Goal: Task Accomplishment & Management: Manage account settings

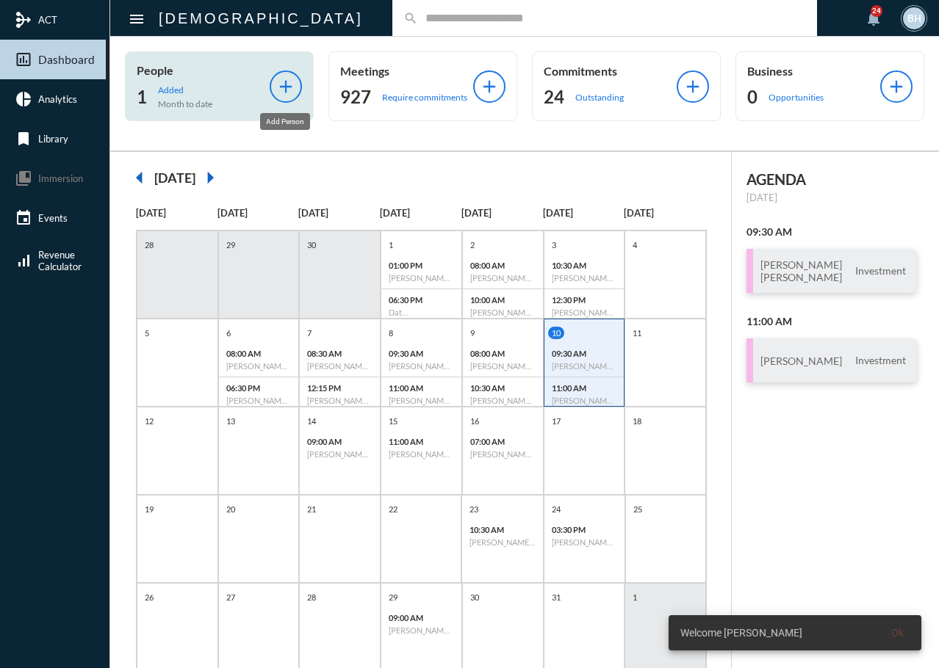
click at [275, 89] on mat-icon "add" at bounding box center [285, 86] width 21 height 21
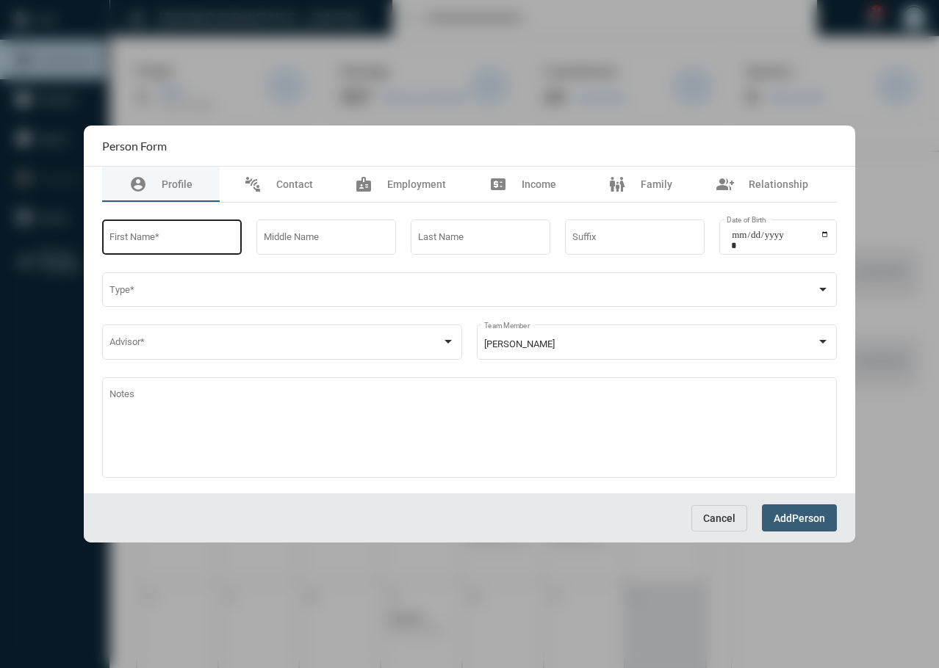
click at [167, 244] on input "First Name *" at bounding box center [172, 239] width 126 height 11
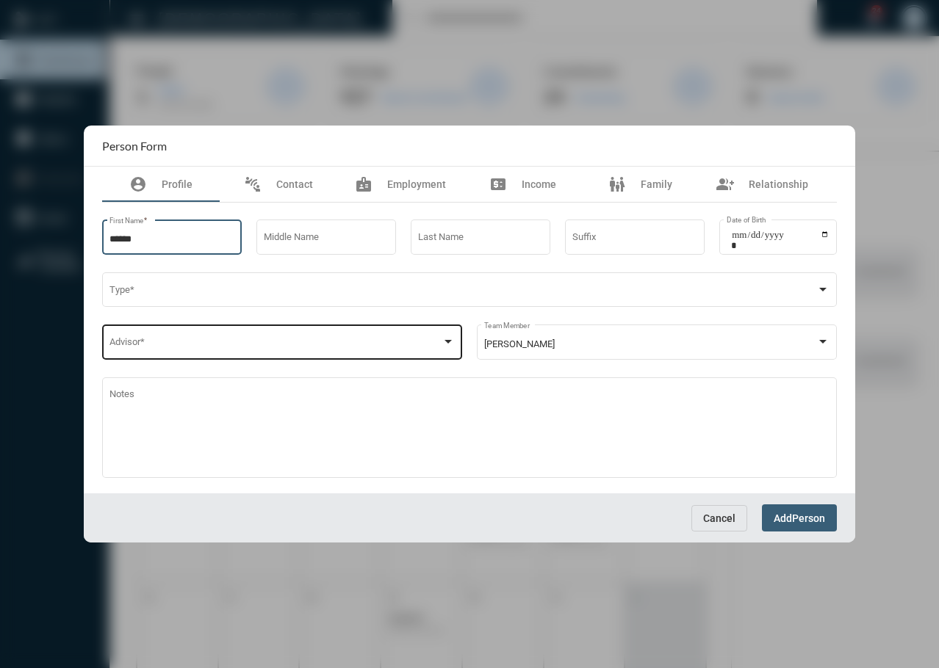
type input "******"
click at [296, 333] on div "Advisor *" at bounding box center [282, 340] width 346 height 37
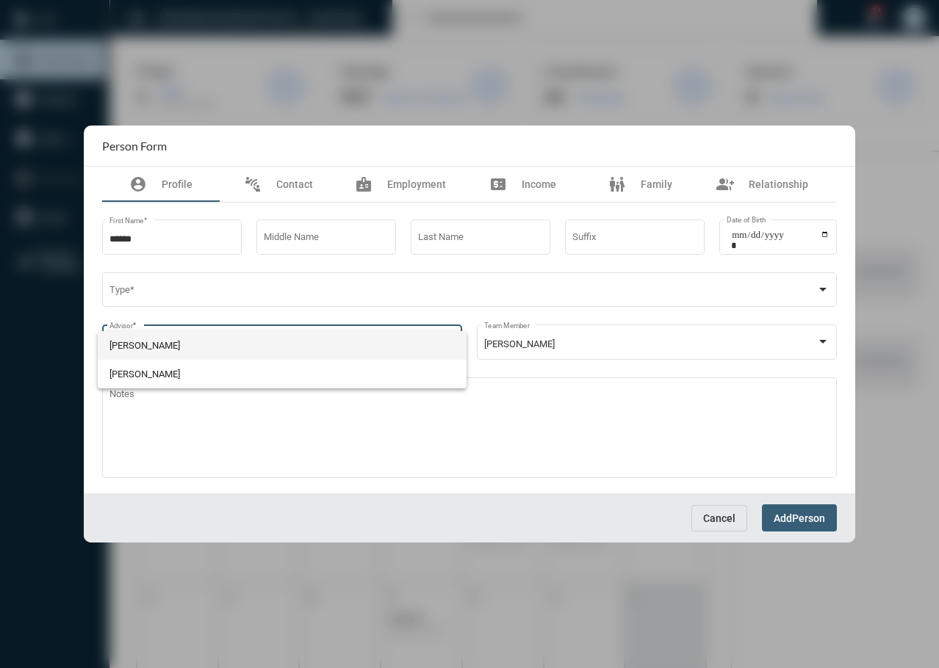
drag, startPoint x: 155, startPoint y: 342, endPoint x: 173, endPoint y: 342, distance: 18.4
click at [159, 342] on span "[PERSON_NAME]" at bounding box center [282, 345] width 346 height 29
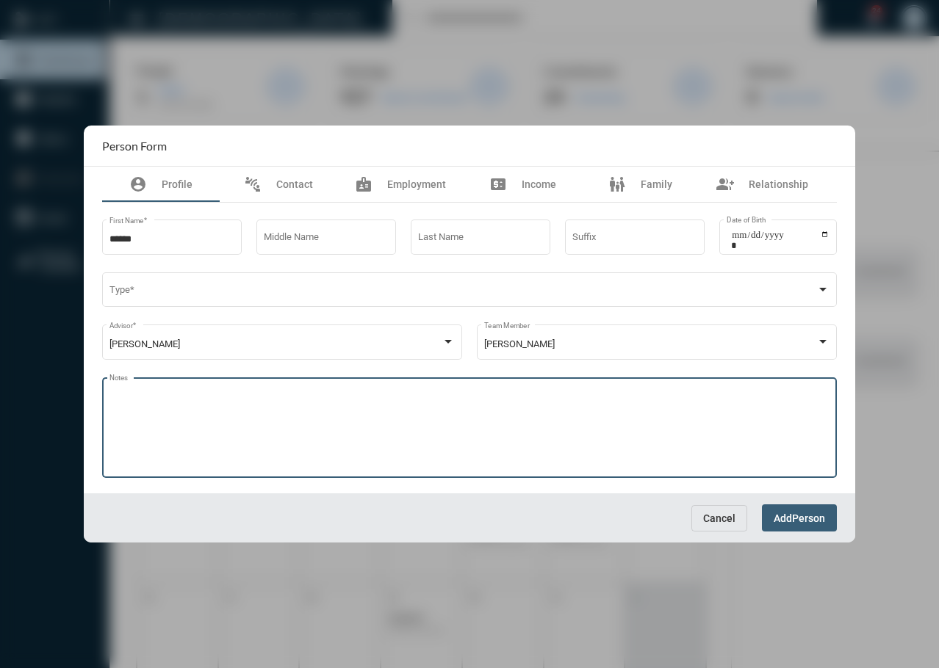
click at [320, 416] on textarea "Notes" at bounding box center [469, 430] width 721 height 80
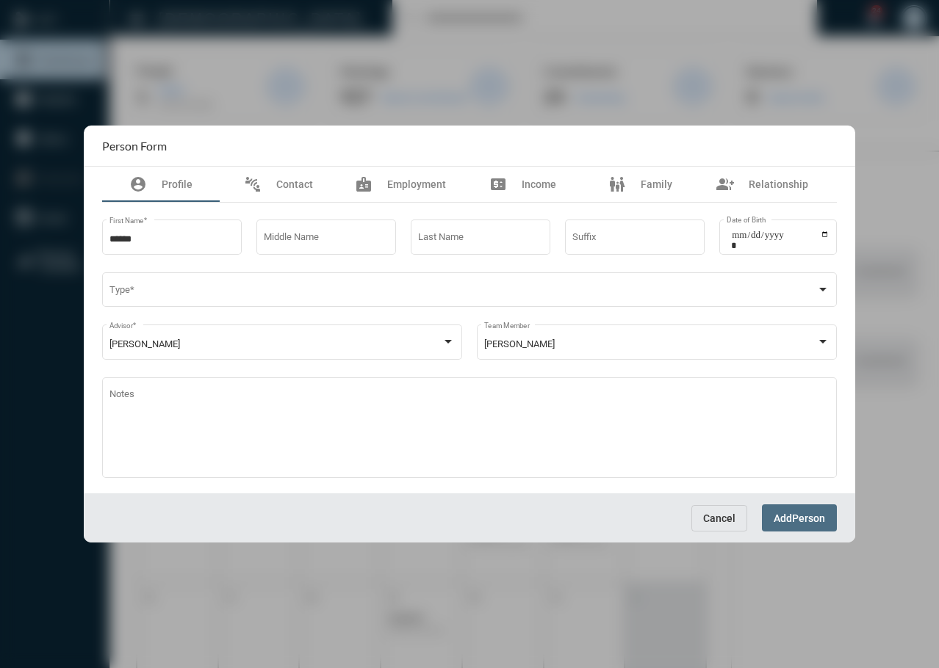
click at [804, 522] on span "Person" at bounding box center [808, 519] width 33 height 12
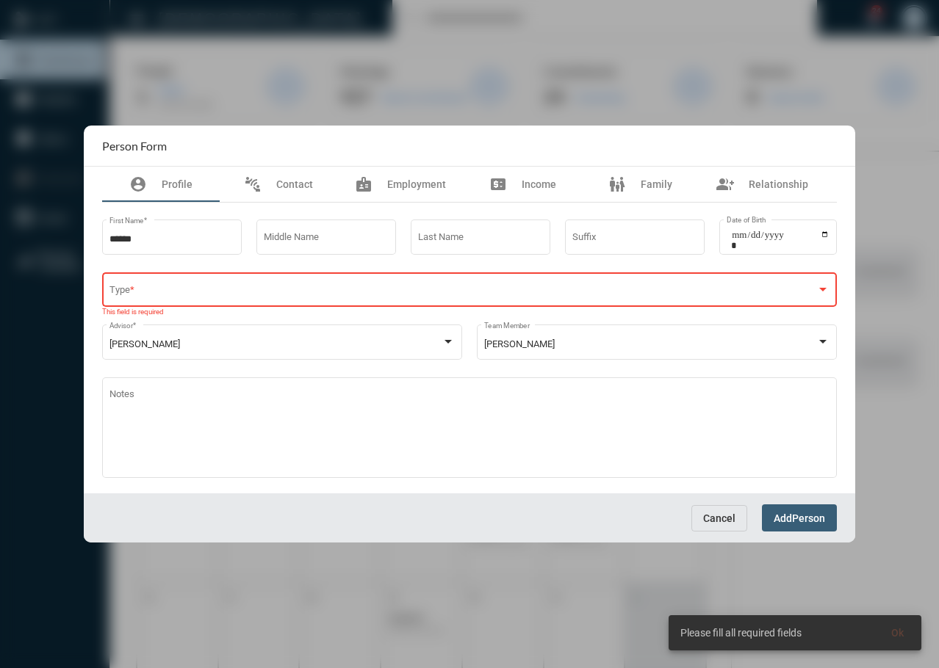
click at [314, 297] on span at bounding box center [462, 292] width 707 height 11
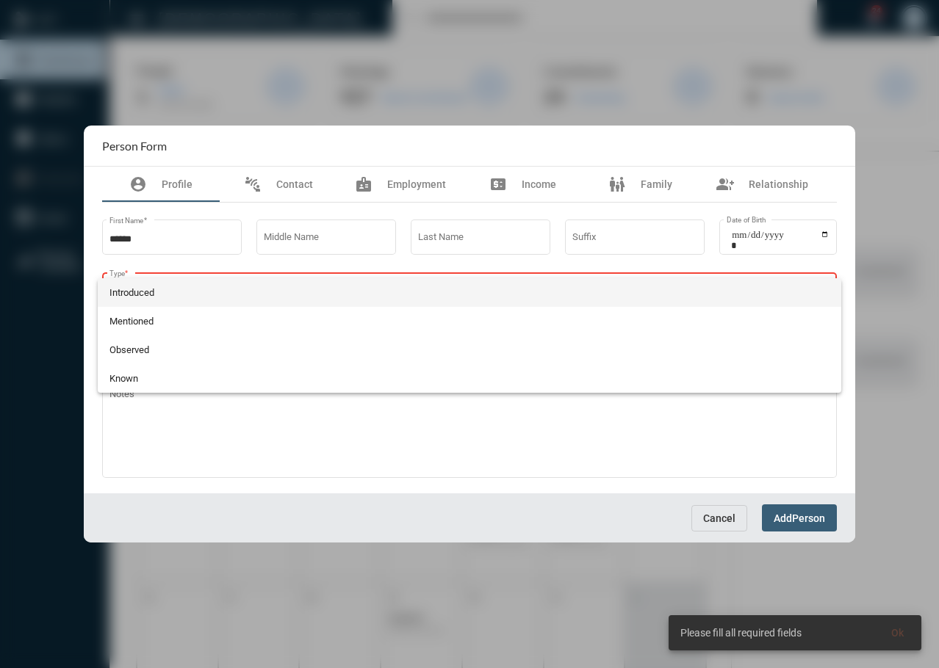
click at [728, 511] on div at bounding box center [469, 334] width 939 height 668
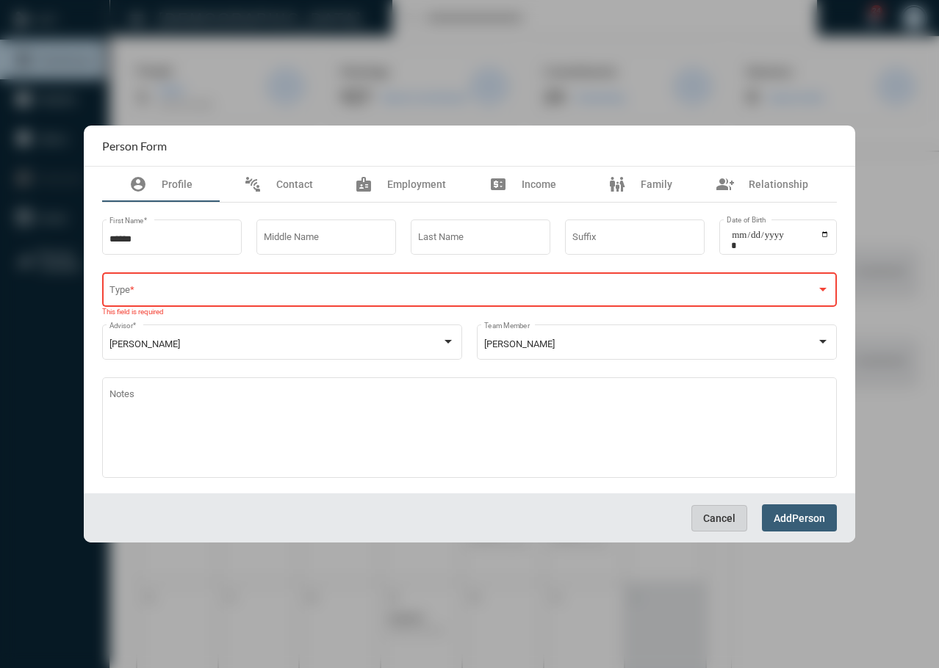
click at [707, 521] on span "Cancel" at bounding box center [719, 519] width 32 height 12
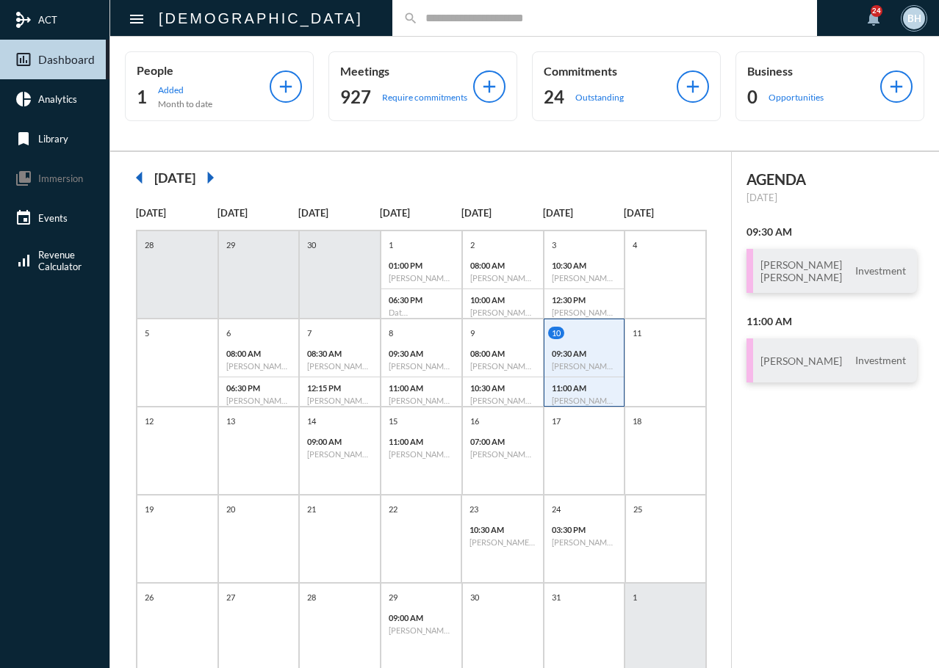
click at [418, 13] on input "text" at bounding box center [612, 18] width 388 height 12
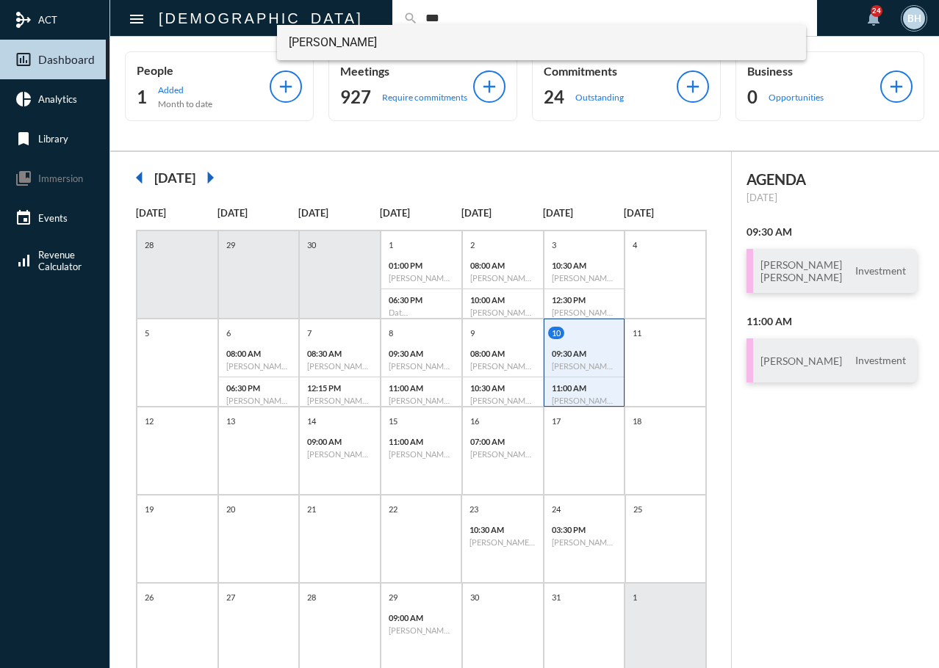
type input "***"
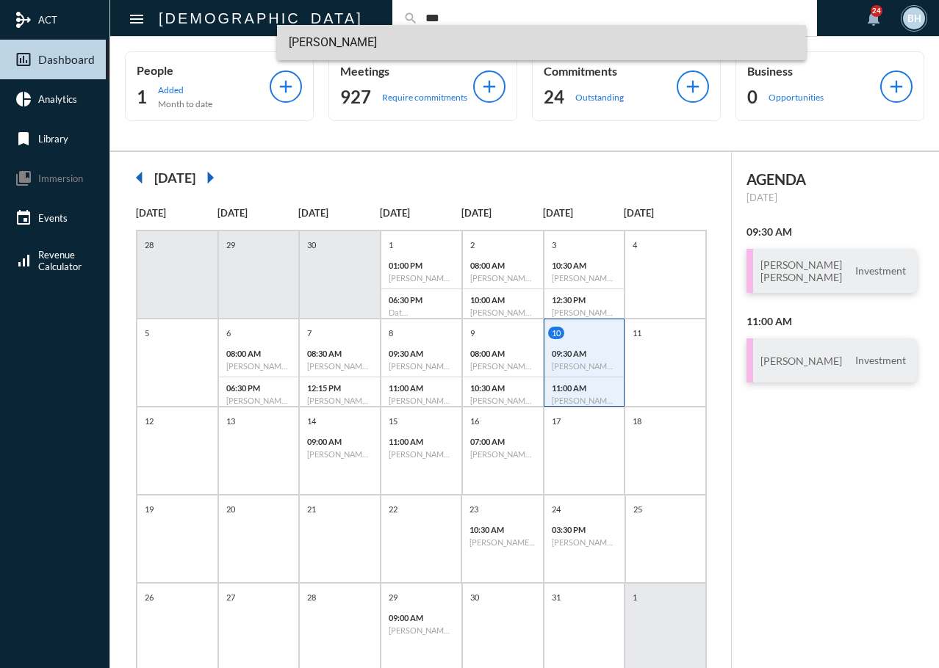
click at [358, 46] on span "Elizabeth Snider" at bounding box center [542, 42] width 506 height 35
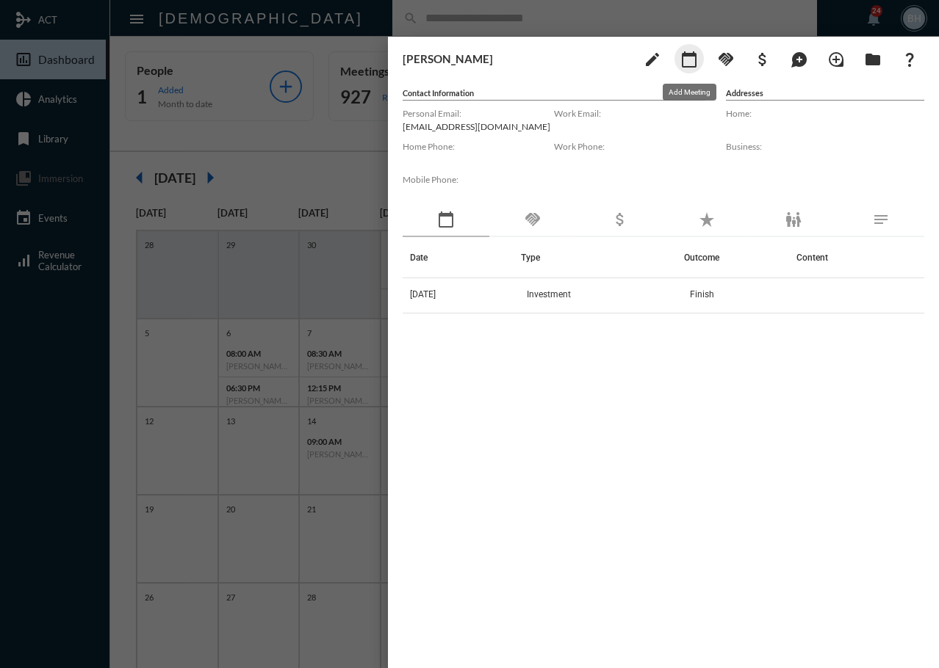
click at [684, 62] on mat-icon "calendar_today" at bounding box center [689, 60] width 18 height 18
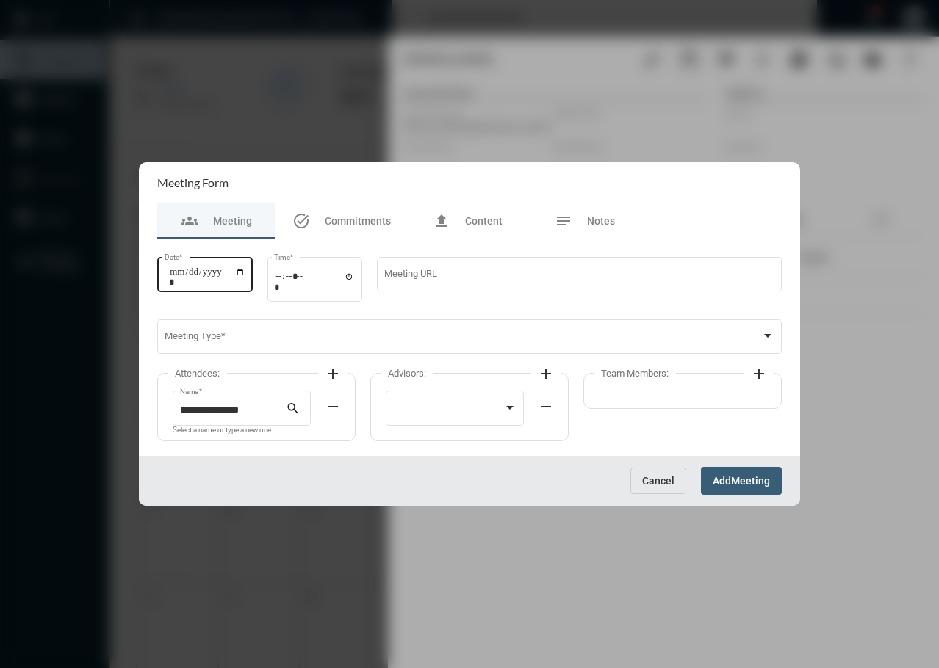
click at [173, 284] on input "Date *" at bounding box center [207, 277] width 76 height 21
click at [177, 284] on input "Date *" at bounding box center [207, 277] width 76 height 21
type input "**********"
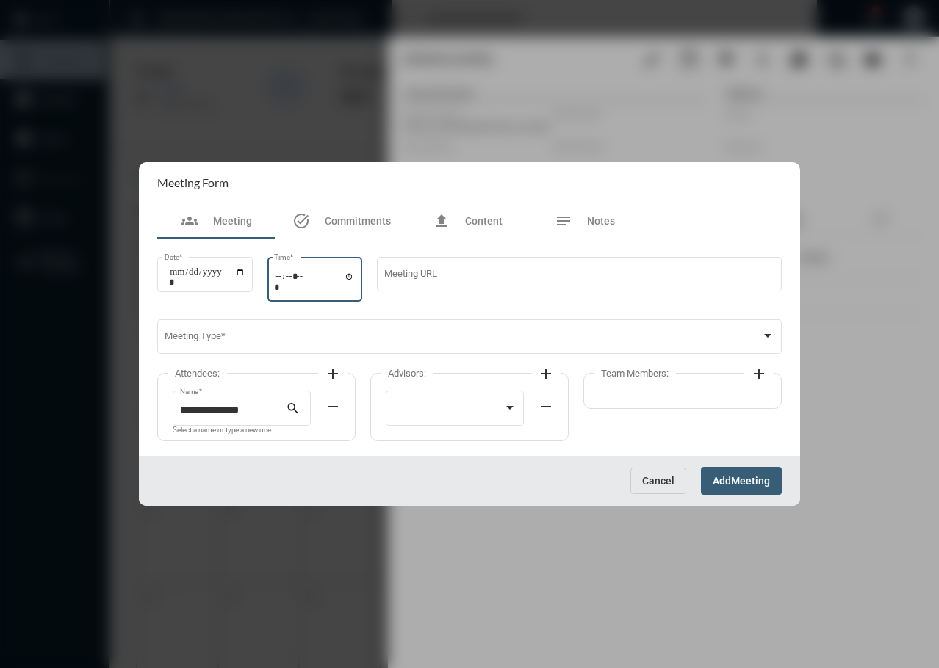
click at [281, 280] on input "Time *" at bounding box center [314, 281] width 81 height 21
type input "*****"
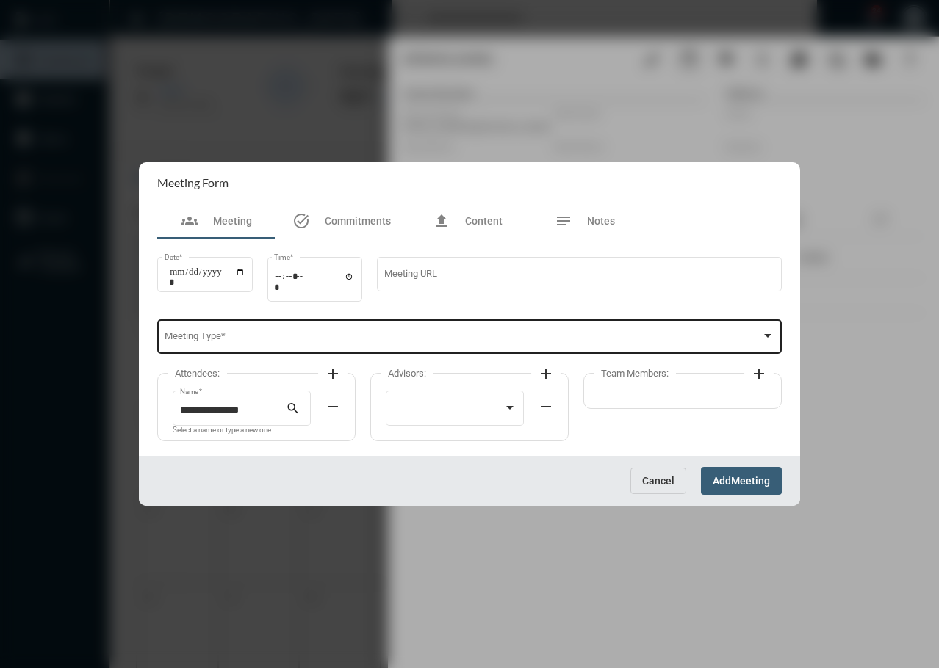
click at [303, 331] on div "Meeting Type *" at bounding box center [470, 335] width 610 height 37
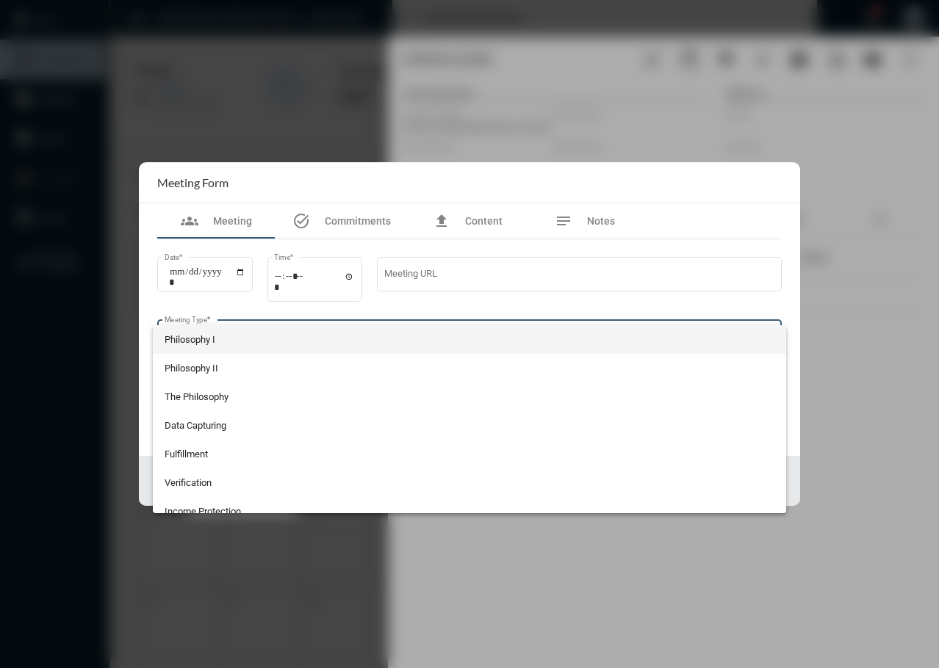
scroll to position [156, 0]
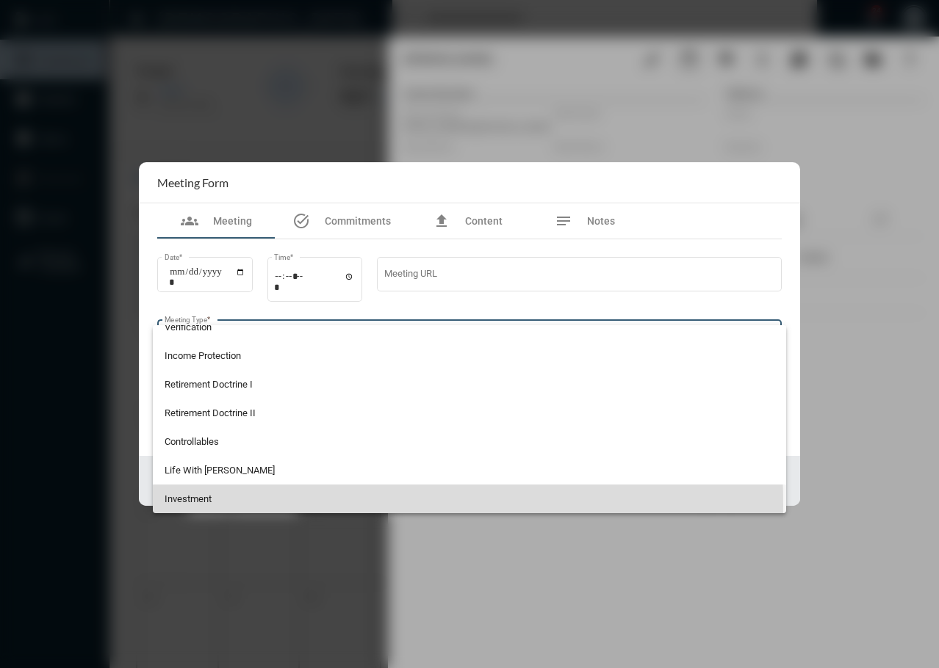
click at [198, 505] on span "Investment" at bounding box center [470, 499] width 610 height 29
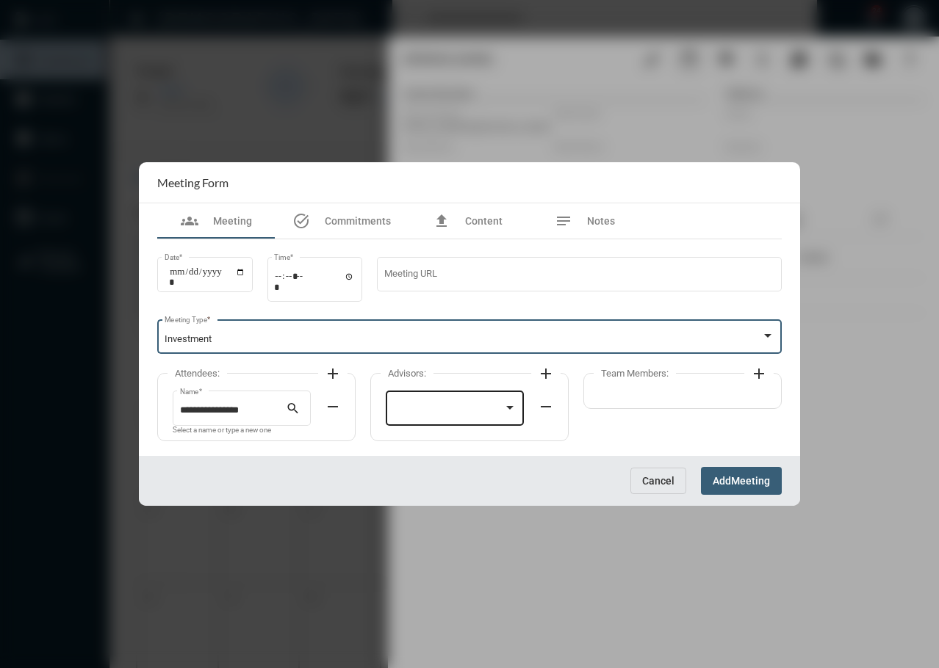
click at [414, 407] on div at bounding box center [448, 410] width 111 height 11
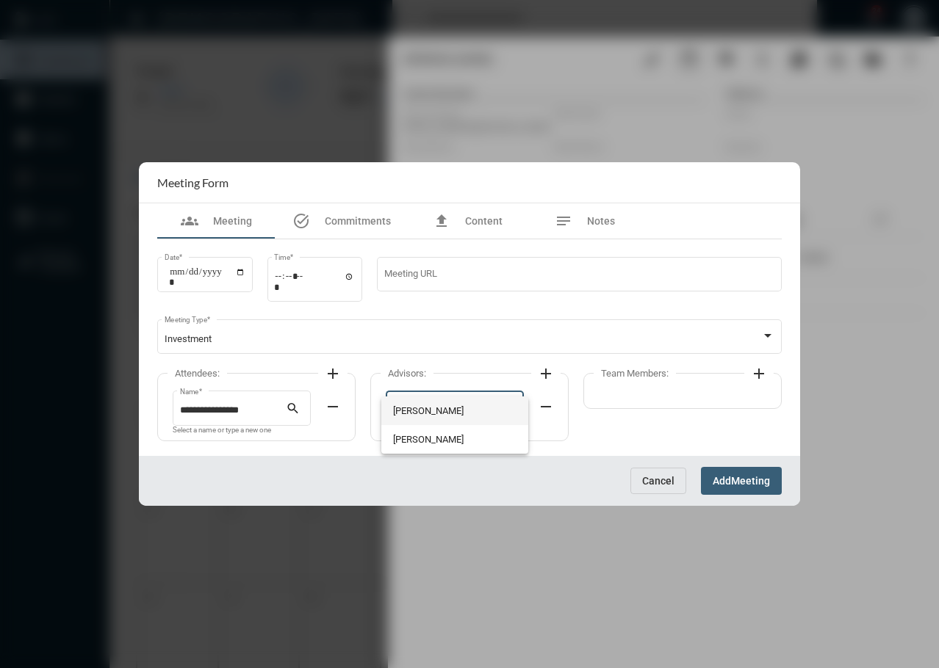
click at [414, 407] on span "Tim Schafer" at bounding box center [455, 411] width 124 height 29
click at [649, 398] on div "Team Members: add" at bounding box center [682, 391] width 198 height 36
drag, startPoint x: 759, startPoint y: 375, endPoint x: 751, endPoint y: 375, distance: 8.1
click at [759, 374] on mat-icon "add" at bounding box center [759, 374] width 18 height 18
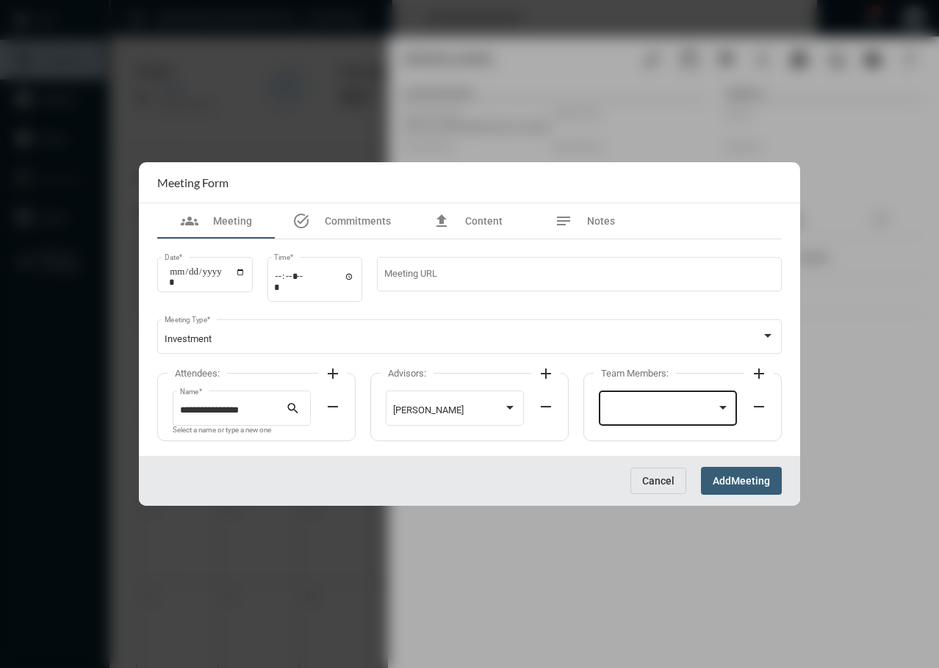
click at [695, 409] on div at bounding box center [661, 410] width 111 height 11
click at [685, 413] on span "Barbara Haney" at bounding box center [668, 411] width 124 height 29
click at [739, 493] on button "Add Meeting" at bounding box center [741, 480] width 81 height 27
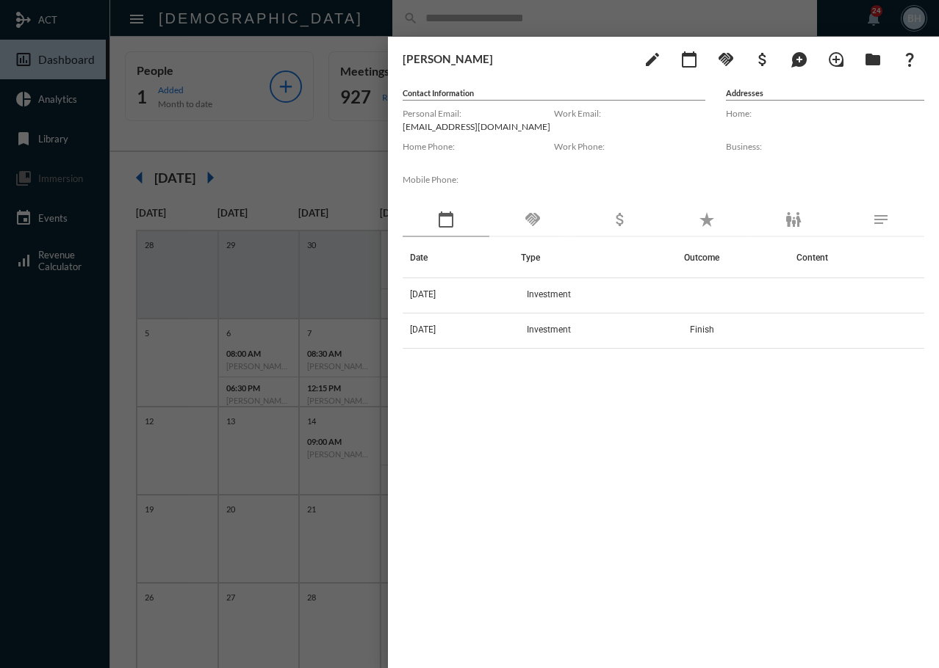
click at [624, 479] on div "Date Type Outcome Content 10/15/25 Investment 6/13/25 Investment Finish" at bounding box center [663, 433] width 521 height 393
click at [605, 433] on div "Date Type Outcome Content 10/15/25 Investment 6/13/25 Investment Finish" at bounding box center [663, 433] width 521 height 393
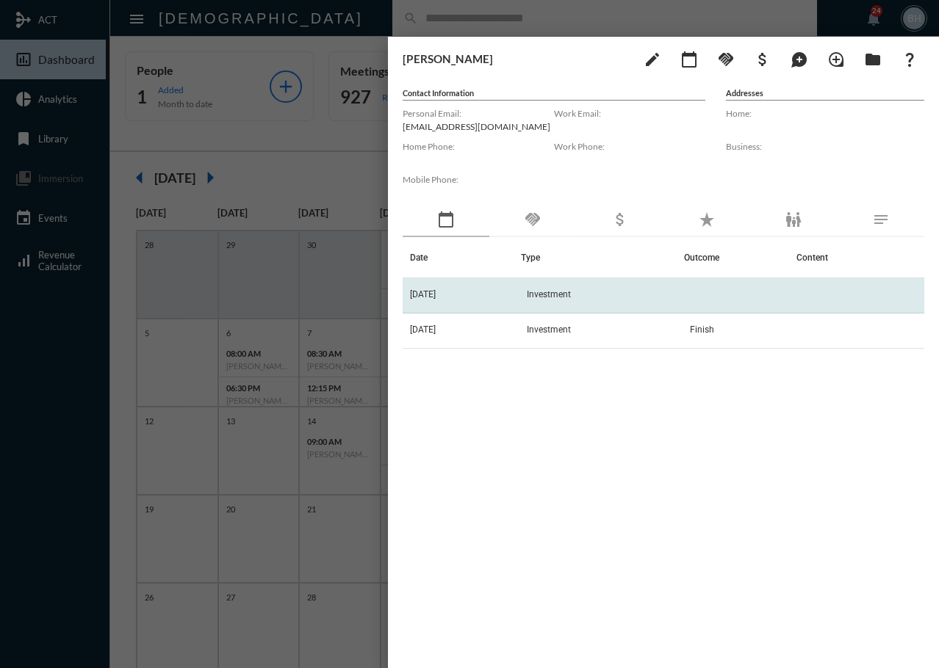
click at [486, 296] on td "10/15/25" at bounding box center [462, 295] width 118 height 35
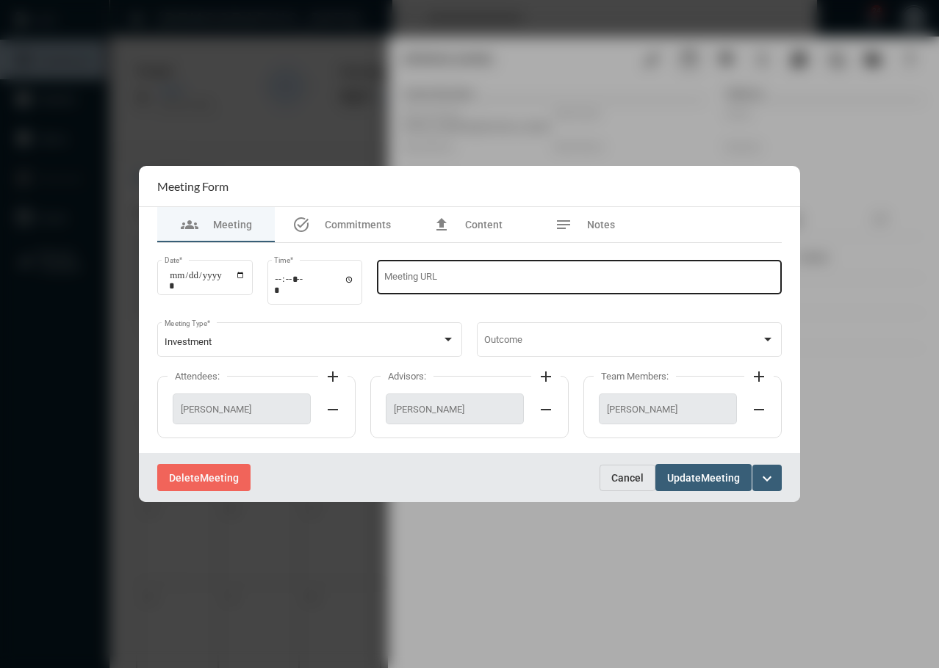
click at [576, 284] on input "Meeting URL" at bounding box center [579, 280] width 390 height 11
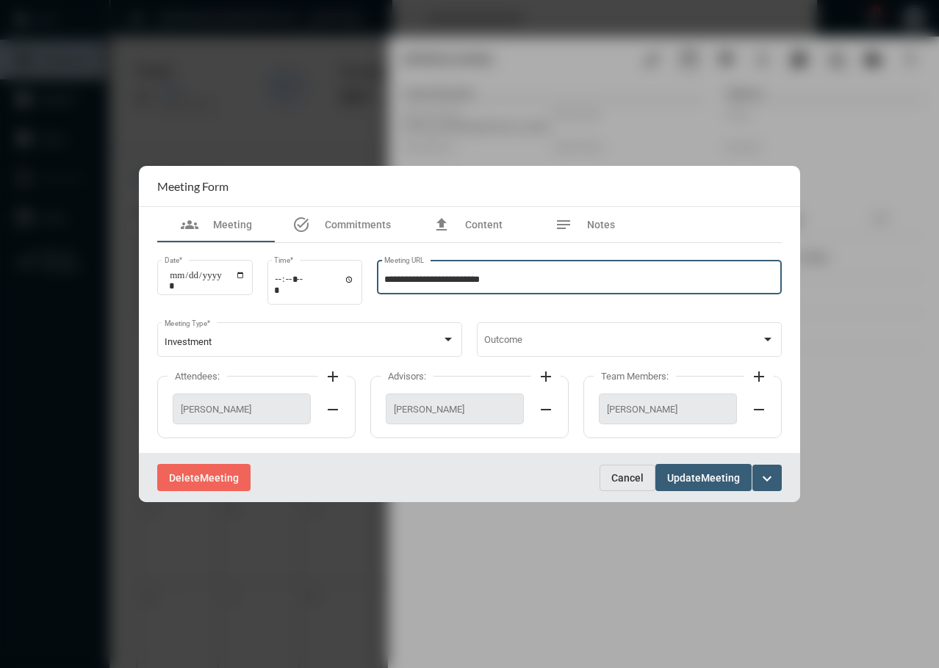
click at [459, 280] on input "**********" at bounding box center [579, 280] width 390 height 11
type input "**********"
click at [701, 483] on span "Update" at bounding box center [684, 478] width 34 height 12
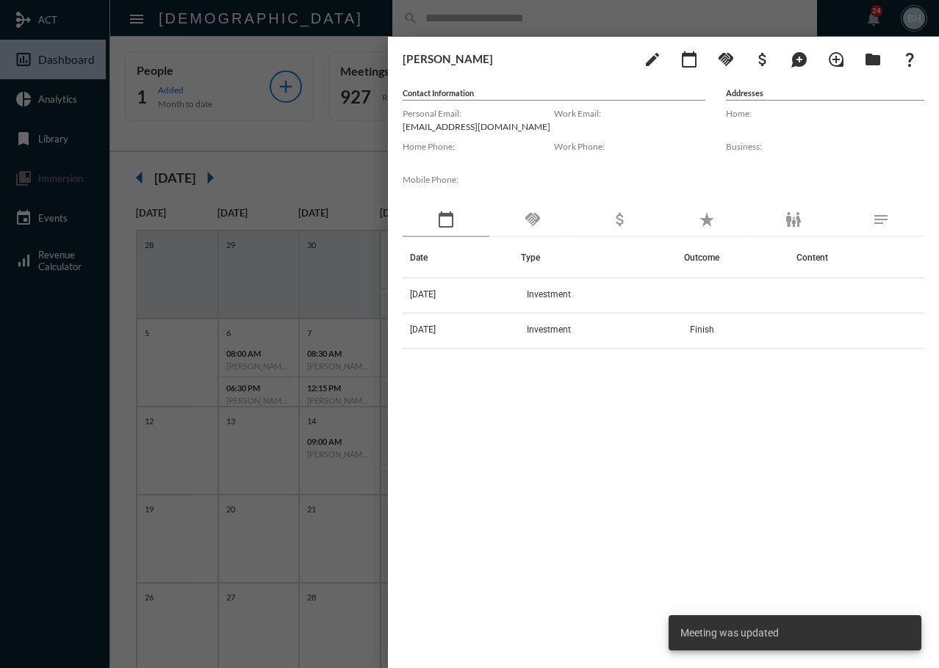
click at [682, 468] on div "Date Type Outcome Content 10/15/25 Investment 6/13/25 Investment Finish" at bounding box center [663, 433] width 521 height 393
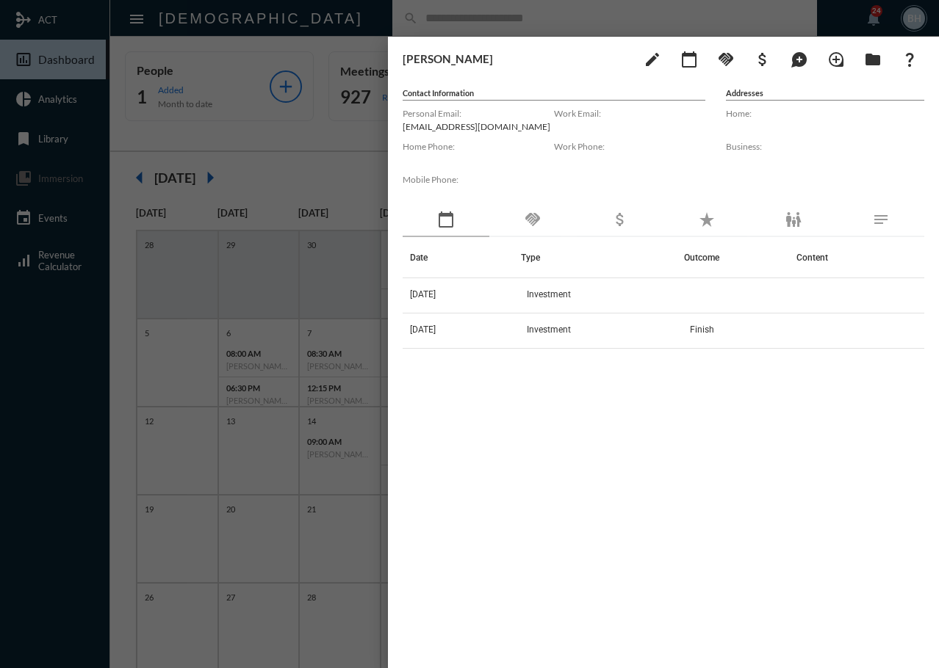
drag, startPoint x: 489, startPoint y: 401, endPoint x: 505, endPoint y: 286, distance: 116.4
click at [490, 401] on div "Date Type Outcome Content 10/15/25 Investment 6/13/25 Investment Finish" at bounding box center [663, 433] width 521 height 393
click at [512, 83] on div "Elizabeth Snider edit calendar_today handshake attach_money maps_ugc loupe fold…" at bounding box center [663, 349] width 551 height 624
click at [447, 21] on div at bounding box center [469, 334] width 939 height 668
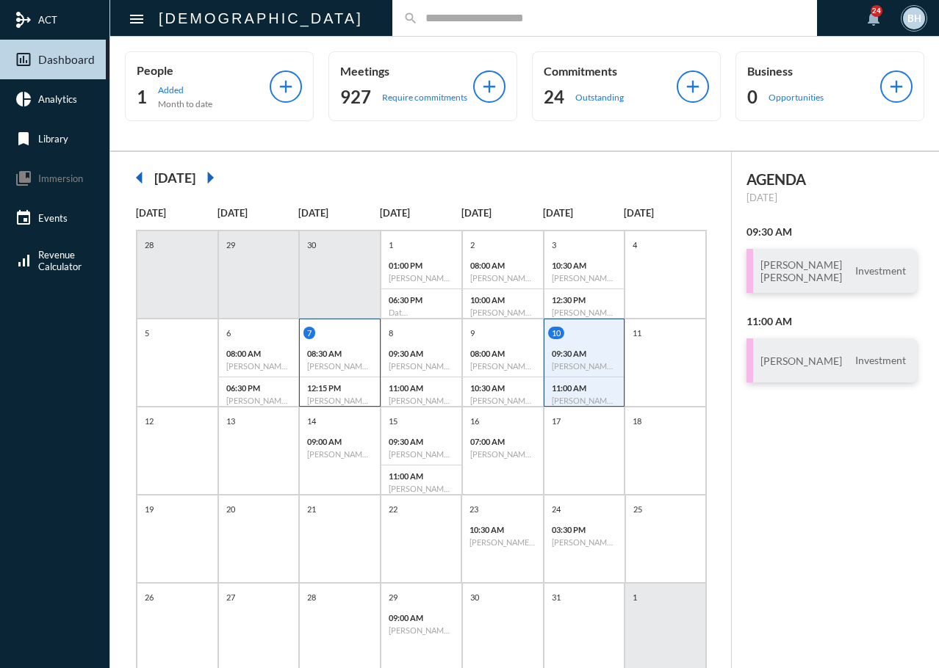
click at [356, 341] on div "7 08:30 AM Jack "Lee" Burdine, Jr. - Review 12:15 PM Dave Bajoka - Investment" at bounding box center [340, 369] width 80 height 84
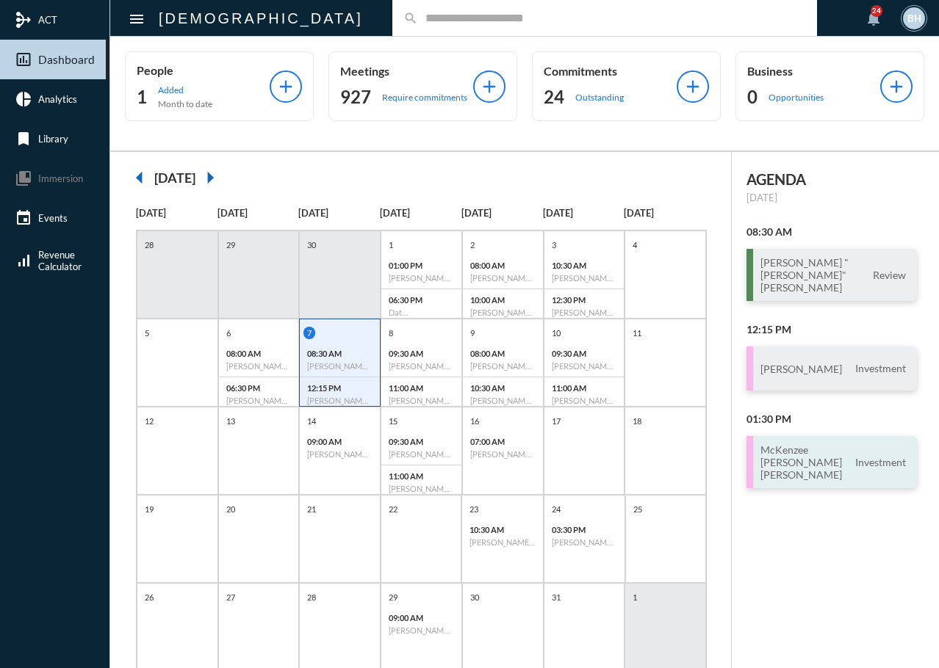
click at [809, 448] on h3 "McKenzee Murdock Deven Holmes" at bounding box center [805, 462] width 91 height 37
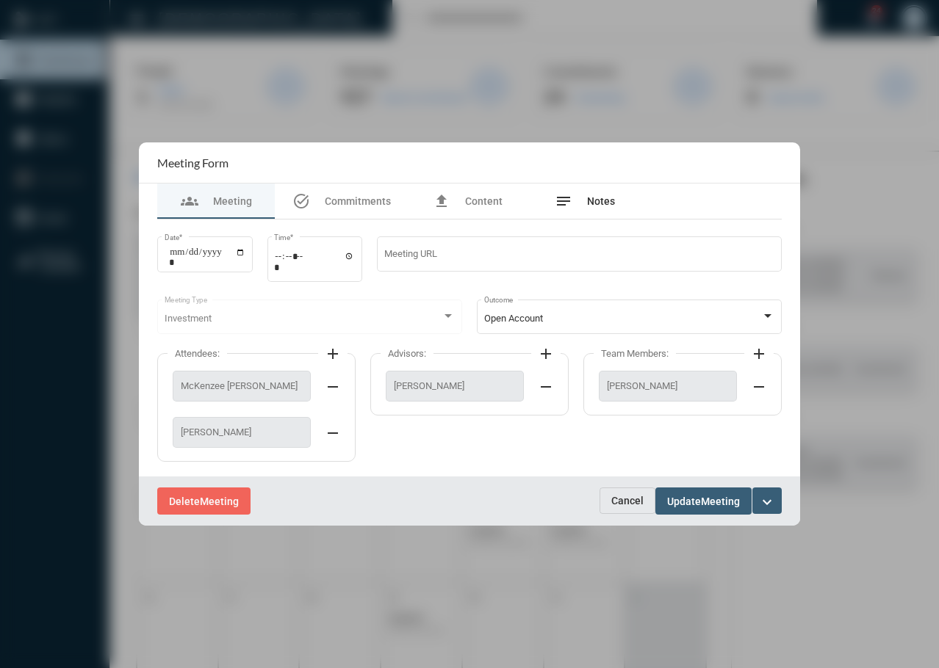
click at [593, 204] on span "Notes" at bounding box center [601, 201] width 28 height 12
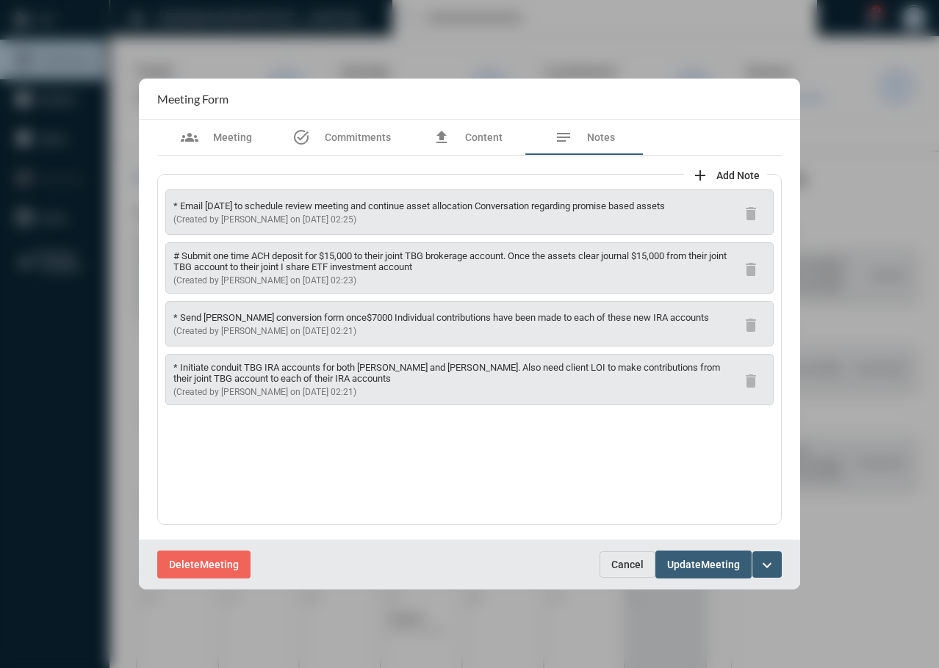
click at [632, 568] on span "Cancel" at bounding box center [627, 565] width 32 height 12
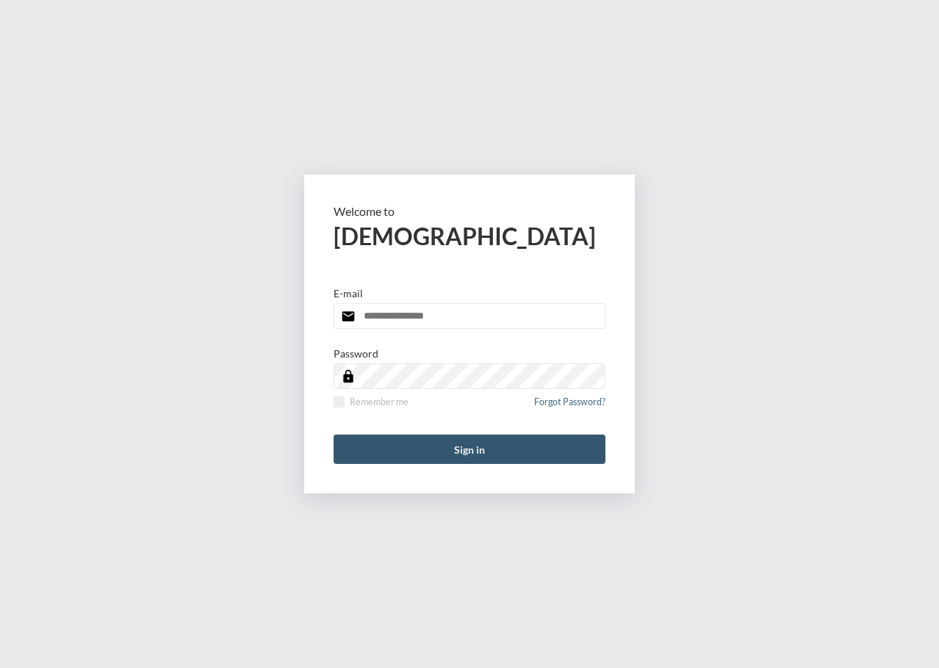
type input "**********"
click at [454, 448] on button "Sign in" at bounding box center [469, 449] width 272 height 29
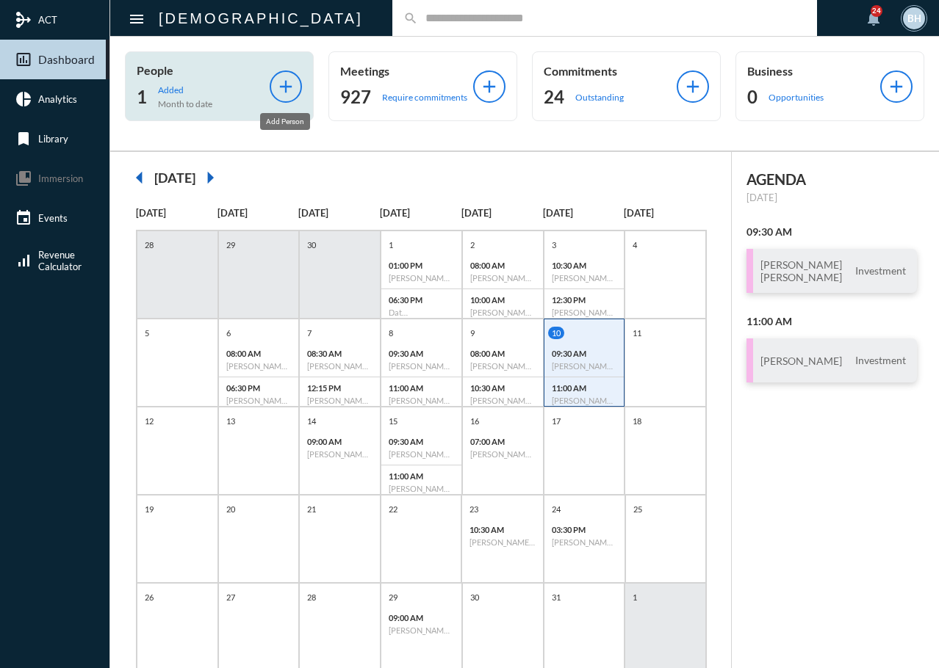
click at [276, 91] on mat-icon "add" at bounding box center [285, 86] width 21 height 21
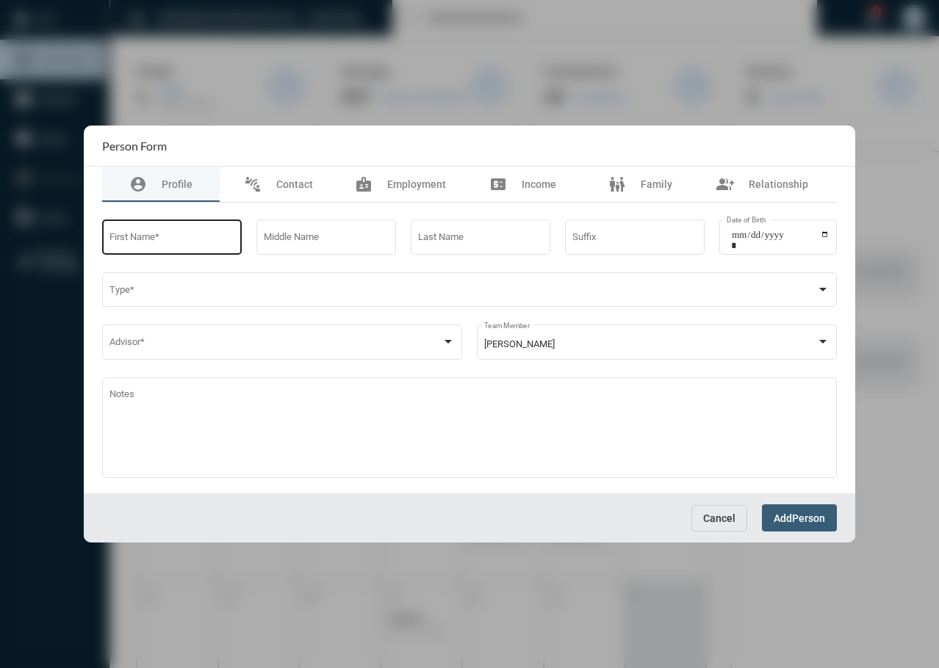
click at [136, 238] on input "First Name *" at bounding box center [172, 239] width 126 height 11
type input "******"
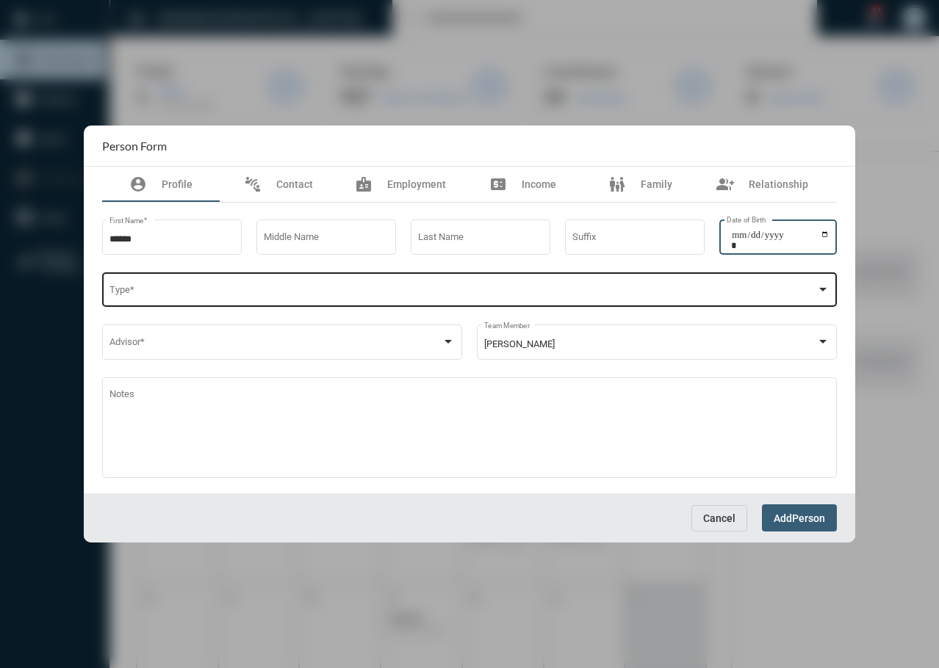
click at [191, 304] on div "Type *" at bounding box center [469, 288] width 721 height 37
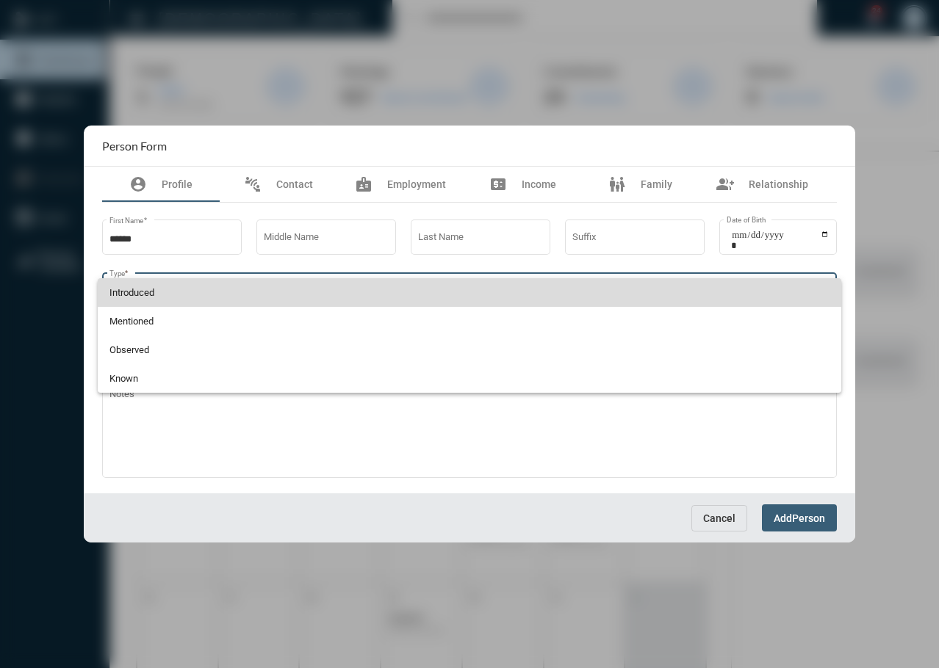
click at [191, 304] on span "Introduced" at bounding box center [469, 292] width 721 height 29
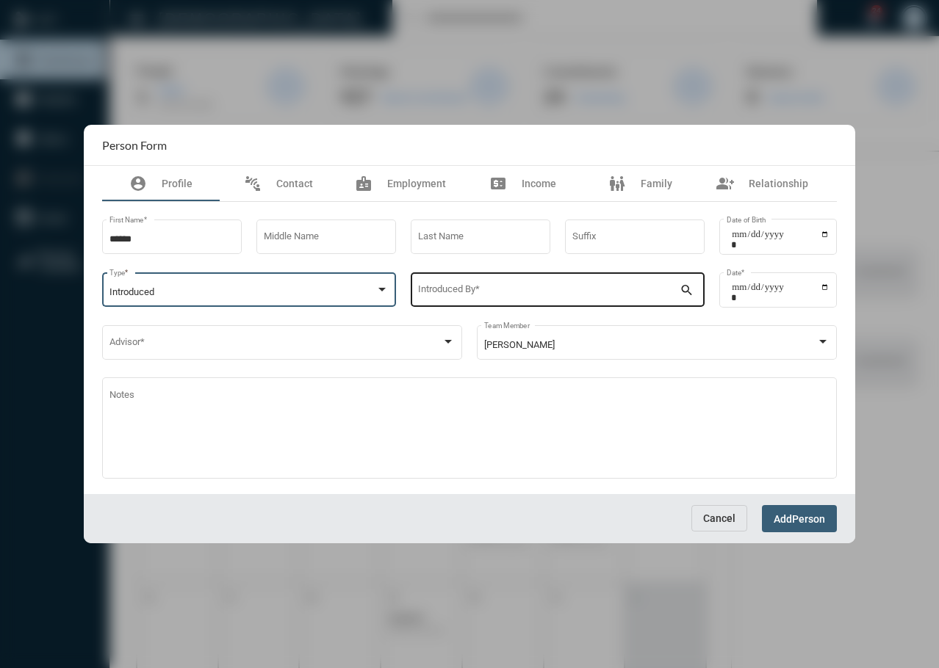
click at [444, 292] on input "Introduced By *" at bounding box center [549, 292] width 262 height 11
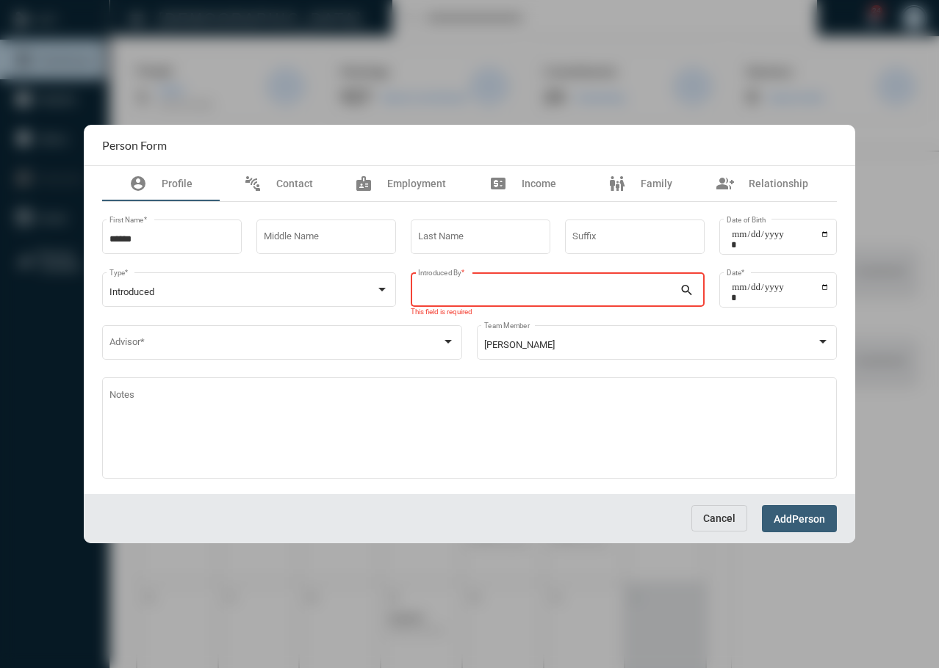
click at [685, 288] on mat-icon "search" at bounding box center [688, 292] width 18 height 18
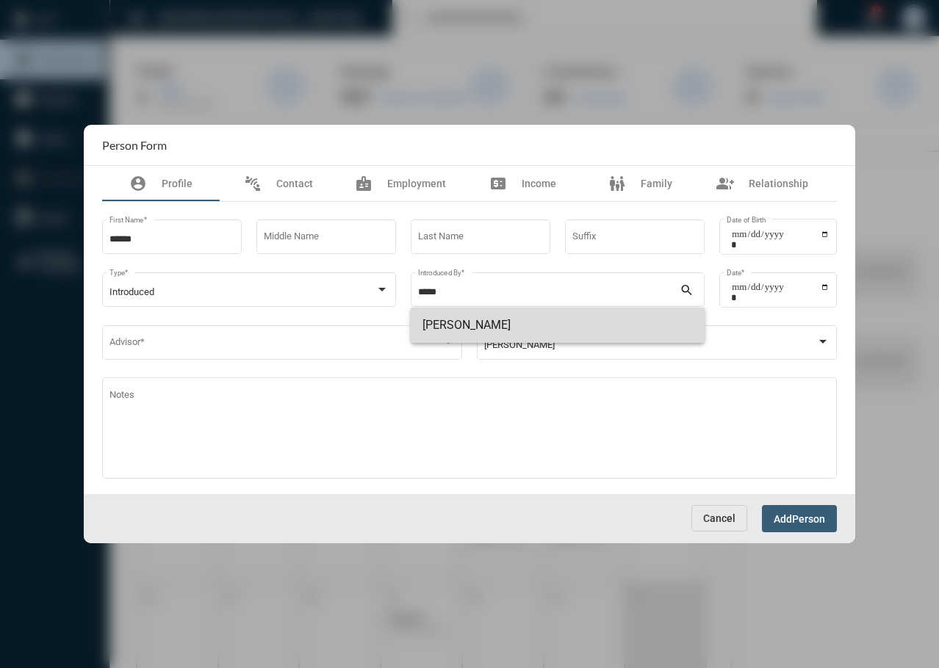
click at [483, 333] on span "Sudip Das" at bounding box center [557, 325] width 270 height 35
type input "*********"
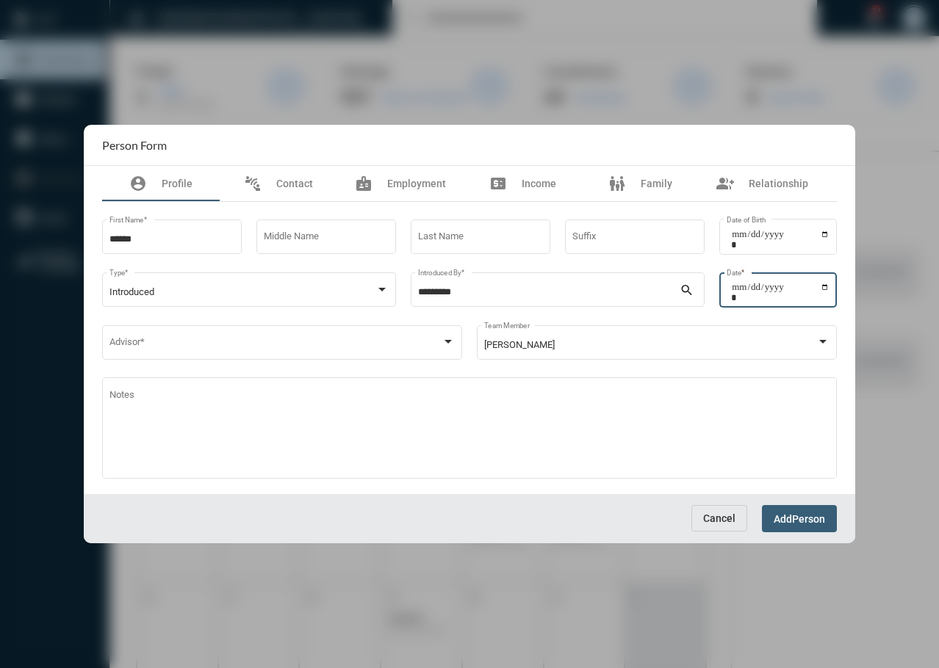
click at [750, 289] on input "Date *" at bounding box center [780, 292] width 98 height 21
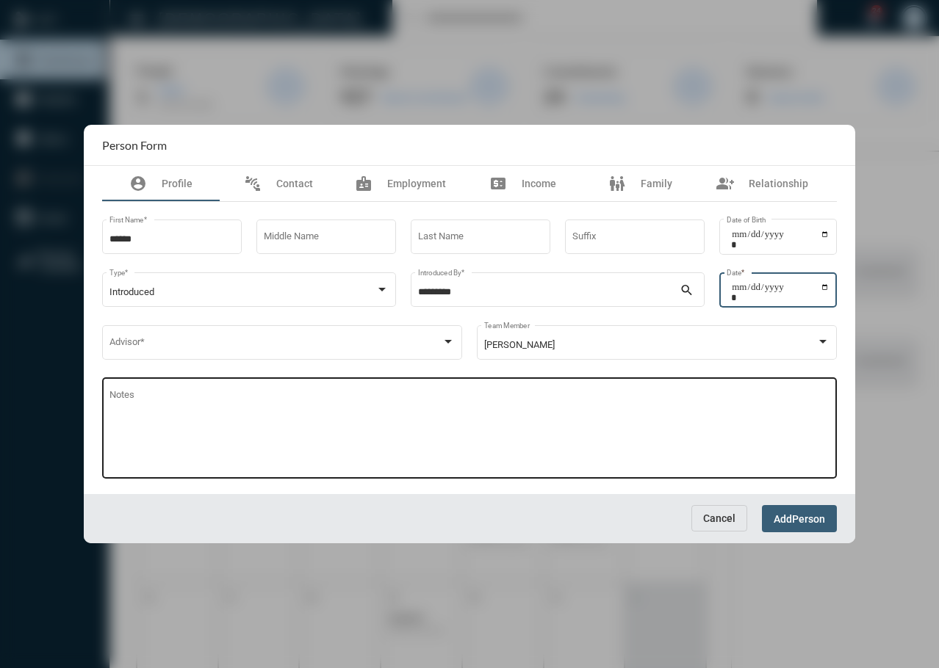
type input "**********"
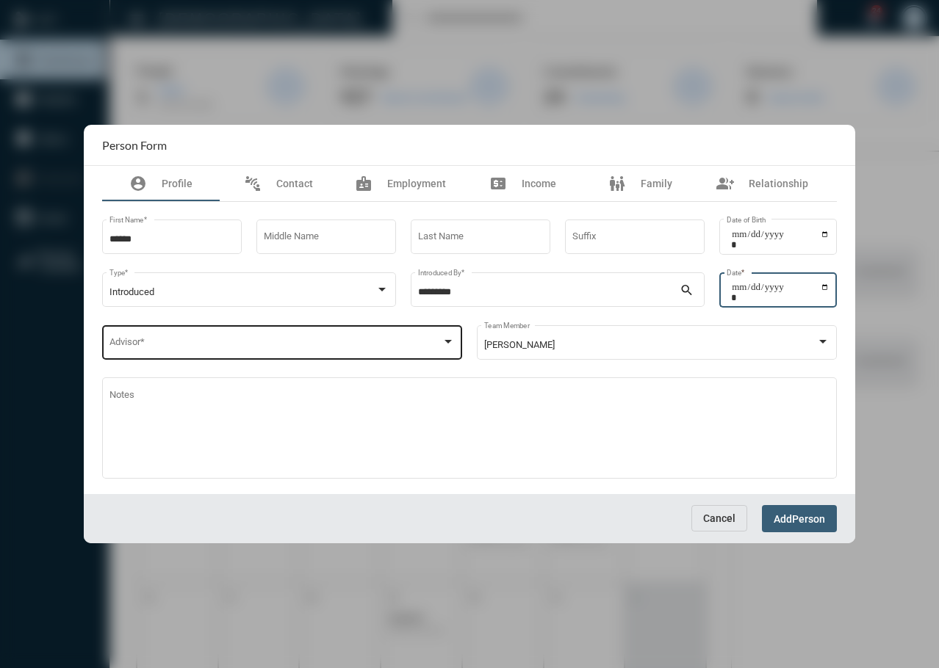
click at [184, 349] on span at bounding box center [275, 345] width 333 height 11
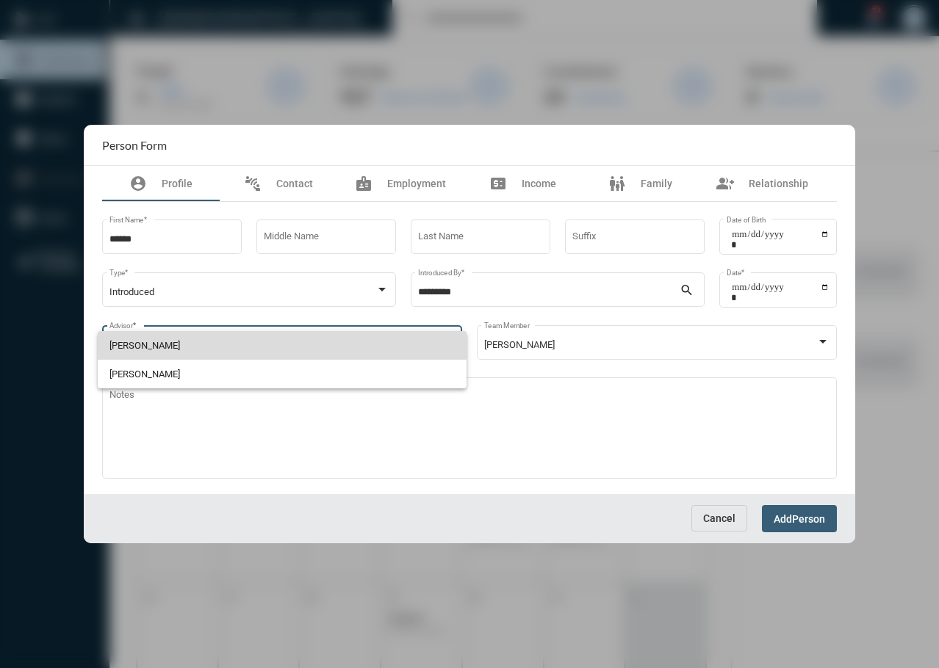
click at [181, 357] on span "Tim Schafer" at bounding box center [282, 345] width 346 height 29
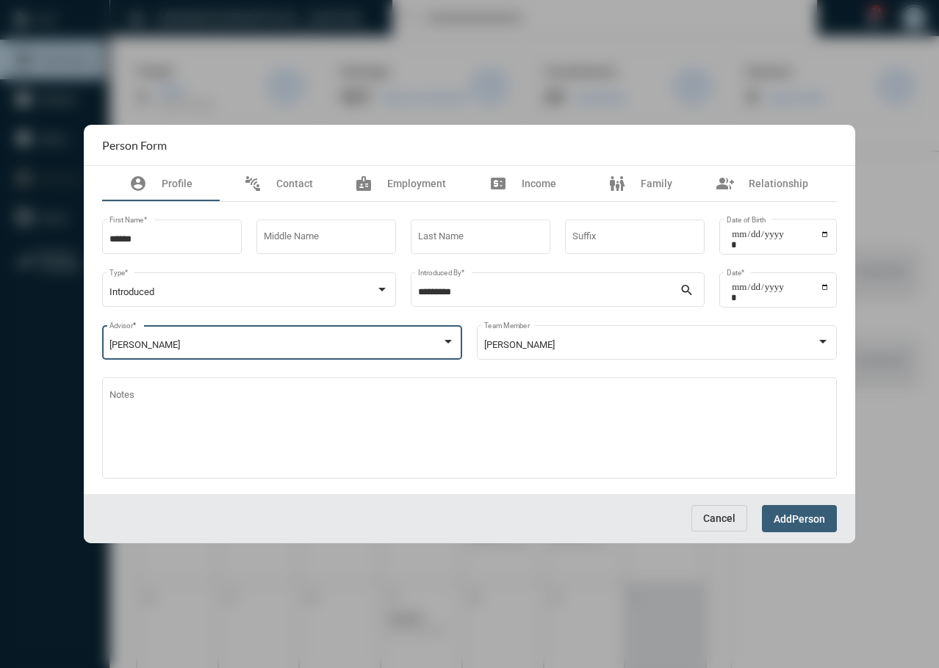
click at [447, 344] on div at bounding box center [447, 342] width 13 height 12
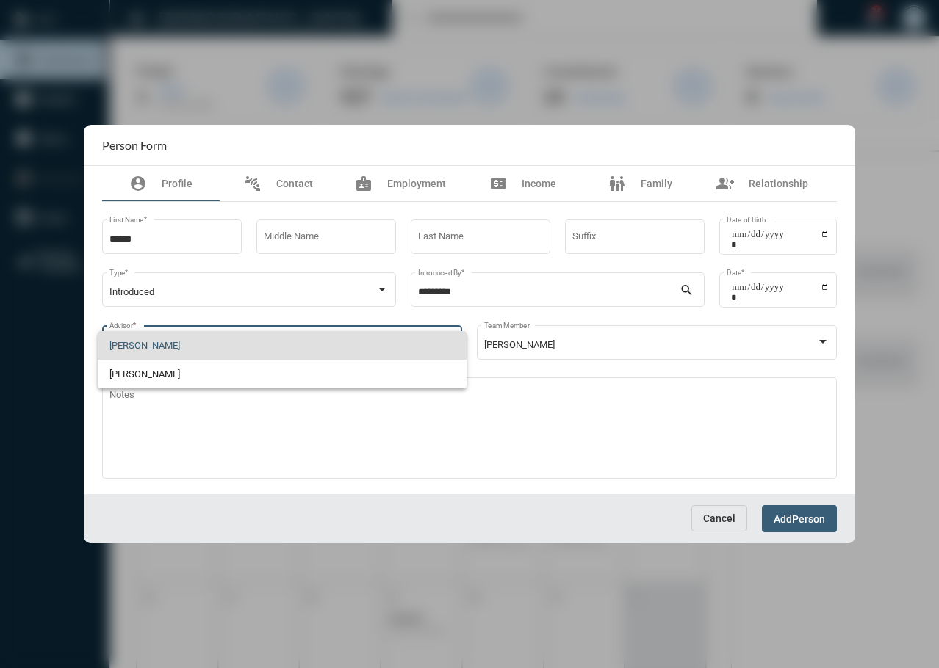
click at [447, 344] on span "Tim Schafer" at bounding box center [282, 345] width 346 height 29
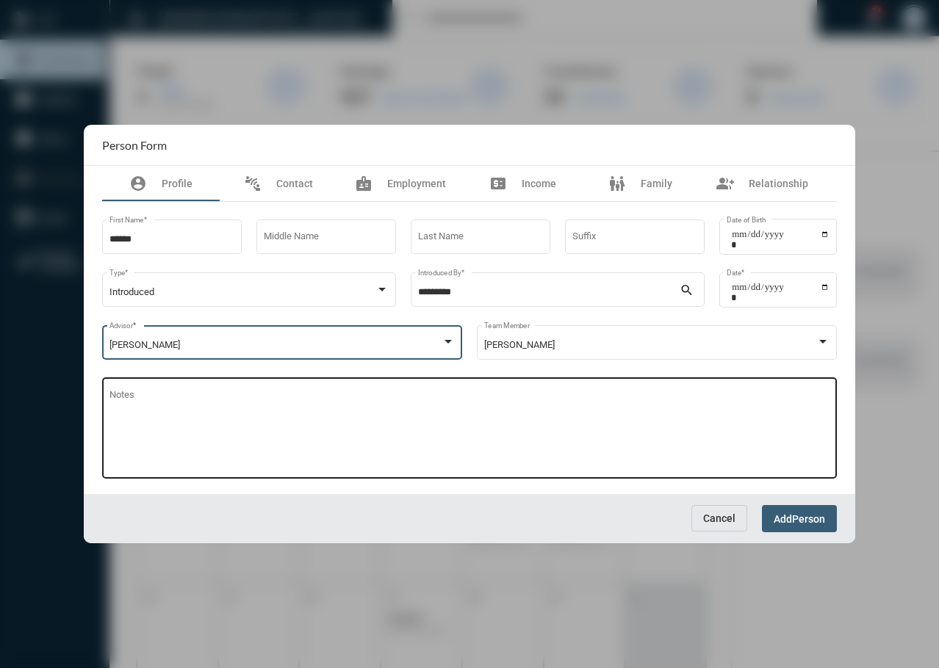
click at [667, 452] on textarea "Notes" at bounding box center [469, 431] width 721 height 80
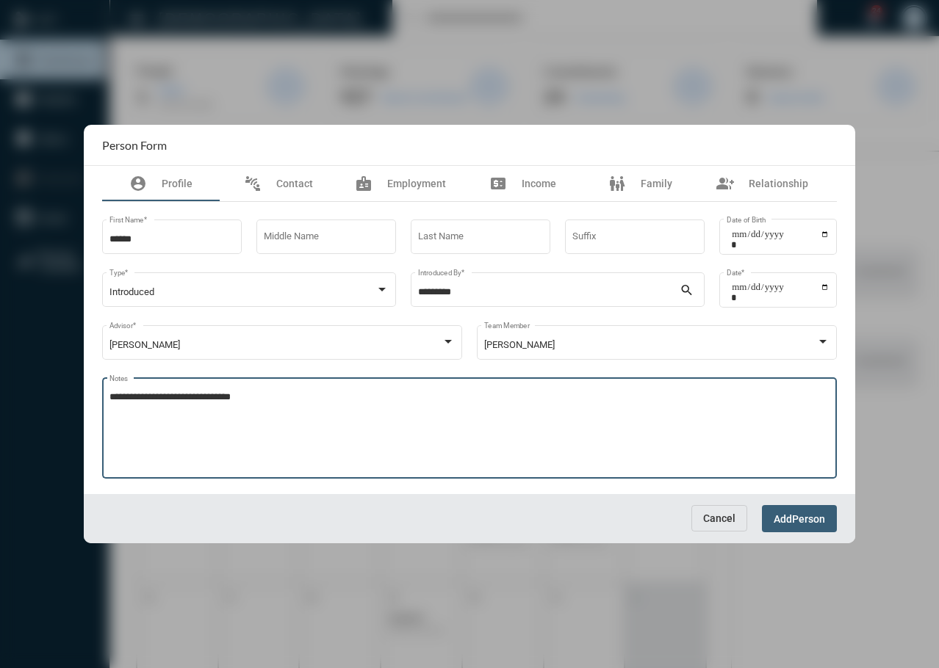
type textarea "**********"
click at [808, 523] on span "Person" at bounding box center [808, 519] width 33 height 12
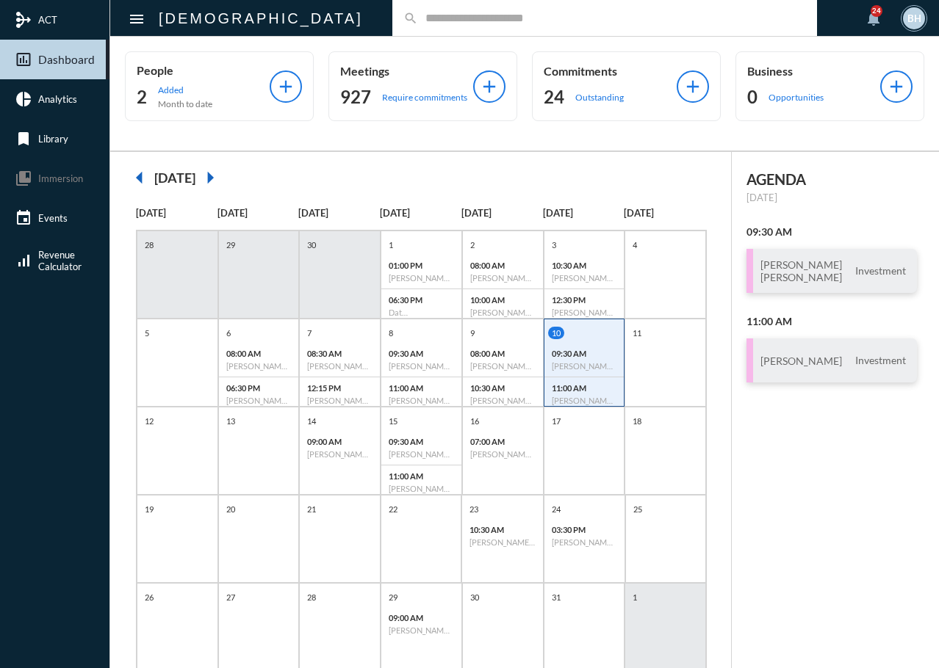
click at [806, 417] on div "AGENDA Friday, Oct 10 09:30 AM Julia Tullio Kojo Asantey Investment 11:00 AM Ja…" at bounding box center [835, 430] width 207 height 557
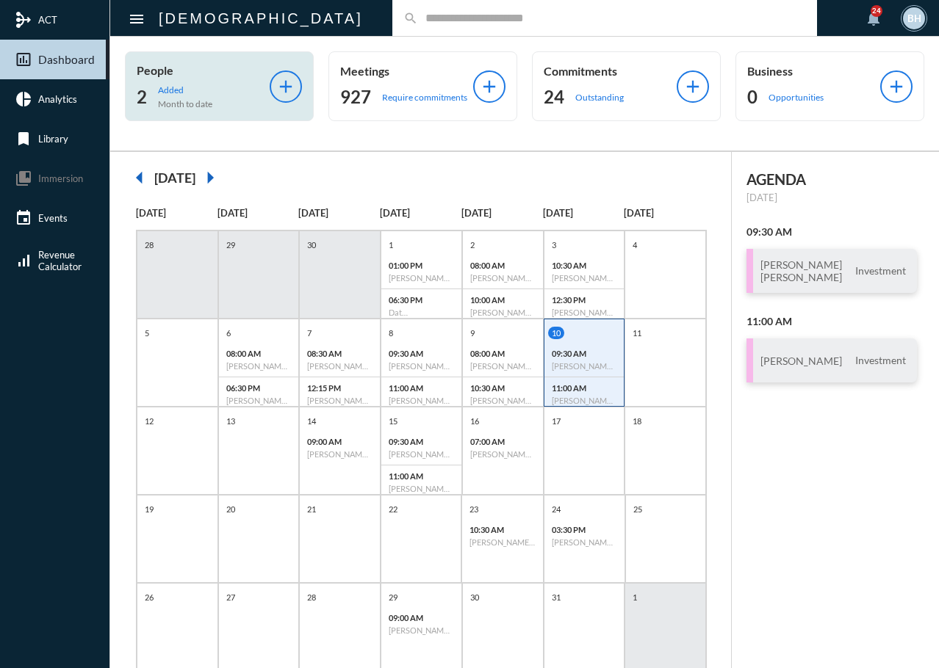
click at [178, 92] on p "Added" at bounding box center [185, 89] width 54 height 11
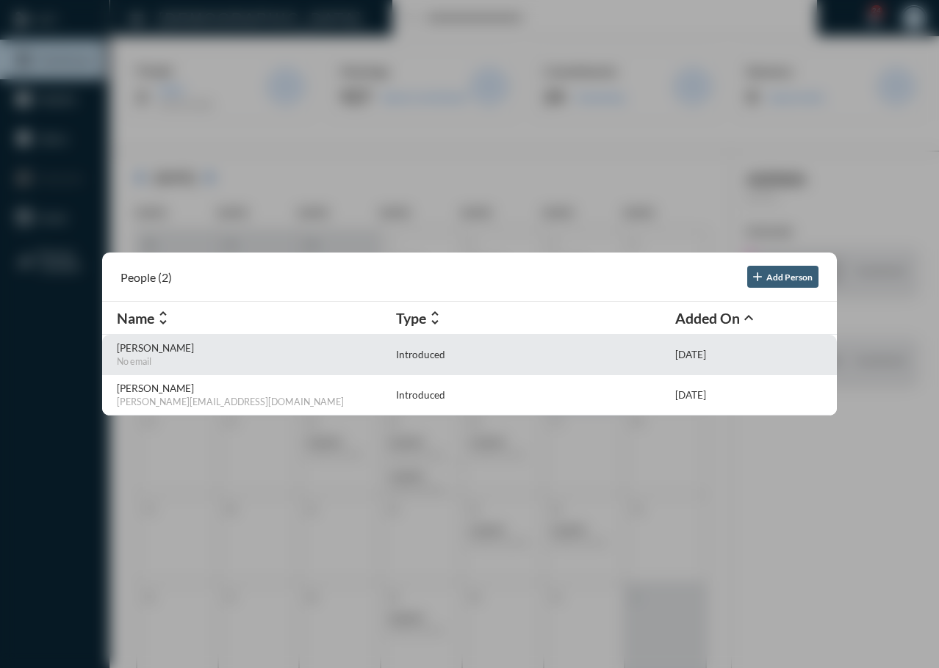
click at [126, 345] on p "Eldose" at bounding box center [253, 348] width 272 height 12
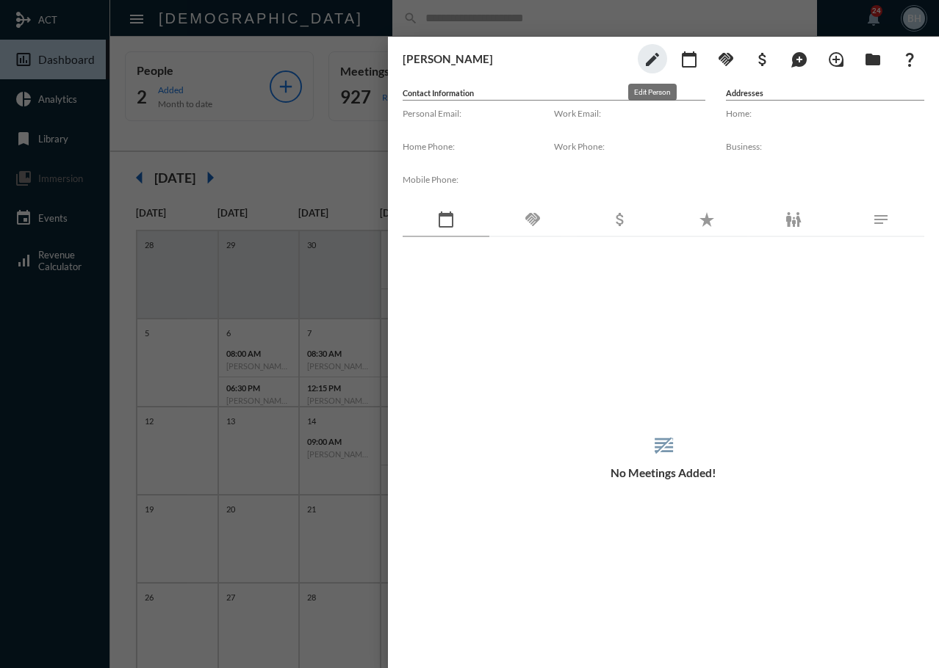
click at [649, 55] on mat-icon "edit" at bounding box center [652, 60] width 18 height 18
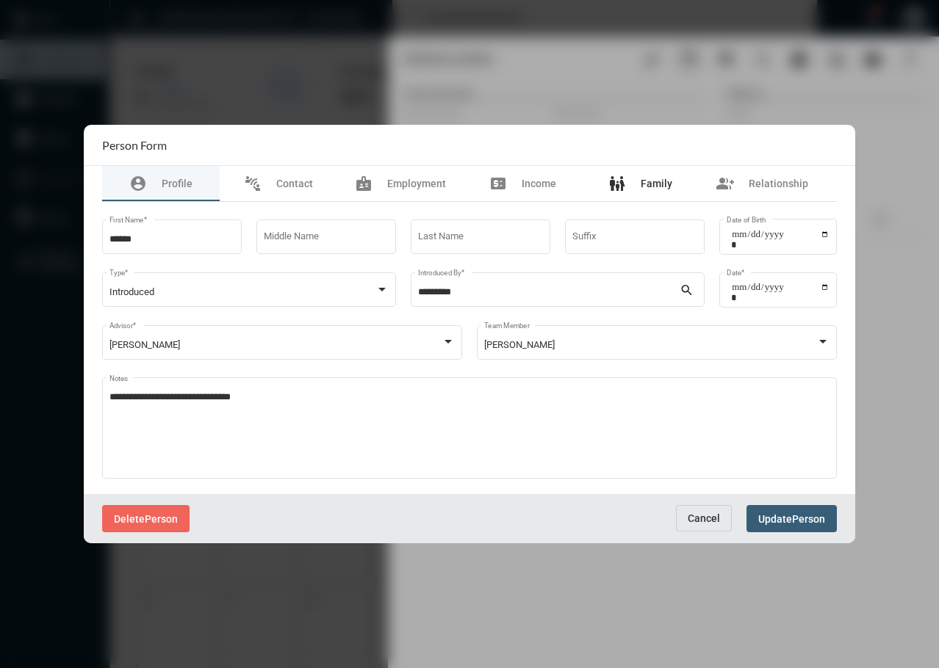
click at [668, 187] on span "Family" at bounding box center [656, 184] width 32 height 12
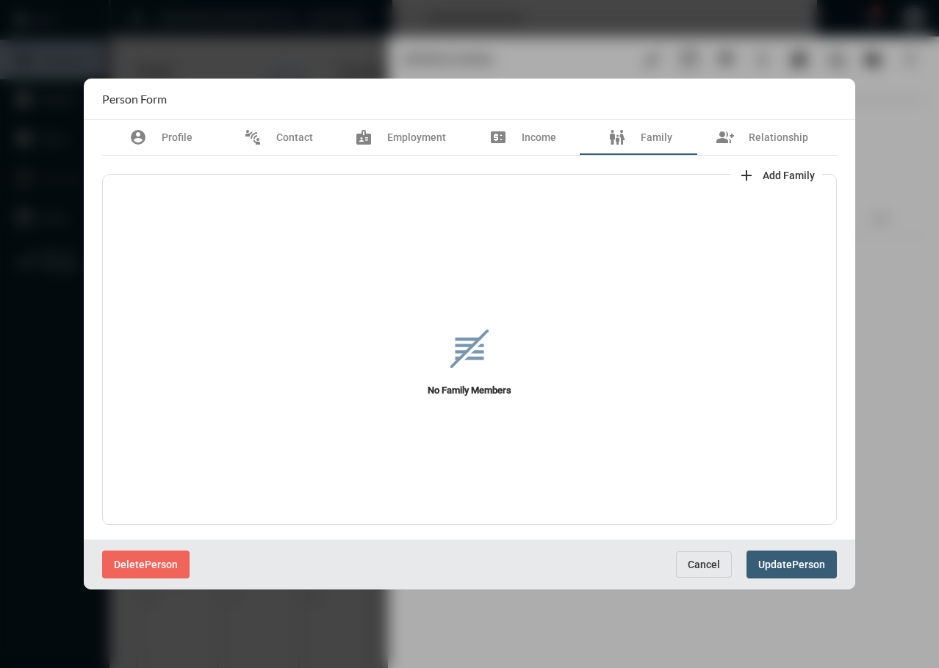
click at [776, 173] on span "Add Family" at bounding box center [788, 176] width 52 height 12
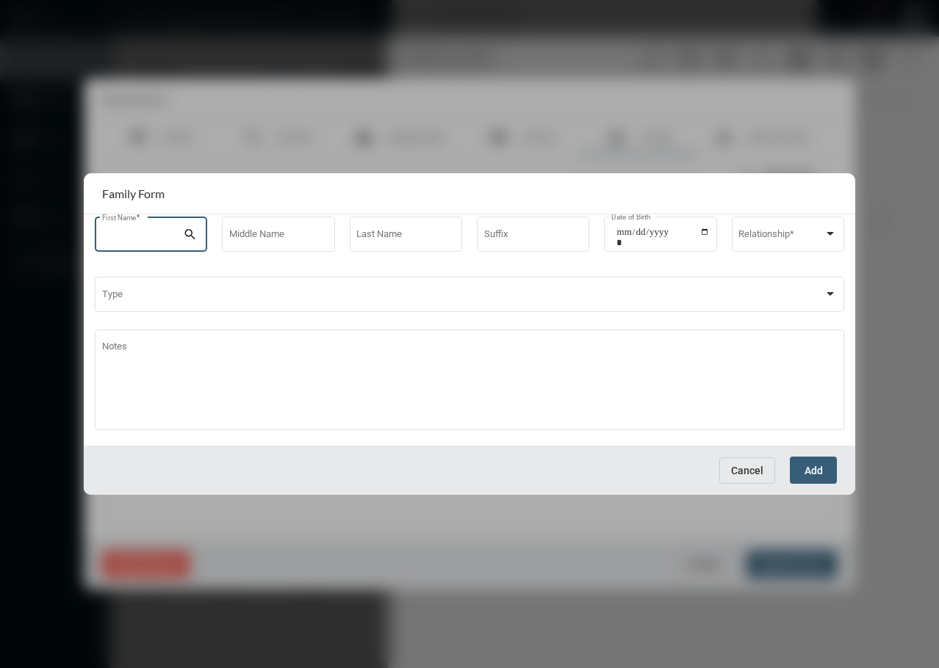
click at [145, 239] on input "First Name *" at bounding box center [142, 236] width 81 height 11
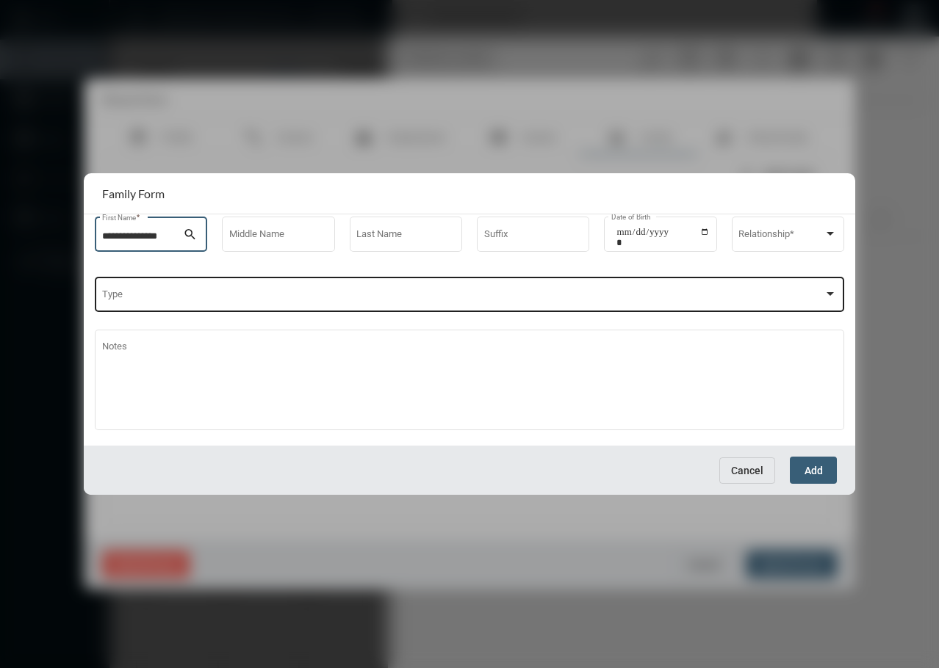
type input "**********"
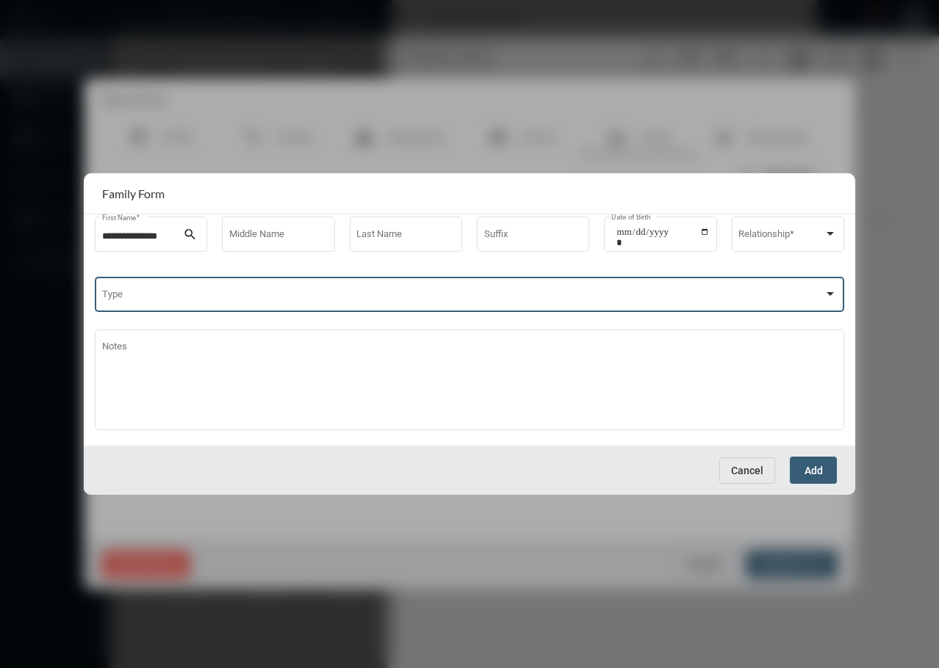
click at [145, 298] on span at bounding box center [463, 297] width 722 height 11
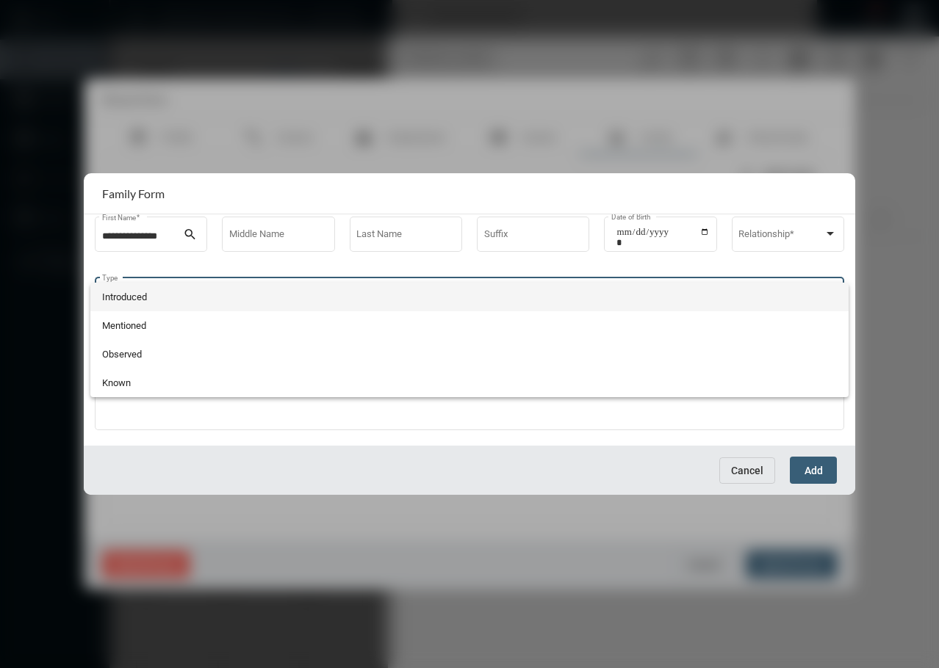
click at [145, 298] on span "Introduced" at bounding box center [469, 297] width 735 height 29
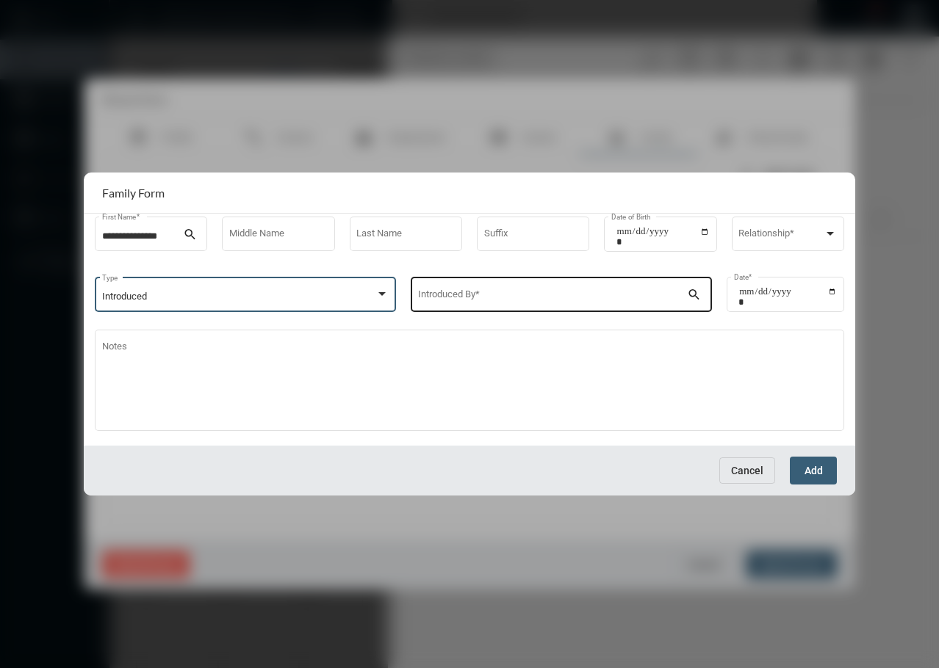
click at [431, 290] on div "Introduced By *" at bounding box center [553, 293] width 270 height 37
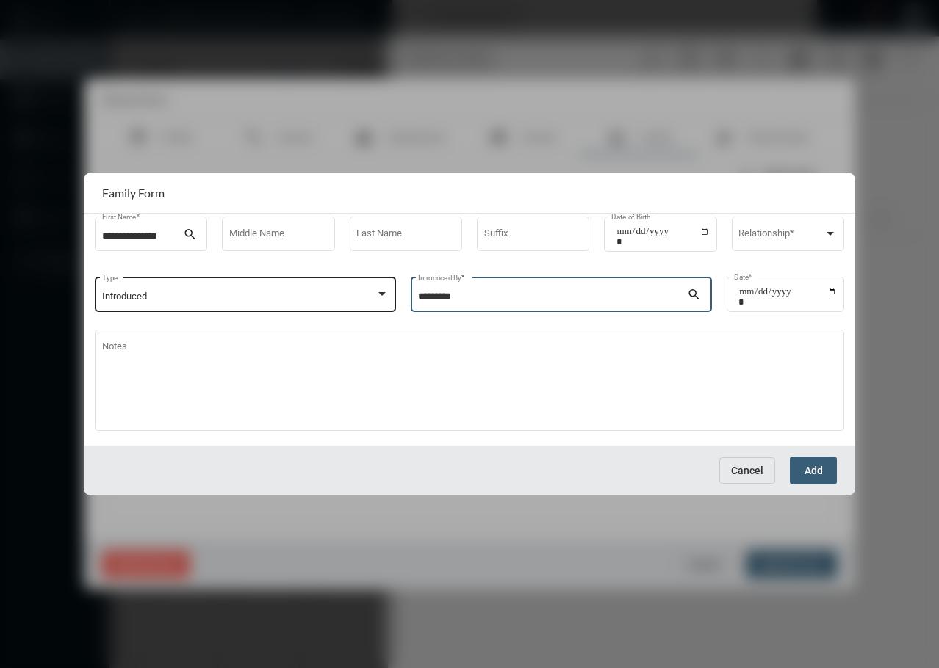
type input "*********"
type input "**********"
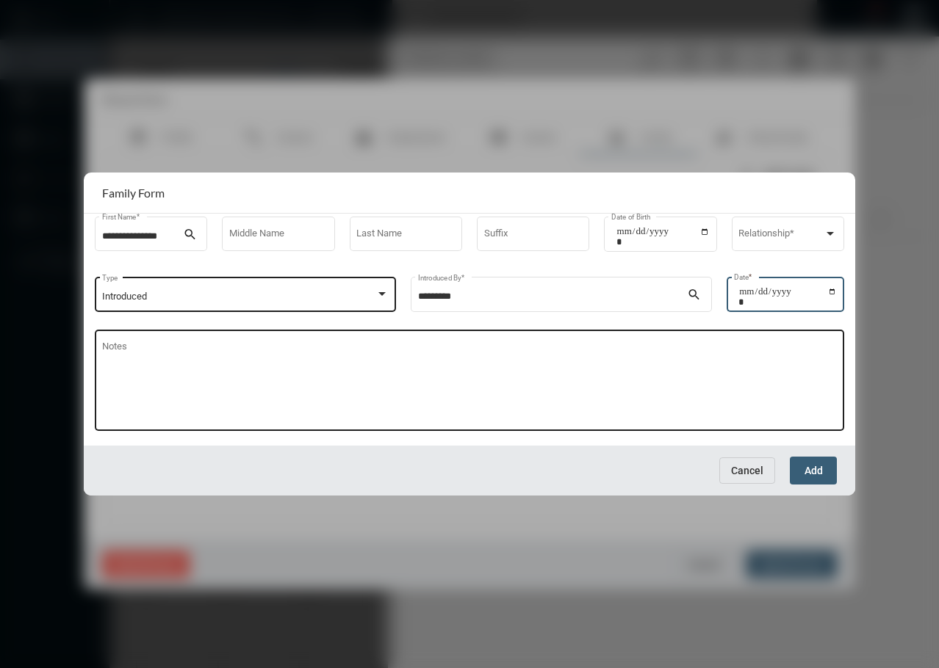
click at [402, 395] on textarea "Notes" at bounding box center [469, 383] width 735 height 80
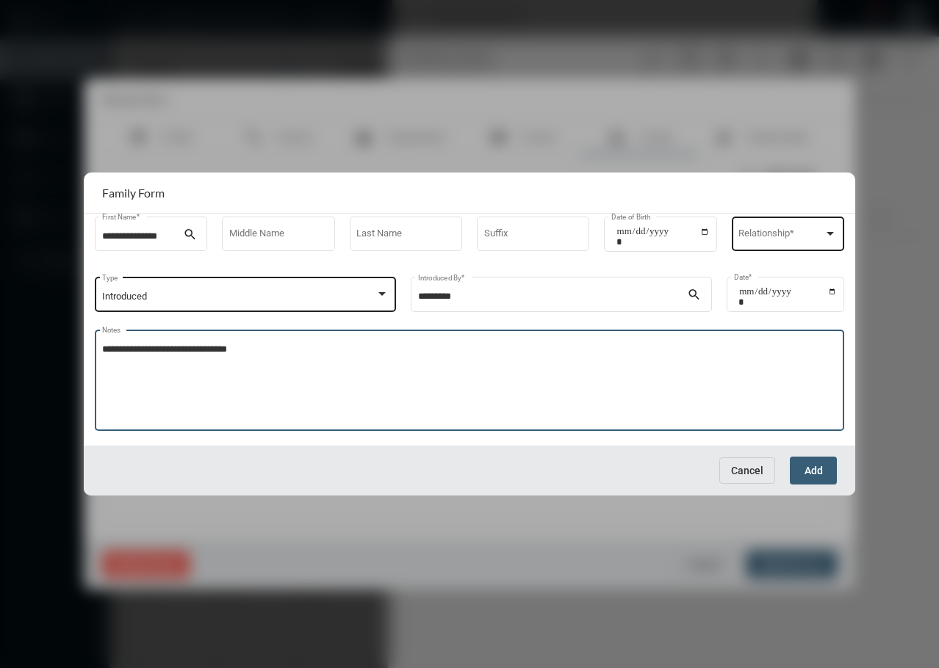
type textarea "**********"
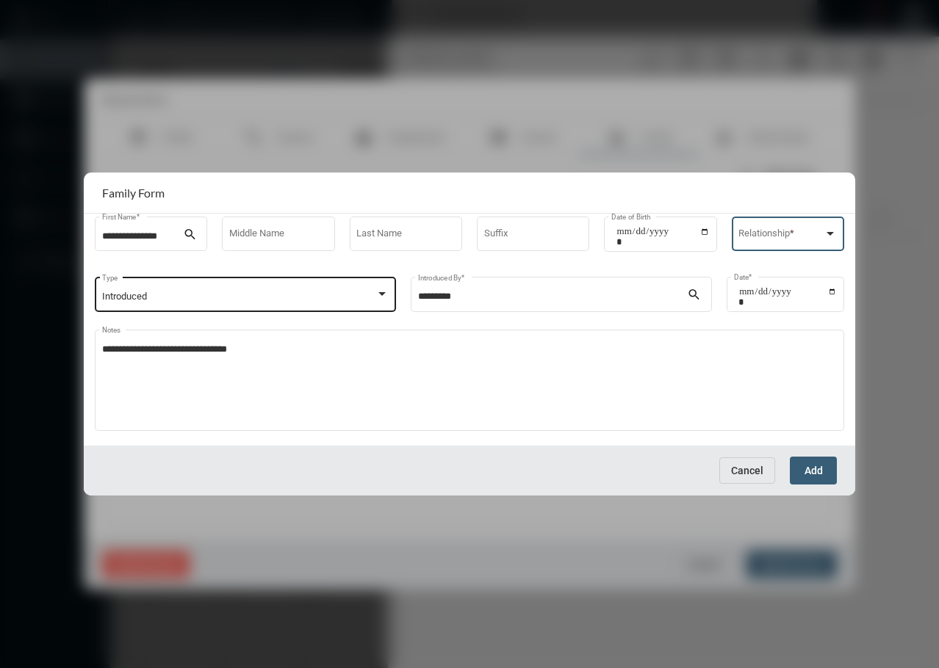
click at [776, 237] on span at bounding box center [780, 236] width 85 height 11
click at [776, 241] on span "Spouse / Partner" at bounding box center [787, 237] width 98 height 29
click at [813, 473] on span "Add" at bounding box center [813, 472] width 18 height 12
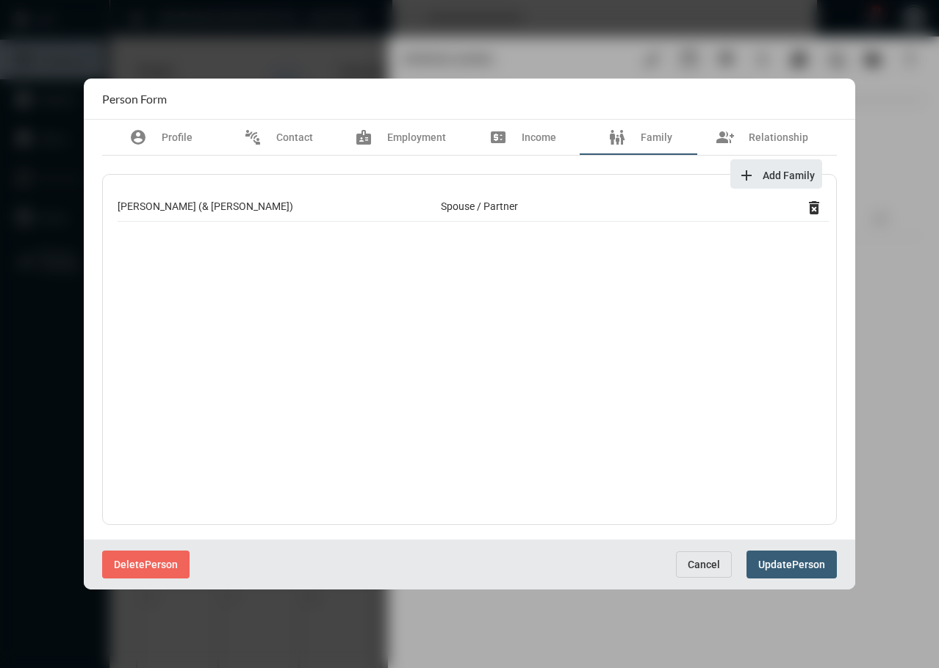
click at [776, 569] on span "Update" at bounding box center [775, 566] width 34 height 12
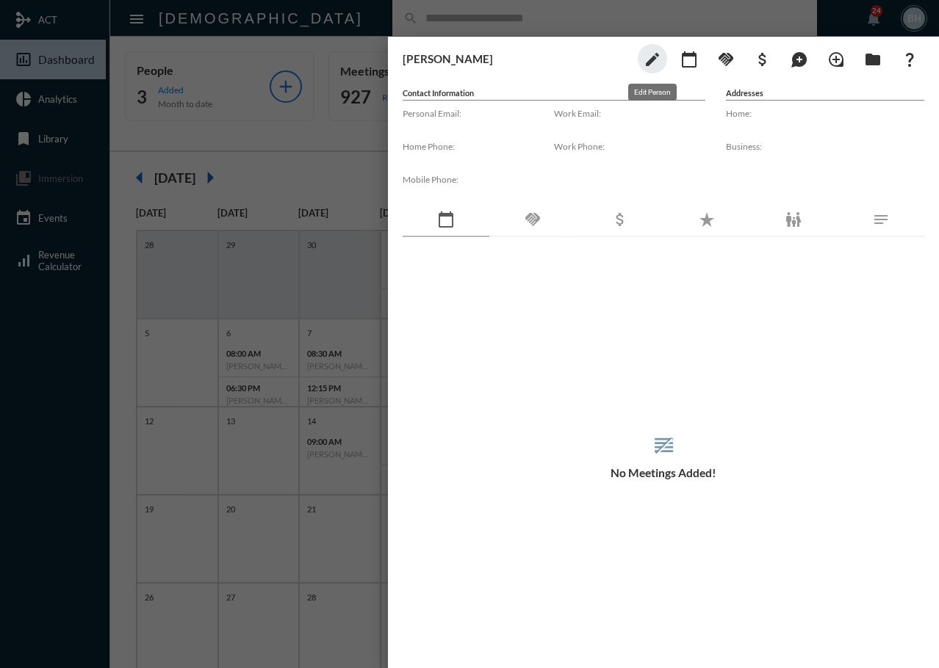
click at [662, 52] on button "edit" at bounding box center [652, 58] width 29 height 29
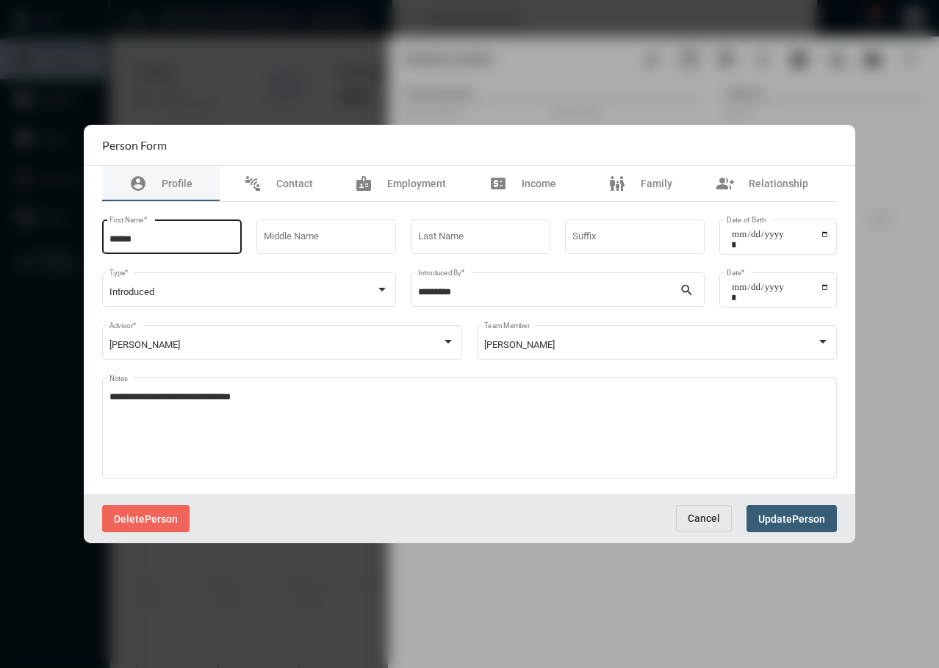
click at [181, 233] on div "****** First Name *" at bounding box center [172, 235] width 126 height 37
type input "**********"
click at [799, 513] on span "Person" at bounding box center [808, 519] width 33 height 12
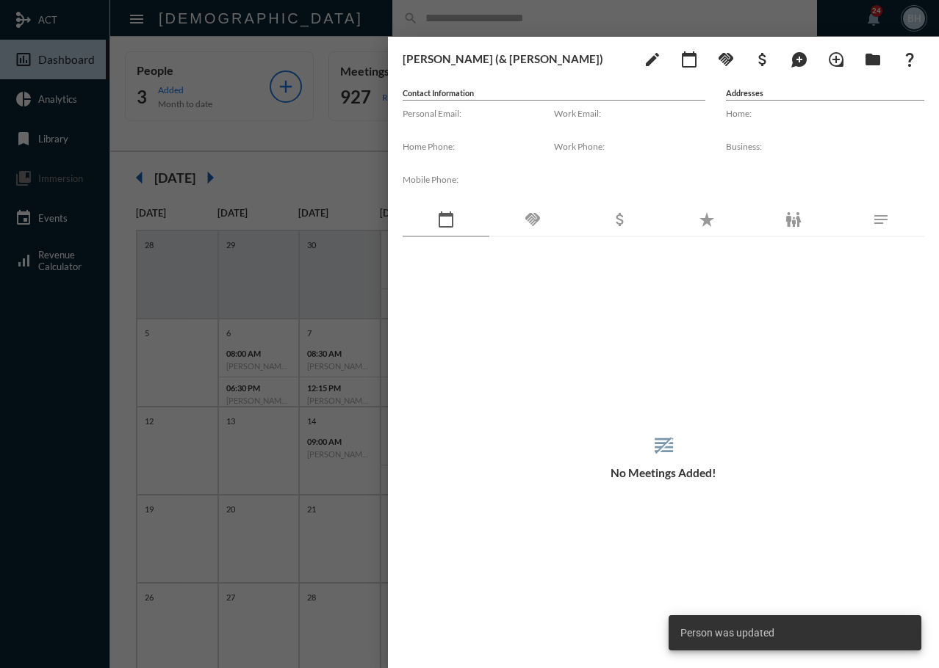
click at [734, 340] on div "reorder No Meetings Added!" at bounding box center [663, 457] width 521 height 380
click at [534, 74] on div "Eldose (& Anna) edit calendar_today handshake attach_money maps_ugc loupe folde…" at bounding box center [663, 349] width 551 height 624
click at [510, 411] on div "reorder No Meetings Added!" at bounding box center [663, 457] width 521 height 380
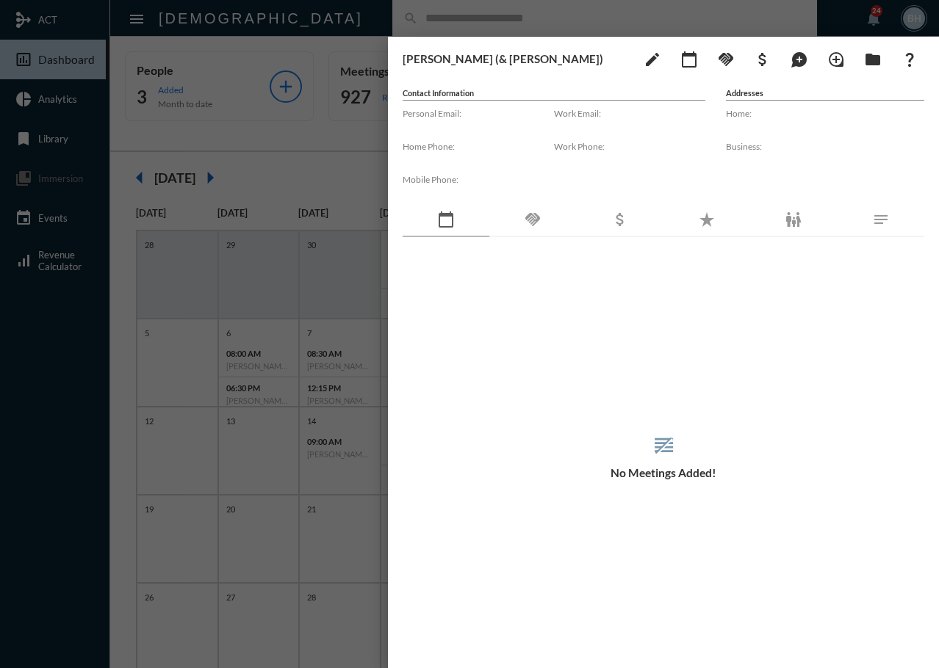
click at [403, 12] on div at bounding box center [469, 334] width 939 height 668
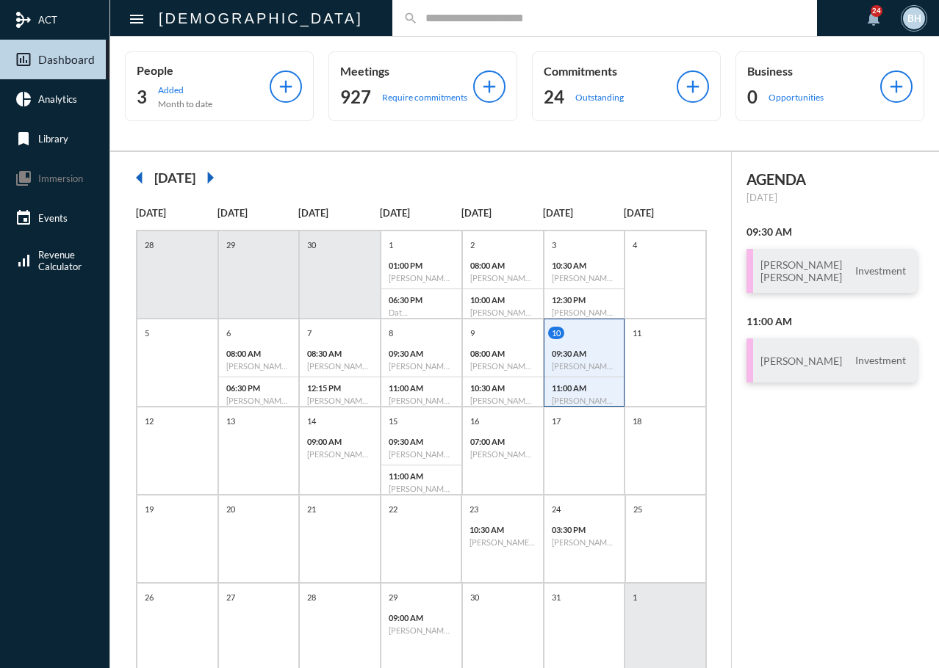
click at [418, 15] on input "text" at bounding box center [612, 18] width 388 height 12
click at [804, 417] on div "AGENDA Friday, Oct 10 09:30 AM Julia Tullio Kojo Asantey Investment 11:00 AM Ja…" at bounding box center [835, 430] width 207 height 557
click at [813, 510] on div "AGENDA Friday, Oct 10 09:30 AM Julia Tullio Kojo Asantey Investment 11:00 AM Ja…" at bounding box center [835, 430] width 207 height 557
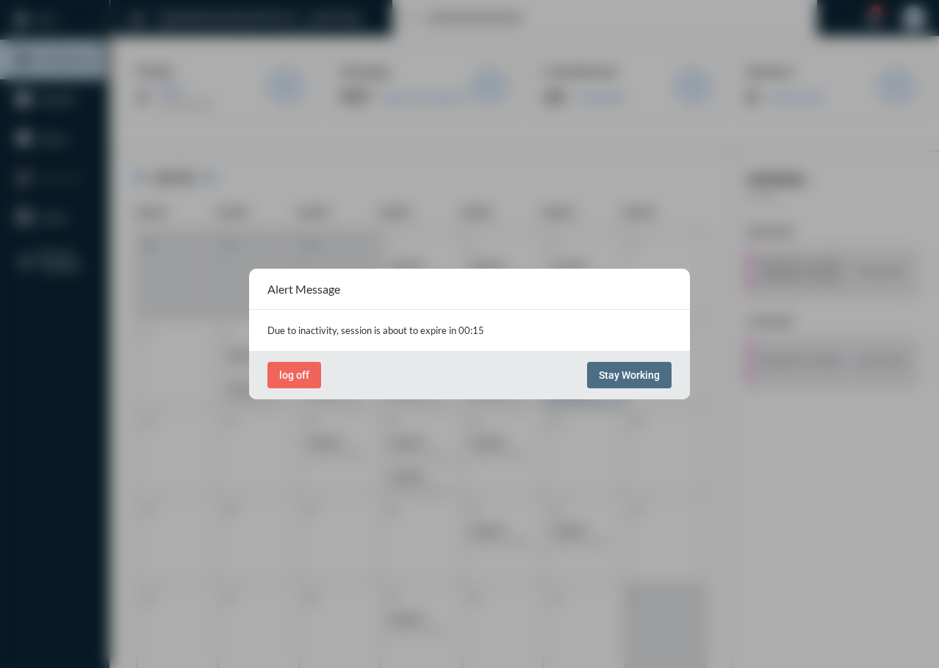
click at [646, 371] on span "Stay Working" at bounding box center [629, 375] width 61 height 12
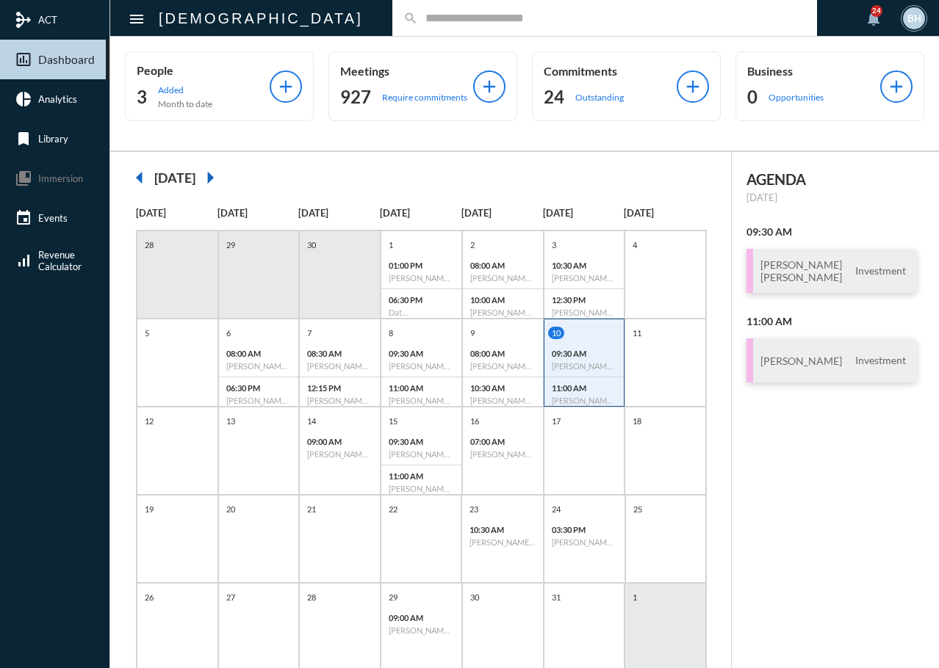
click at [418, 18] on input "text" at bounding box center [612, 18] width 388 height 12
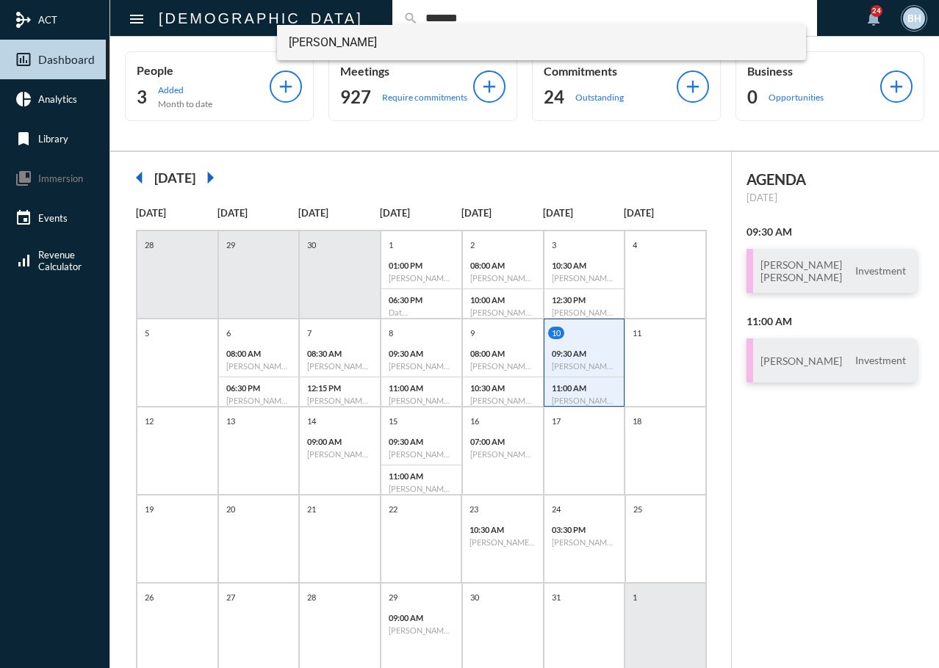
type input "*******"
click at [336, 37] on span "Bernadette Bechtel" at bounding box center [542, 42] width 506 height 35
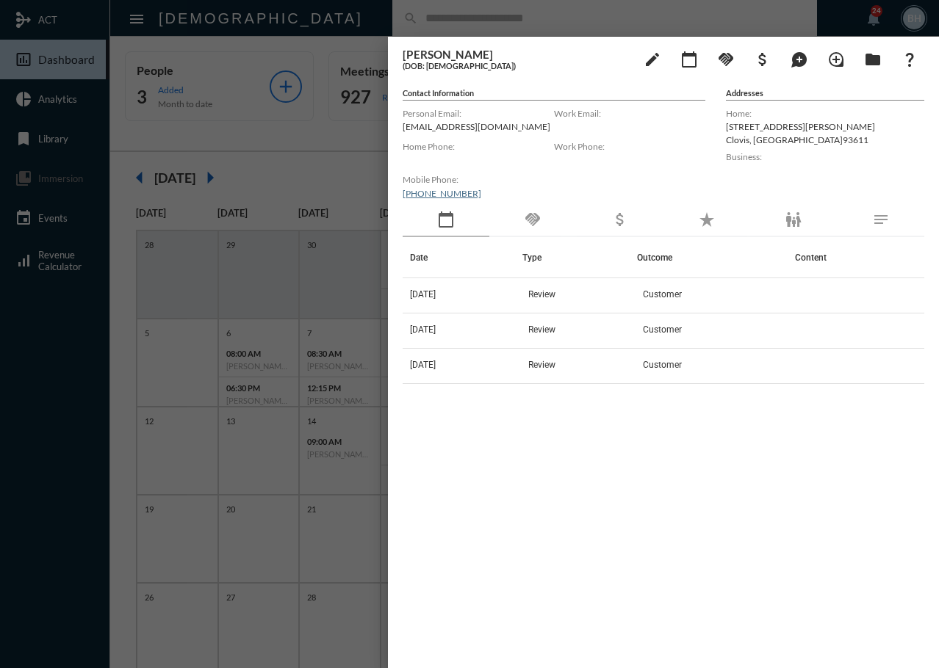
drag, startPoint x: 469, startPoint y: 195, endPoint x: 391, endPoint y: 197, distance: 77.9
click at [391, 197] on div "Bernadette Bechtel (DOB: 08/25/1963) edit calendar_today handshake attach_money…" at bounding box center [663, 349] width 551 height 624
click at [469, 530] on div "Date Type Outcome Content 7/22/24 Review Customer 7/17/24 Review Customer 2/23/…" at bounding box center [663, 433] width 521 height 393
click at [260, 135] on div at bounding box center [469, 334] width 939 height 668
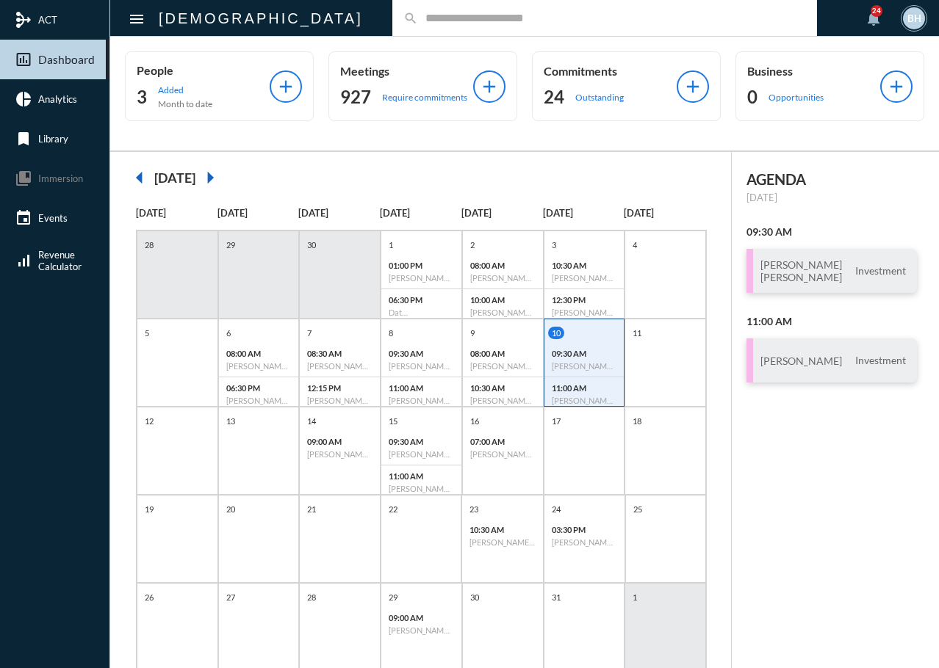
click at [392, 25] on div "search" at bounding box center [604, 18] width 425 height 36
click at [844, 498] on div "AGENDA Friday, Oct 10 09:30 AM Julia Tullio Kojo Asantey Investment 11:00 AM Ja…" at bounding box center [835, 430] width 207 height 557
click at [768, 507] on div "AGENDA Friday, Oct 10 09:30 AM Julia Tullio Kojo Asantey Investment 11:00 AM Ja…" at bounding box center [835, 430] width 207 height 557
click at [809, 444] on div "AGENDA Friday, Oct 10 09:30 AM Julia Tullio Kojo Asantey Investment 11:00 AM Ja…" at bounding box center [835, 430] width 207 height 557
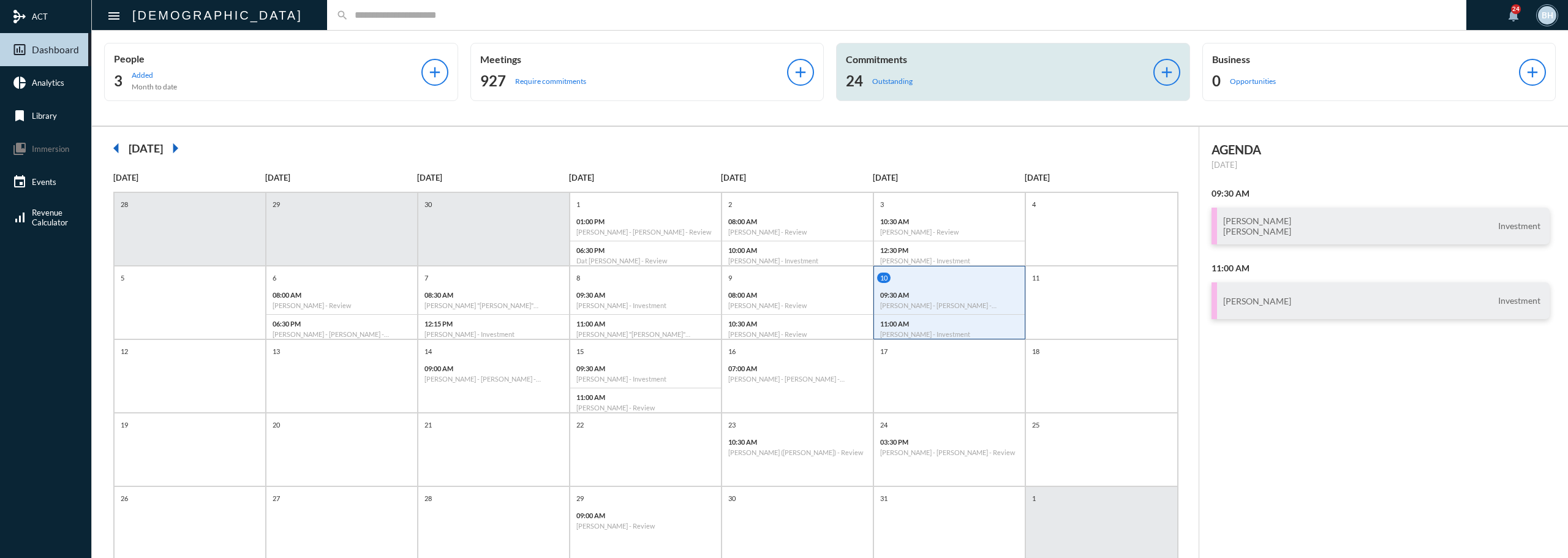
click at [782, 83] on p "Outstanding" at bounding box center [892, 81] width 40 height 9
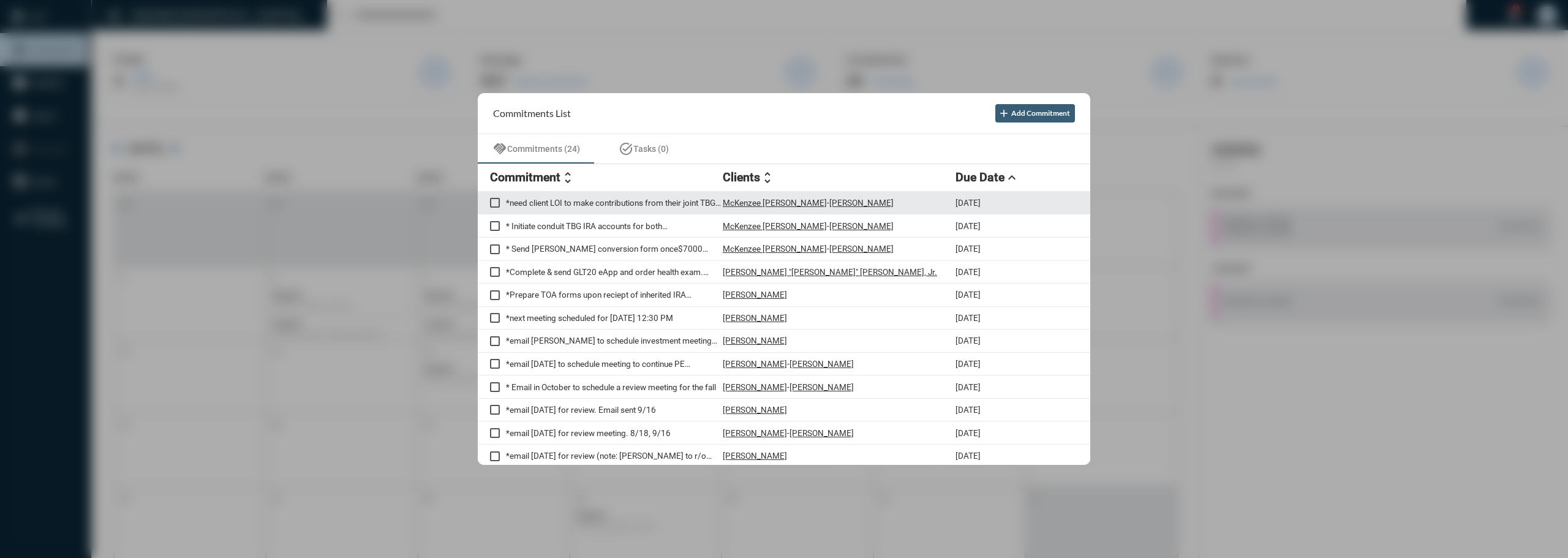
click at [536, 206] on p "*need client LOI to make contributions from their joint TBG account to each of …" at bounding box center [615, 203] width 217 height 10
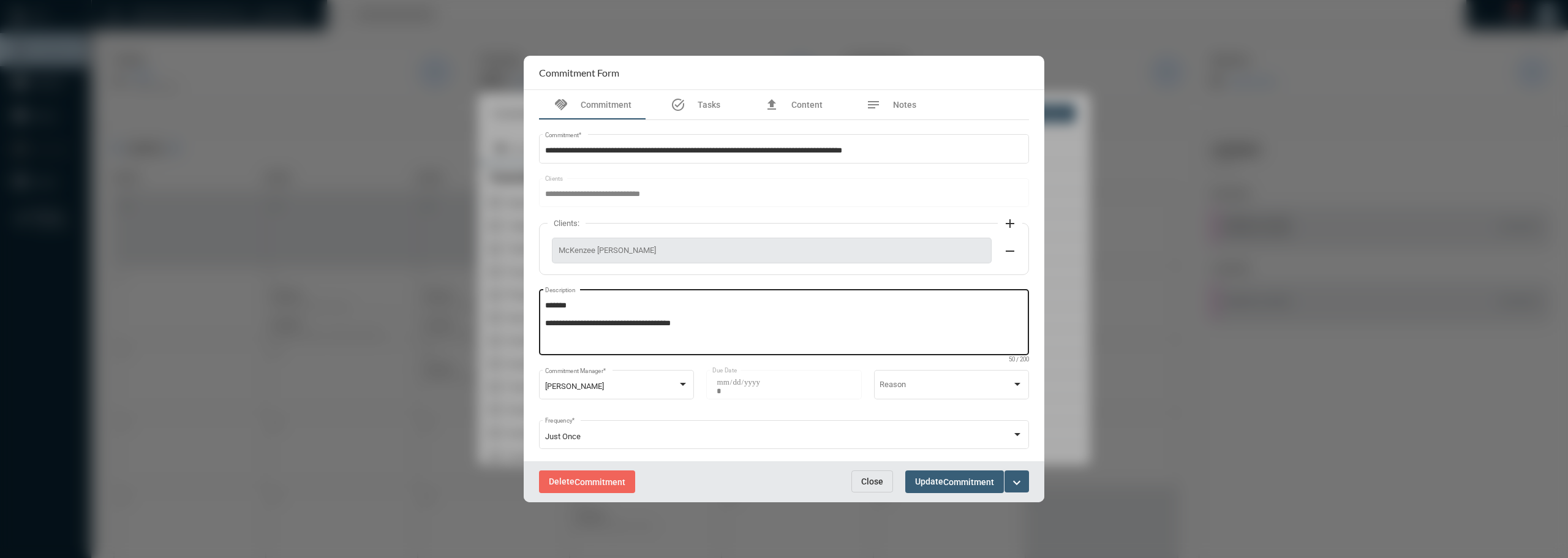
click at [692, 315] on textarea "**********" at bounding box center [785, 324] width 479 height 48
click at [712, 322] on textarea "**********" at bounding box center [785, 324] width 479 height 48
drag, startPoint x: 601, startPoint y: 306, endPoint x: 530, endPoint y: 300, distance: 71.3
click at [530, 300] on div "**********" at bounding box center [784, 275] width 520 height 371
click at [726, 317] on textarea "**********" at bounding box center [785, 324] width 479 height 48
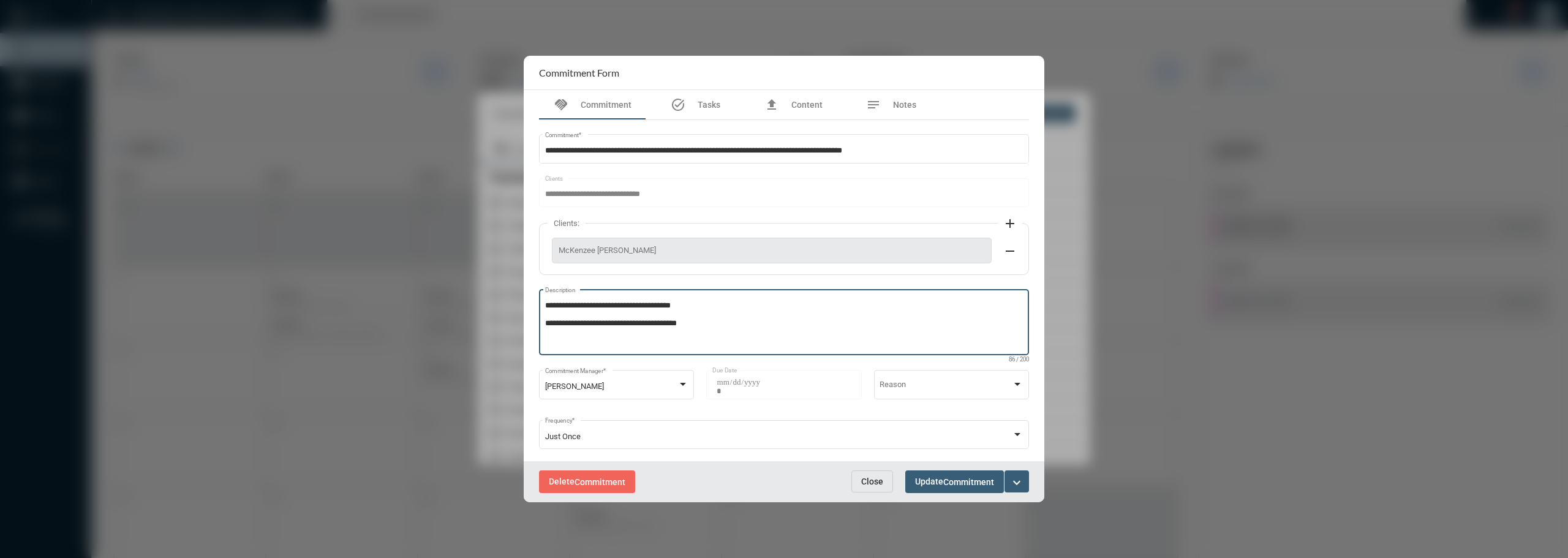
type textarea "**********"
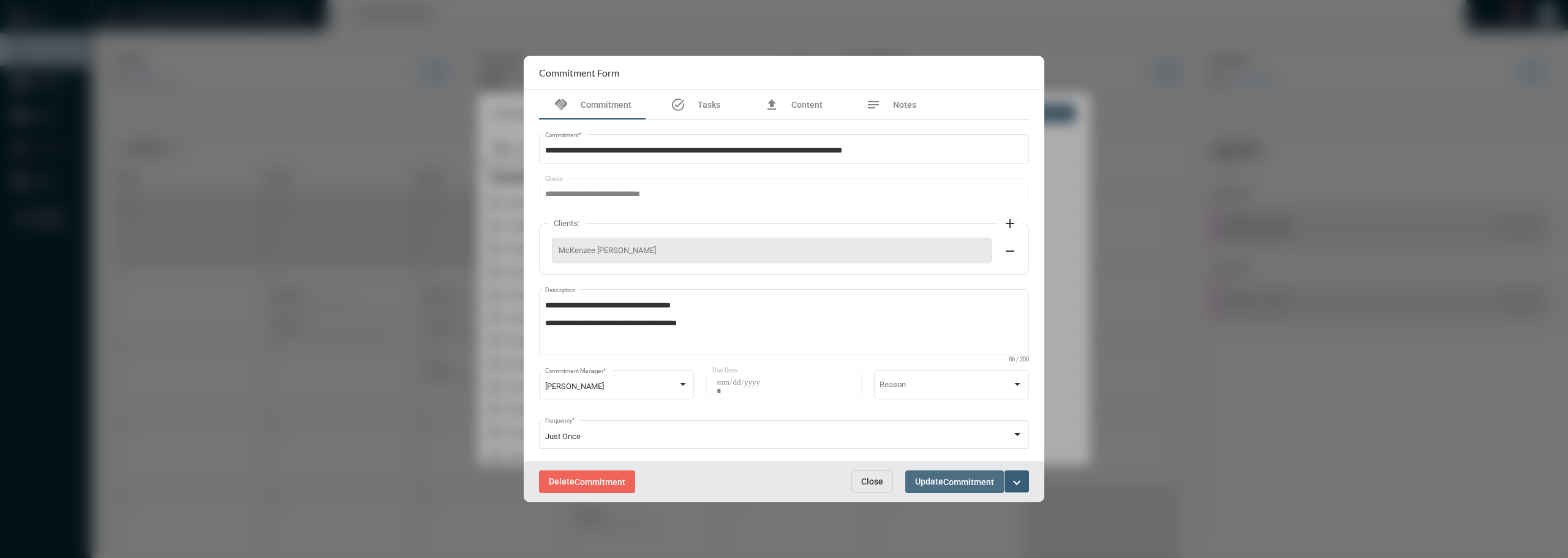
click at [782, 488] on button "Update Commitment" at bounding box center [955, 481] width 98 height 23
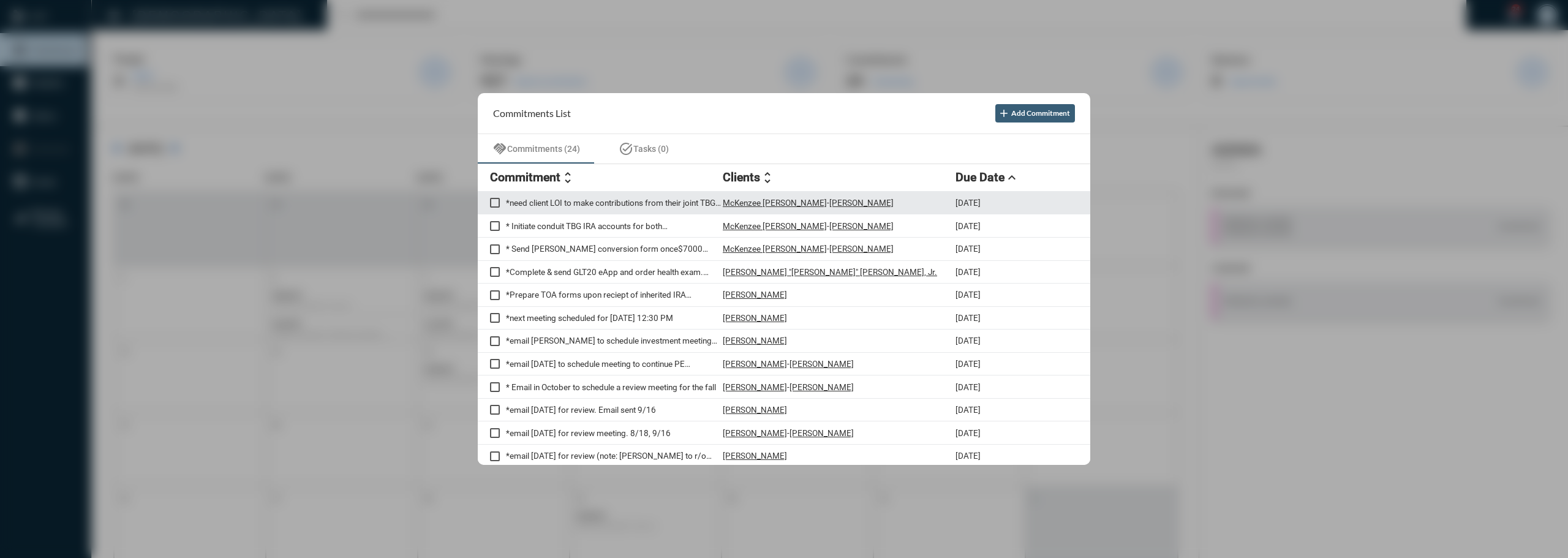
click at [493, 200] on span at bounding box center [495, 203] width 10 height 10
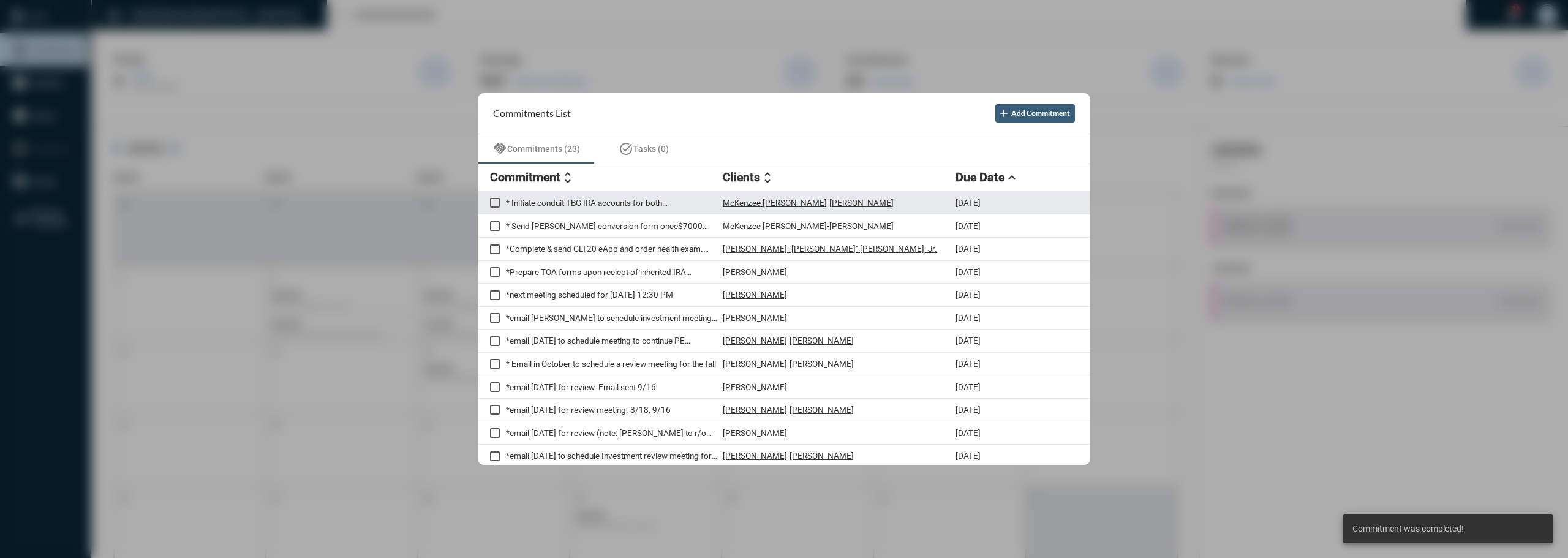
click at [550, 198] on div "* Initiate conduit TBG IRA accounts for both Devon and Mackenzie" at bounding box center [606, 203] width 233 height 10
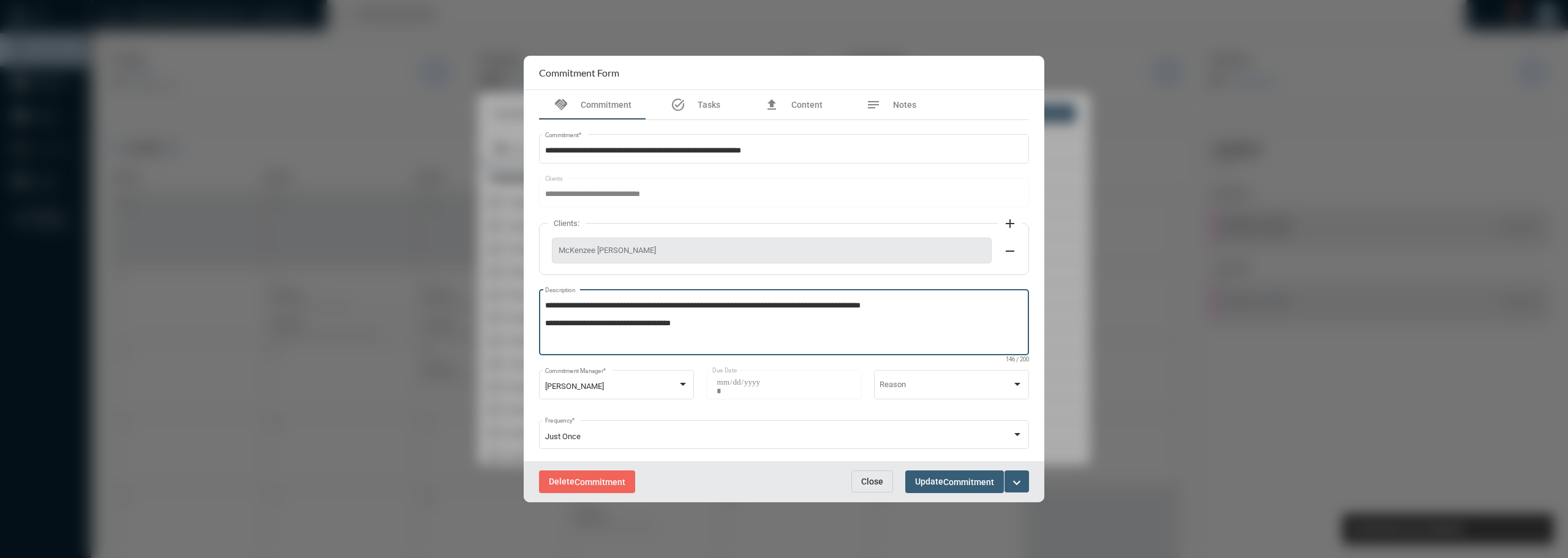
click at [768, 328] on textarea "**********" at bounding box center [785, 324] width 479 height 48
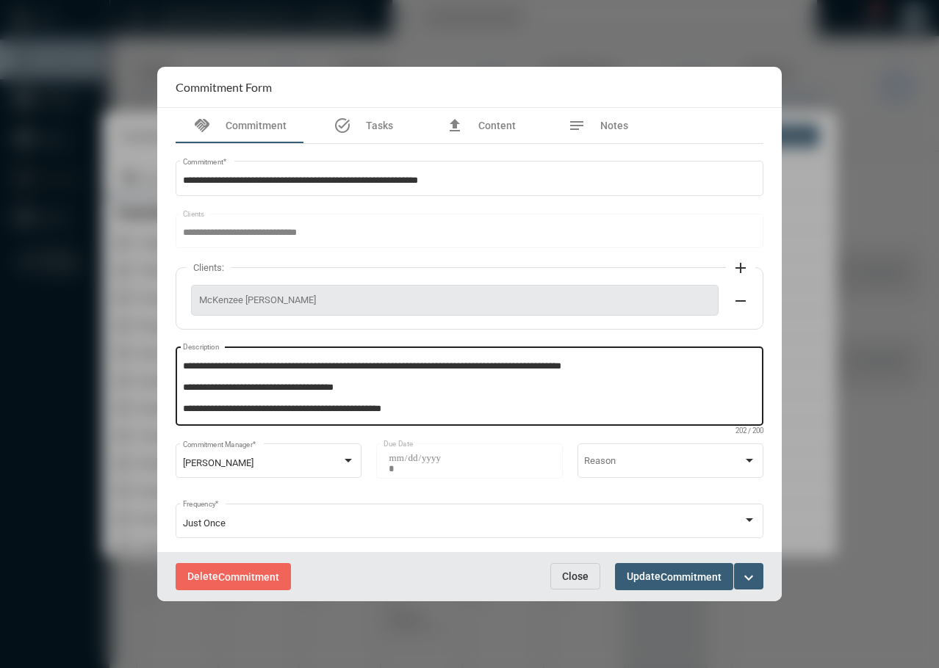
click at [207, 408] on textarea "**********" at bounding box center [470, 389] width 574 height 58
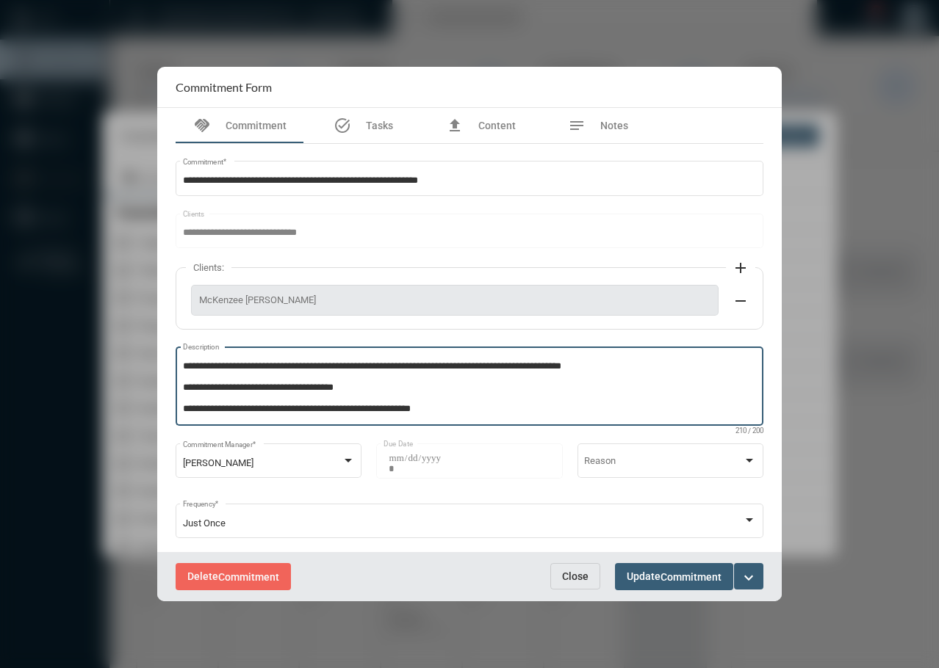
click at [314, 408] on textarea "**********" at bounding box center [470, 389] width 574 height 58
type textarea "**********"
click at [640, 585] on button "Update Commitment" at bounding box center [674, 576] width 118 height 27
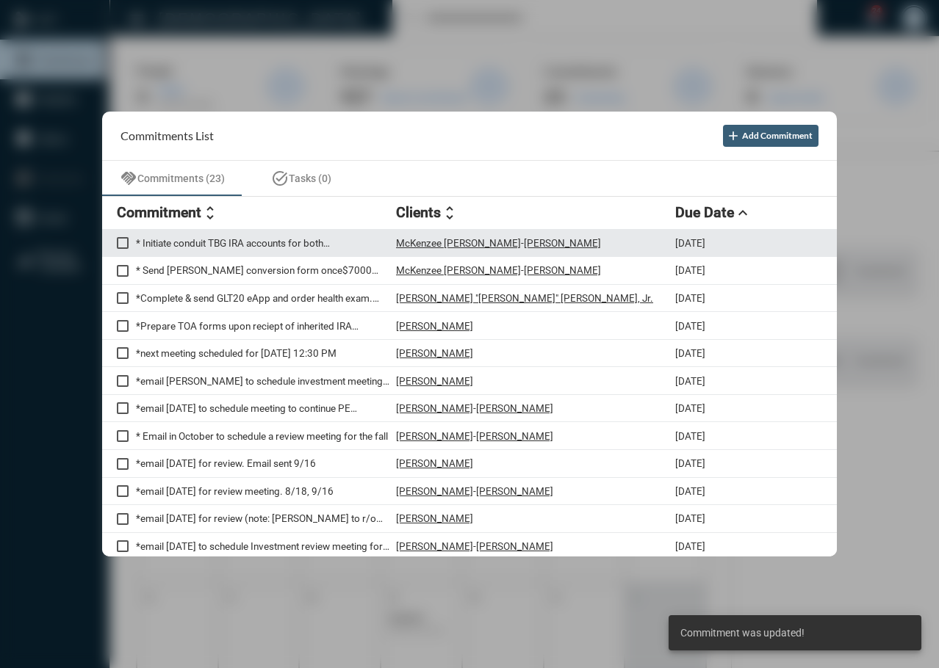
click at [123, 243] on span at bounding box center [123, 243] width 12 height 12
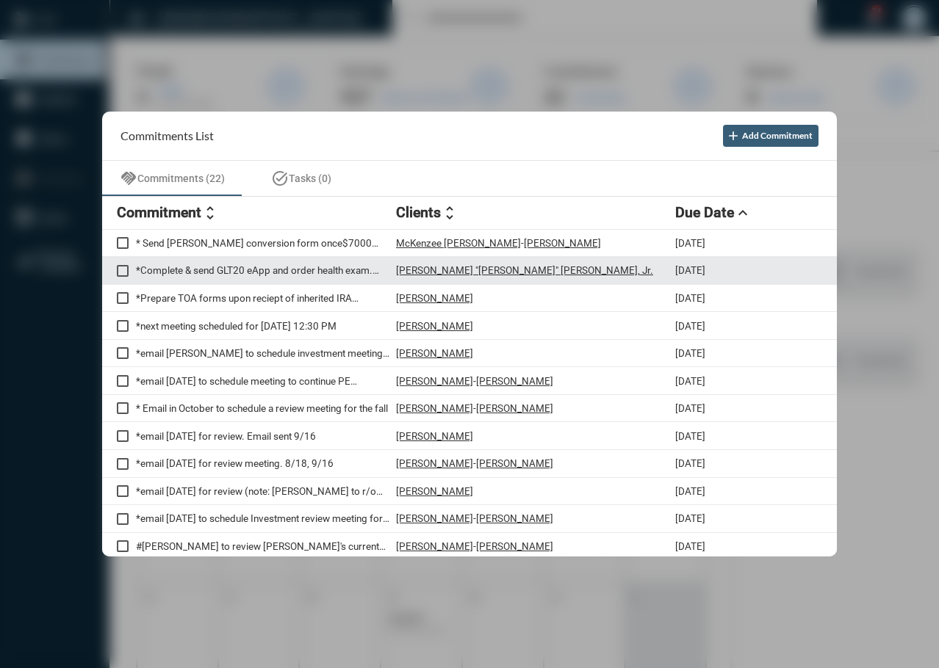
click at [308, 268] on p "*Complete & send GLT20 eApp and order health exam. NEED AVAITION SUPPLEMENT" at bounding box center [266, 270] width 260 height 12
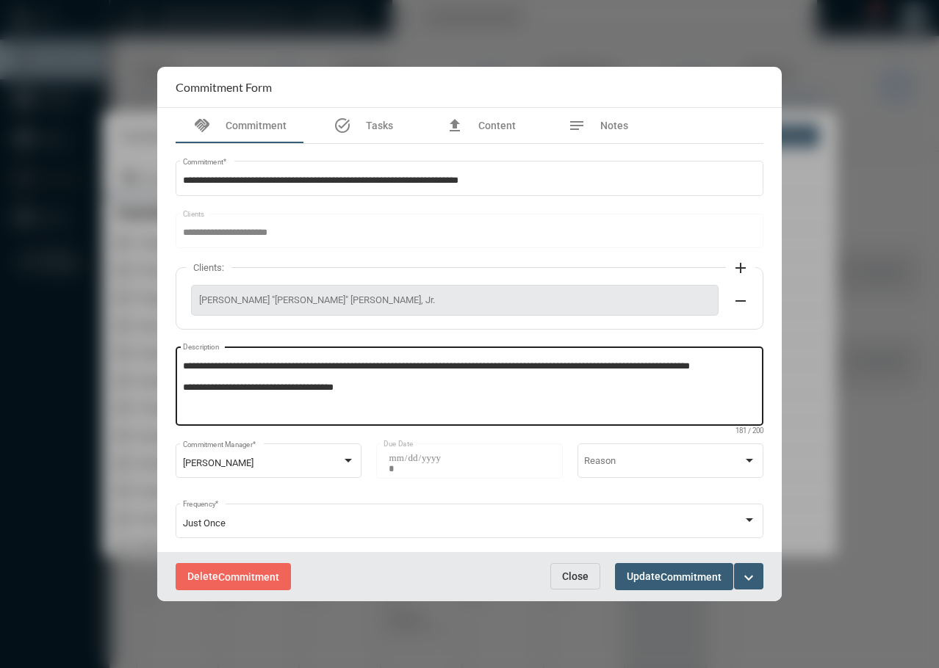
click at [438, 378] on textarea "**********" at bounding box center [470, 389] width 574 height 58
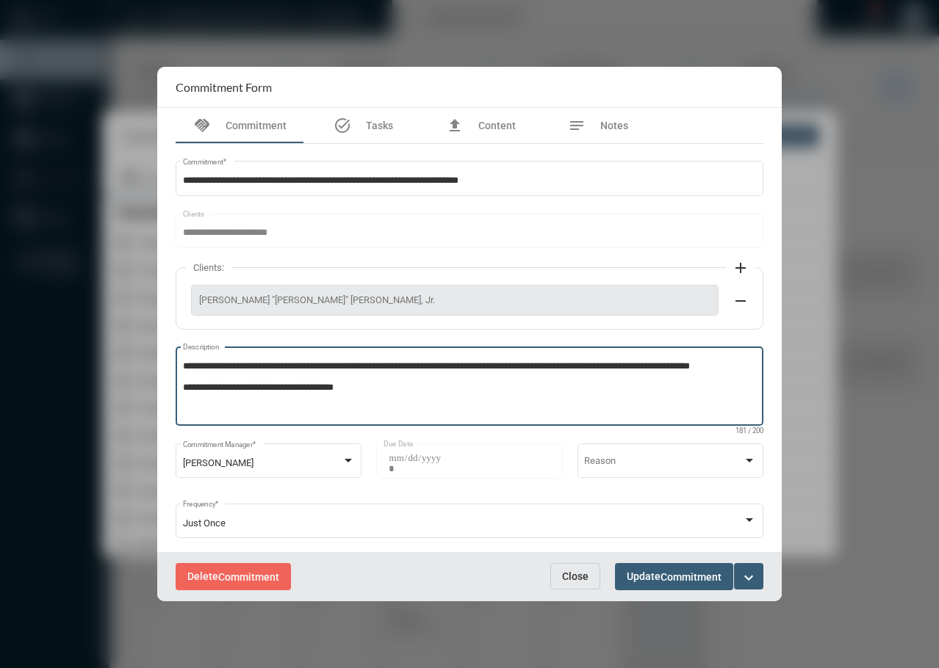
click at [435, 391] on textarea "**********" at bounding box center [470, 389] width 574 height 58
click at [403, 405] on textarea "**********" at bounding box center [470, 389] width 574 height 58
type textarea "**********"
click at [710, 585] on button "Update Commitment" at bounding box center [674, 576] width 118 height 27
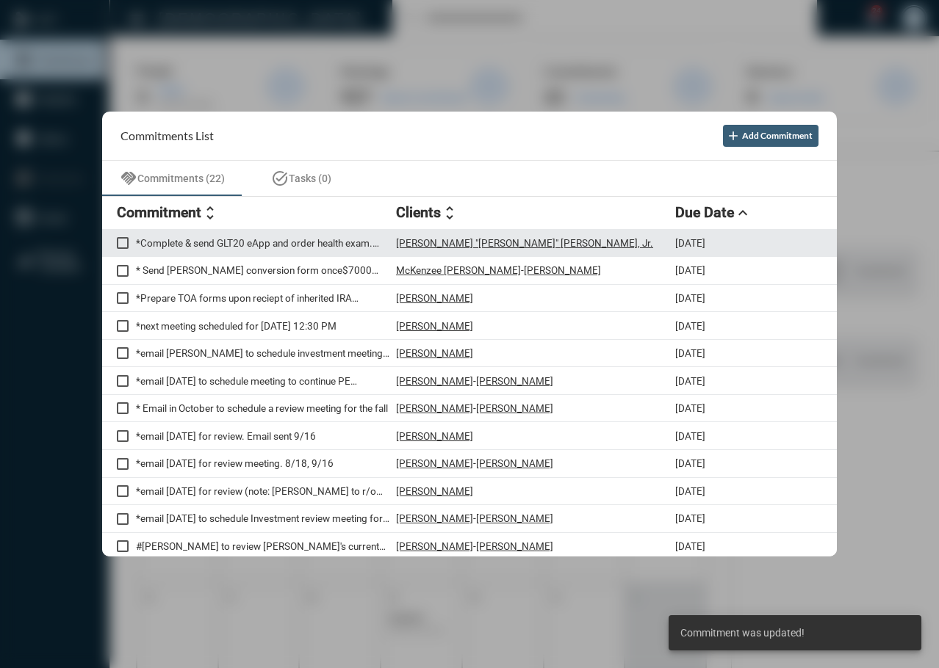
click at [124, 245] on span at bounding box center [123, 243] width 12 height 12
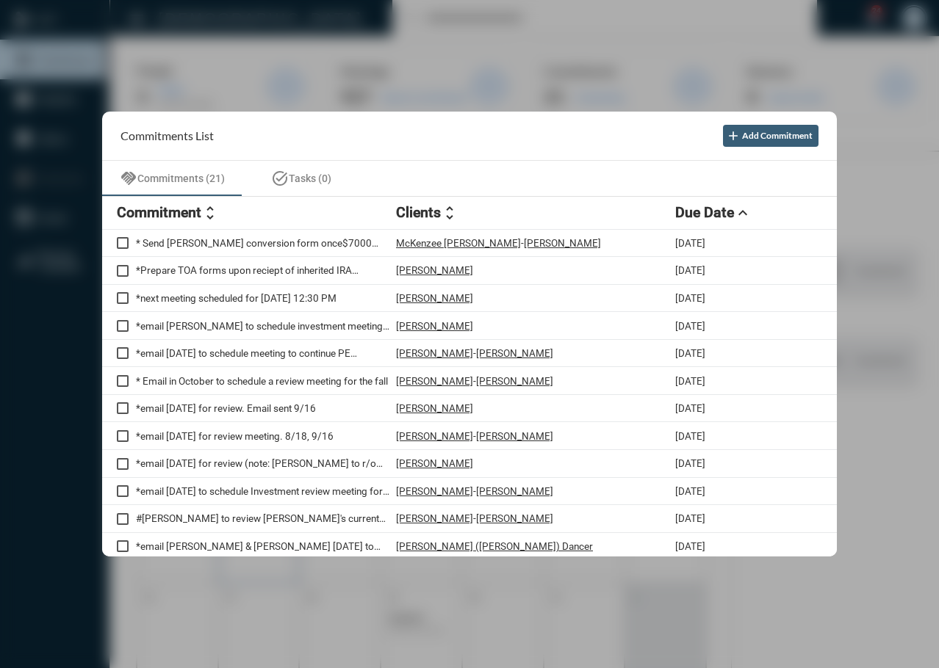
click at [232, 579] on div at bounding box center [469, 334] width 939 height 668
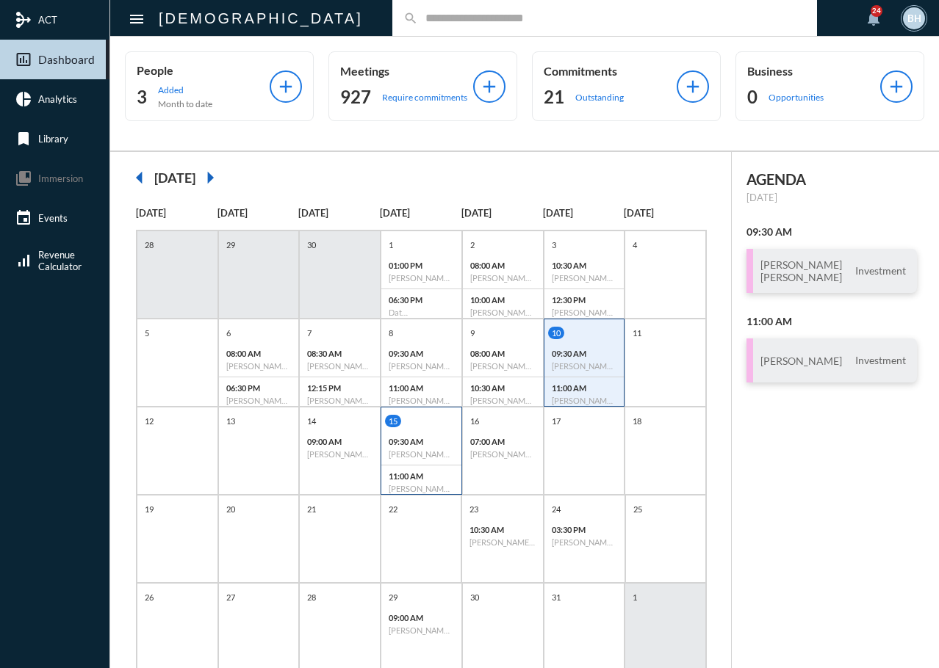
click at [416, 430] on div "15 09:30 AM Elizabeth Snider - Investment 11:00 AM Chris Wasilk - Review" at bounding box center [421, 457] width 80 height 84
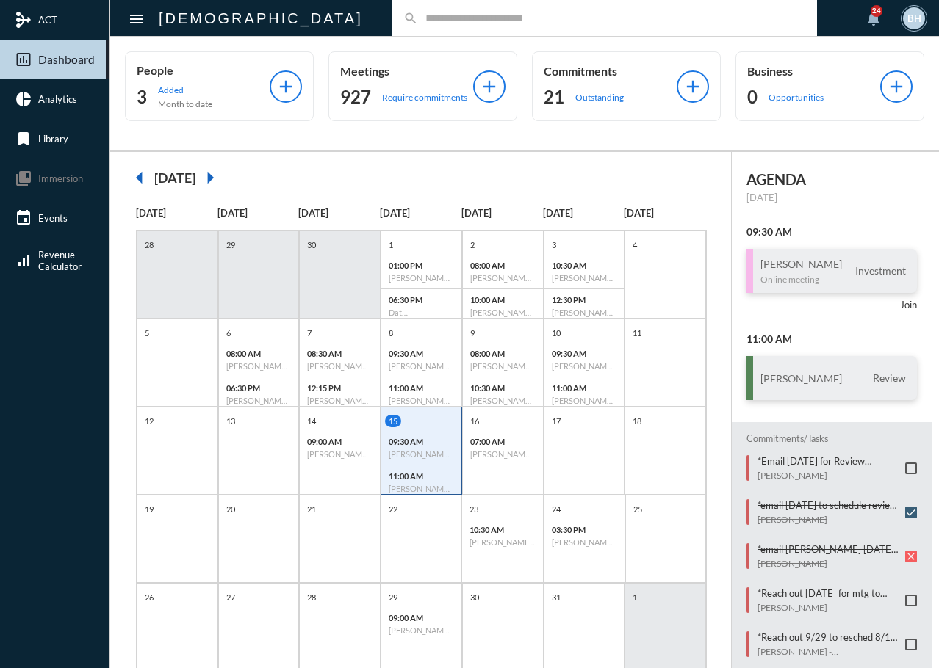
click at [392, 10] on div "search" at bounding box center [604, 18] width 425 height 36
click at [418, 21] on input "text" at bounding box center [612, 18] width 388 height 12
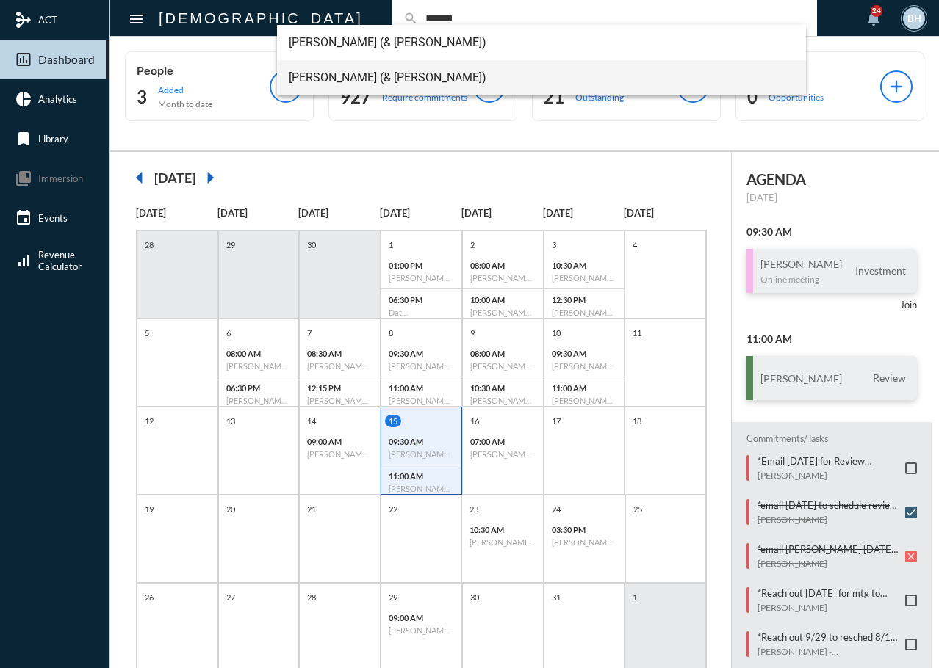
type input "******"
click at [328, 71] on span "Eldose (& Anna)" at bounding box center [542, 77] width 506 height 35
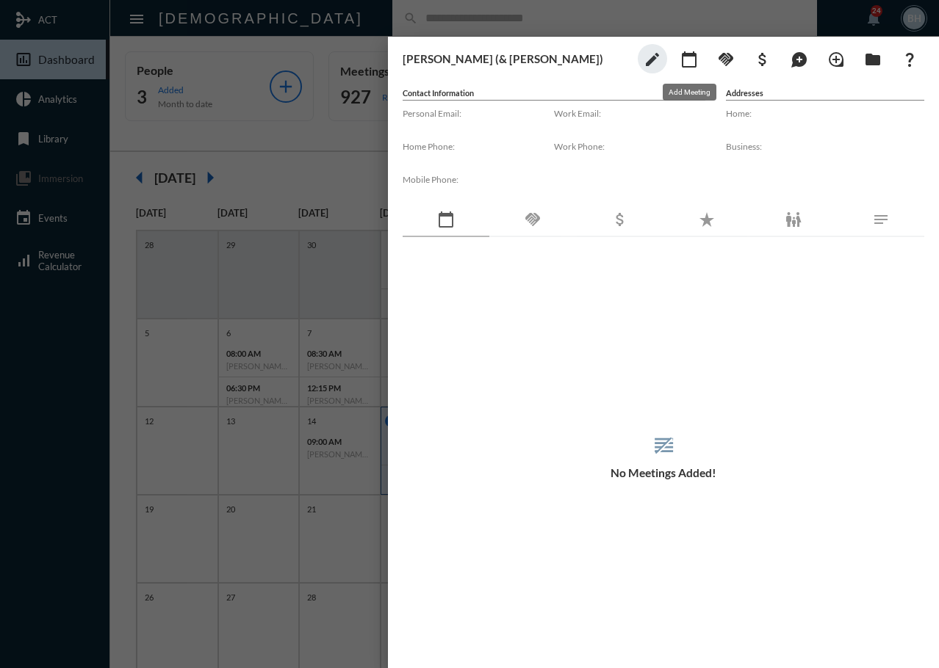
click at [688, 60] on mat-icon "calendar_today" at bounding box center [689, 60] width 18 height 18
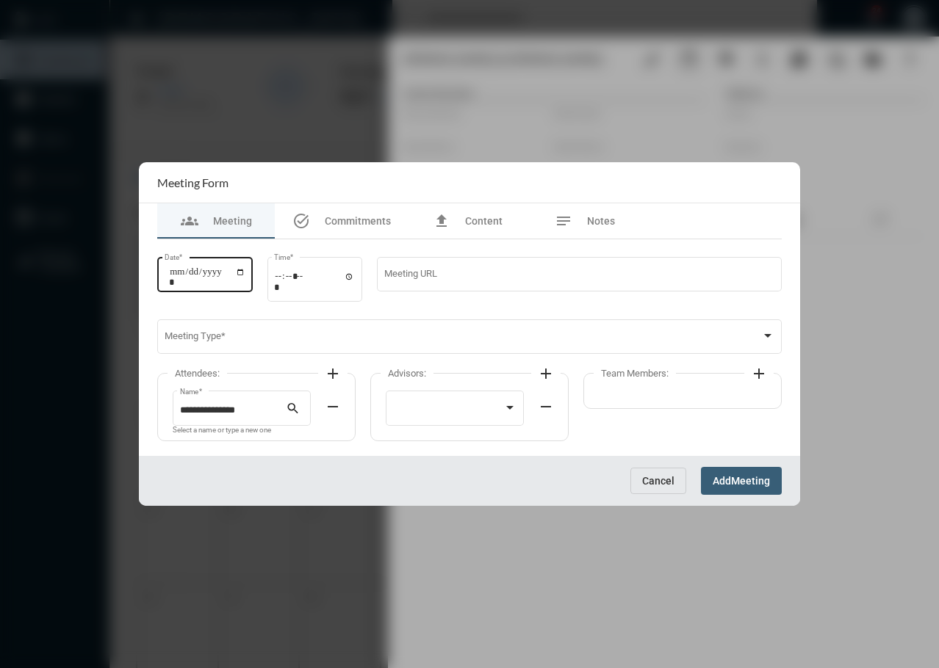
click at [176, 276] on input "Date *" at bounding box center [207, 277] width 76 height 21
type input "**********"
click at [279, 280] on div "Time *" at bounding box center [314, 277] width 95 height 47
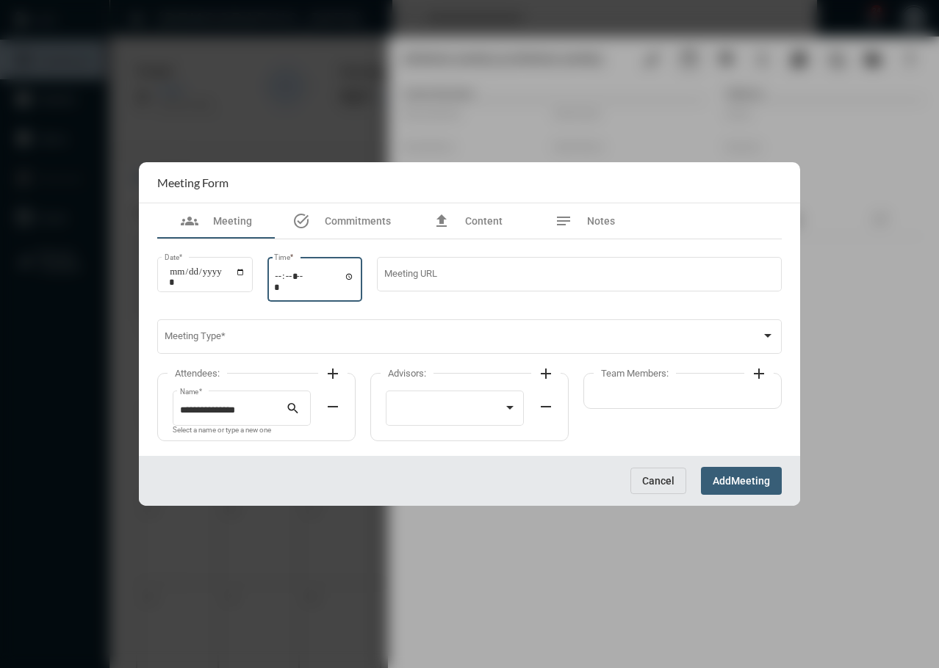
type input "*****"
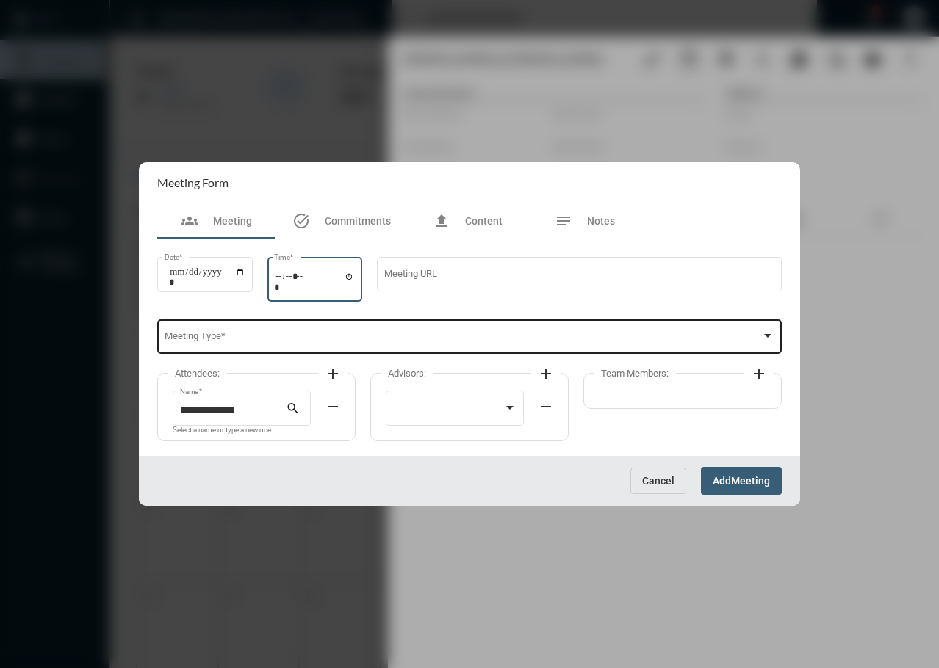
click at [256, 343] on span at bounding box center [463, 339] width 597 height 11
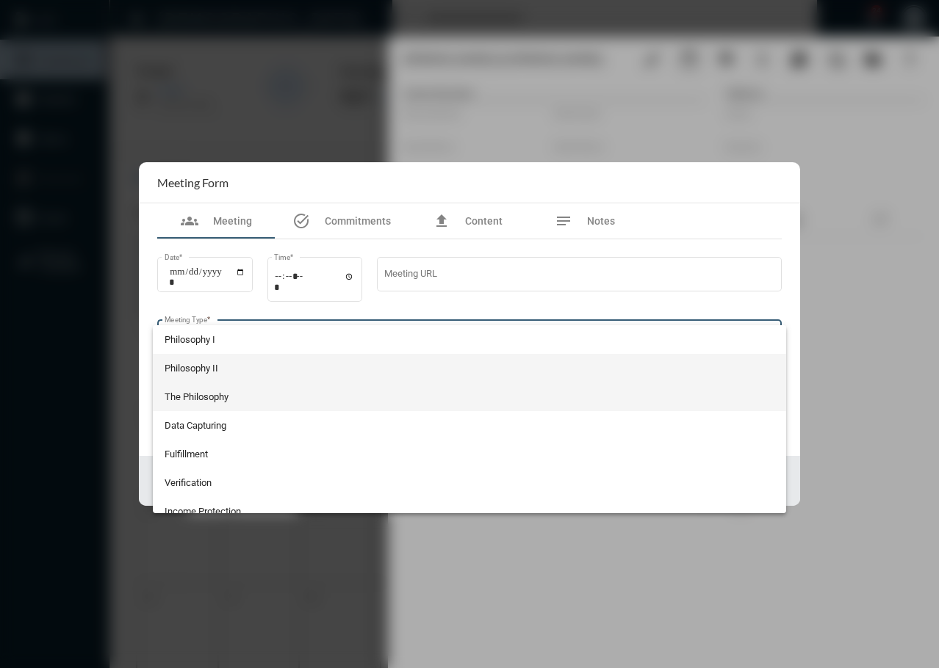
click at [206, 401] on span "The Philosophy" at bounding box center [470, 397] width 610 height 29
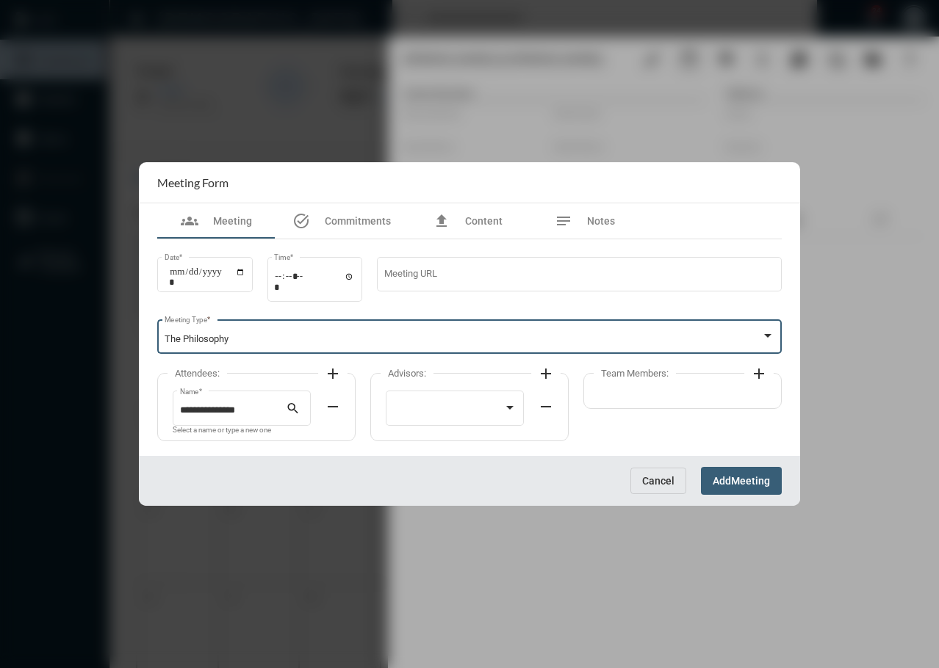
click at [330, 375] on mat-icon "add" at bounding box center [333, 374] width 18 height 18
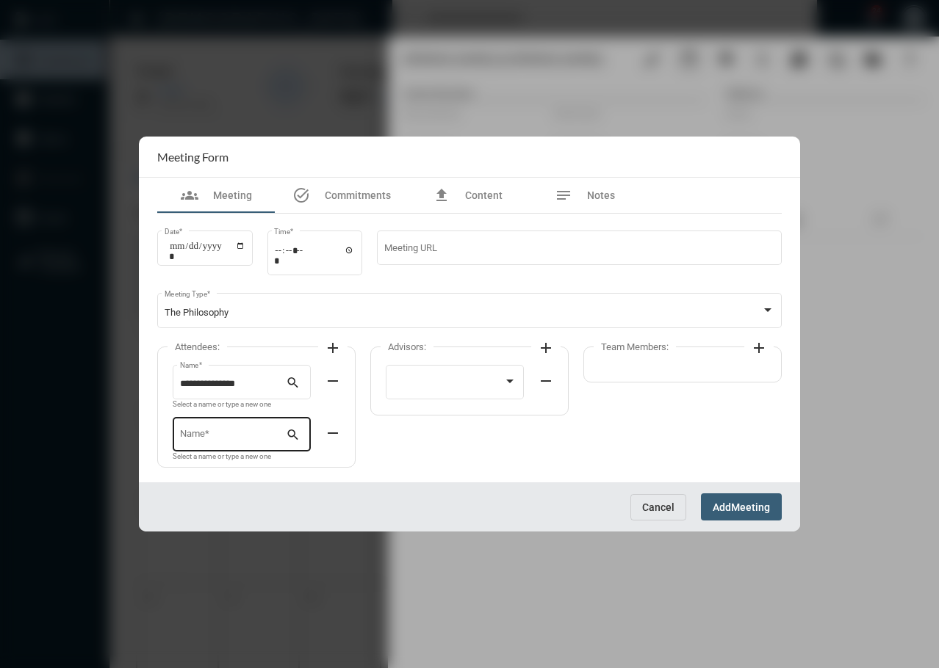
click at [205, 424] on div "Name *" at bounding box center [233, 433] width 107 height 37
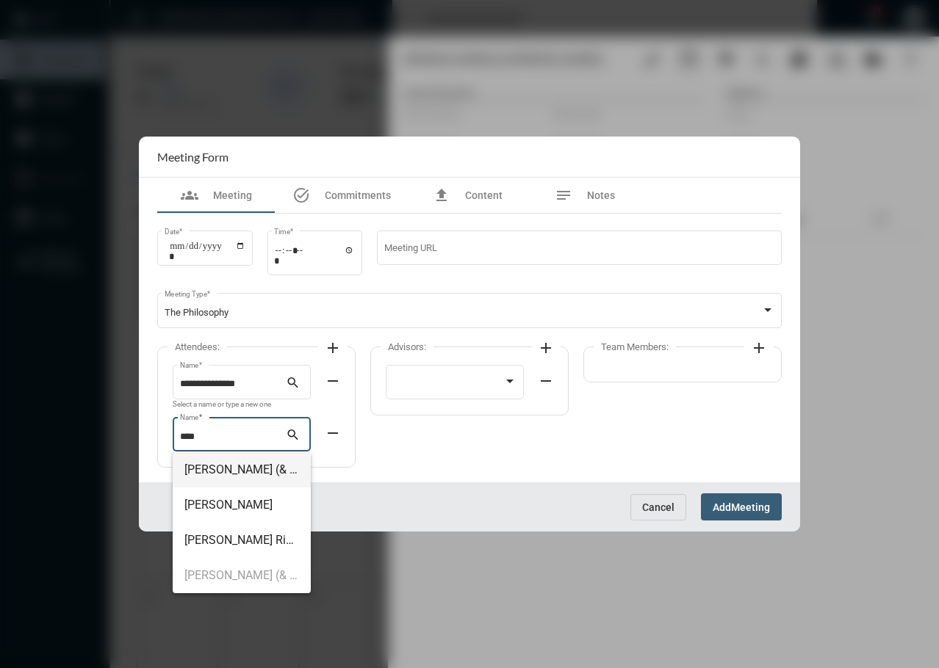
click at [220, 465] on span "Anna (& Eldose)" at bounding box center [241, 469] width 115 height 35
type input "**********"
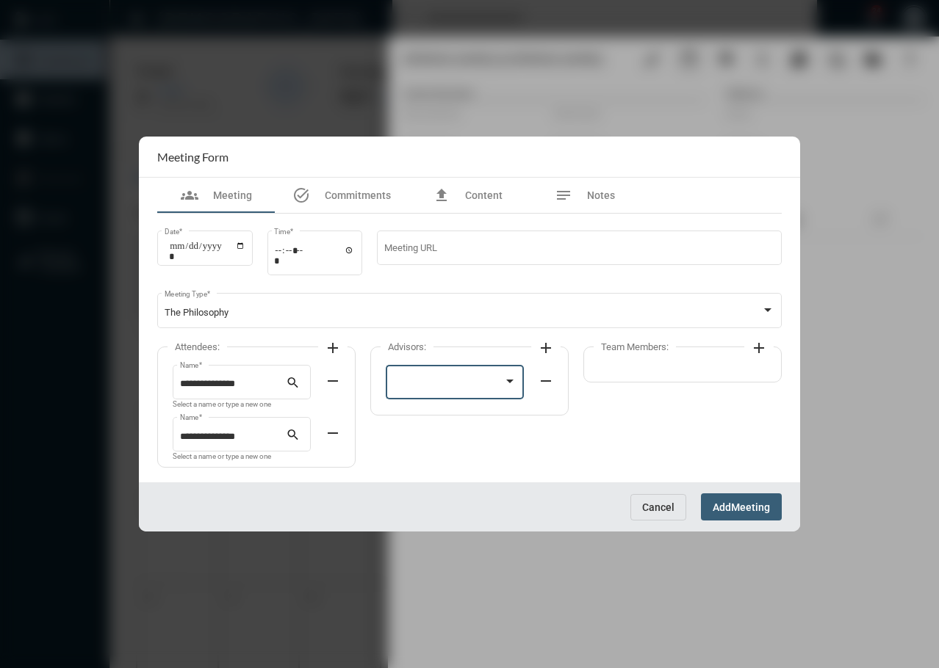
click at [430, 383] on div at bounding box center [448, 384] width 111 height 11
click at [430, 383] on span "Tim Schafer" at bounding box center [455, 385] width 124 height 29
click at [758, 349] on mat-icon "add" at bounding box center [759, 348] width 18 height 18
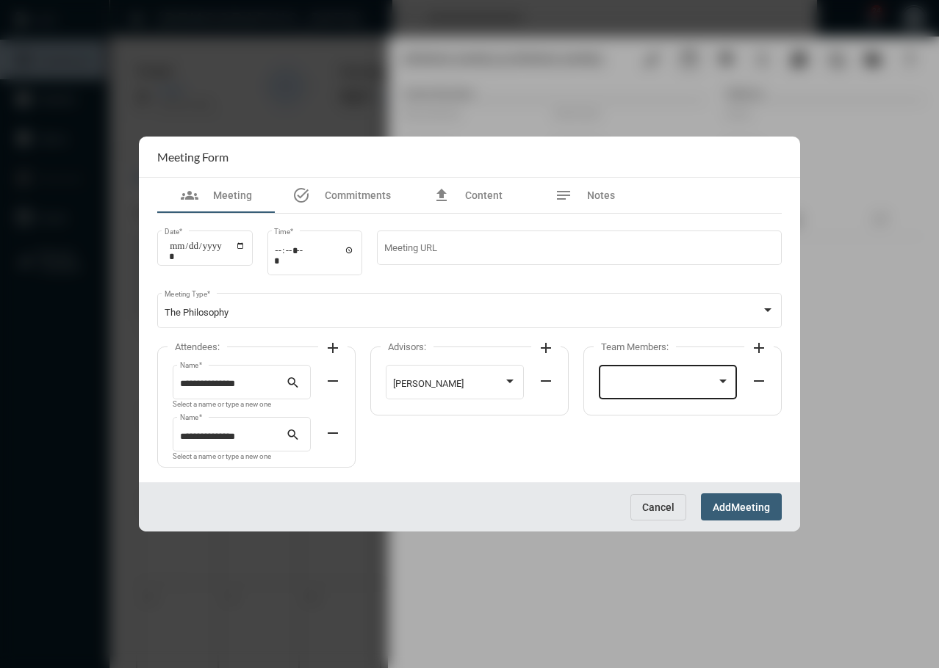
click at [646, 376] on div at bounding box center [668, 380] width 124 height 37
click at [646, 386] on span "Barbara Haney" at bounding box center [668, 385] width 124 height 29
click at [726, 510] on span "Add" at bounding box center [721, 508] width 18 height 12
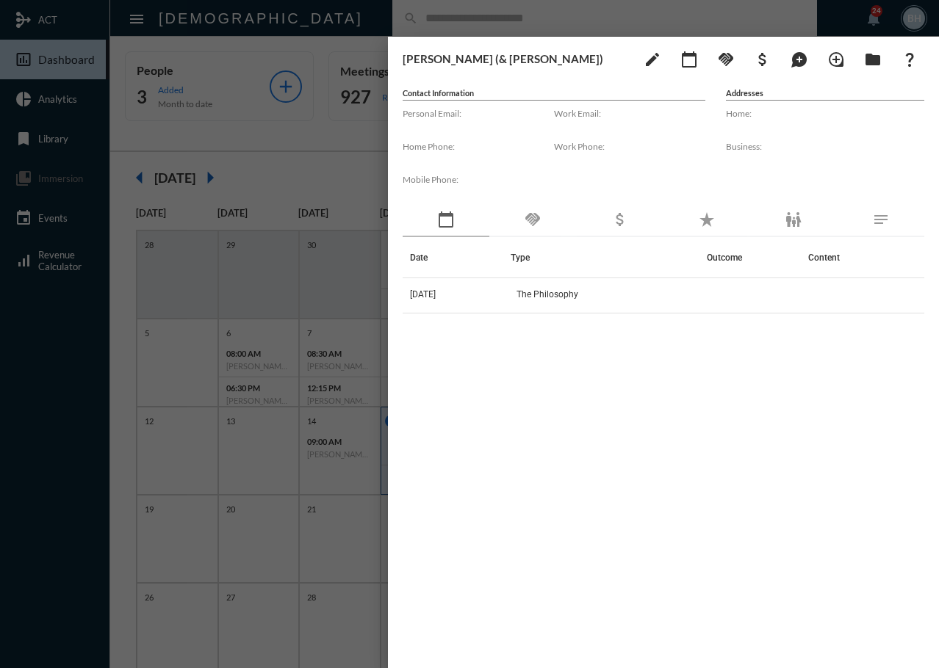
click at [646, 424] on div "Date Type Outcome Content 10/15/25 The Philosophy" at bounding box center [663, 433] width 521 height 393
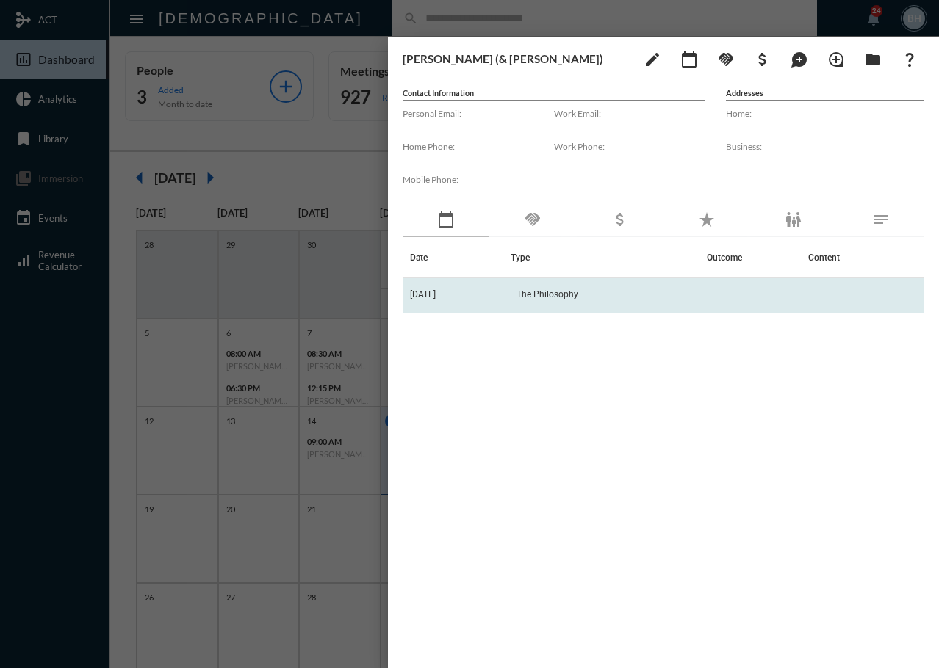
click at [488, 289] on td "10/15/25" at bounding box center [457, 295] width 108 height 35
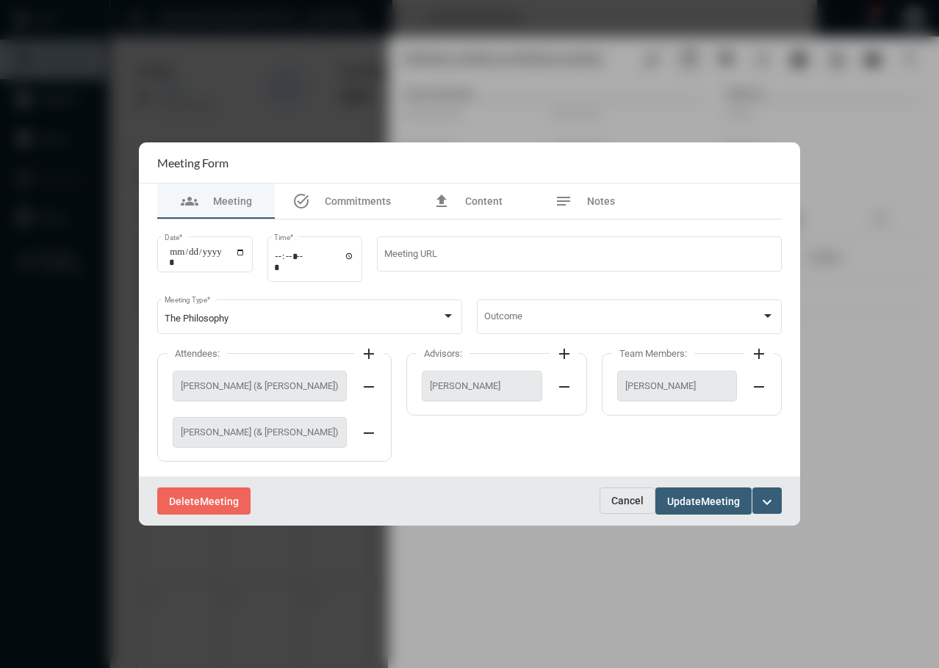
click at [604, 593] on div at bounding box center [469, 334] width 939 height 668
click at [508, 43] on div at bounding box center [469, 334] width 939 height 668
click at [544, 85] on div at bounding box center [469, 334] width 939 height 668
click at [411, 530] on div at bounding box center [469, 334] width 939 height 668
click at [537, 112] on div at bounding box center [469, 334] width 939 height 668
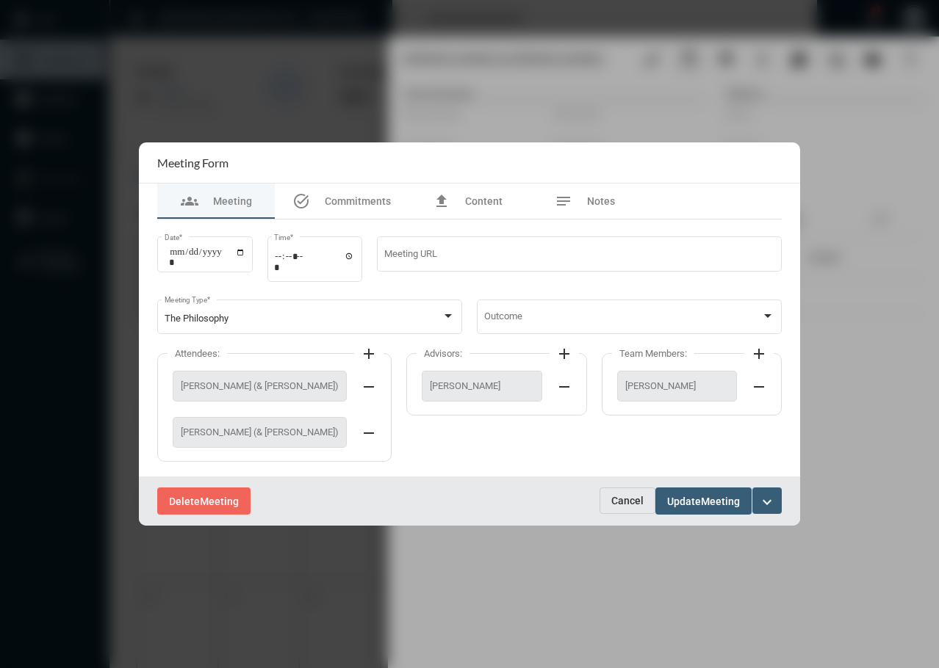
drag, startPoint x: 629, startPoint y: 502, endPoint x: 619, endPoint y: 503, distance: 10.4
click at [629, 506] on span "Cancel" at bounding box center [627, 501] width 32 height 12
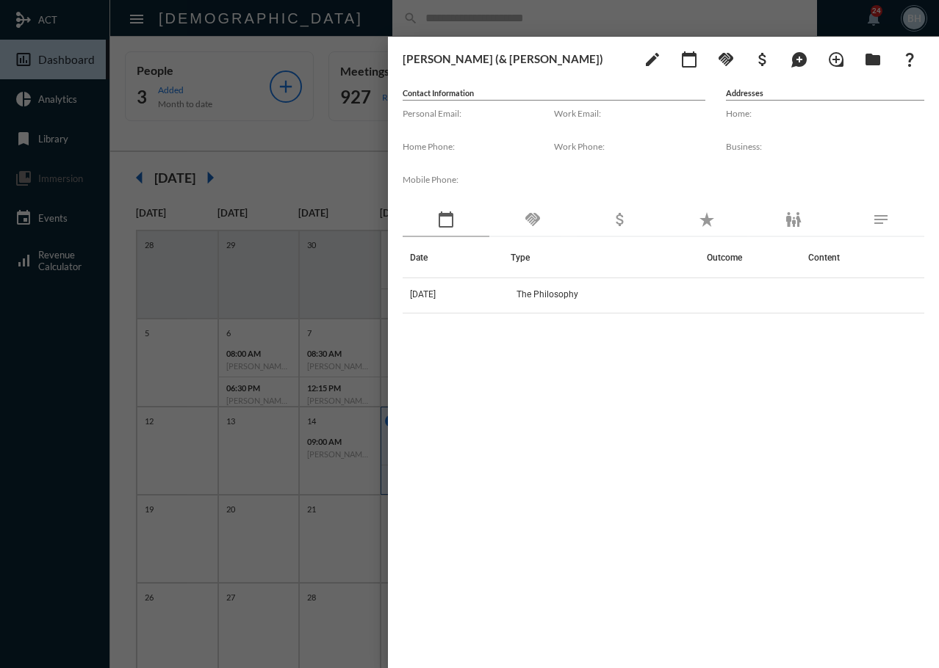
click at [560, 616] on div "Date Type Outcome Content 10/15/25 The Philosophy" at bounding box center [663, 433] width 521 height 393
click at [541, 495] on div "Date Type Outcome Content 10/15/25 The Philosophy" at bounding box center [663, 433] width 521 height 393
click at [632, 551] on div "Date Type Outcome Content 10/15/25 The Philosophy" at bounding box center [663, 433] width 521 height 393
click at [521, 56] on h3 "Eldose (& Anna)" at bounding box center [517, 58] width 228 height 13
click at [485, 519] on div "Date Type Outcome Content 10/15/25 The Philosophy" at bounding box center [663, 433] width 521 height 393
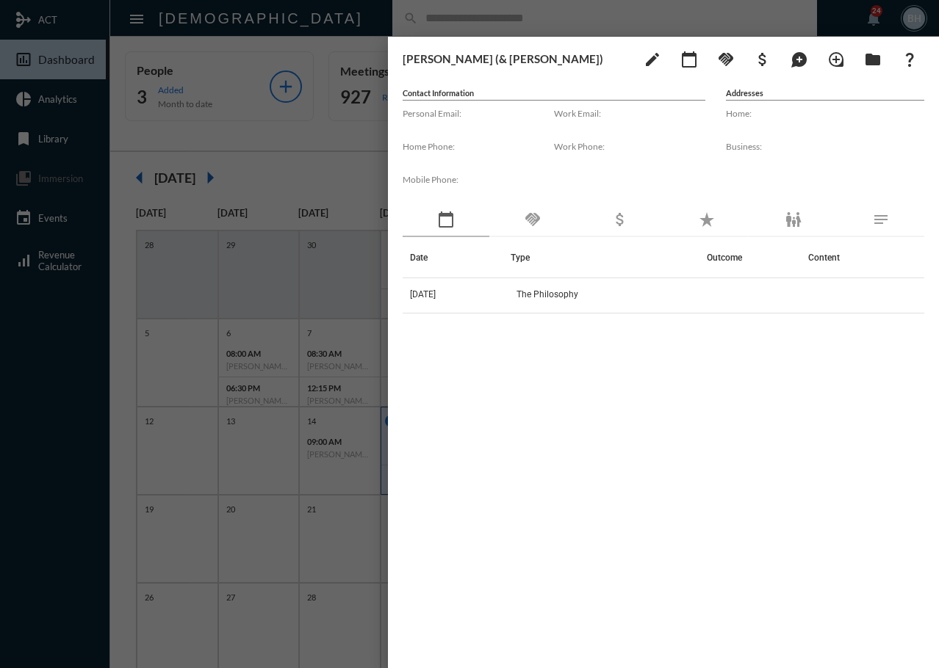
click at [325, 16] on div at bounding box center [469, 334] width 939 height 668
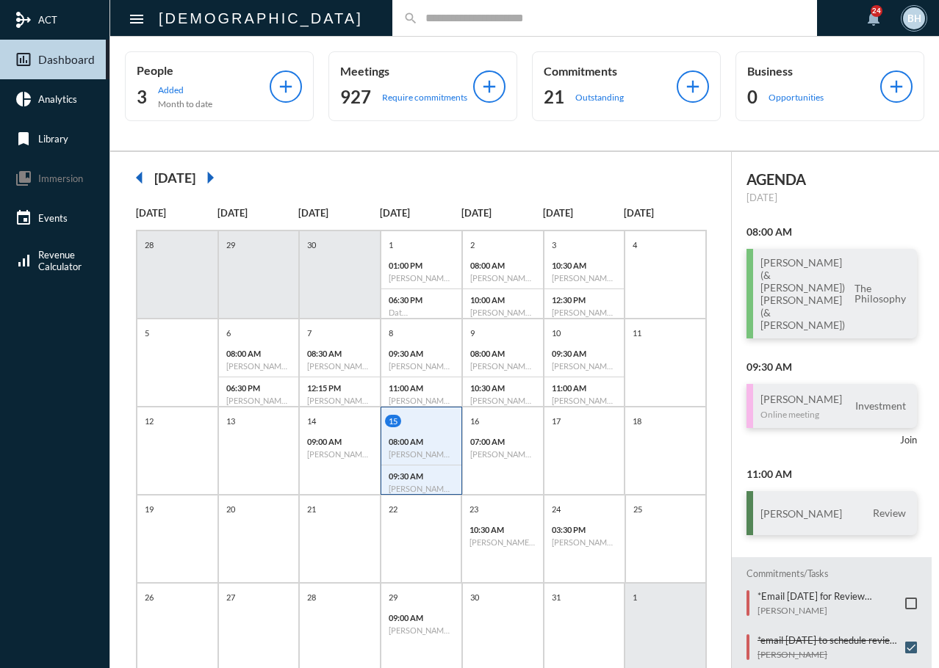
click at [517, 22] on input "text" at bounding box center [612, 18] width 388 height 12
click at [830, 409] on p "Online meeting" at bounding box center [801, 414] width 82 height 11
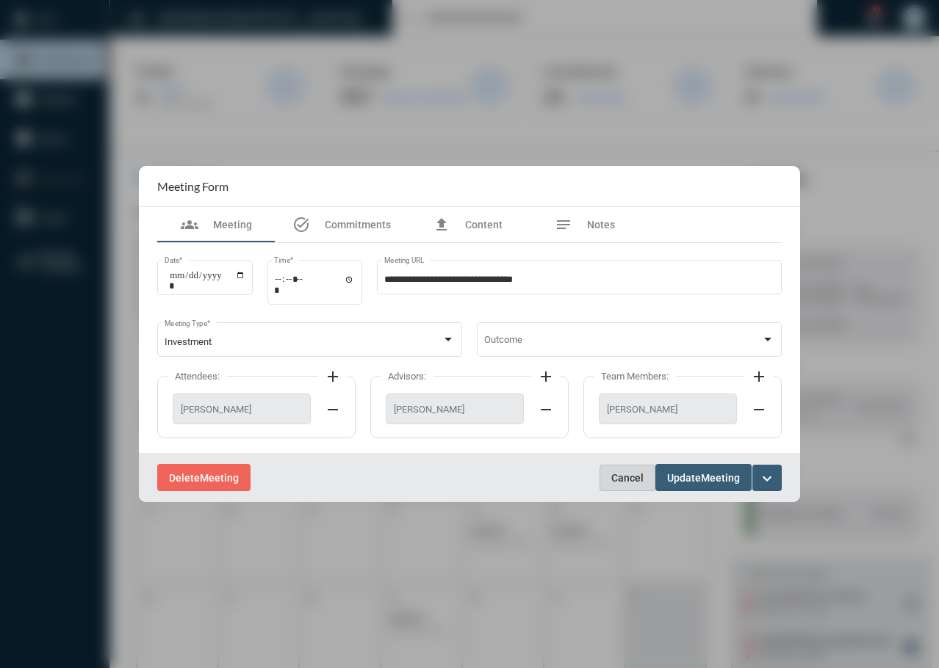
click at [617, 485] on button "Cancel" at bounding box center [627, 478] width 56 height 26
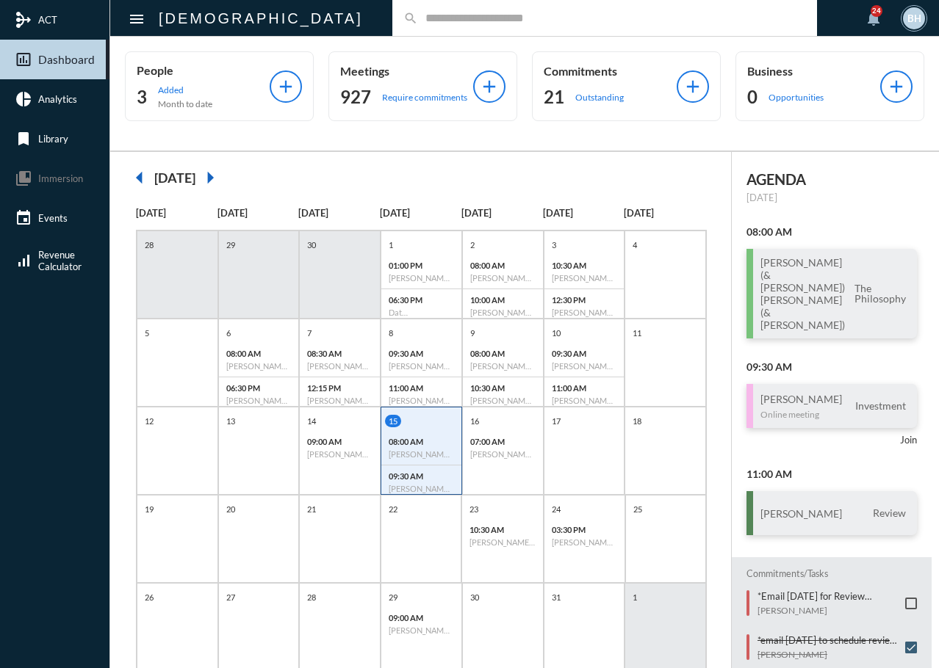
click at [906, 198] on p "Wednesday, Oct 15" at bounding box center [831, 198] width 170 height 12
click at [602, 21] on input "text" at bounding box center [612, 18] width 388 height 12
click at [889, 192] on p "Wednesday, Oct 15" at bounding box center [831, 198] width 170 height 12
click at [345, 416] on div "14" at bounding box center [341, 421] width 76 height 12
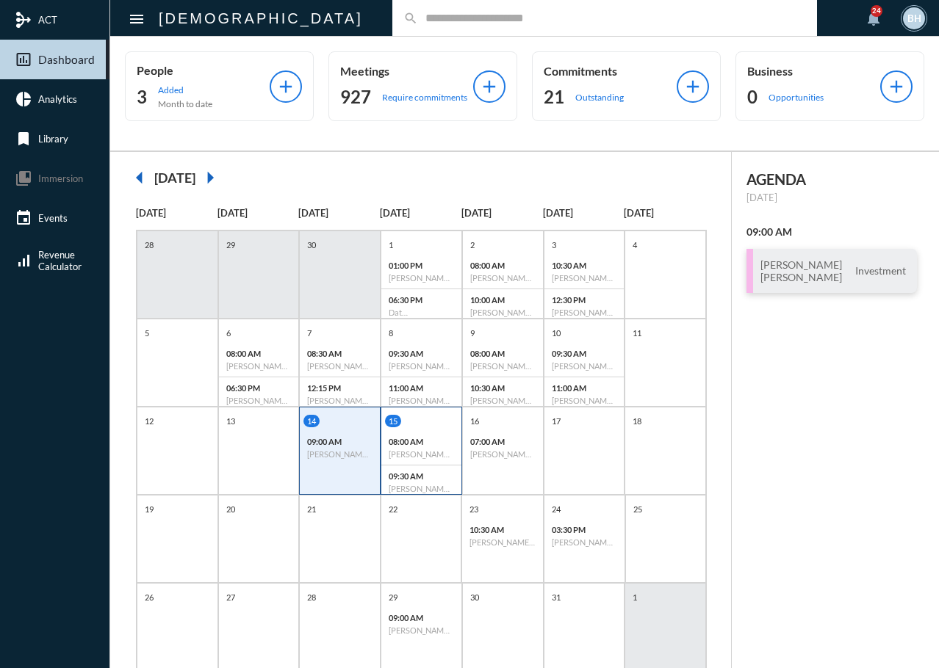
click at [409, 427] on div "15 08:00 AM Eldose (& Anna) - Anna (& Eldose) - The Philosophy 09:30 AM Elizabe…" at bounding box center [421, 457] width 80 height 84
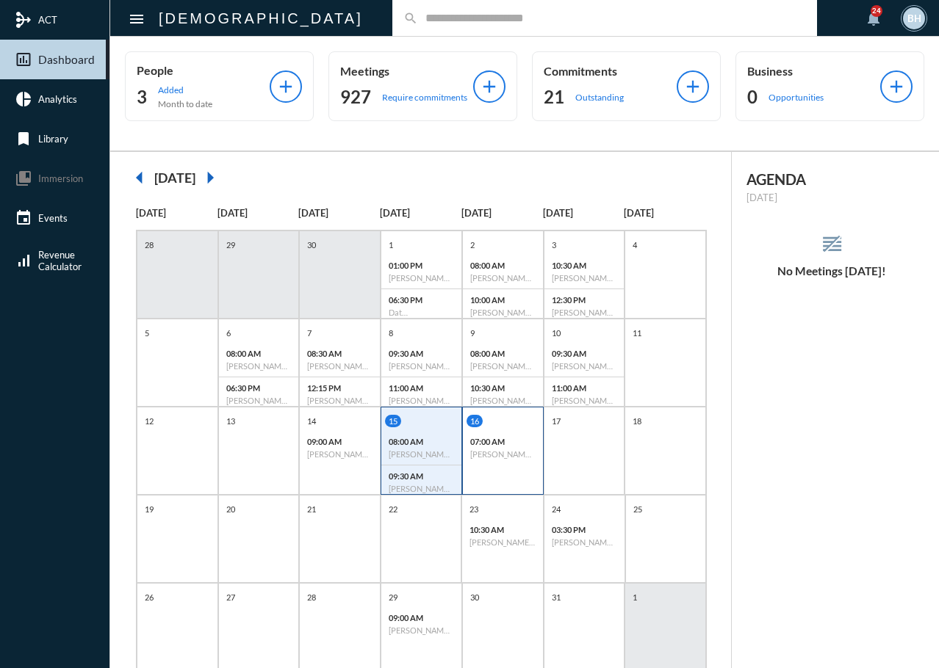
click at [499, 436] on div "07:00 AM John Hawkins - Danielle Hawkins - Investment" at bounding box center [503, 448] width 80 height 34
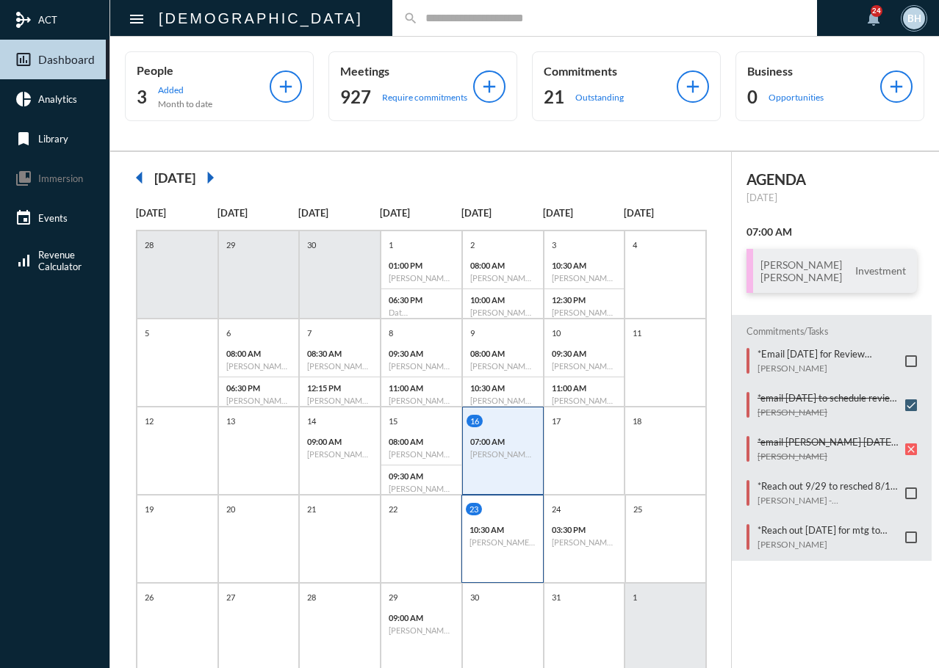
click at [480, 562] on div "23 10:30 AM Francy Lucido (Mirkazemi) - Review" at bounding box center [502, 539] width 82 height 88
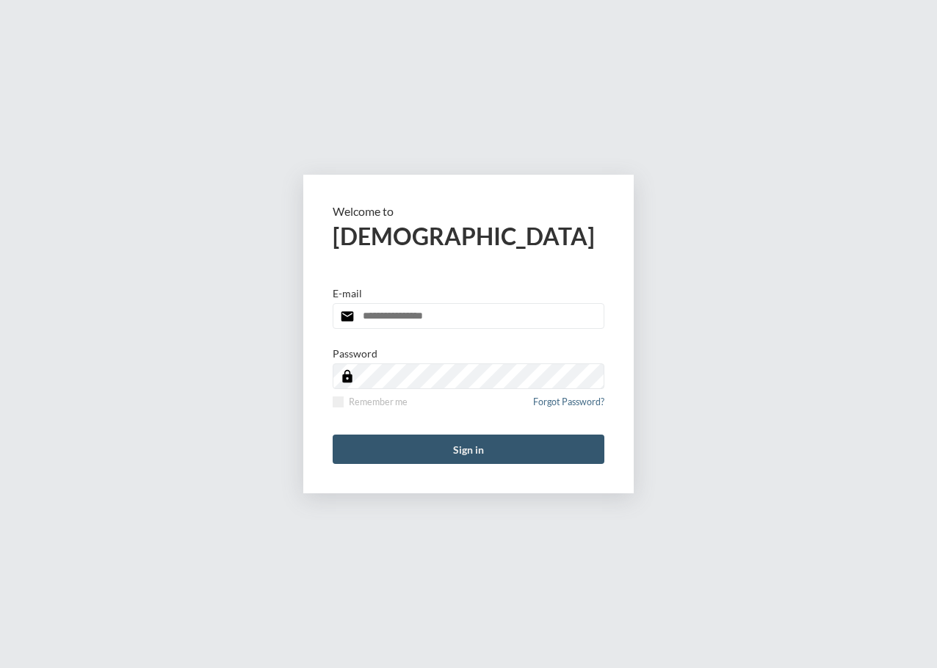
type input "**********"
click at [499, 452] on button "Sign in" at bounding box center [469, 449] width 272 height 29
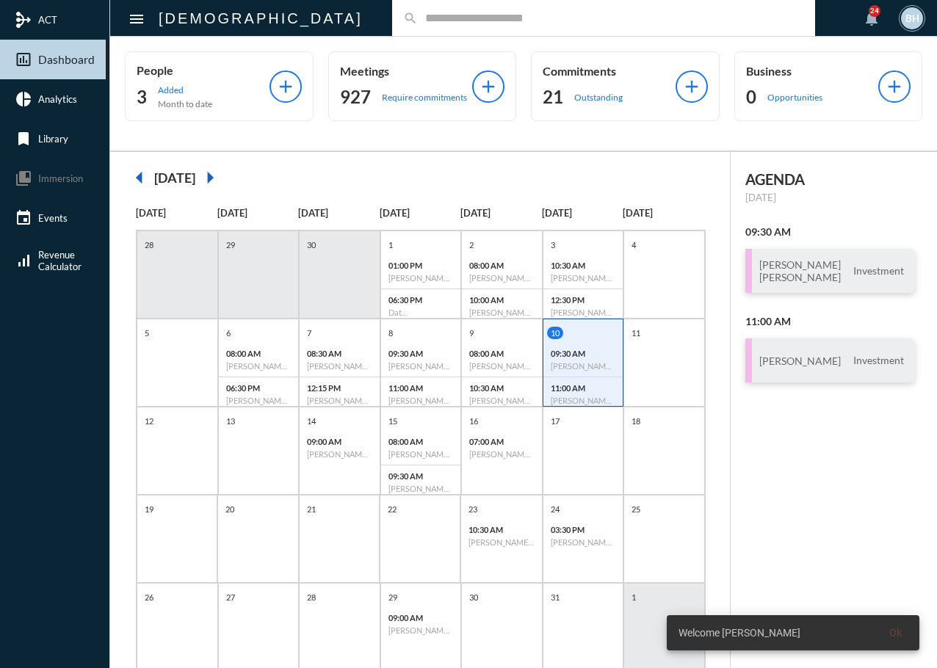
click at [488, 22] on input "text" at bounding box center [611, 18] width 386 height 12
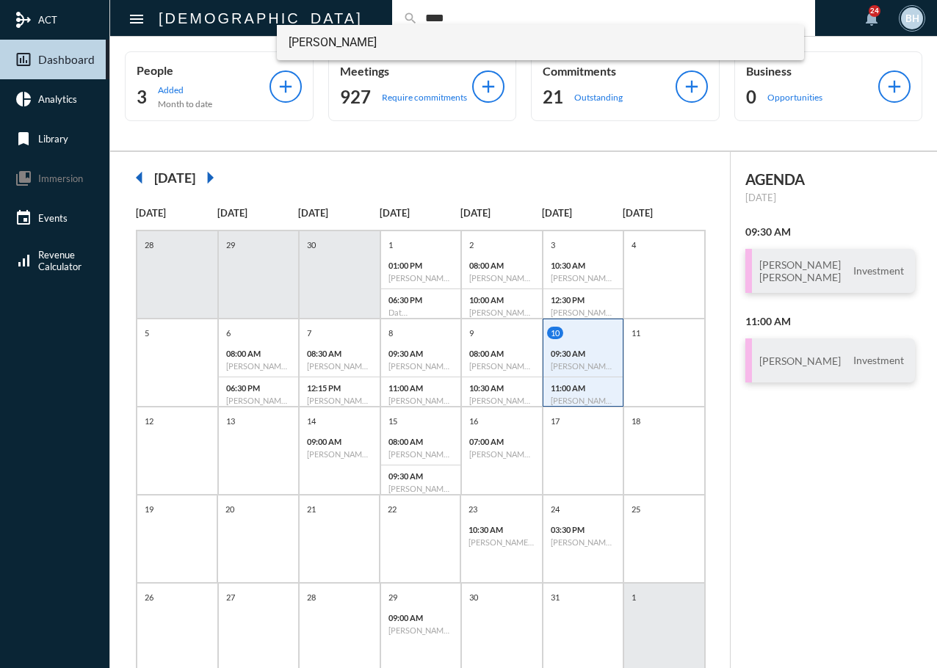
type input "****"
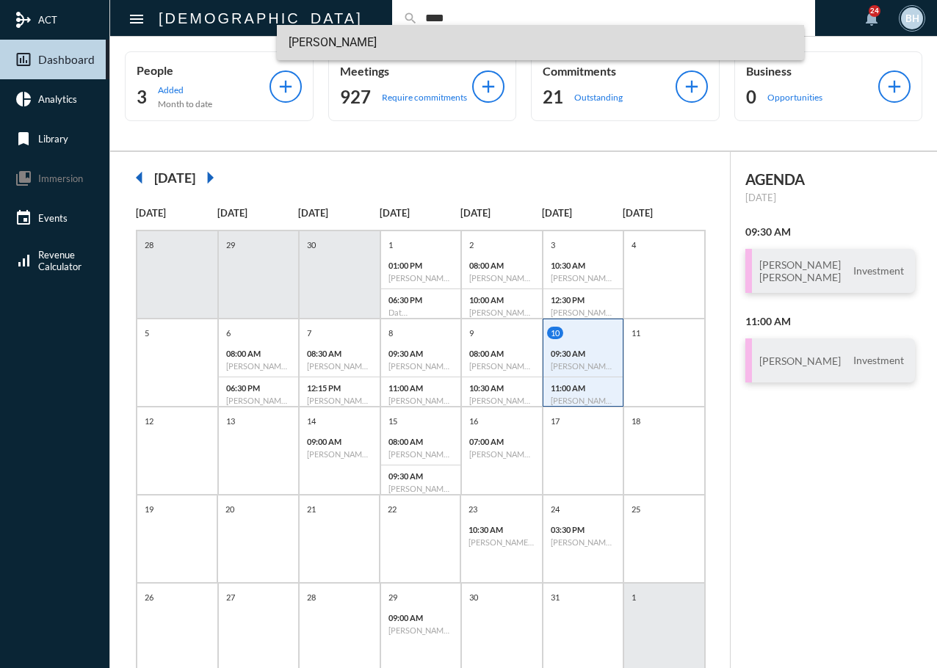
click at [337, 37] on span "Lorrie Rose Sole" at bounding box center [541, 42] width 505 height 35
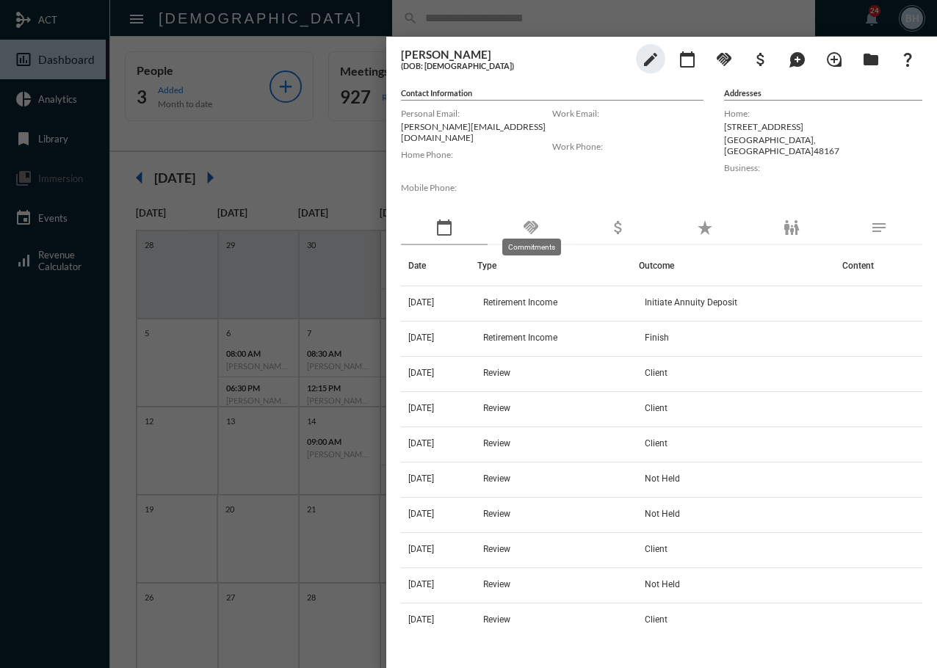
click at [538, 219] on mat-icon "handshake" at bounding box center [531, 228] width 18 height 18
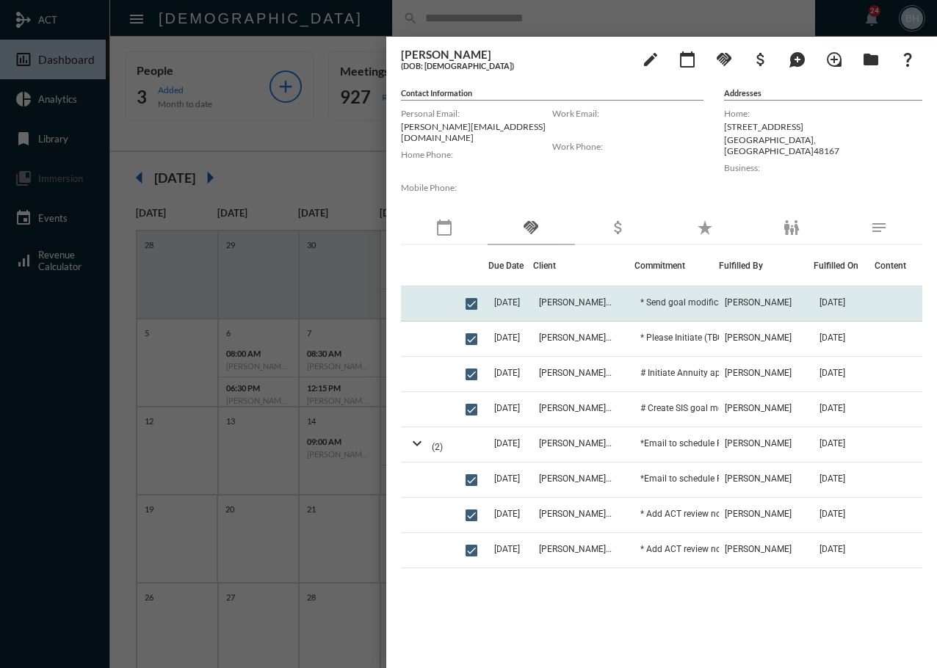
click at [759, 299] on span "[PERSON_NAME]" at bounding box center [758, 302] width 67 height 10
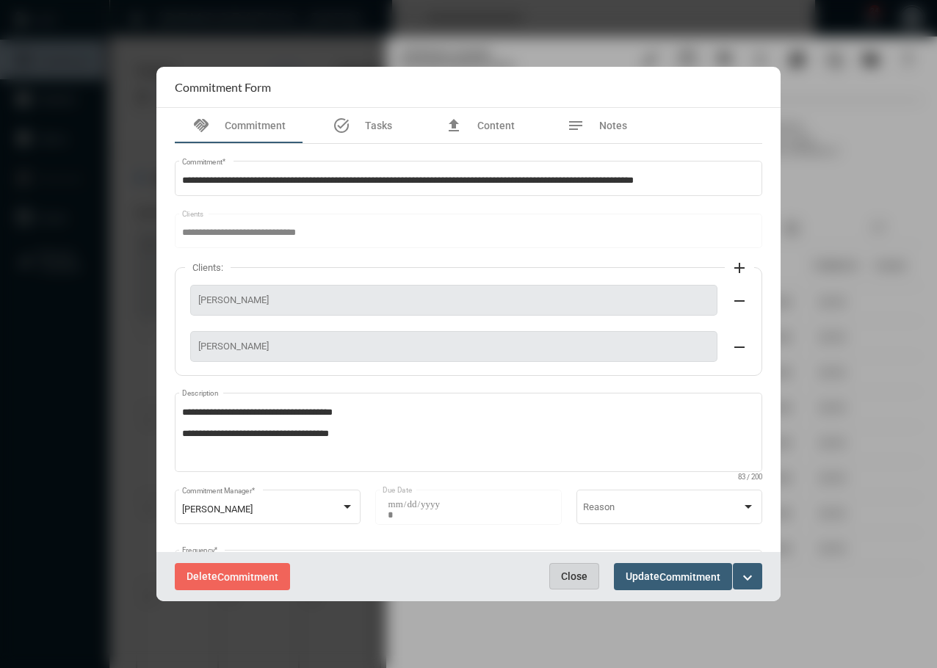
click at [575, 582] on span "Close" at bounding box center [574, 577] width 26 height 12
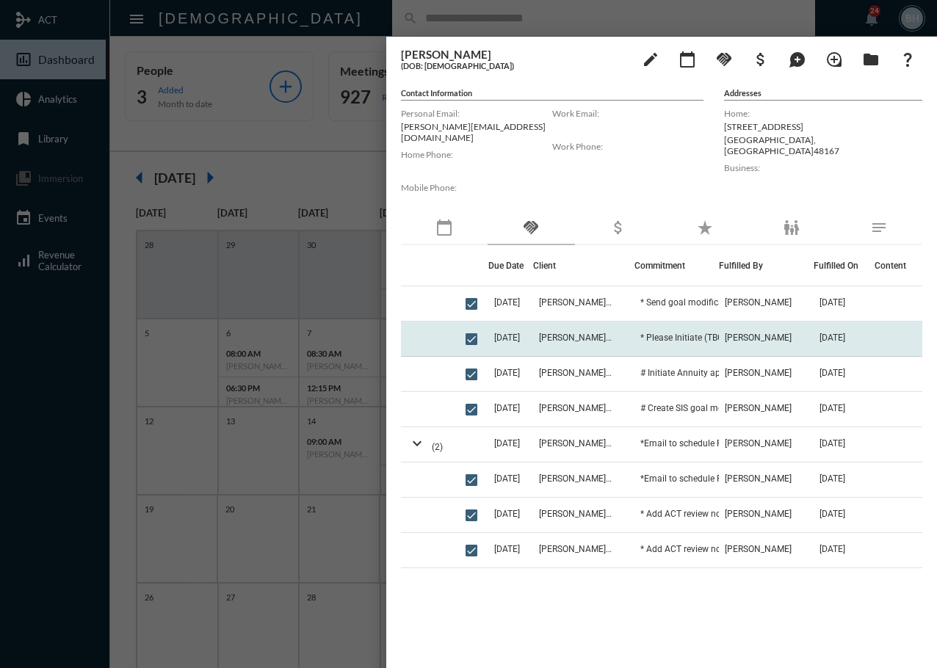
click at [655, 336] on td "* Please Initiate (TBG669877) IRA application for [PERSON_NAME] which will hold…" at bounding box center [677, 339] width 84 height 35
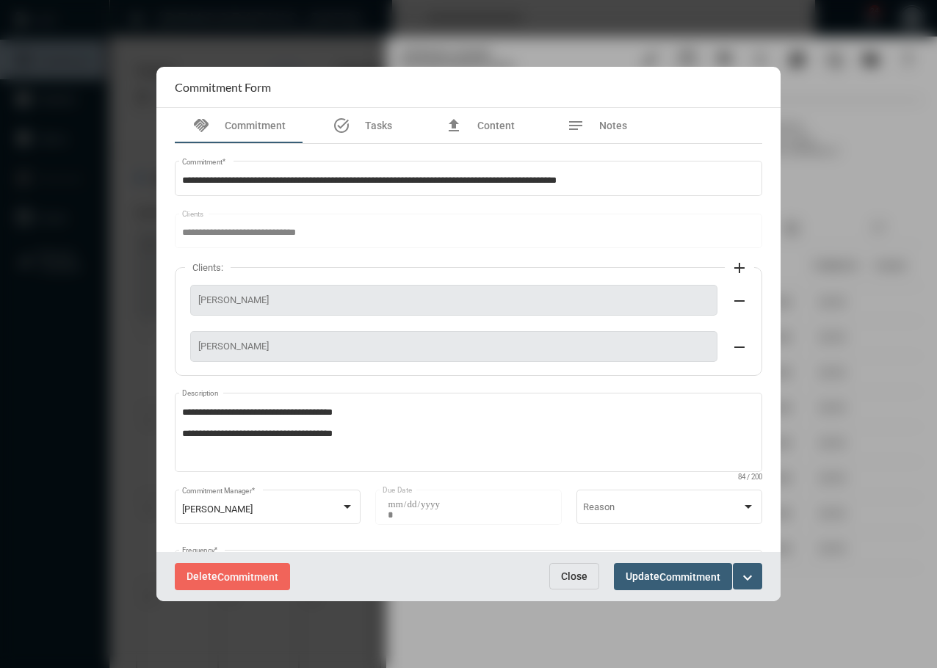
click at [558, 572] on button "Close" at bounding box center [574, 576] width 50 height 26
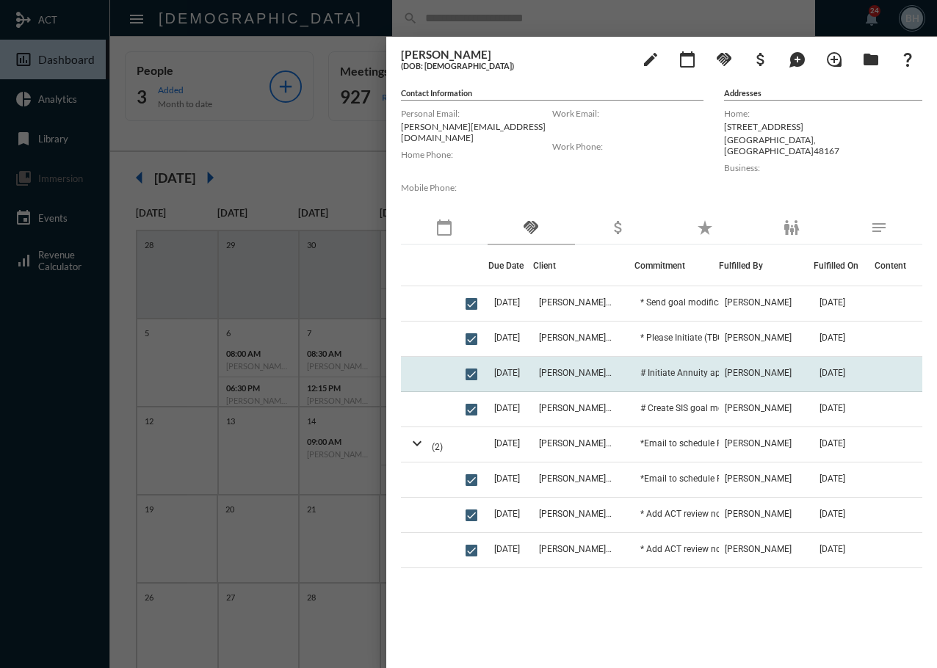
click at [712, 357] on td "# Initiate Annuity app with [PERSON_NAME] team once quotes for best guaranteed …" at bounding box center [677, 374] width 84 height 35
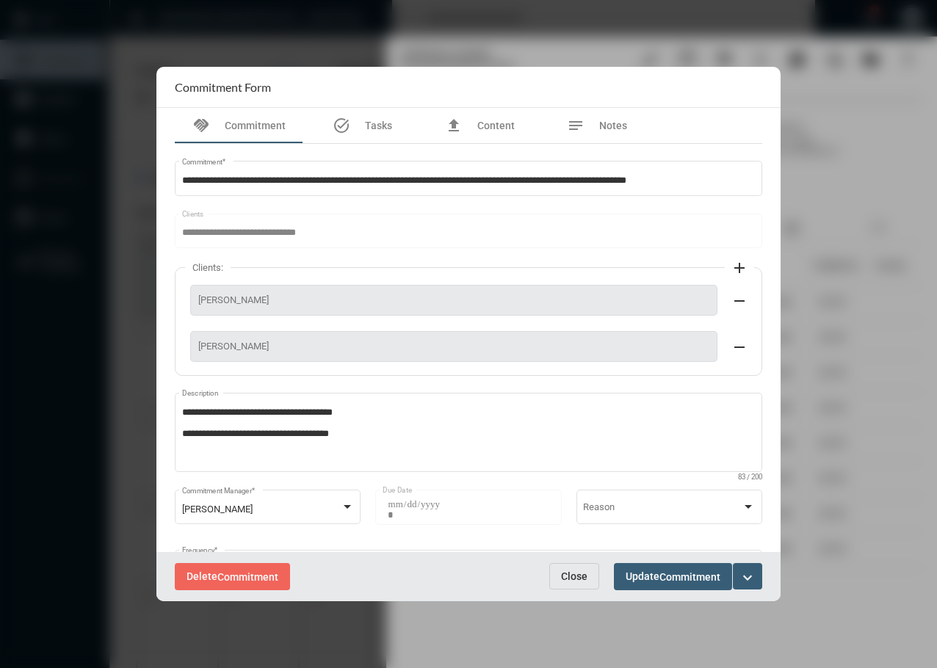
click at [566, 584] on button "Close" at bounding box center [574, 576] width 50 height 26
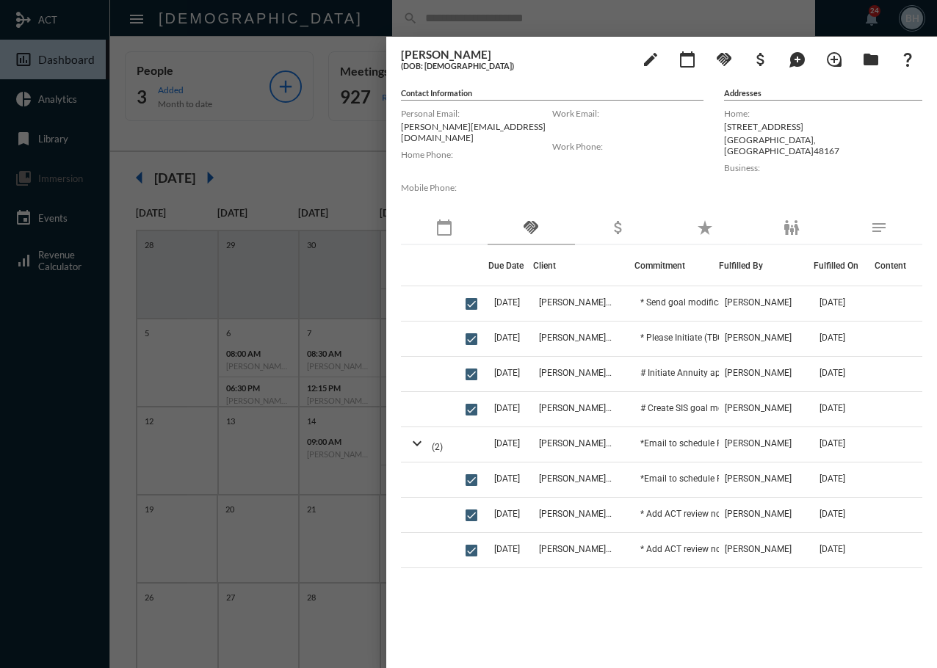
click at [553, 631] on div "Due Date Client Commitment Fulfilled By Fulfilled On Content 10/8/25 Richard Ma…" at bounding box center [661, 445] width 521 height 401
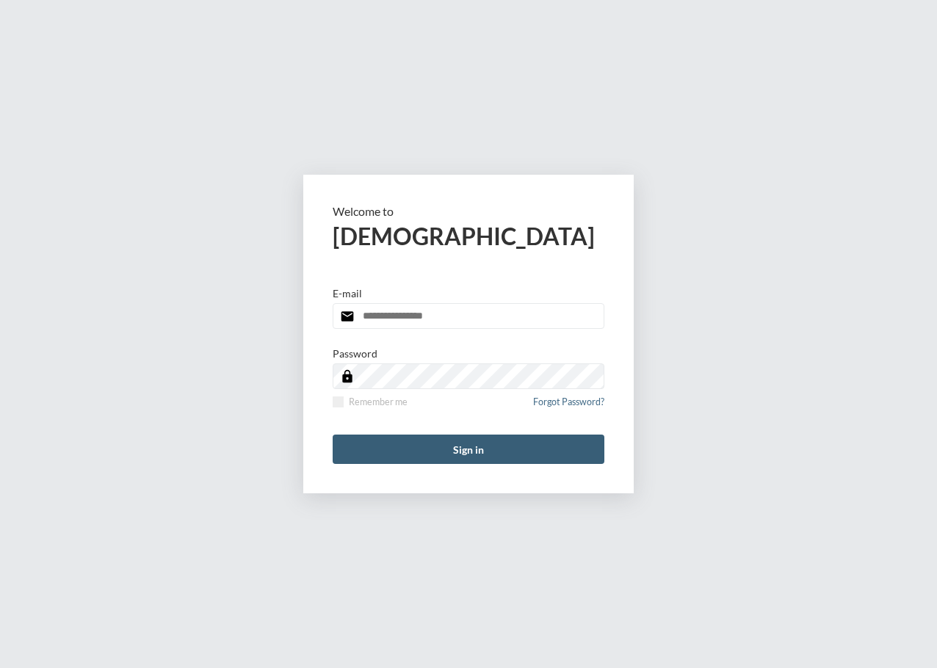
type input "**********"
click at [728, 286] on div "**********" at bounding box center [468, 334] width 937 height 668
click at [486, 447] on button "Sign in" at bounding box center [469, 449] width 272 height 29
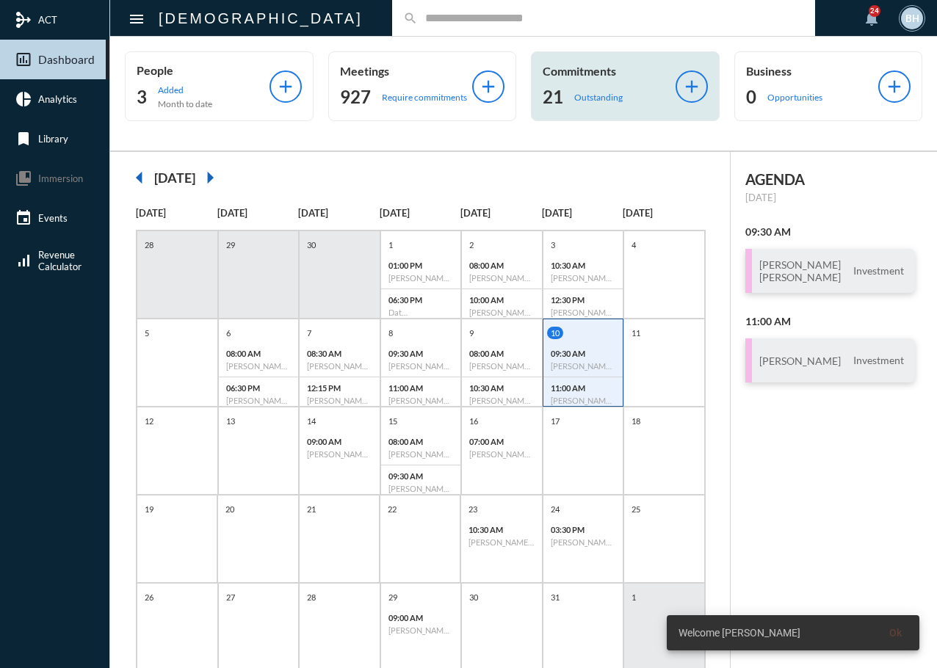
click at [574, 95] on p "Outstanding" at bounding box center [598, 97] width 48 height 11
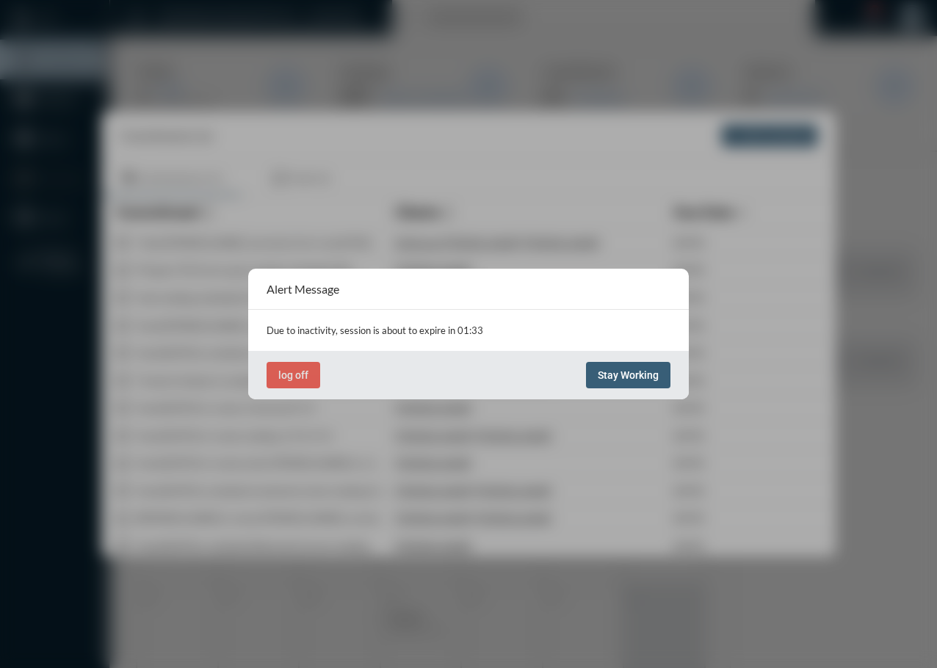
click at [634, 370] on span "Stay Working" at bounding box center [628, 375] width 61 height 12
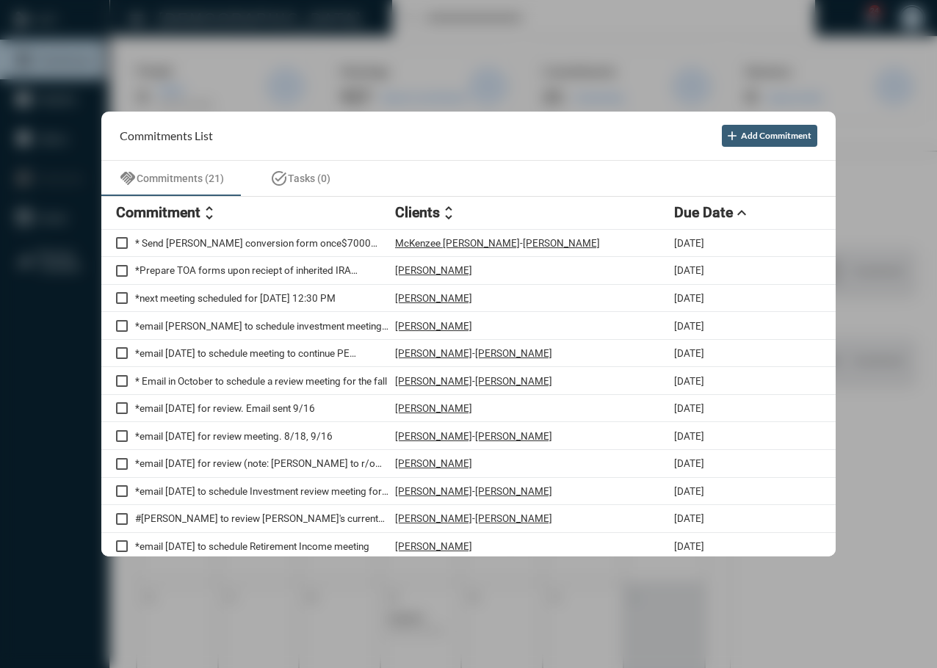
click at [594, 151] on section "Commitments List add Add Commitment" at bounding box center [468, 136] width 735 height 49
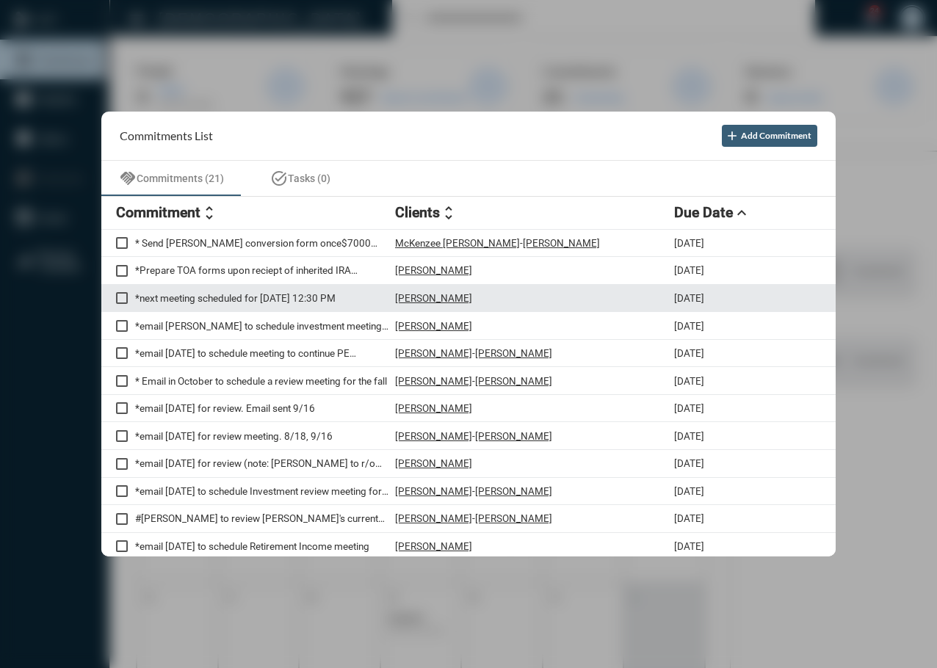
click at [234, 303] on p "*next meeting scheduled for [DATE] 12:30 PM" at bounding box center [265, 298] width 260 height 12
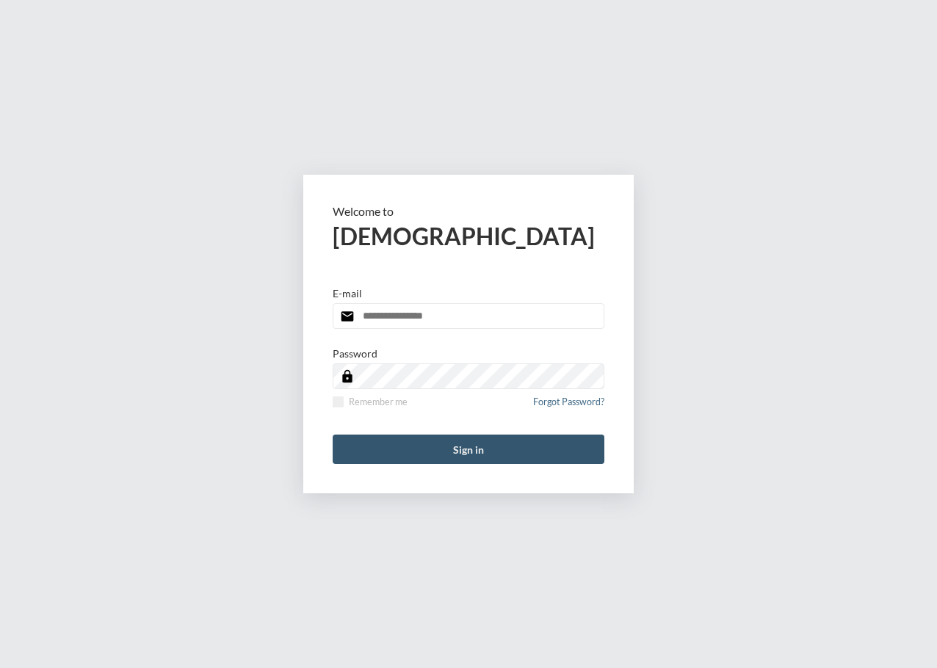
type input "**********"
click at [435, 441] on button "Sign in" at bounding box center [469, 449] width 272 height 29
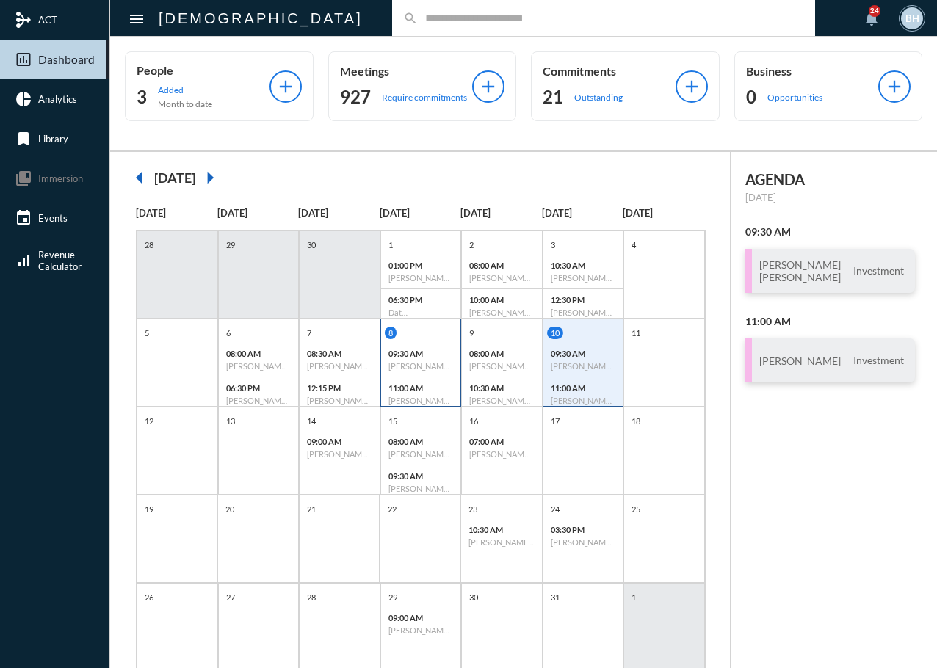
click at [437, 354] on p "09:30 AM" at bounding box center [421, 354] width 65 height 10
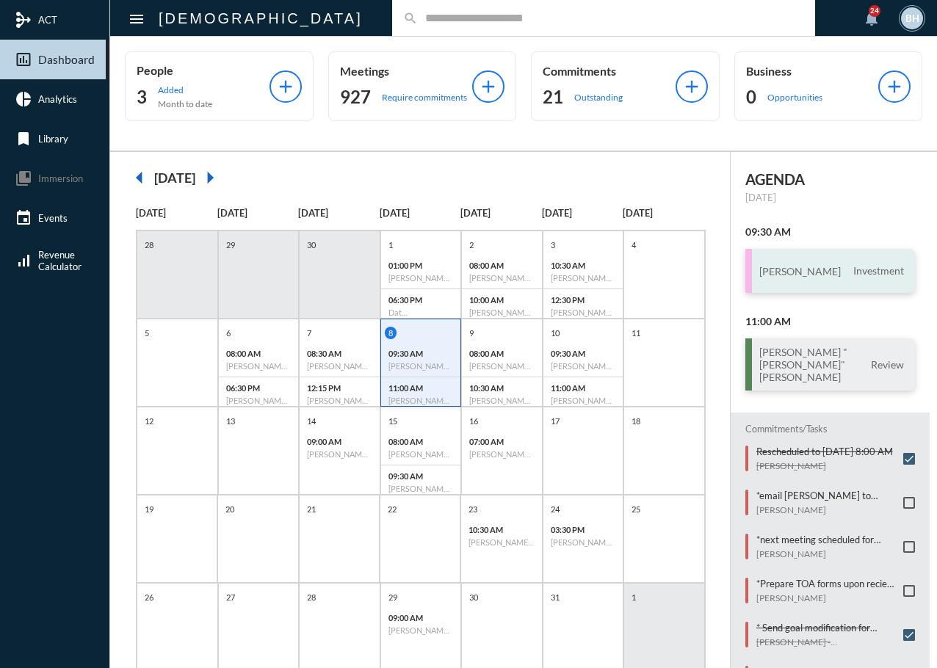
click at [793, 264] on div "[PERSON_NAME] Investment" at bounding box center [831, 271] width 170 height 44
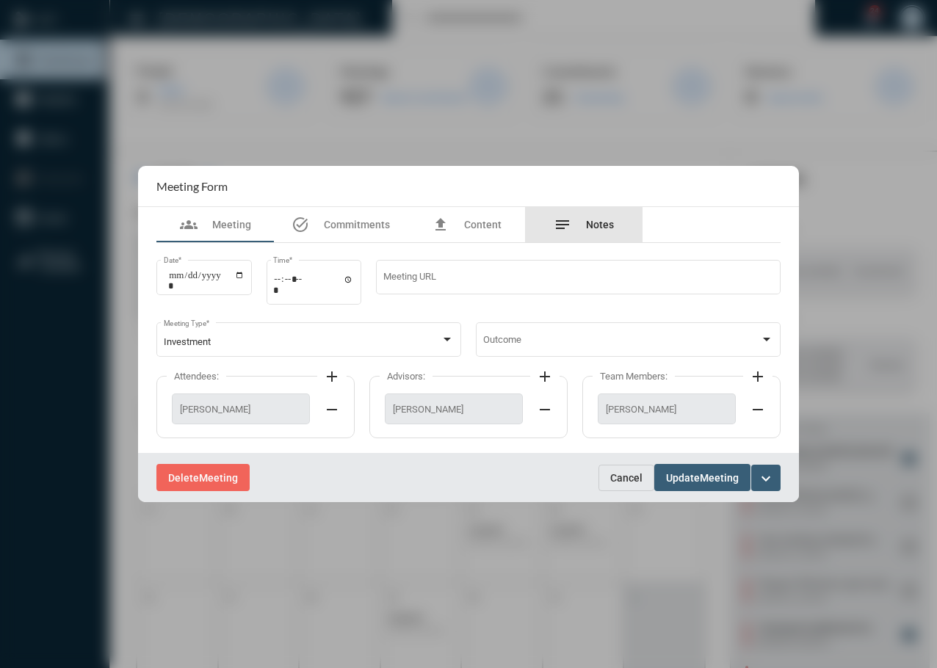
click at [621, 234] on div "notes Notes" at bounding box center [584, 224] width 118 height 35
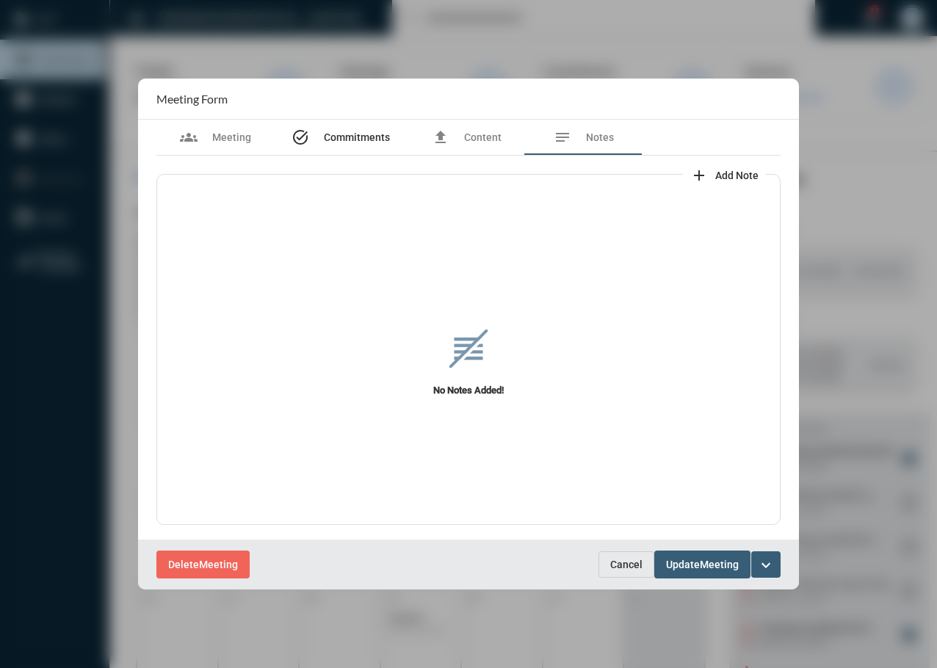
click at [340, 137] on span "Commitments" at bounding box center [357, 137] width 66 height 12
click at [623, 566] on span "Cancel" at bounding box center [626, 565] width 32 height 12
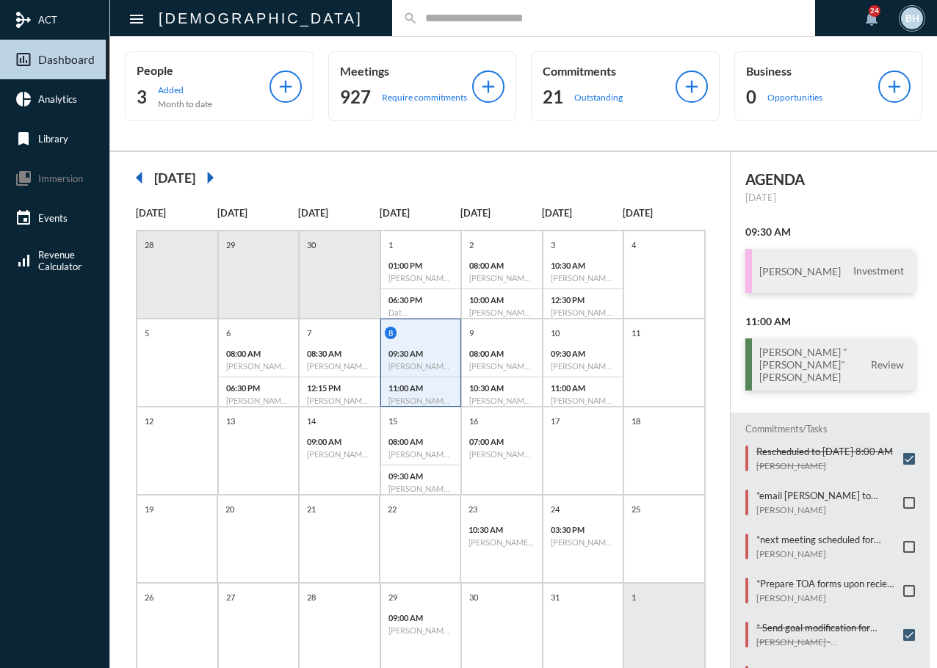
click at [780, 328] on div "11:00 AM [PERSON_NAME] "[PERSON_NAME]" [PERSON_NAME] Review" at bounding box center [831, 353] width 200 height 76
click at [789, 375] on div "[PERSON_NAME] "[PERSON_NAME]" [PERSON_NAME] Review" at bounding box center [831, 365] width 170 height 52
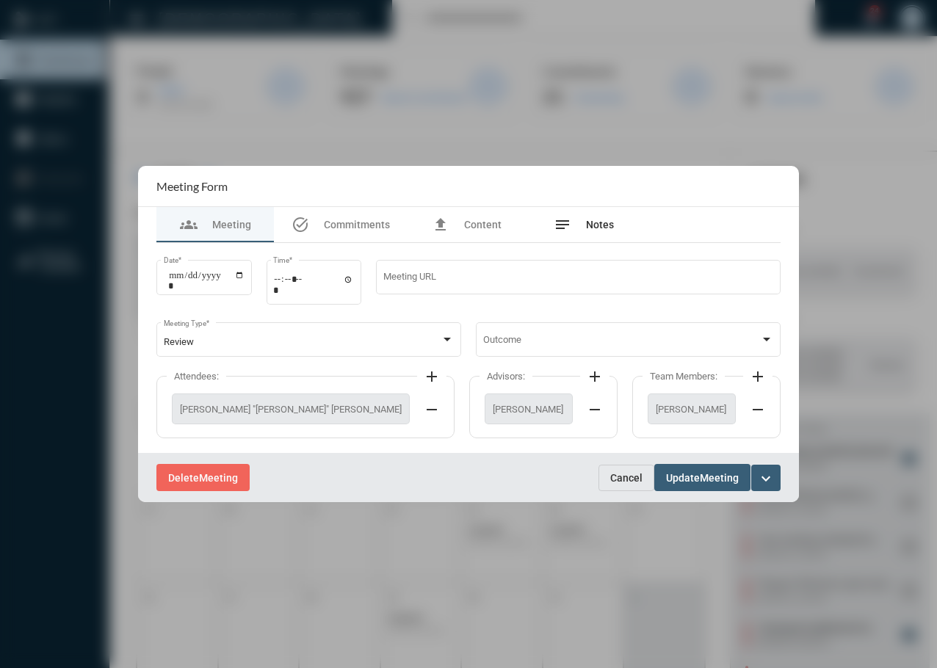
click at [613, 224] on span "Notes" at bounding box center [600, 225] width 28 height 12
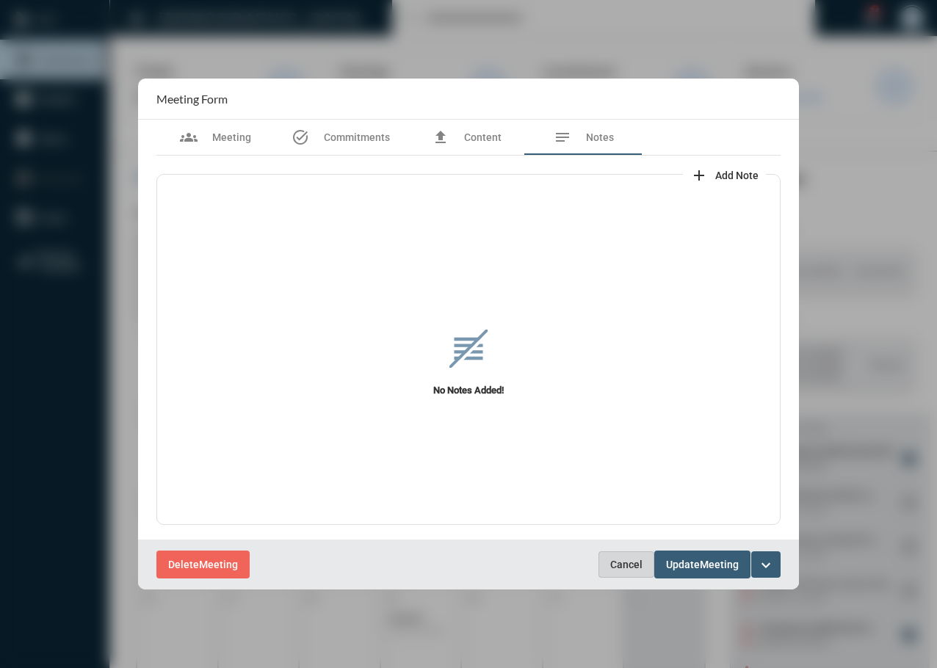
click at [630, 567] on span "Cancel" at bounding box center [626, 565] width 32 height 12
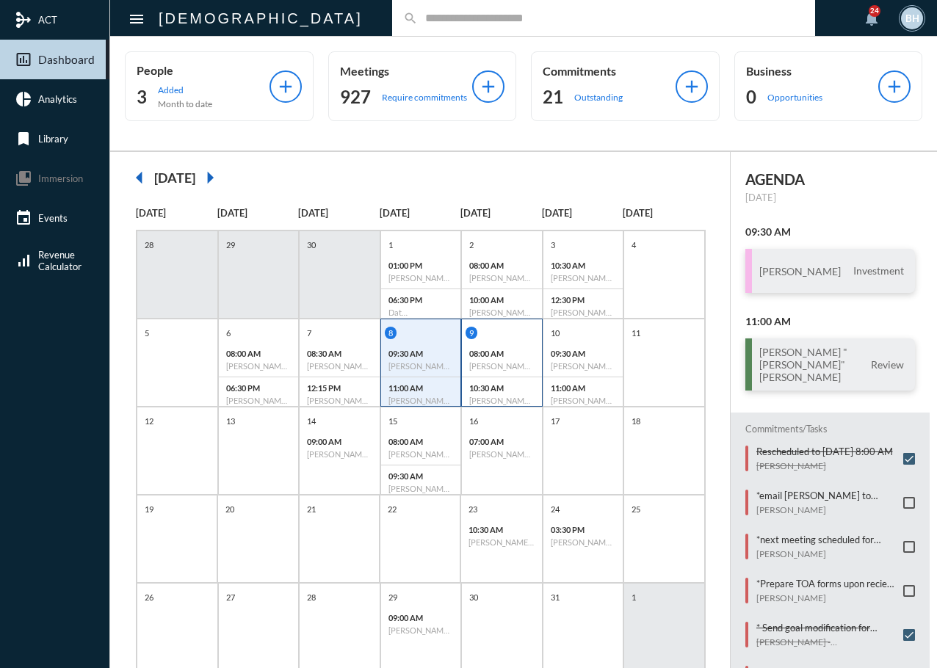
drag, startPoint x: 486, startPoint y: 360, endPoint x: 493, endPoint y: 362, distance: 7.7
click at [486, 360] on div "08:00 AM [PERSON_NAME] - Review" at bounding box center [502, 360] width 80 height 35
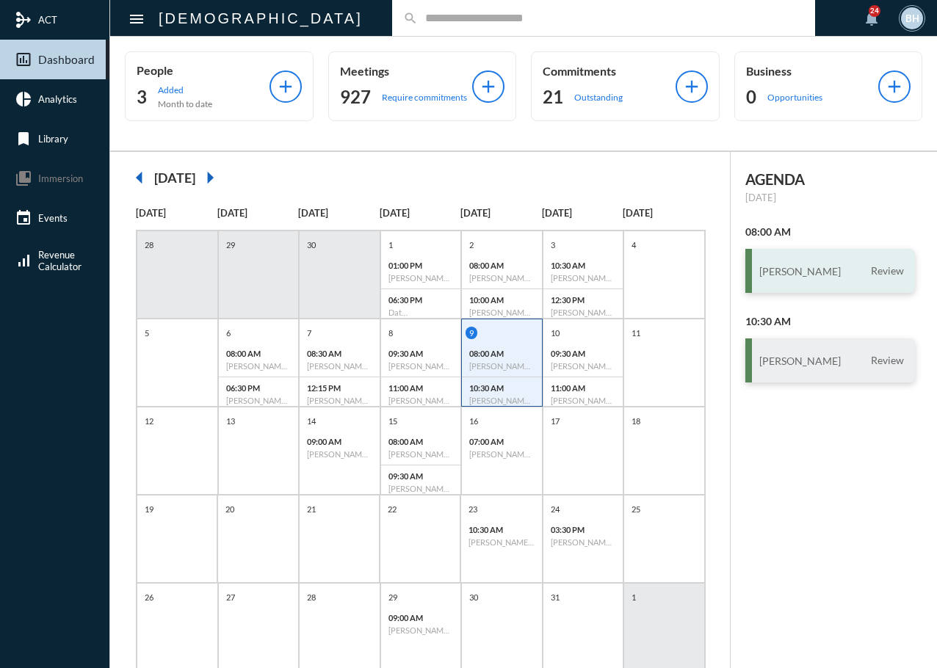
click at [784, 259] on div "[PERSON_NAME] Review" at bounding box center [831, 271] width 170 height 44
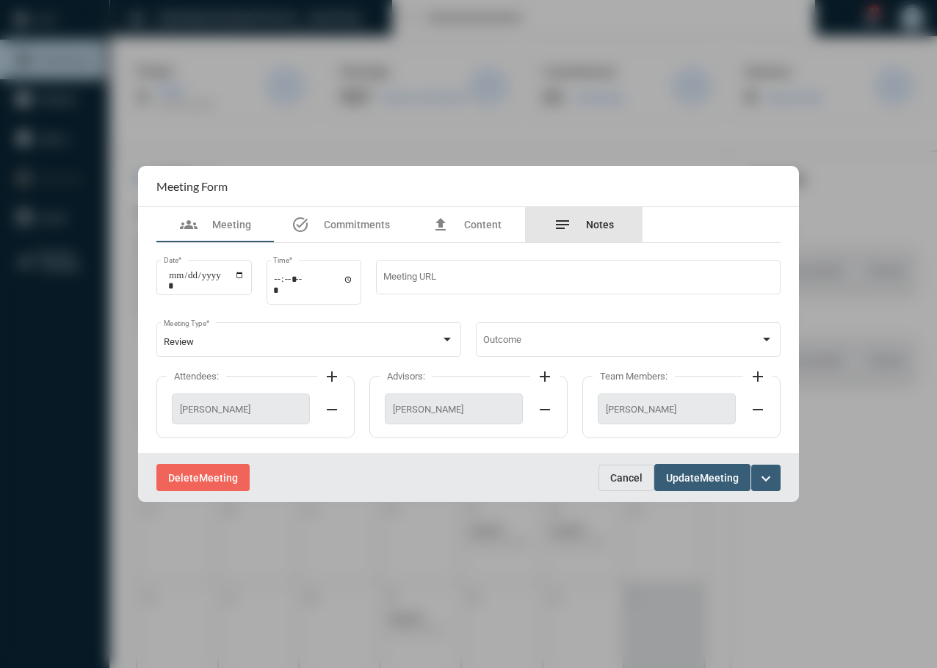
click at [593, 226] on span "Notes" at bounding box center [600, 225] width 28 height 12
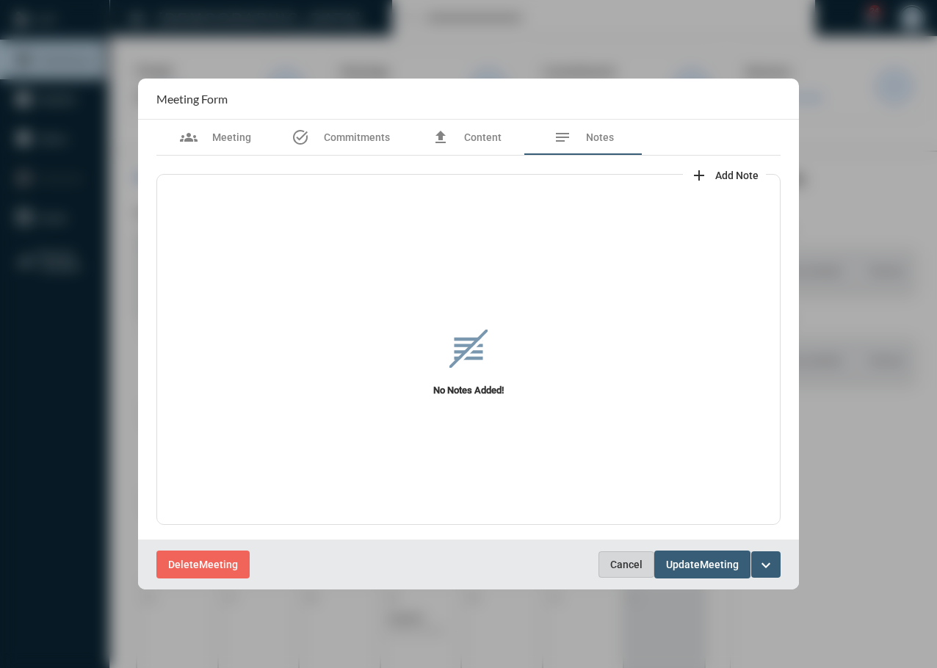
click at [615, 563] on span "Cancel" at bounding box center [626, 565] width 32 height 12
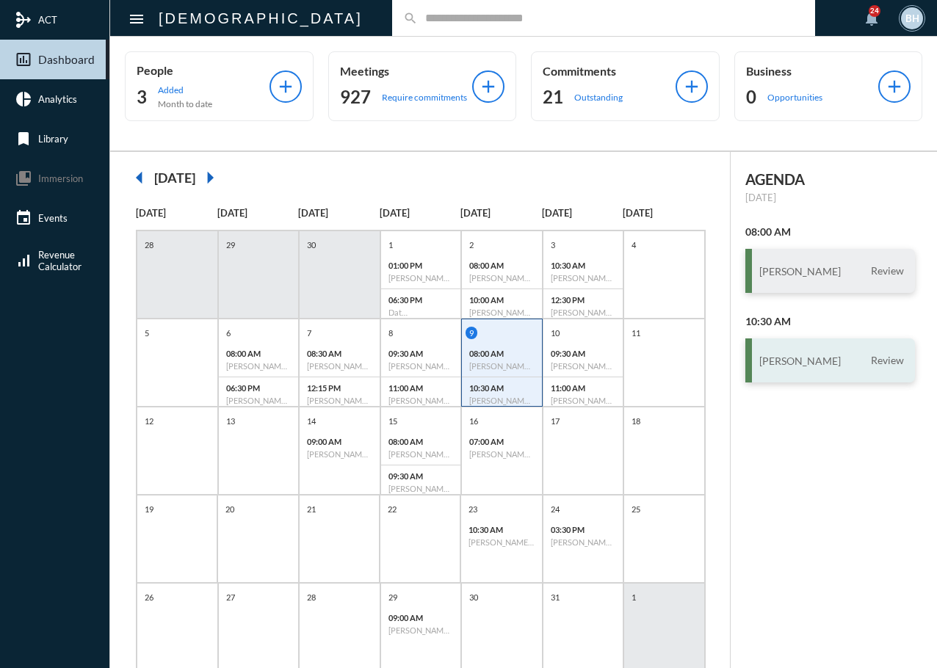
click at [775, 367] on div "[PERSON_NAME] Review" at bounding box center [831, 361] width 170 height 44
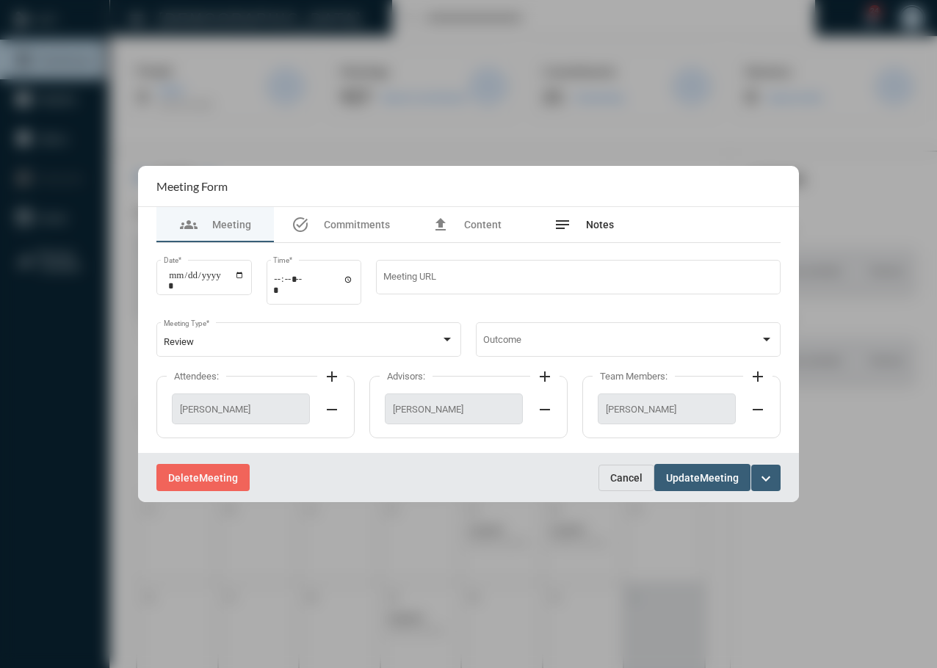
click at [597, 223] on span "Notes" at bounding box center [600, 225] width 28 height 12
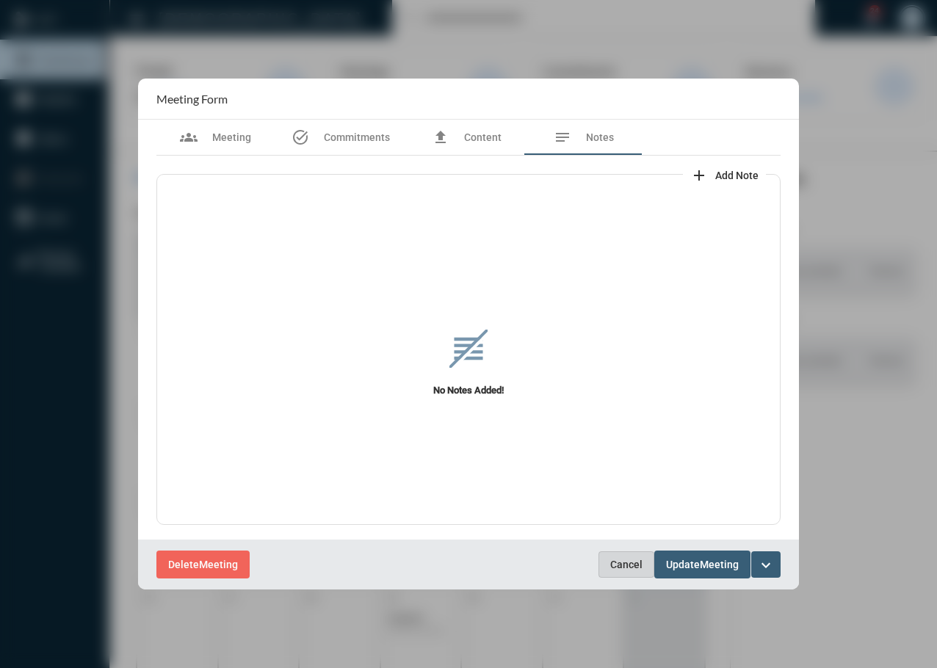
drag, startPoint x: 627, startPoint y: 571, endPoint x: 652, endPoint y: 498, distance: 77.8
click at [627, 572] on button "Cancel" at bounding box center [627, 565] width 56 height 26
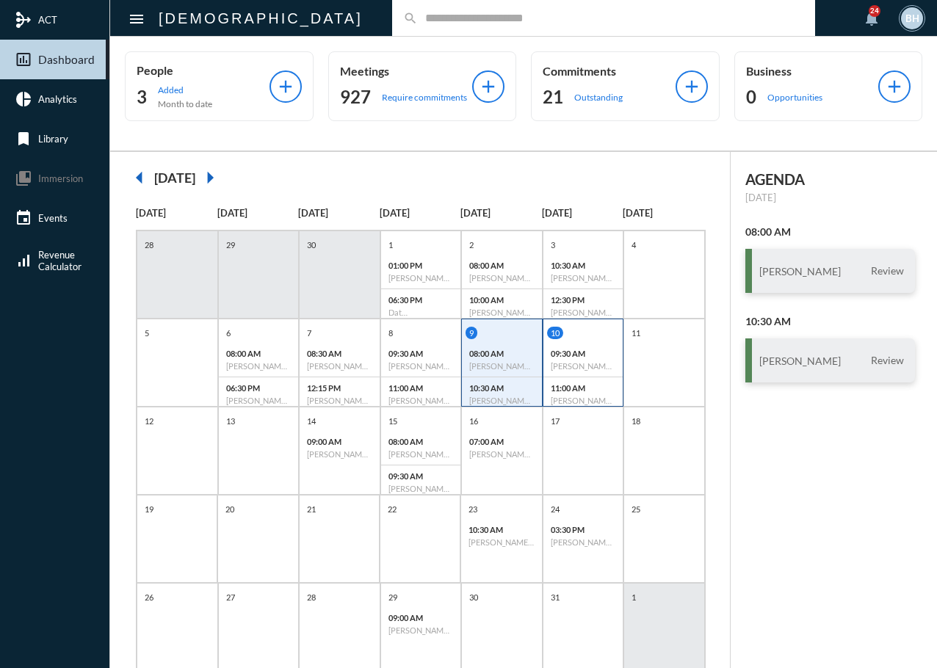
click at [573, 357] on p "09:30 AM" at bounding box center [583, 354] width 65 height 10
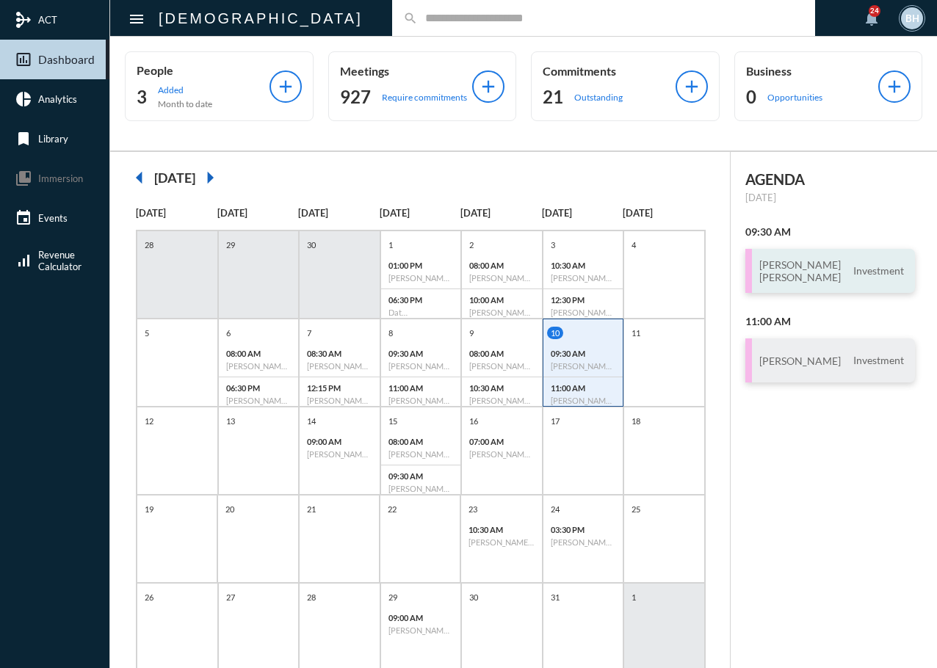
click at [850, 273] on span "Investment" at bounding box center [879, 270] width 58 height 13
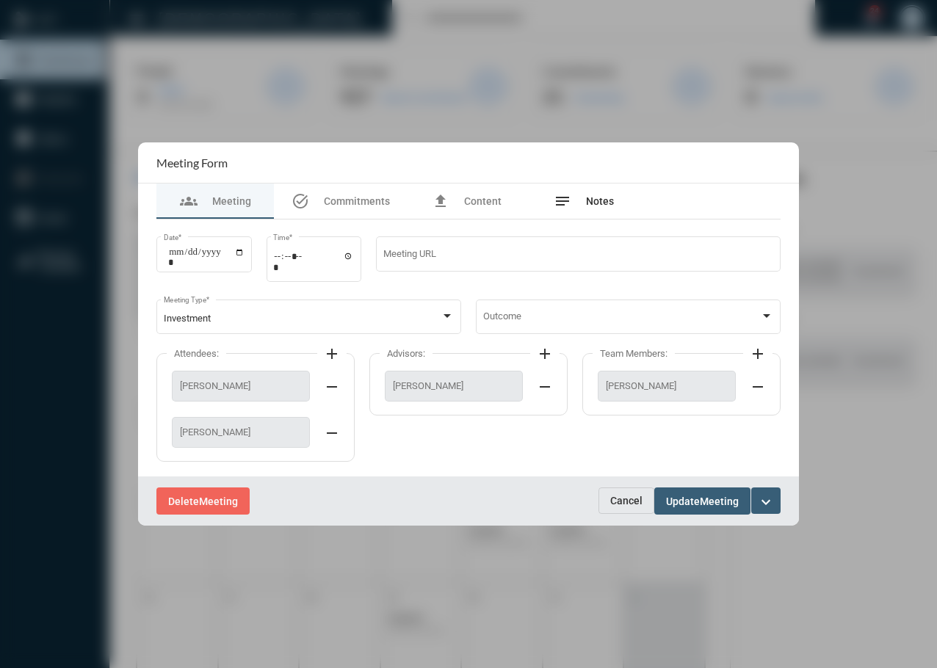
click at [604, 199] on span "Notes" at bounding box center [600, 201] width 28 height 12
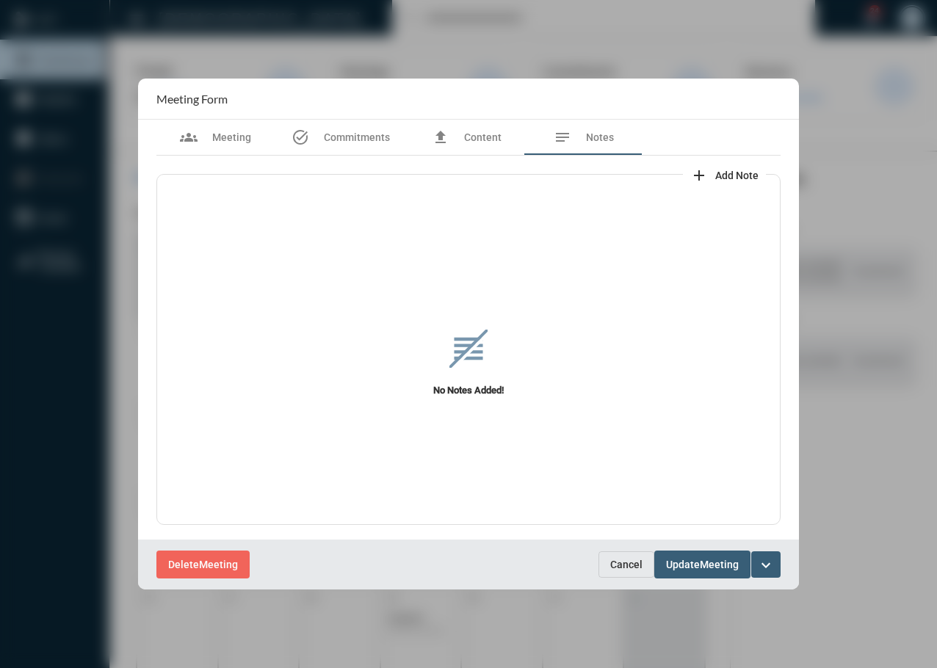
click at [621, 566] on span "Cancel" at bounding box center [626, 565] width 32 height 12
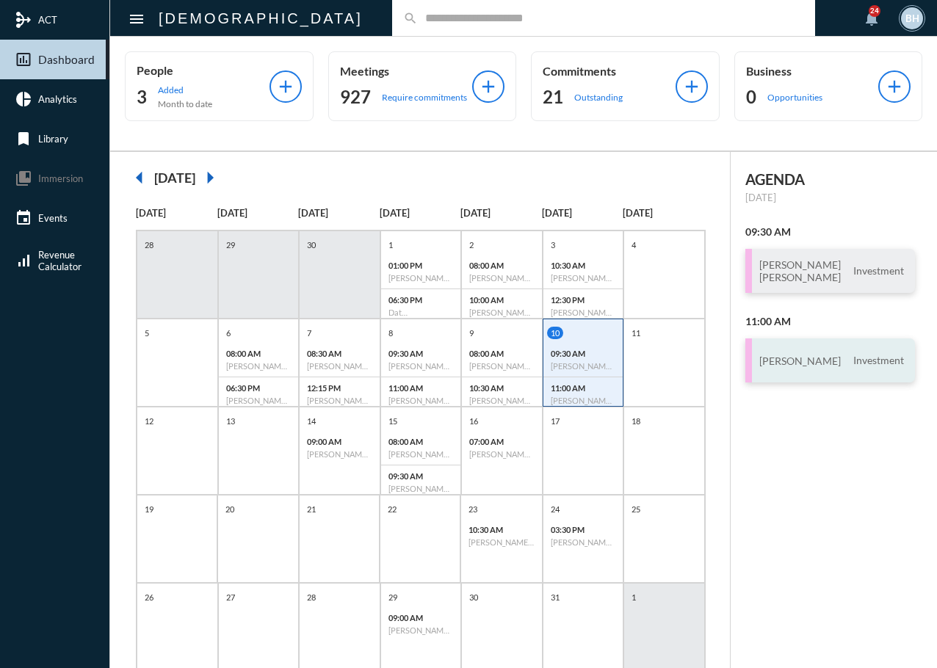
click at [825, 381] on div "Jaison Busby Investment" at bounding box center [831, 361] width 170 height 44
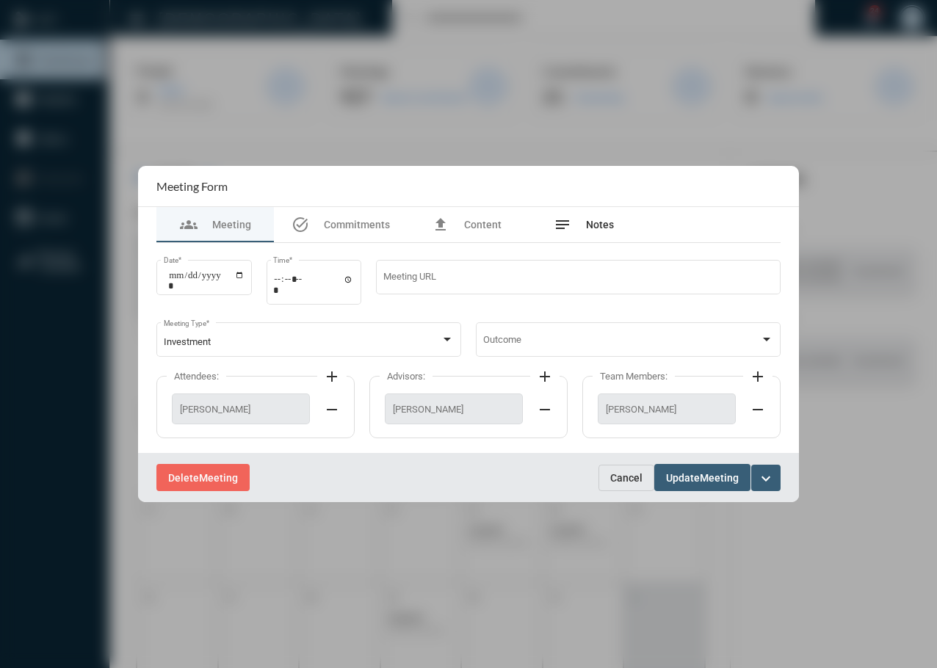
click at [580, 212] on div "notes Notes" at bounding box center [584, 224] width 118 height 35
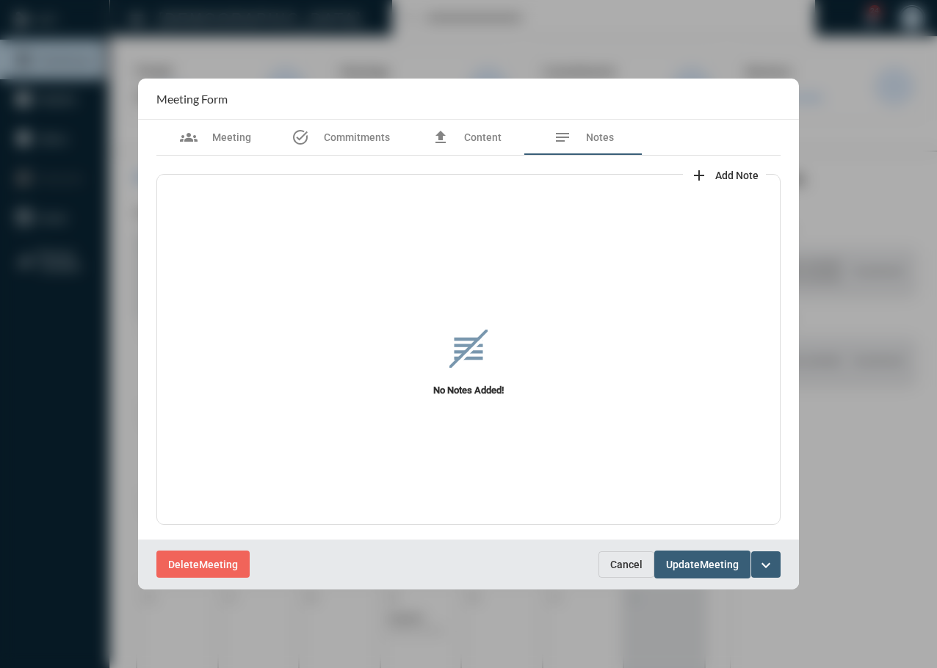
click at [626, 553] on button "Cancel" at bounding box center [627, 565] width 56 height 26
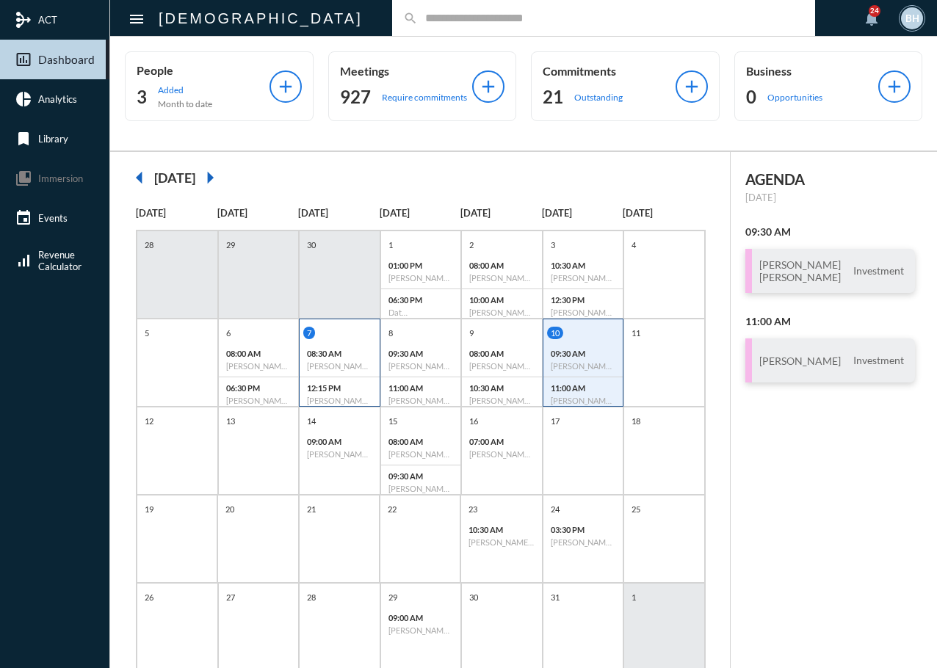
click at [334, 383] on p "12:15 PM" at bounding box center [339, 388] width 65 height 10
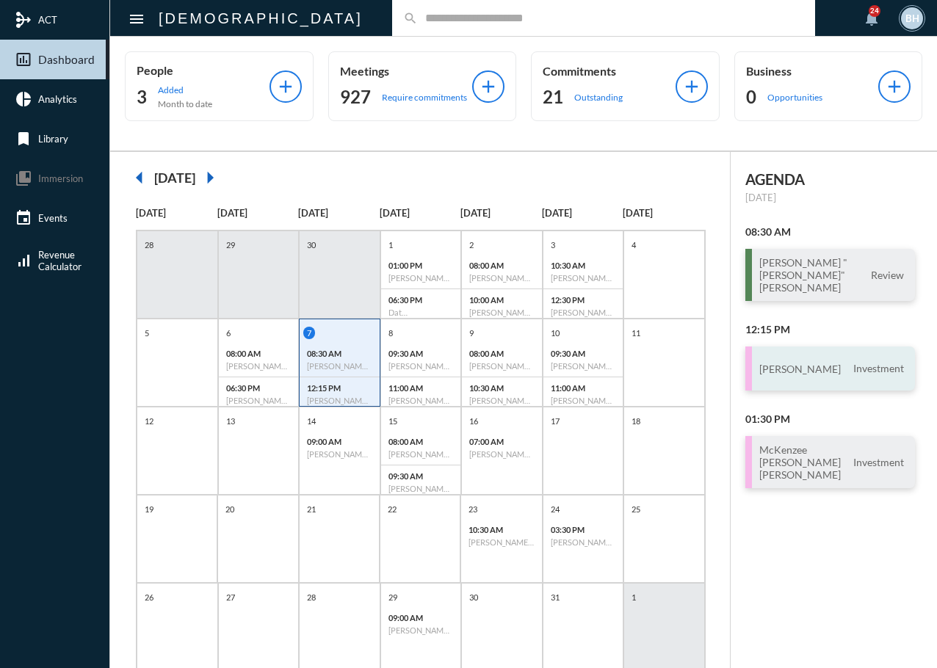
click at [791, 363] on h3 "Dave Bajoka" at bounding box center [800, 369] width 82 height 12
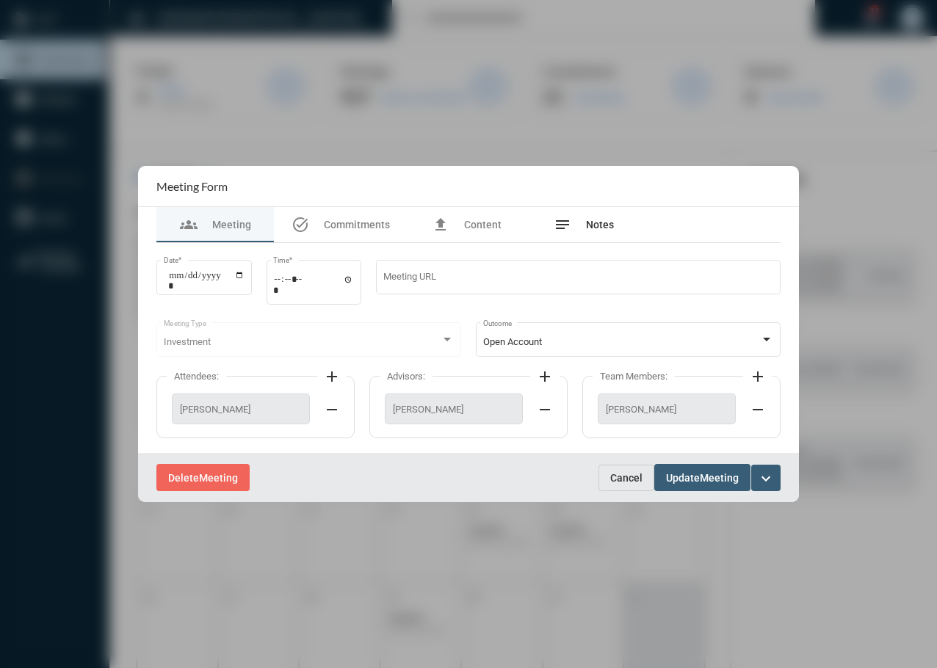
click at [616, 229] on div "notes Notes" at bounding box center [584, 224] width 118 height 35
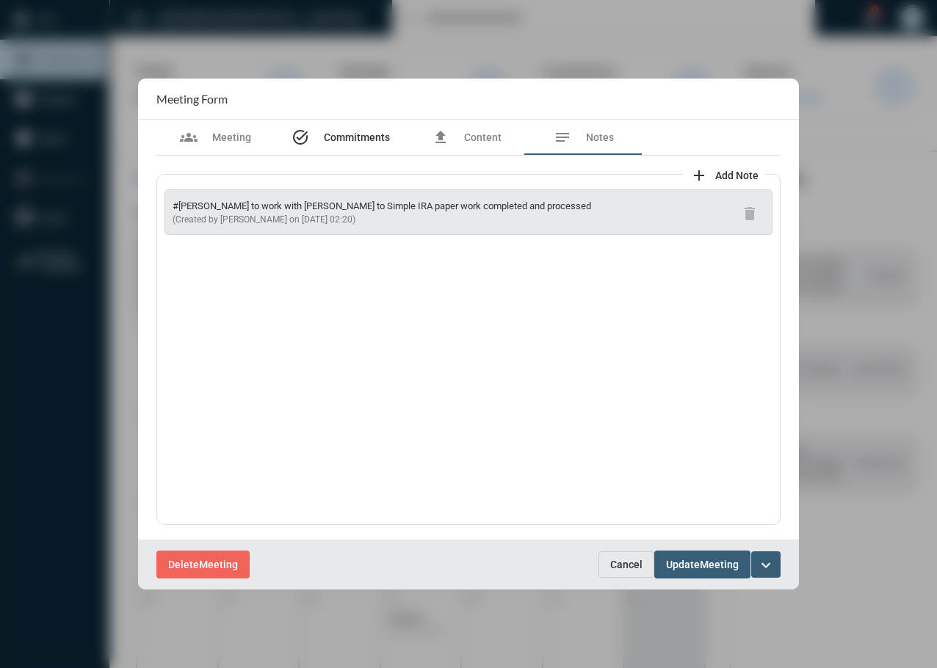
click at [324, 131] on div "task_alt Commitments" at bounding box center [341, 138] width 98 height 18
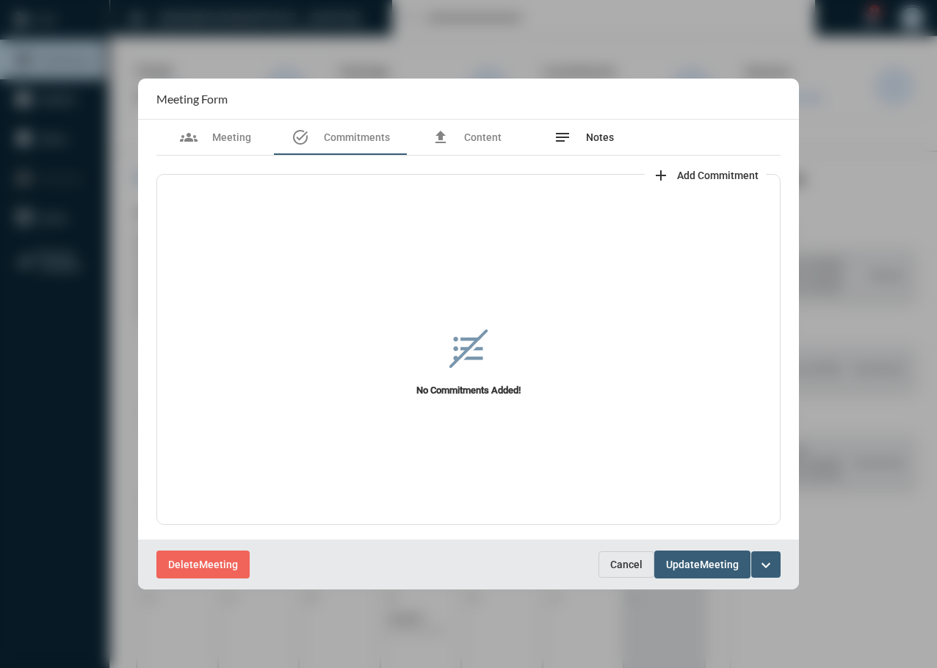
click at [579, 134] on div "notes Notes" at bounding box center [584, 138] width 60 height 18
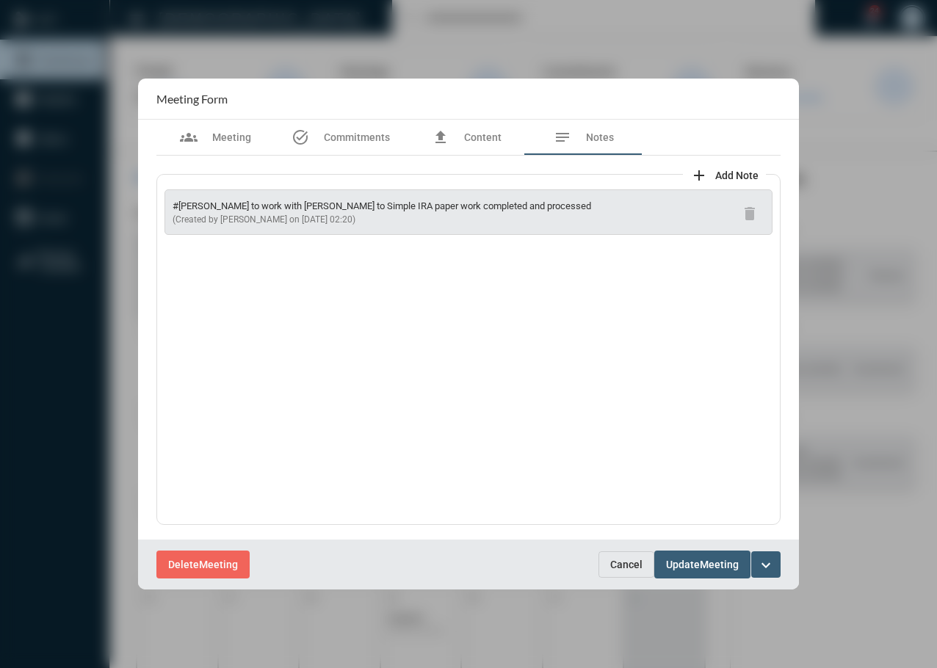
drag, startPoint x: 365, startPoint y: 219, endPoint x: 167, endPoint y: 206, distance: 198.7
click at [167, 206] on div "#Tim to work with Kelly to Simple IRA paper work completed and processed (Creat…" at bounding box center [469, 213] width 608 height 46
copy div "#Tim to work with Kelly to Simple IRA paper work completed and processed (Creat…"
click at [359, 148] on div "task_alt Commitments" at bounding box center [341, 137] width 134 height 35
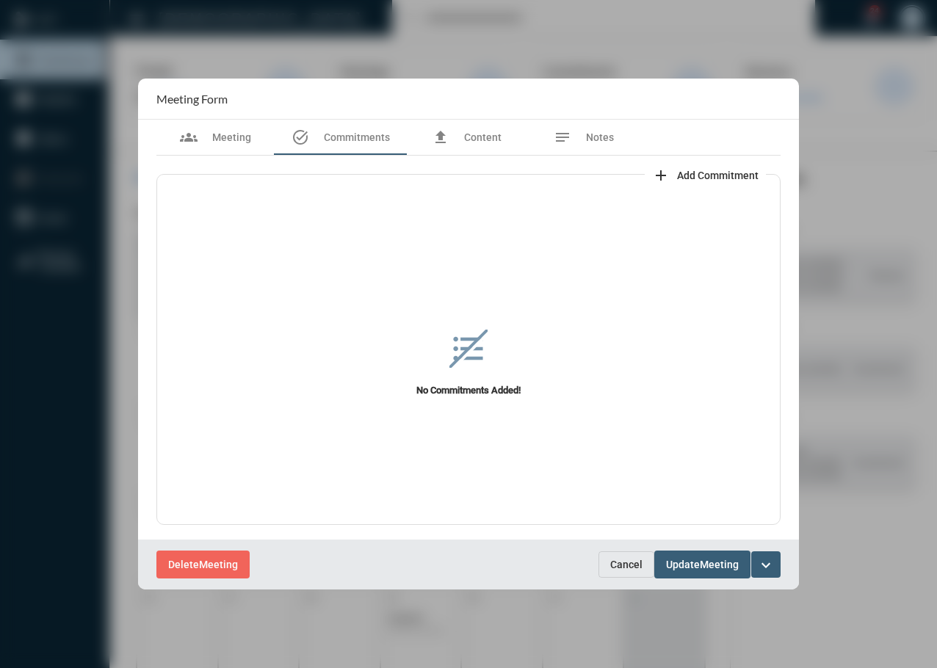
click at [751, 173] on span "Add Commitment" at bounding box center [718, 176] width 82 height 12
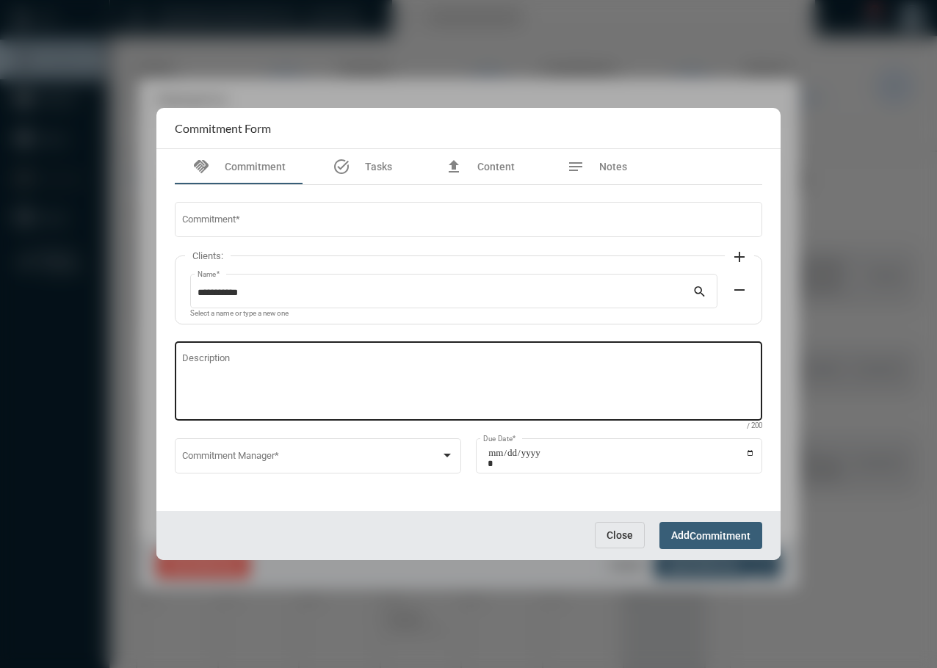
click at [221, 394] on textarea "Description" at bounding box center [469, 384] width 574 height 58
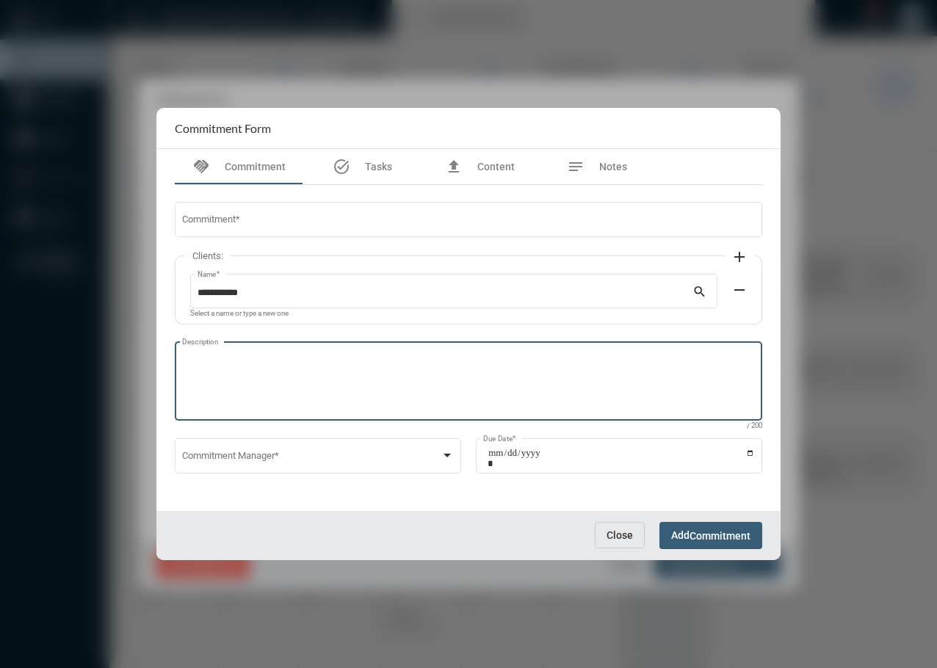
paste textarea "**********"
drag, startPoint x: 520, startPoint y: 361, endPoint x: 158, endPoint y: 350, distance: 362.3
click at [158, 350] on div "**********" at bounding box center [468, 330] width 624 height 362
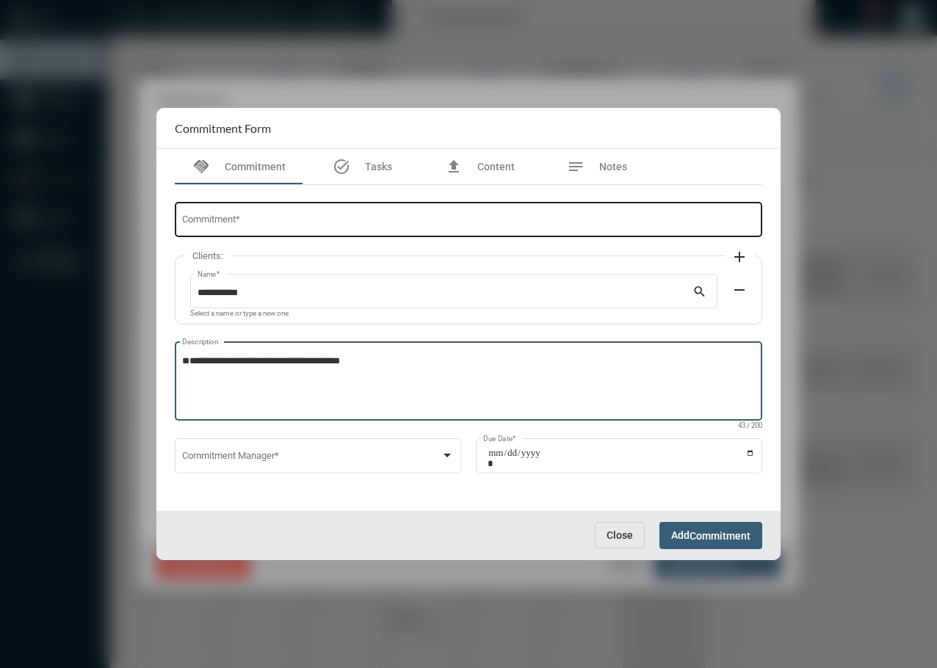
type textarea "**********"
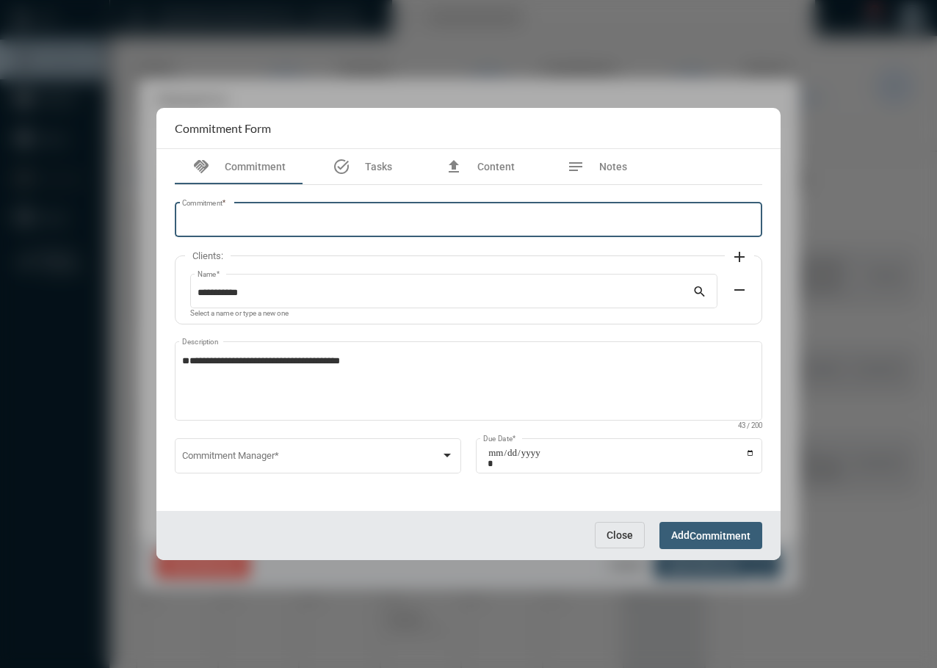
click at [190, 220] on input "Commitment *" at bounding box center [469, 222] width 574 height 11
paste input "**********"
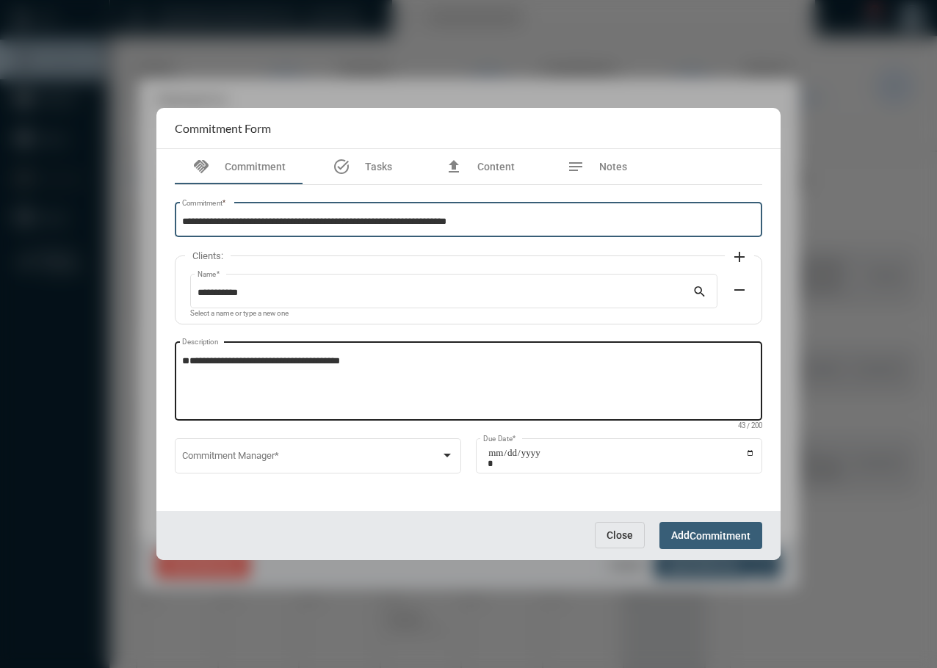
type input "**********"
click at [184, 384] on textarea "**********" at bounding box center [469, 384] width 574 height 58
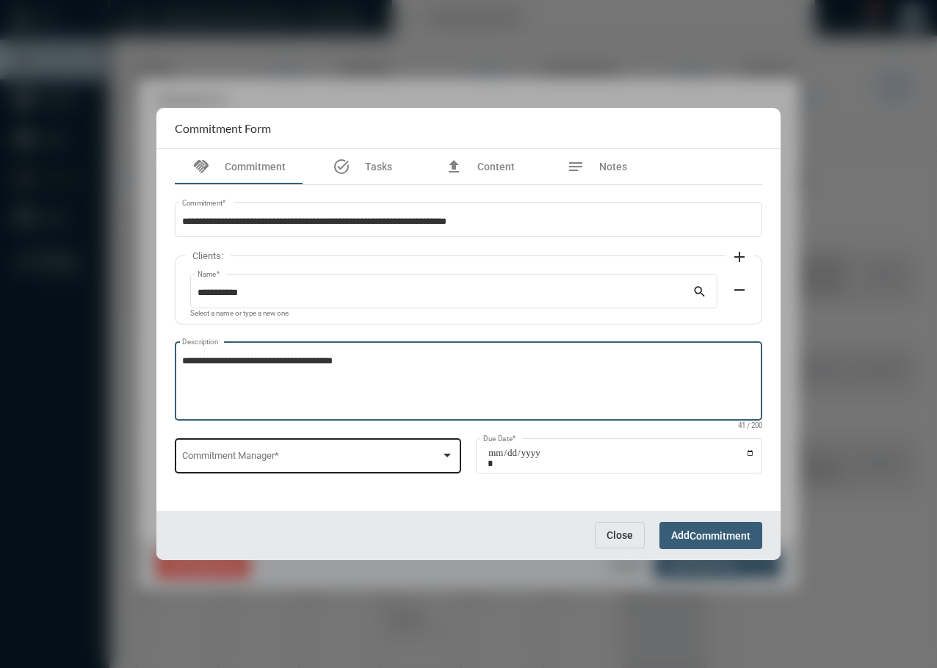
type textarea "**********"
click at [187, 461] on span at bounding box center [311, 458] width 259 height 11
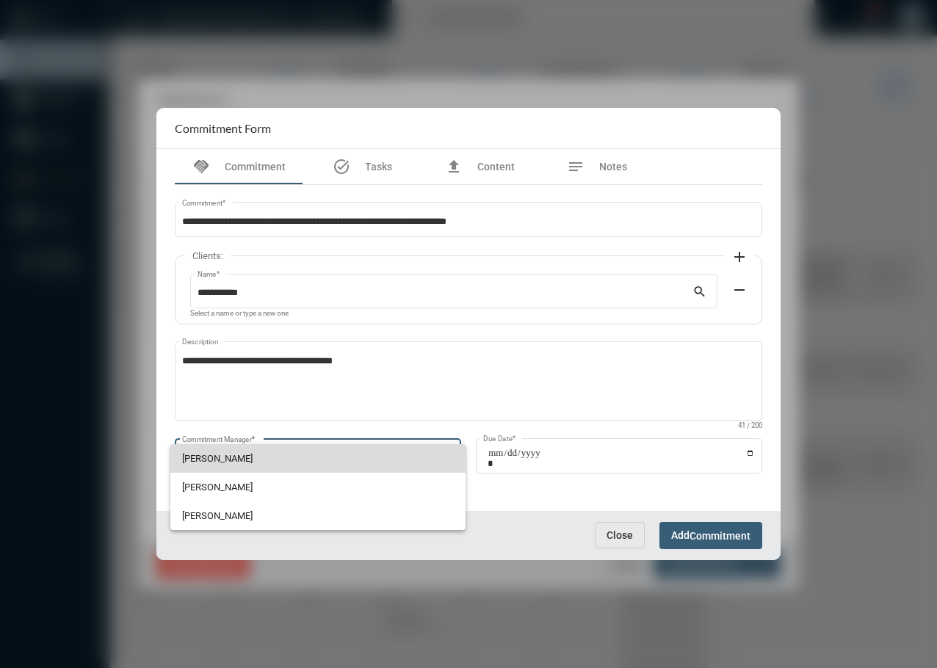
click at [192, 462] on span "Tim Schafer" at bounding box center [318, 458] width 273 height 29
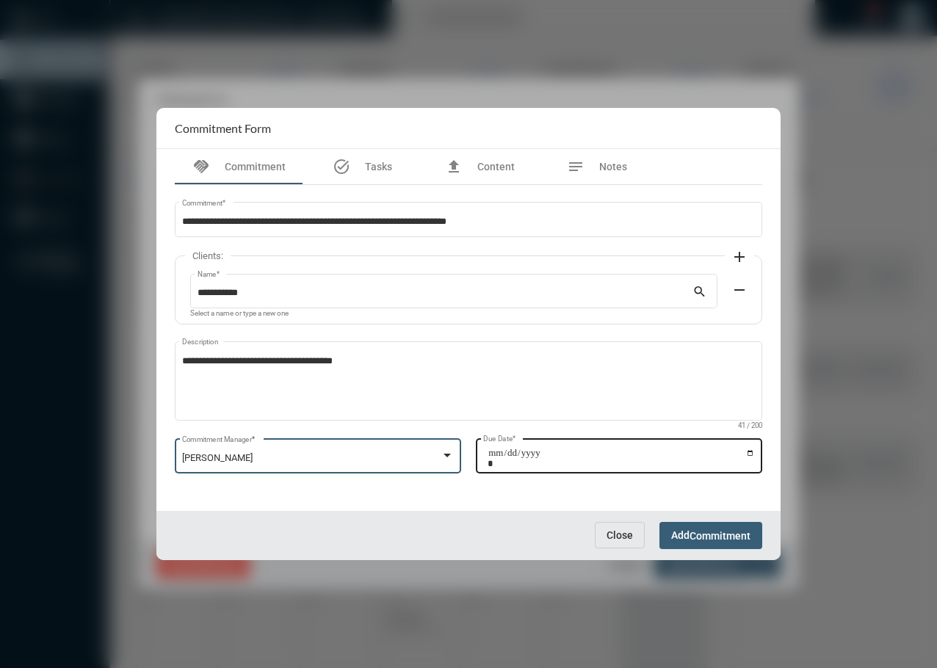
click at [755, 456] on input "Due Date *" at bounding box center [621, 458] width 267 height 21
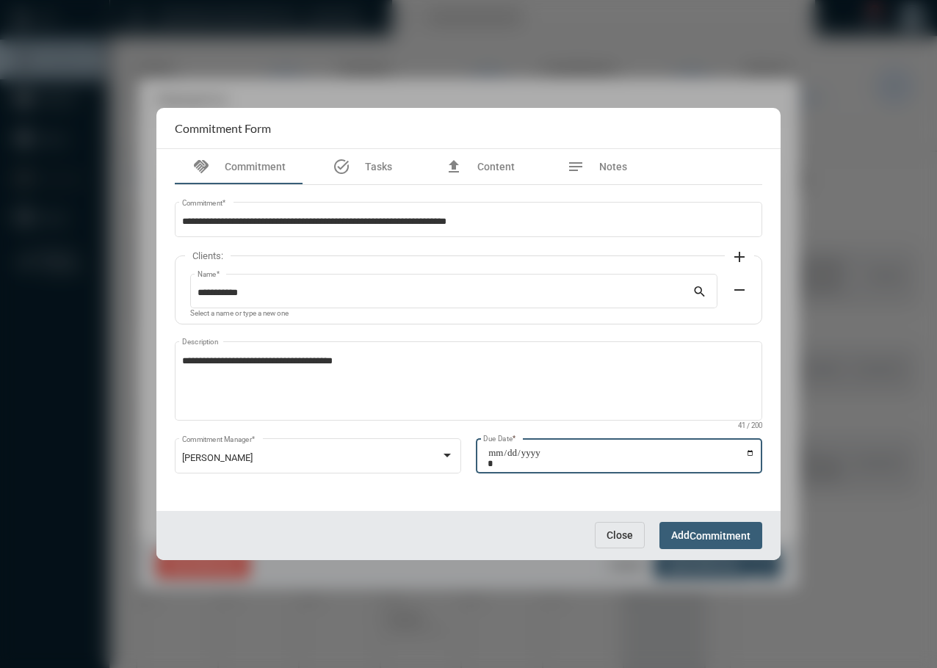
type input "**********"
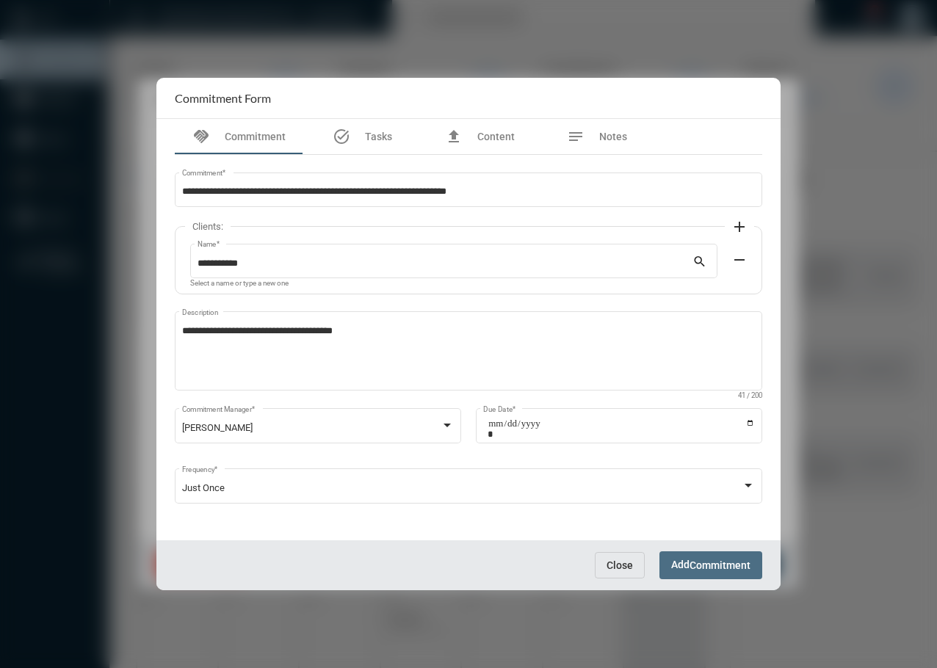
click at [683, 559] on span "Add Commitment" at bounding box center [710, 565] width 79 height 12
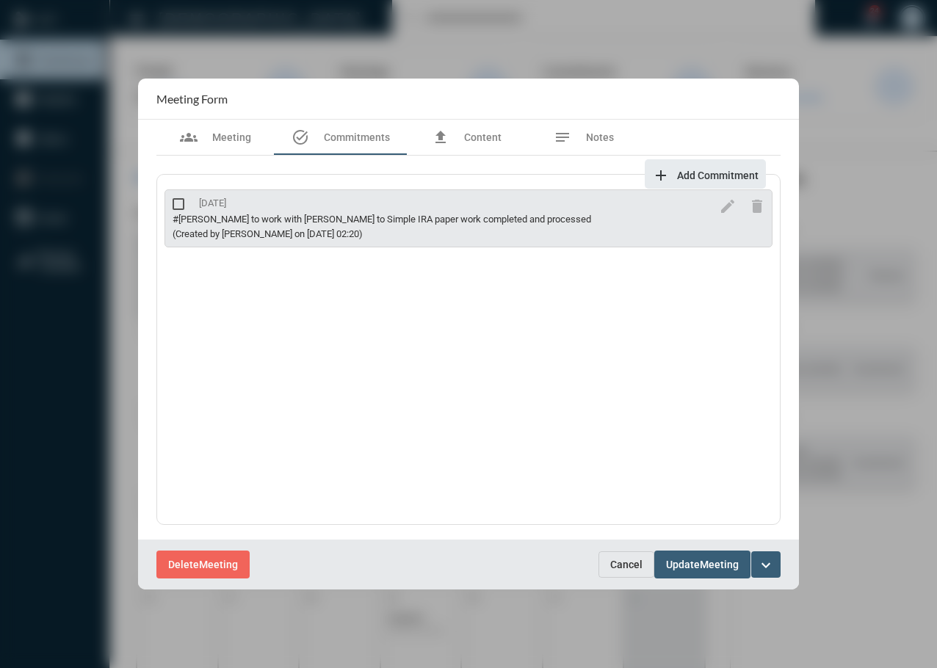
click at [376, 223] on div "#Tim to work with Kelly to Simple IRA paper work completed and processed" at bounding box center [443, 219] width 541 height 11
click at [723, 207] on mat-icon "edit" at bounding box center [728, 207] width 18 height 18
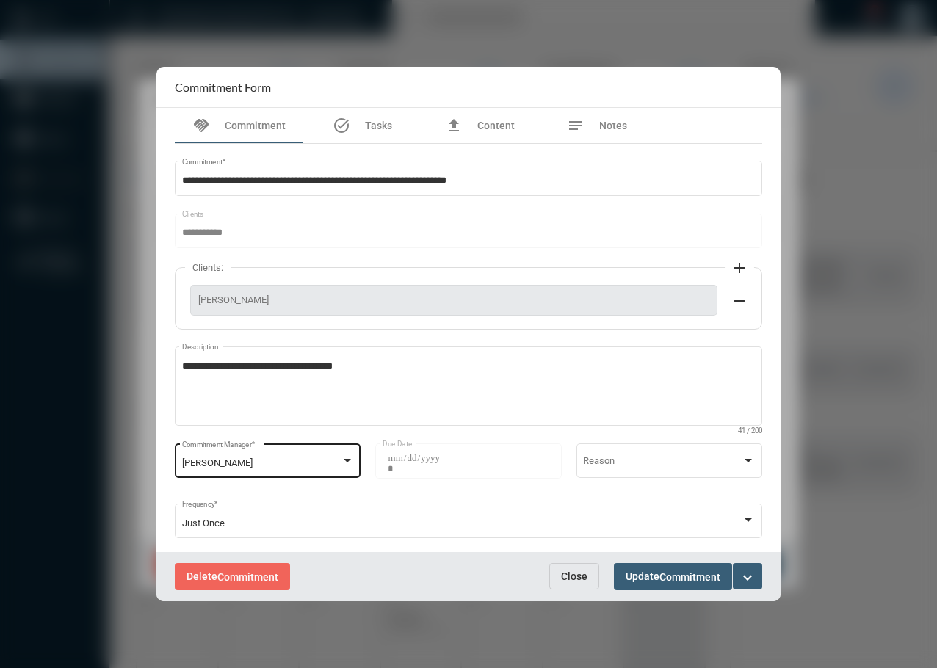
click at [356, 458] on div "Tim Schafer Commitment Manager *" at bounding box center [268, 459] width 186 height 37
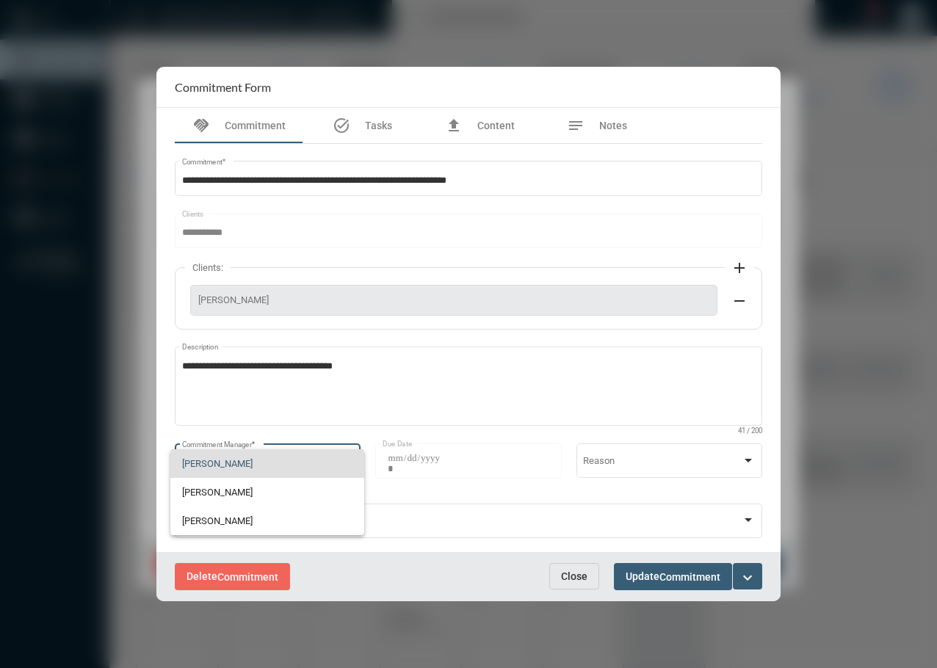
click at [356, 458] on mat-option "Tim Schafer" at bounding box center [267, 464] width 194 height 29
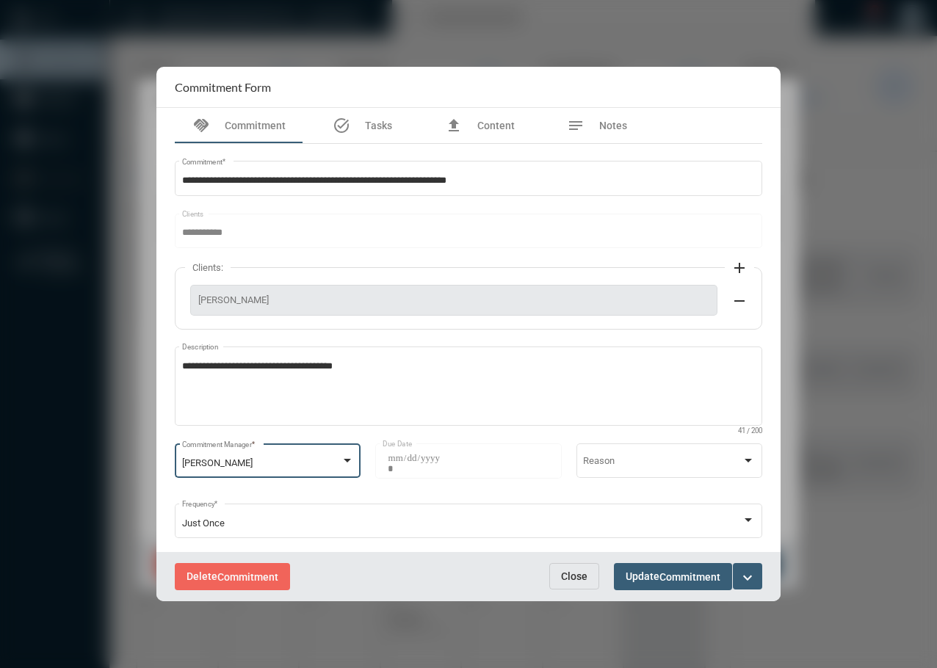
click at [666, 586] on button "Update Commitment" at bounding box center [673, 576] width 118 height 27
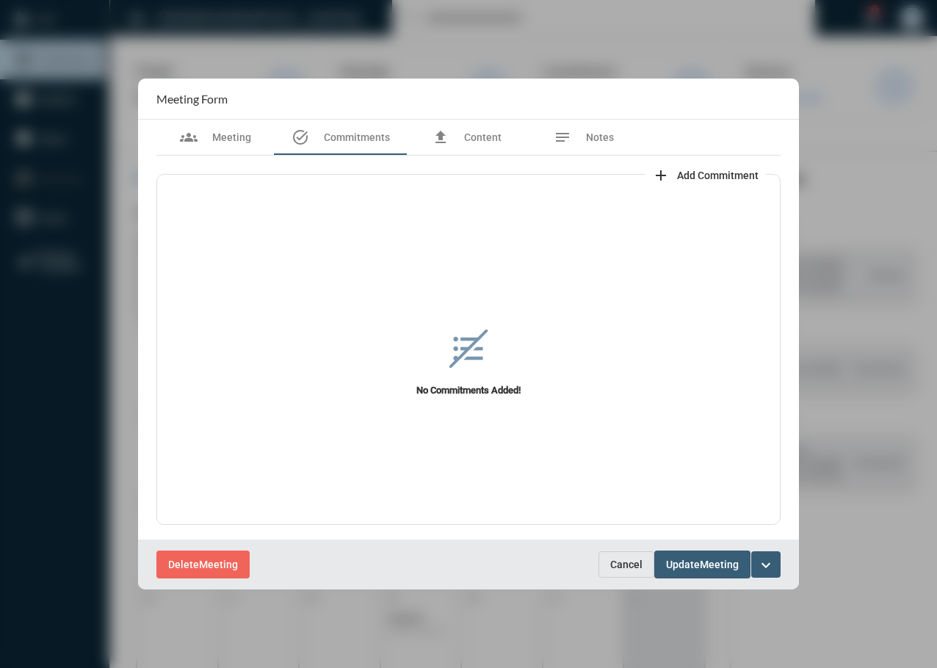
click at [611, 569] on span "Cancel" at bounding box center [626, 565] width 32 height 12
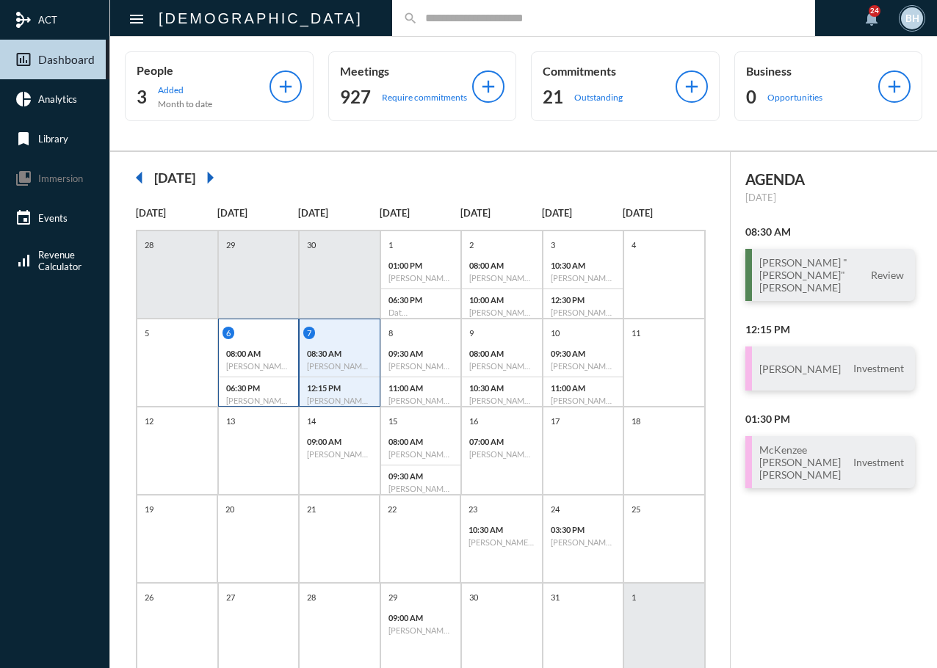
click at [231, 361] on div "08:00 AM Kevin Schnieders - Review" at bounding box center [259, 360] width 80 height 35
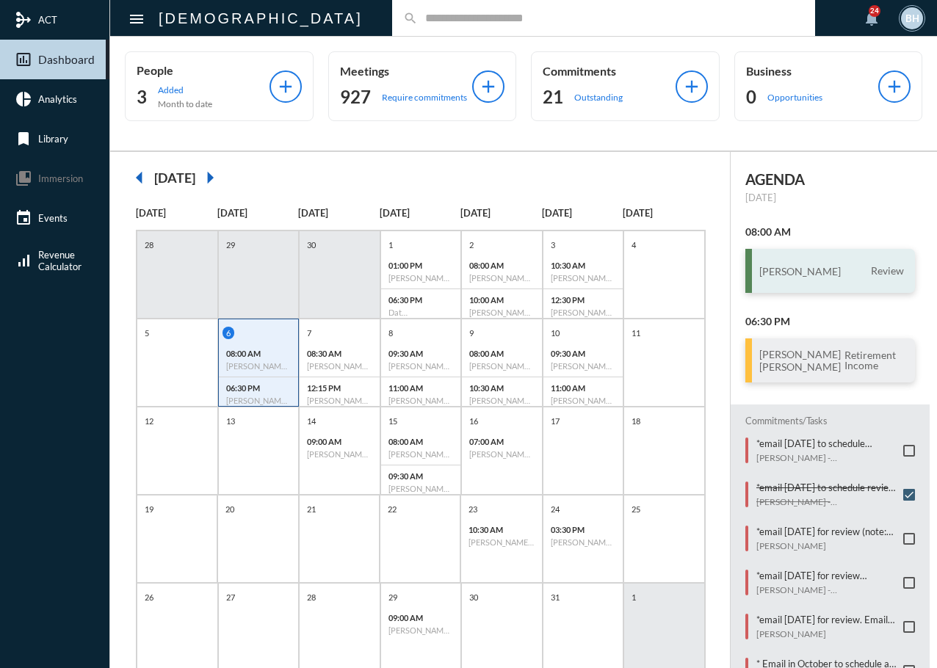
click at [804, 274] on h3 "Kevin Schnieders" at bounding box center [800, 271] width 82 height 12
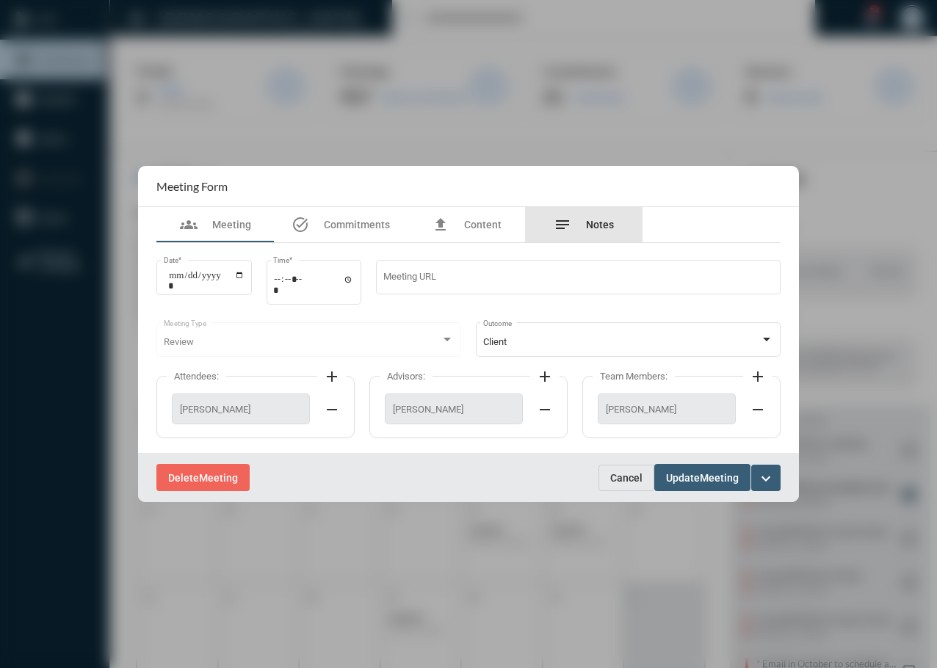
click at [594, 223] on span "Notes" at bounding box center [600, 225] width 28 height 12
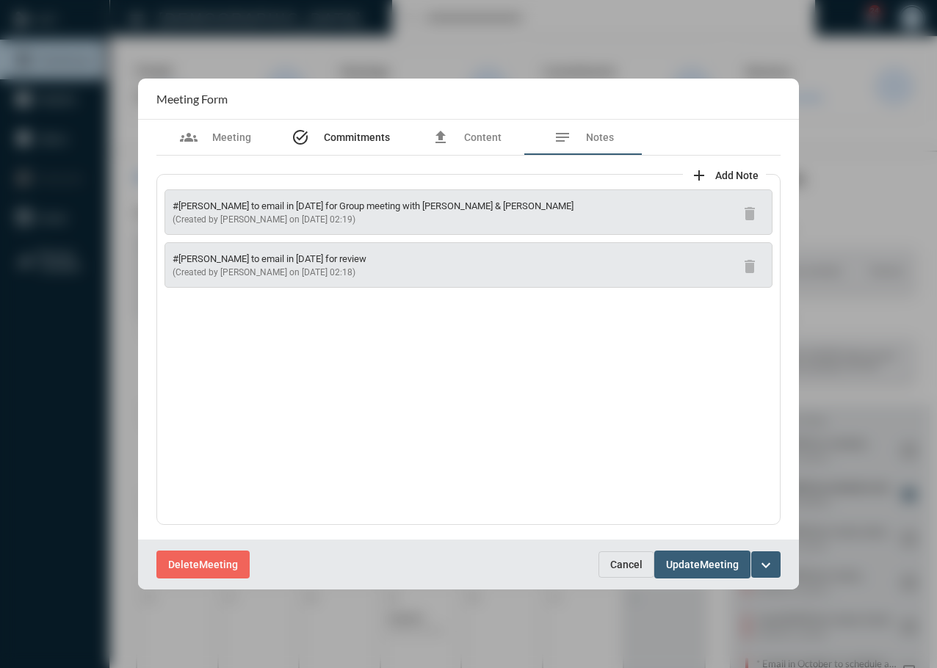
click at [349, 137] on span "Commitments" at bounding box center [357, 137] width 66 height 12
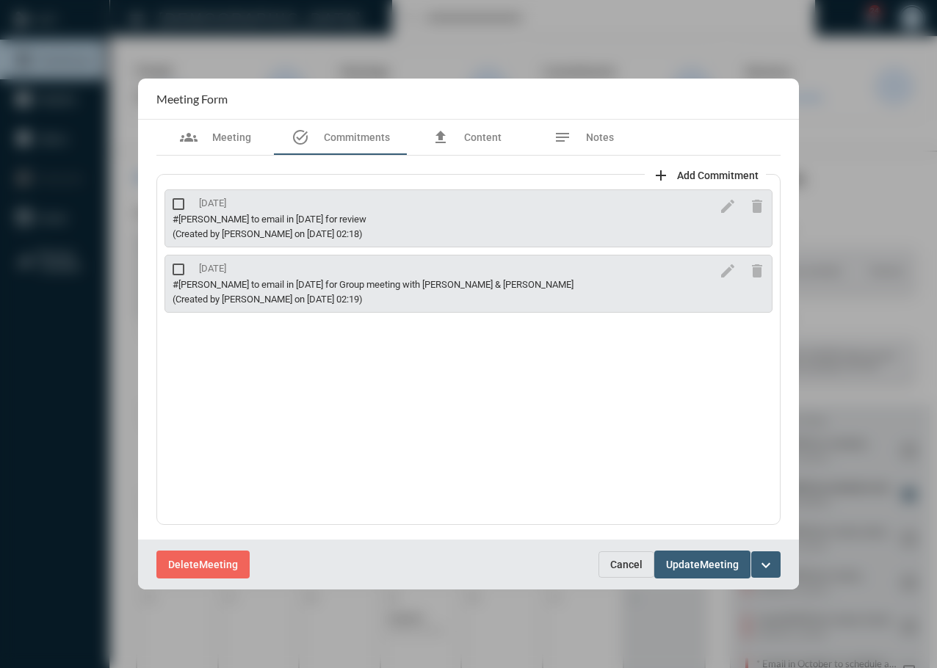
click at [613, 563] on span "Cancel" at bounding box center [626, 565] width 32 height 12
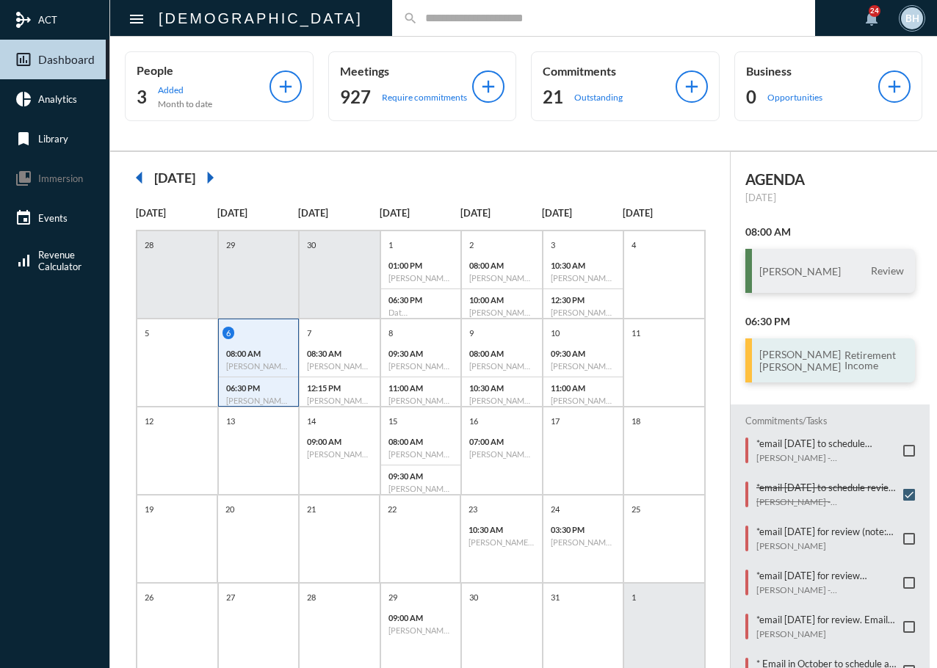
click at [841, 370] on span "Retirement Income" at bounding box center [875, 361] width 68 height 24
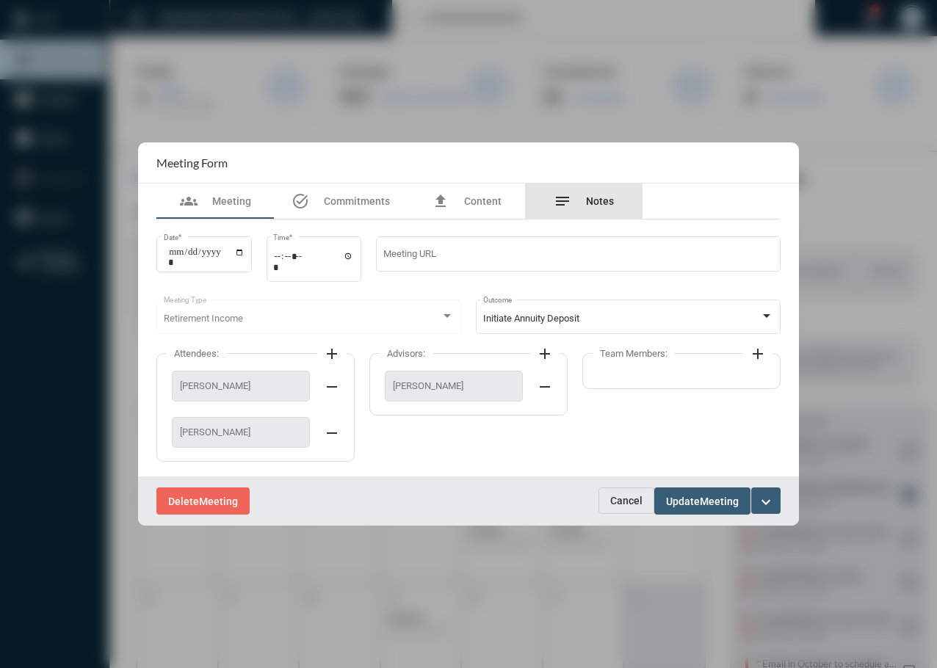
click at [604, 202] on span "Notes" at bounding box center [600, 201] width 28 height 12
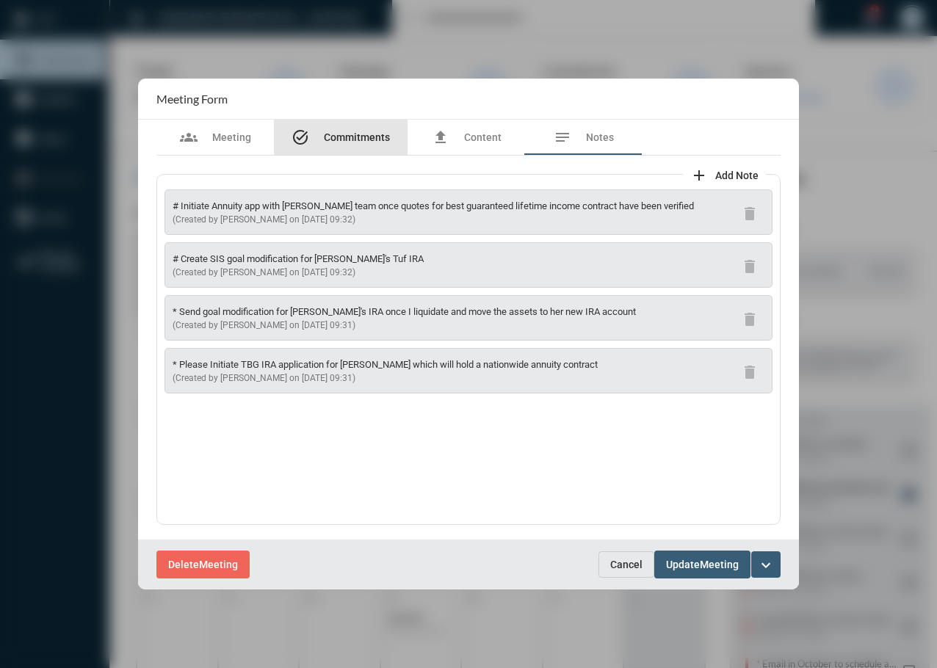
click at [362, 138] on span "Commitments" at bounding box center [357, 137] width 66 height 12
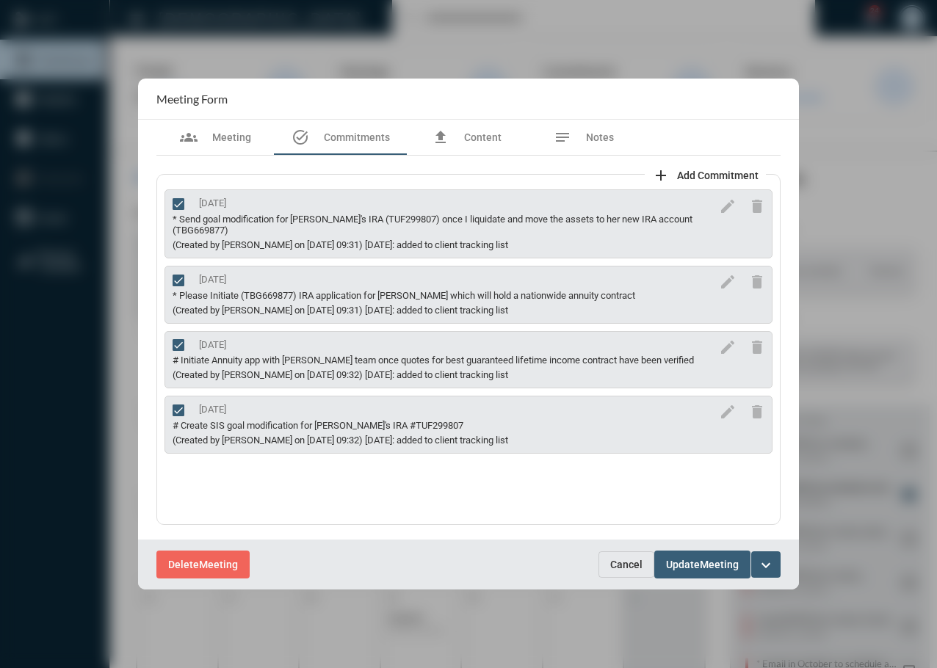
click at [686, 569] on span "Update" at bounding box center [683, 566] width 34 height 12
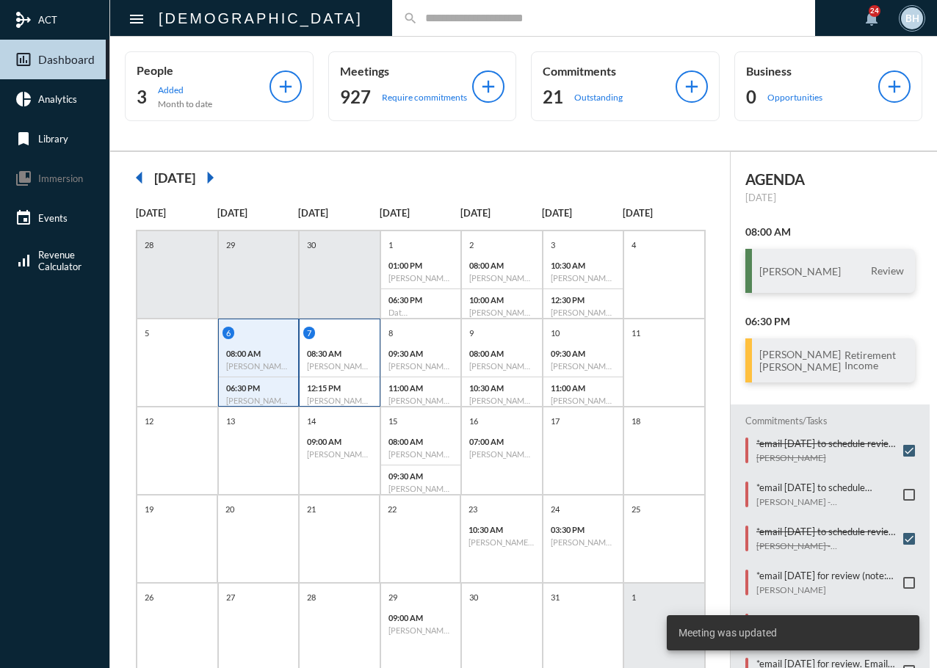
click at [338, 362] on h6 "Jack "Lee" Burdine, Jr. - Review" at bounding box center [339, 366] width 65 height 10
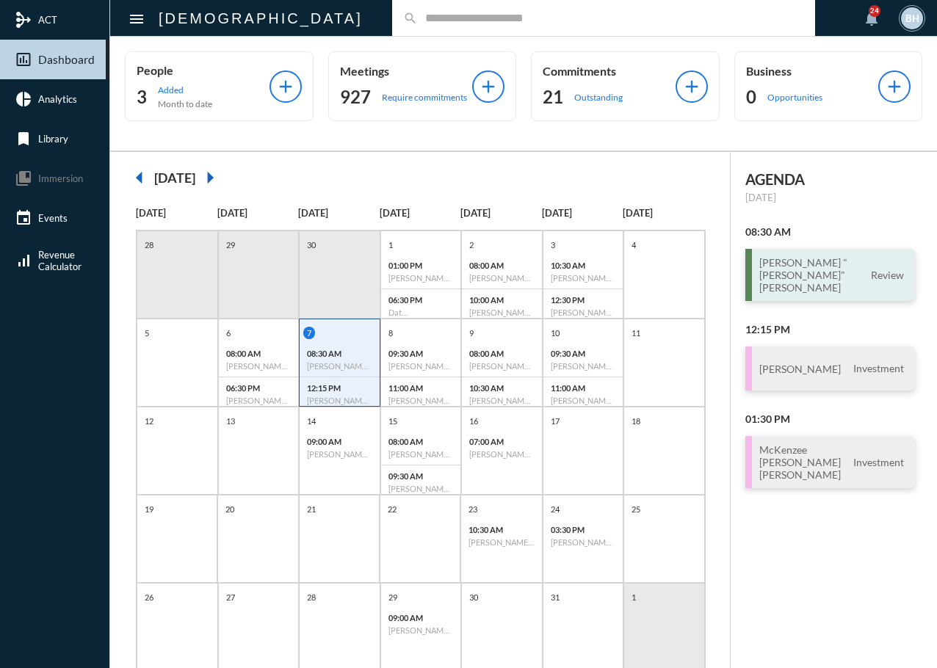
click at [768, 274] on h3 "Jack "Lee" Burdine" at bounding box center [813, 274] width 109 height 37
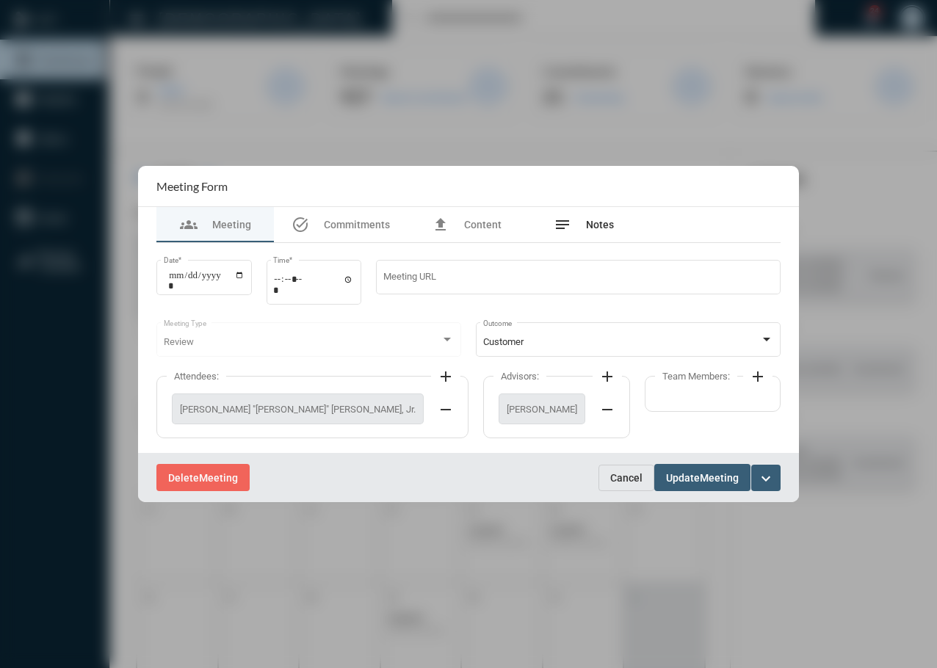
click at [588, 216] on div "notes Notes" at bounding box center [584, 225] width 60 height 18
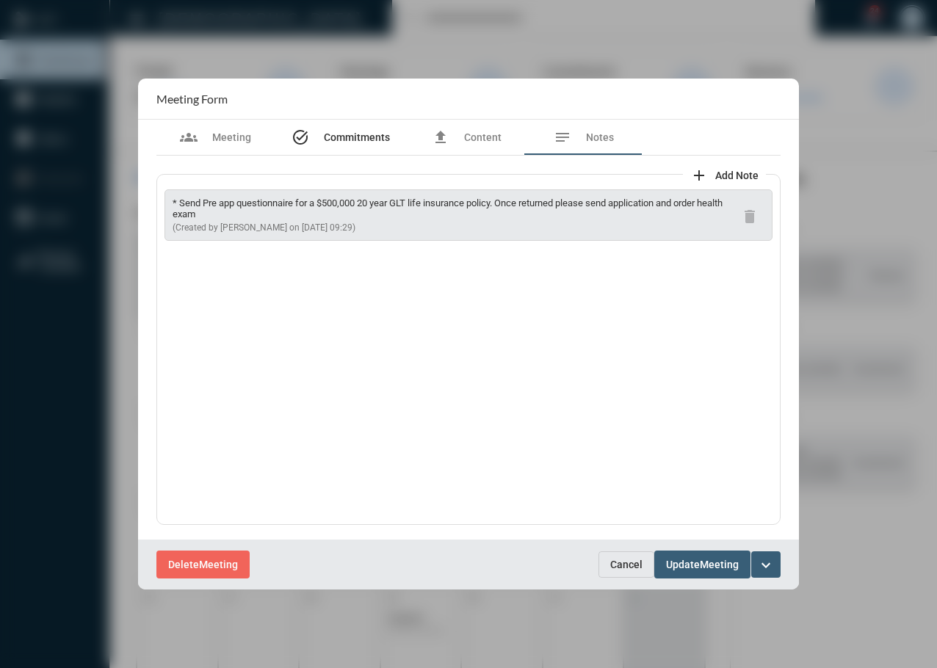
click at [347, 137] on span "Commitments" at bounding box center [357, 137] width 66 height 12
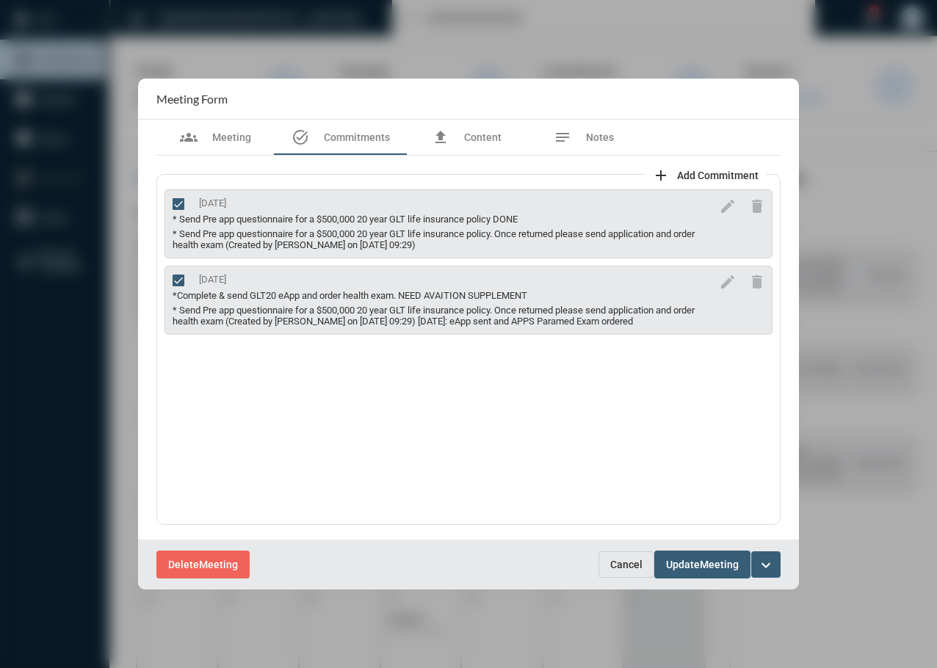
click at [674, 565] on span "Update" at bounding box center [683, 566] width 34 height 12
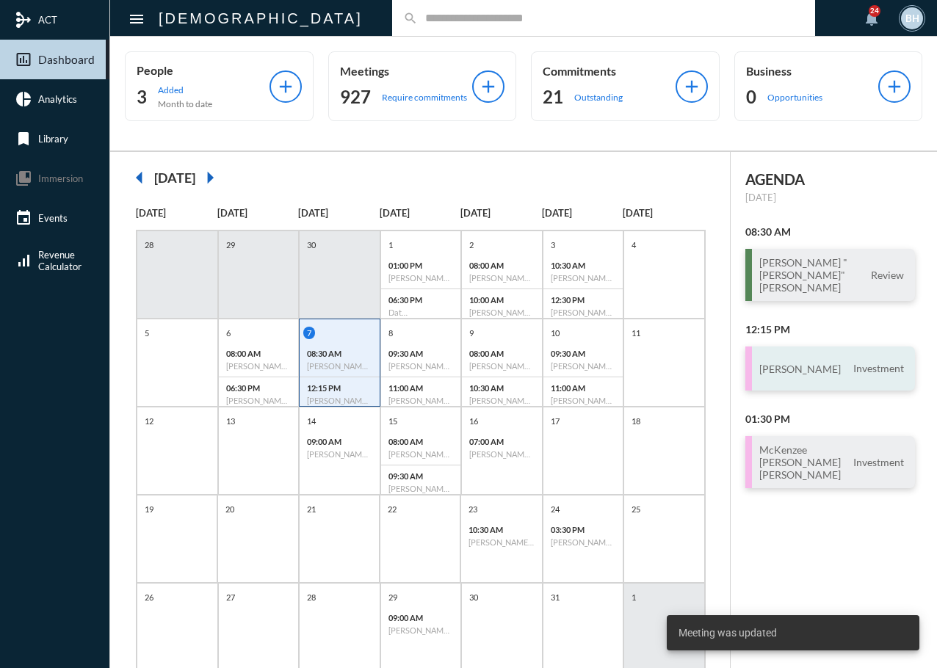
click at [781, 372] on div "Dave Bajoka Investment" at bounding box center [831, 369] width 170 height 44
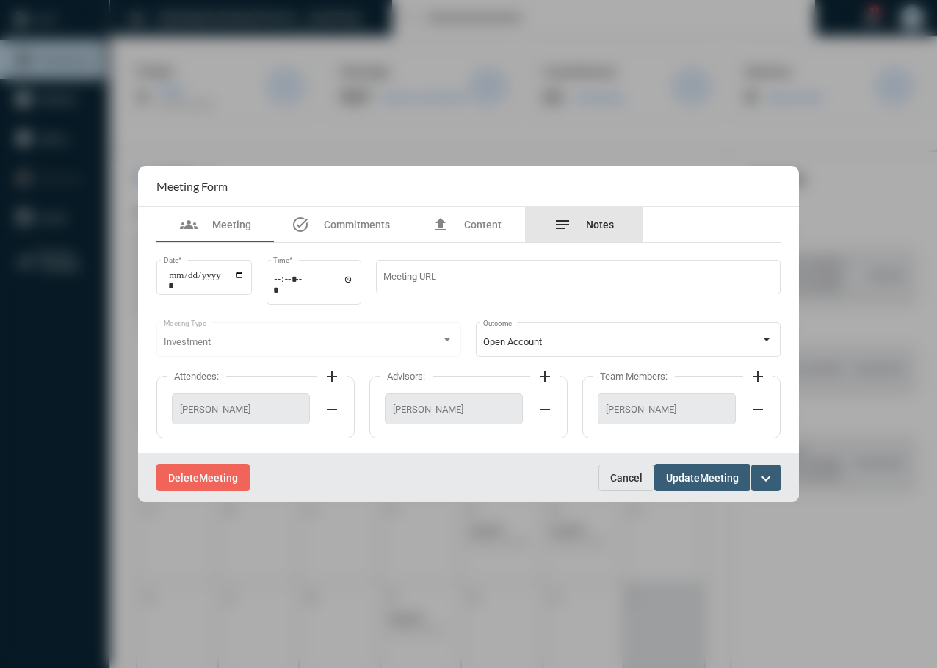
click at [603, 228] on span "Notes" at bounding box center [600, 225] width 28 height 12
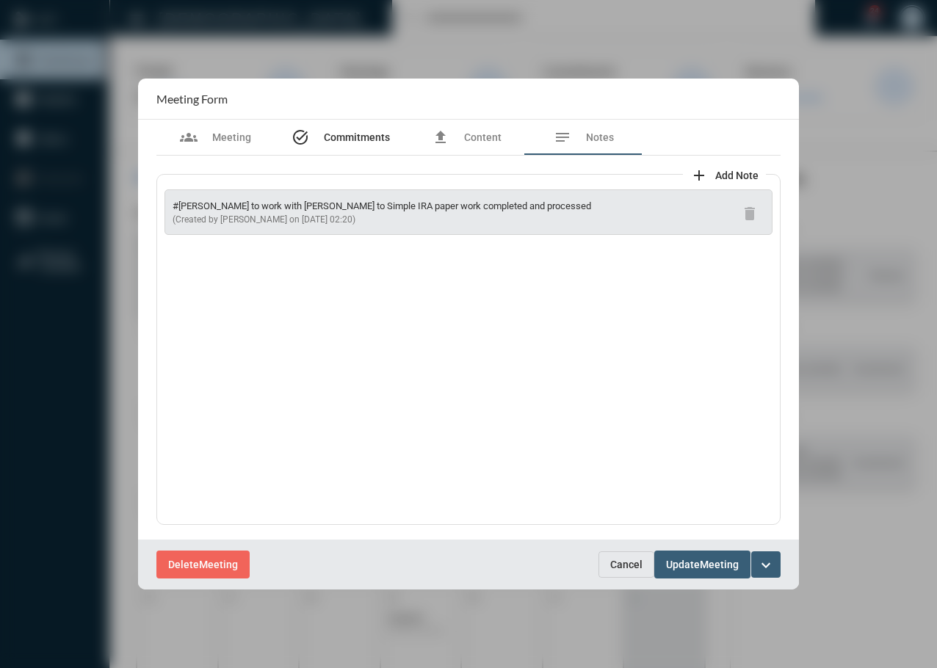
click at [342, 139] on span "Commitments" at bounding box center [357, 137] width 66 height 12
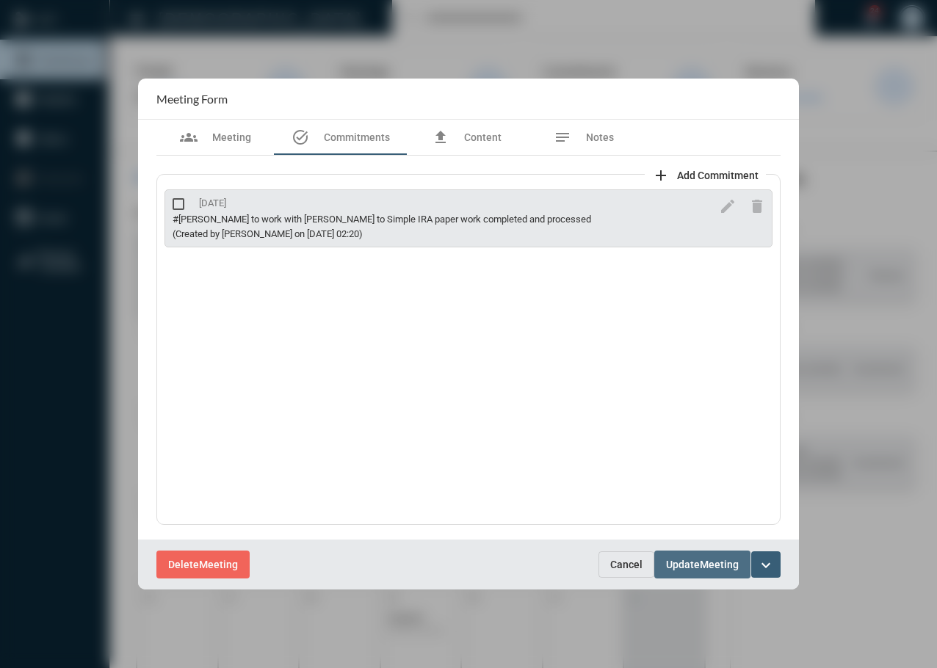
click at [704, 561] on span "Meeting" at bounding box center [719, 566] width 39 height 12
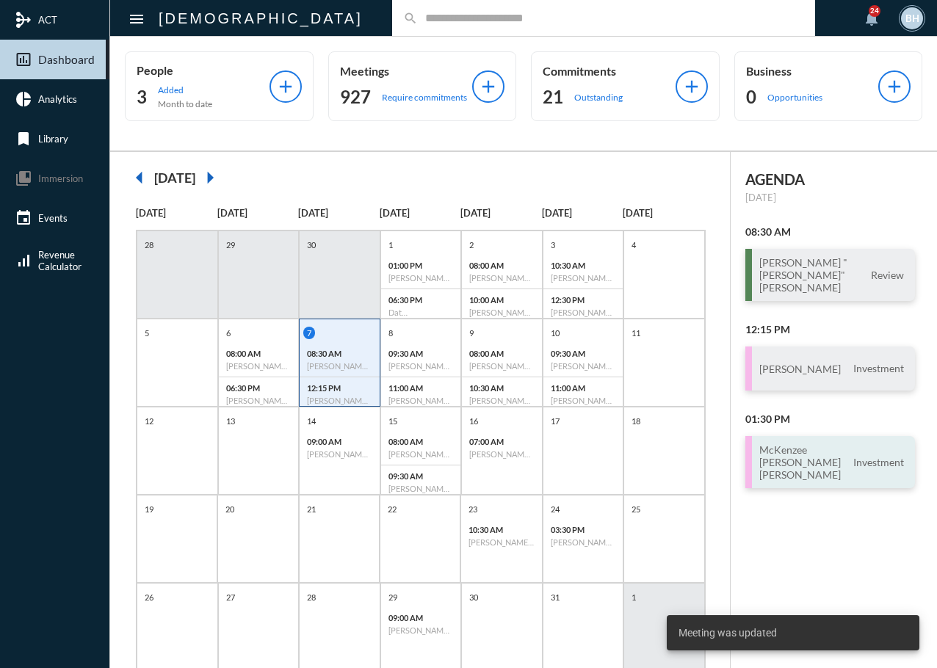
click at [840, 456] on h3 "McKenzee Murdock Deven Holmes" at bounding box center [804, 462] width 91 height 37
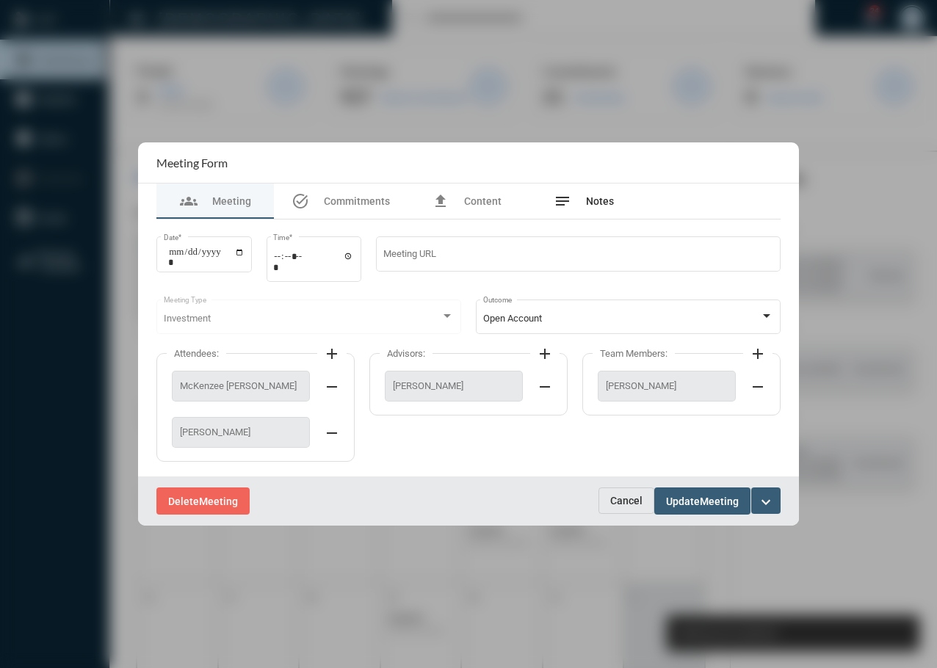
click at [599, 211] on div "notes Notes" at bounding box center [584, 201] width 118 height 35
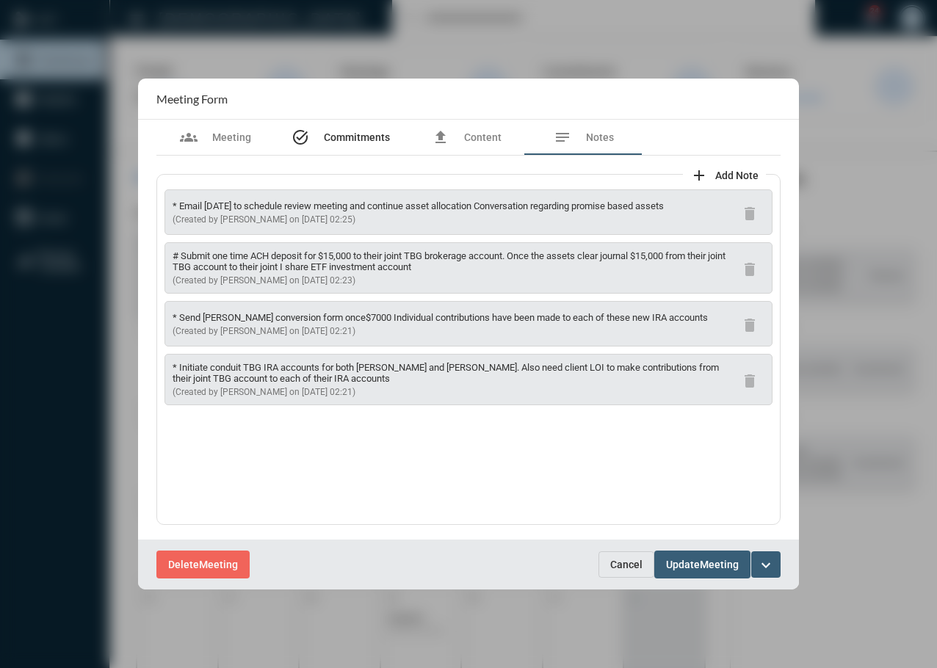
click at [348, 140] on span "Commitments" at bounding box center [357, 137] width 66 height 12
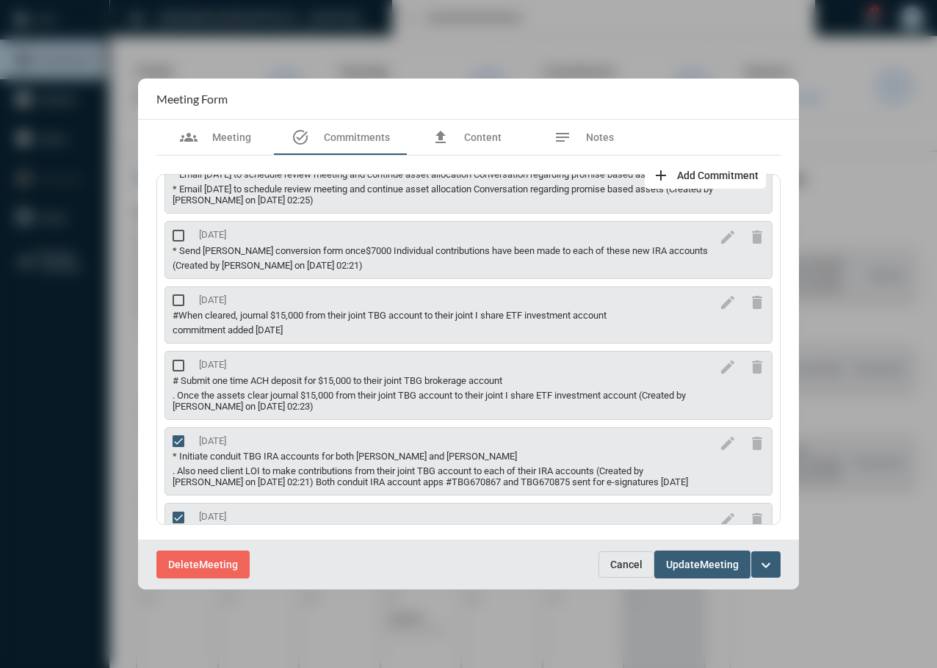
scroll to position [95, 0]
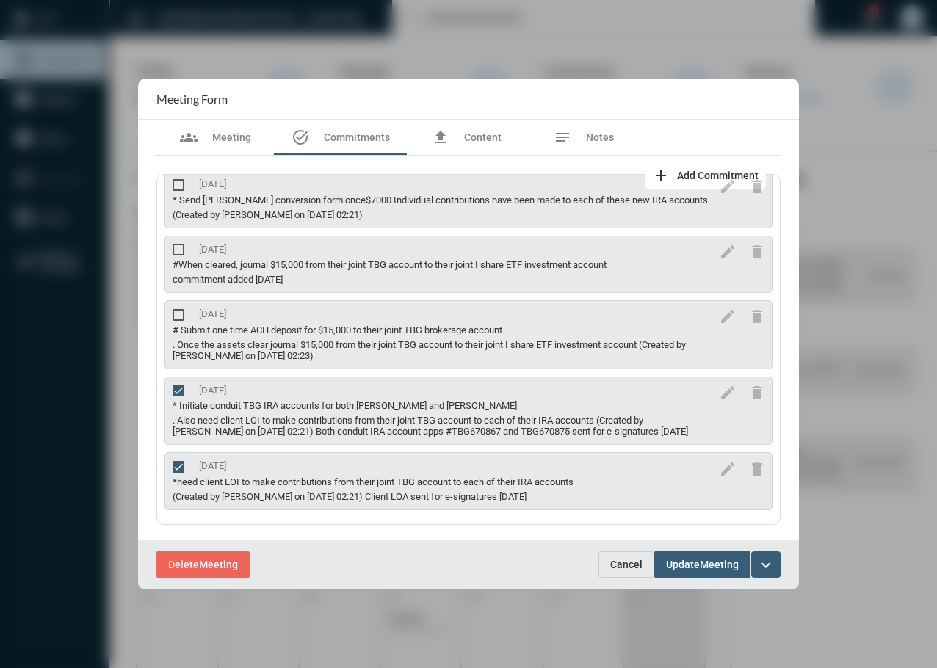
click at [722, 574] on button "Update Meeting" at bounding box center [702, 564] width 96 height 27
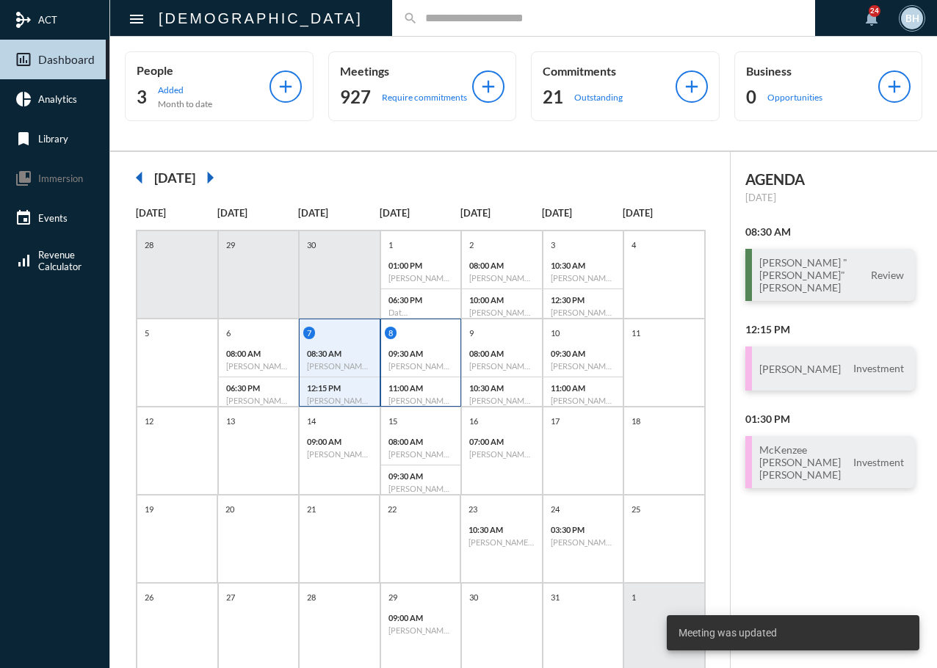
click at [394, 350] on p "09:30 AM" at bounding box center [421, 354] width 65 height 10
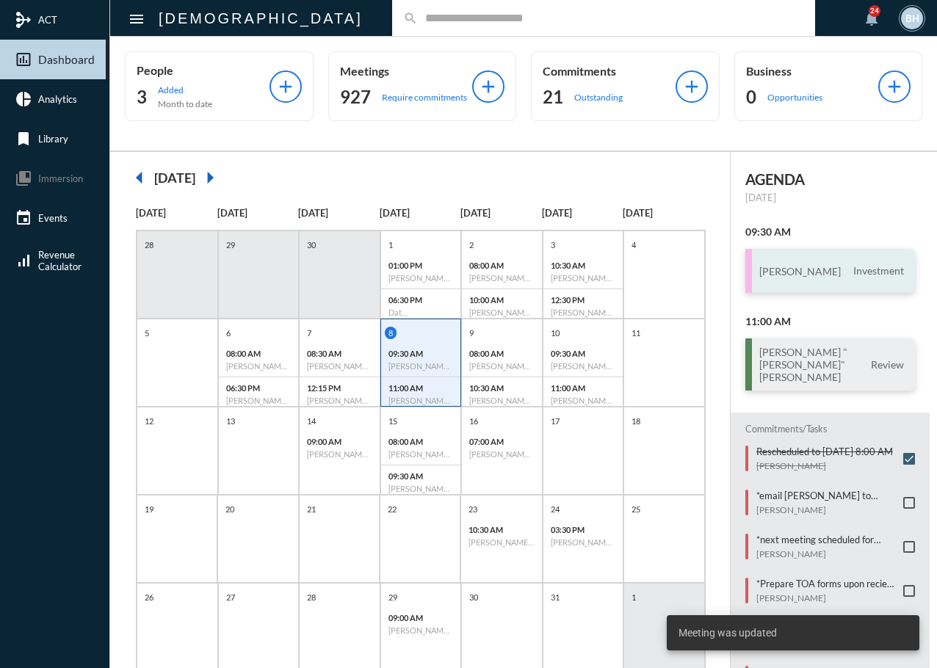
click at [823, 259] on div "Keith Fentonmiller Investment" at bounding box center [831, 271] width 170 height 44
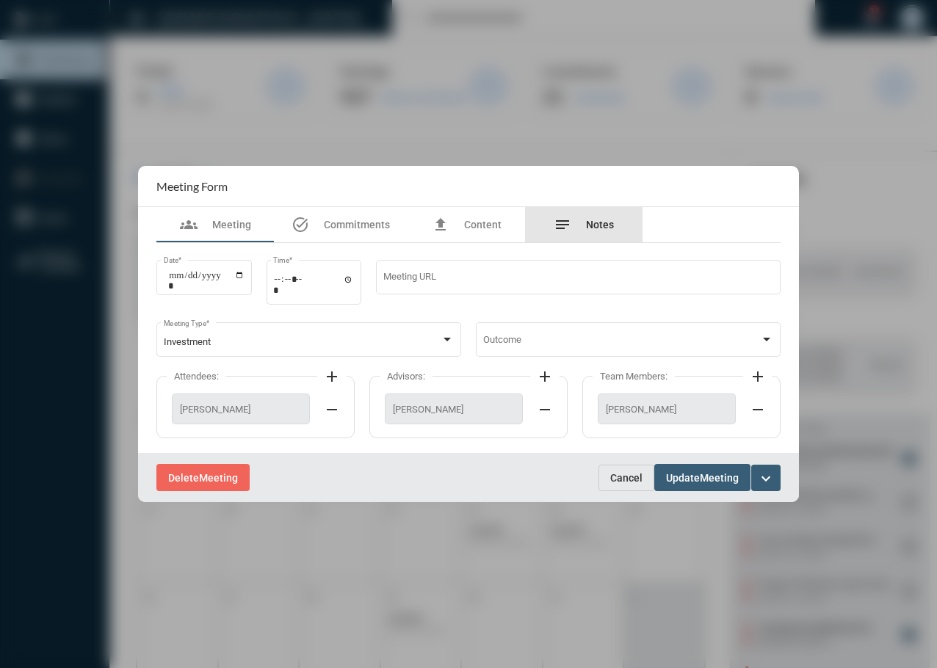
click at [579, 223] on div "notes Notes" at bounding box center [584, 225] width 60 height 18
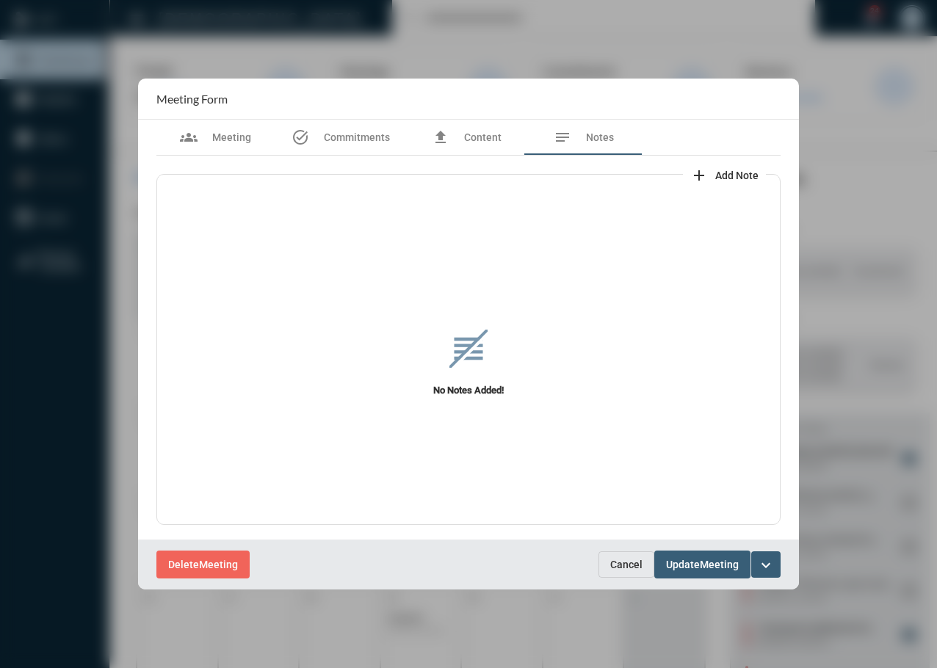
click at [613, 566] on span "Cancel" at bounding box center [626, 565] width 32 height 12
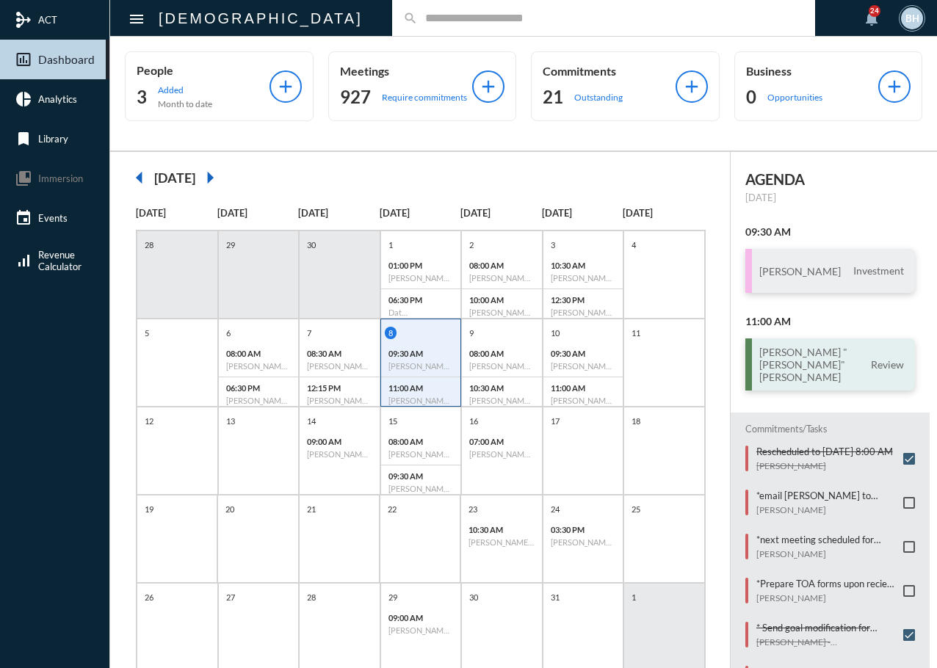
click at [837, 352] on div "Russell "Rusty" Rae Review" at bounding box center [831, 365] width 170 height 52
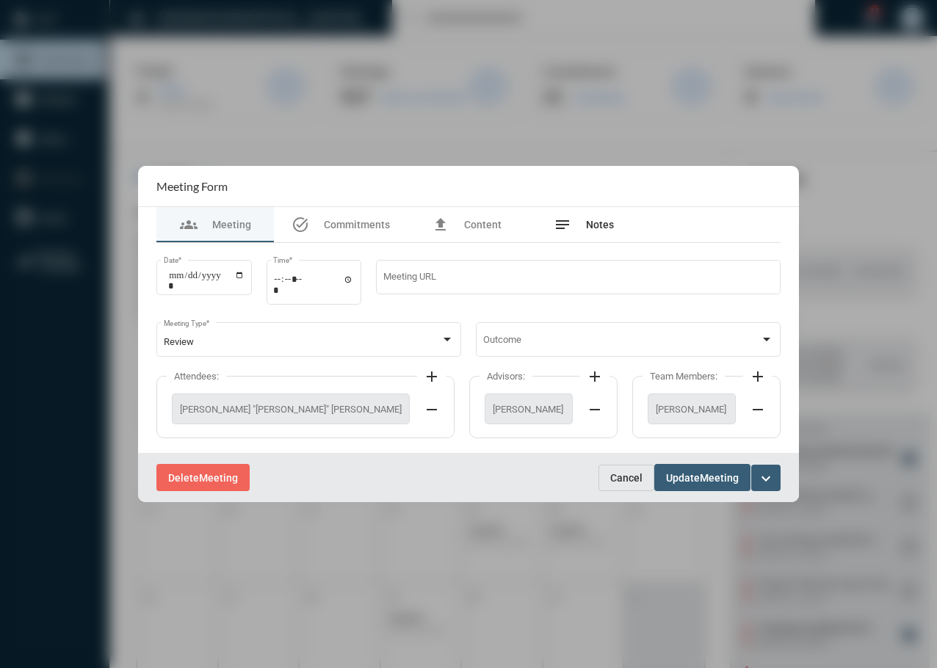
click at [597, 219] on span "Notes" at bounding box center [600, 225] width 28 height 12
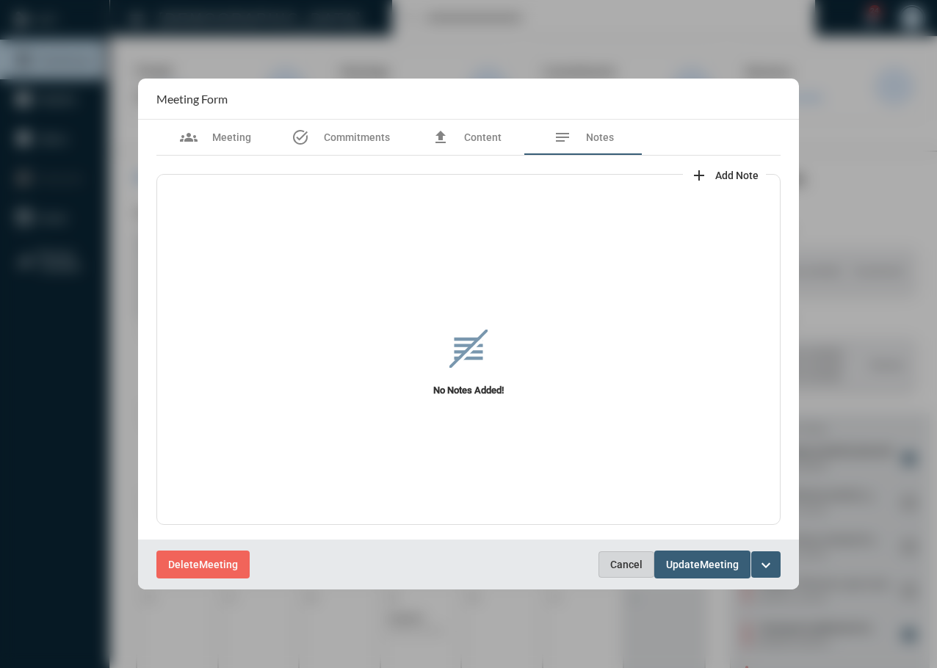
click at [631, 565] on span "Cancel" at bounding box center [626, 565] width 32 height 12
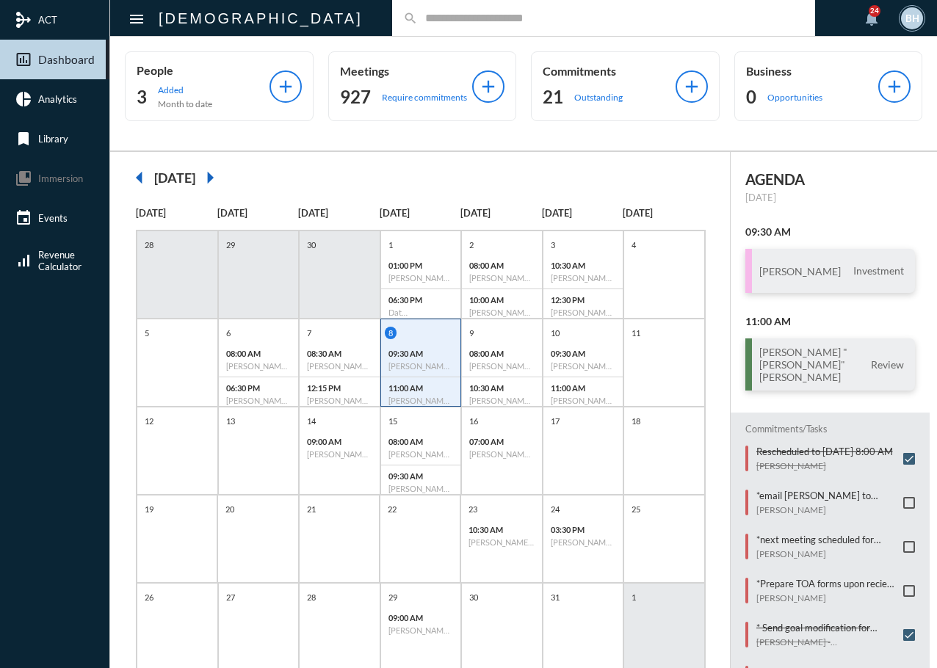
click at [137, 181] on mat-icon "arrow_left" at bounding box center [139, 177] width 29 height 29
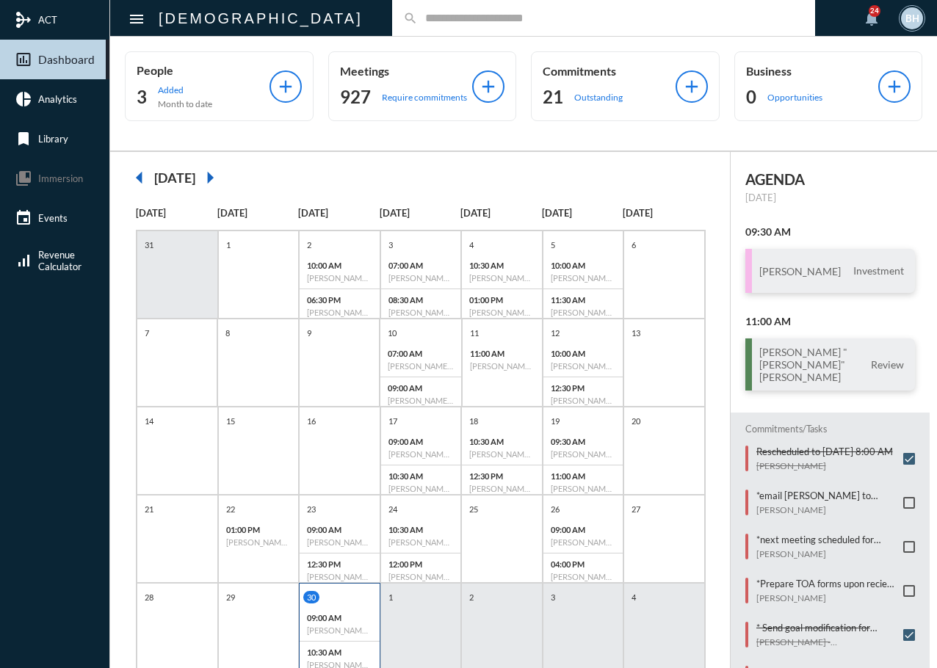
click at [331, 652] on p "10:30 AM" at bounding box center [339, 653] width 65 height 10
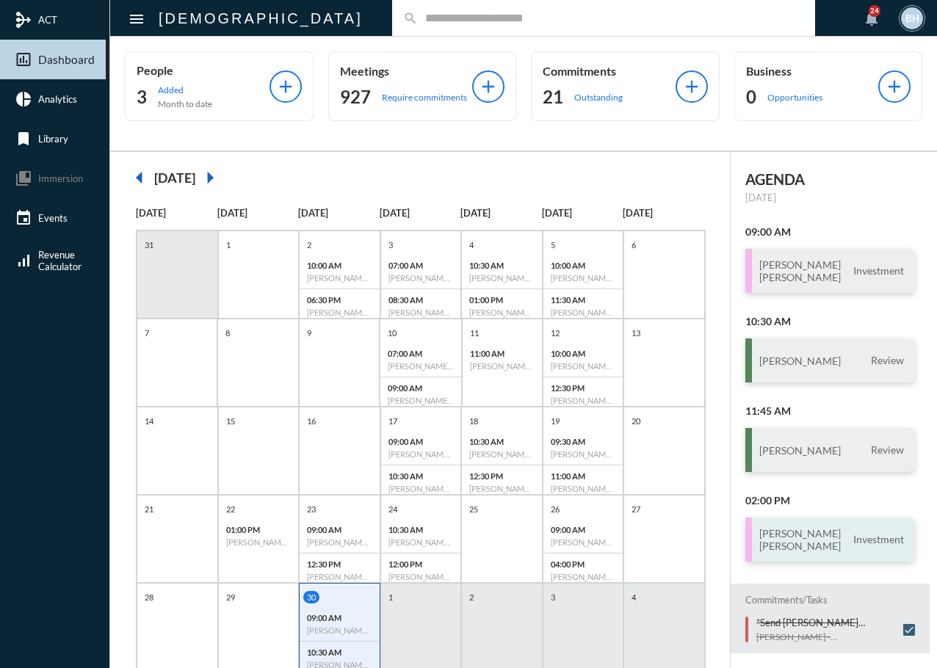
click at [850, 558] on div "Hugo Davila Grijalva Michelle Davila Investment" at bounding box center [831, 540] width 170 height 44
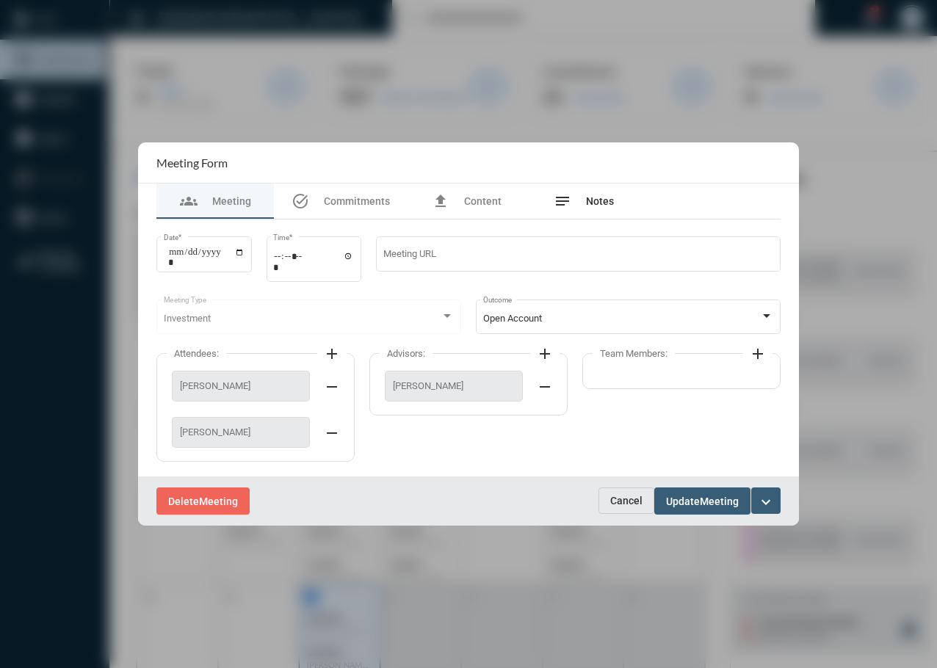
click at [614, 196] on div "notes Notes" at bounding box center [584, 201] width 118 height 35
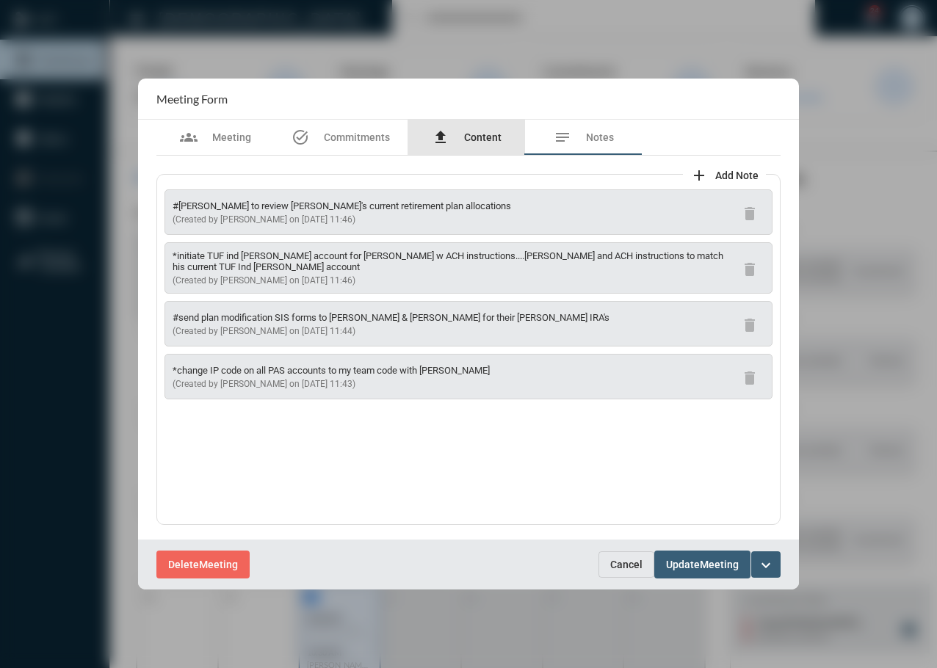
click at [482, 138] on span "Content" at bounding box center [482, 137] width 37 height 12
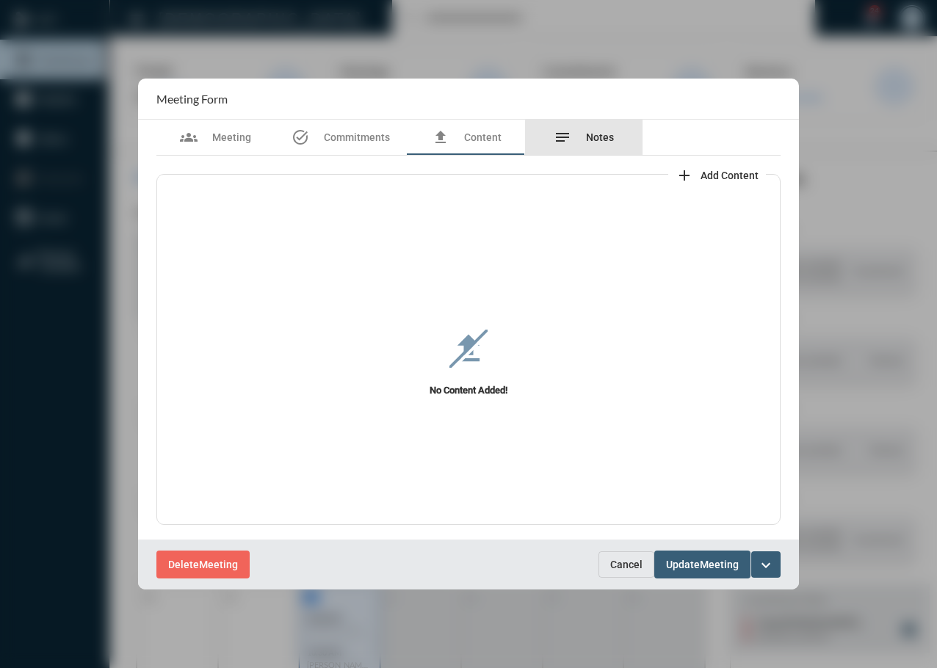
click at [589, 142] on span "Notes" at bounding box center [600, 137] width 28 height 12
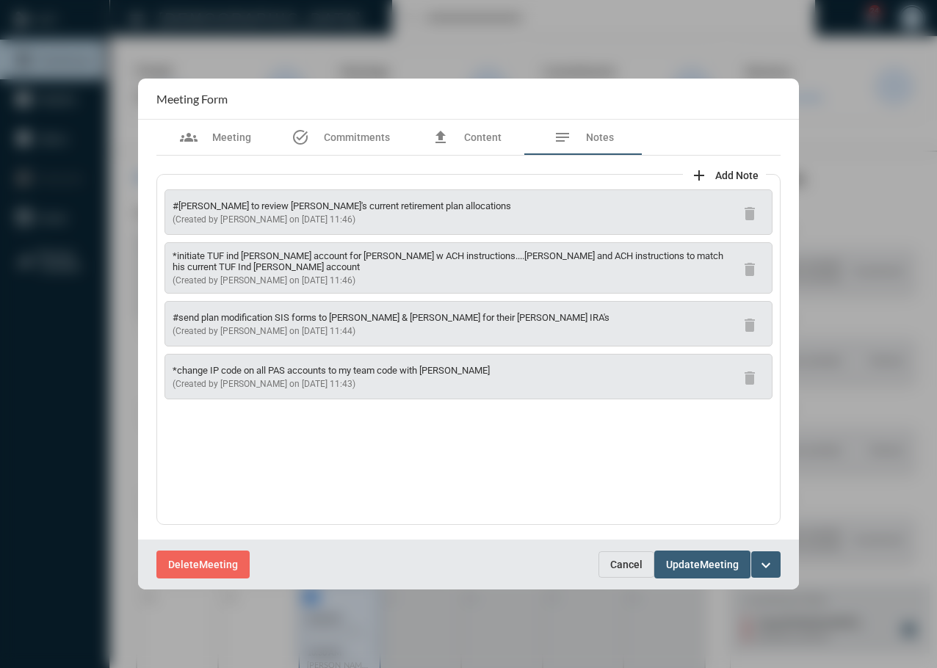
drag, startPoint x: 353, startPoint y: 217, endPoint x: 154, endPoint y: 191, distance: 200.8
click at [154, 191] on div "add Add Note #Tim to review Hugo's current retirement plan allocations (Created…" at bounding box center [468, 348] width 639 height 384
copy div "#Tim to review Hugo's current retirement plan allocations (Created by Tim Schaf…"
click at [359, 136] on span "Commitments" at bounding box center [357, 137] width 66 height 12
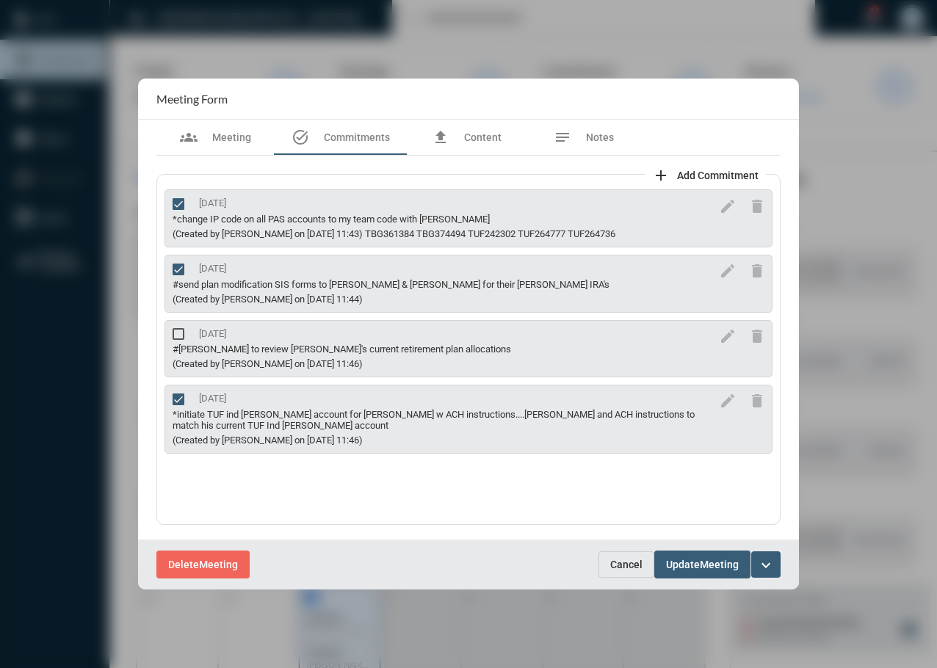
click at [479, 510] on div "10/2/25 *change IP code on all PAS accounts to my team code with Adam (Created …" at bounding box center [468, 349] width 624 height 351
click at [623, 563] on span "Cancel" at bounding box center [626, 565] width 32 height 12
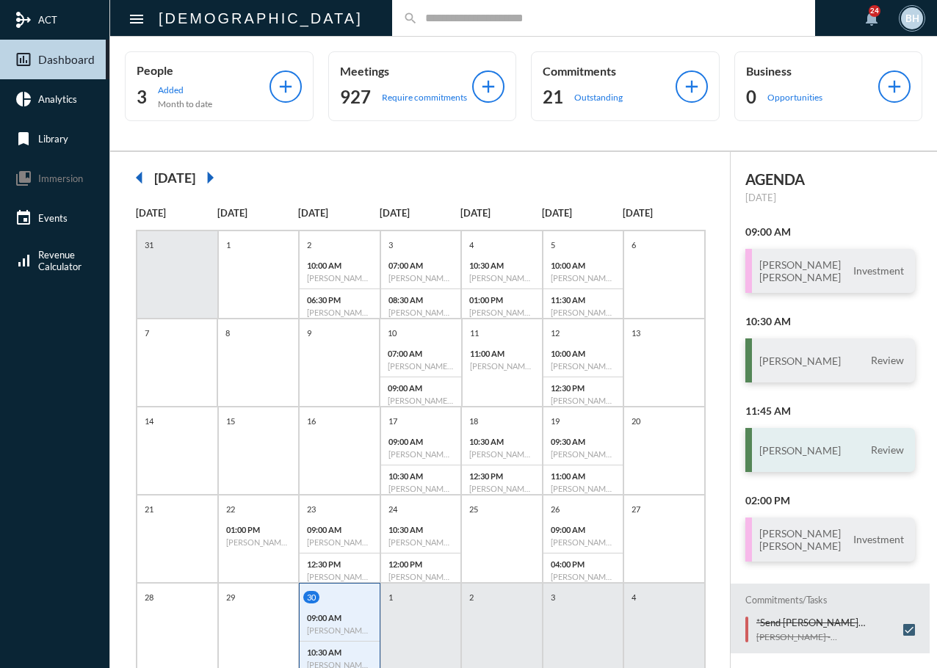
click at [812, 451] on h3 "Steve Harrison" at bounding box center [800, 450] width 82 height 12
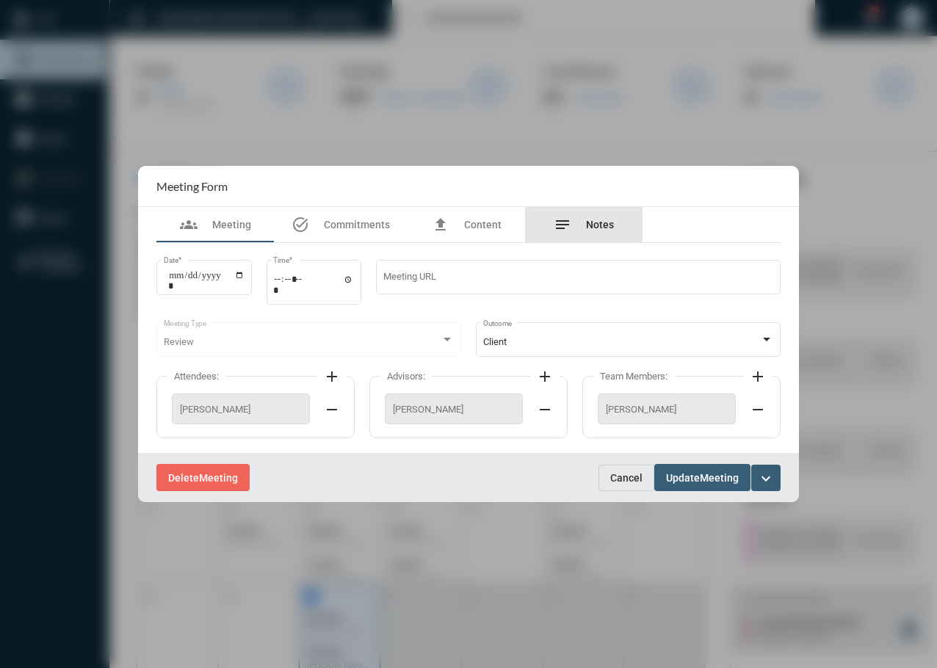
click at [582, 223] on div "notes Notes" at bounding box center [584, 225] width 60 height 18
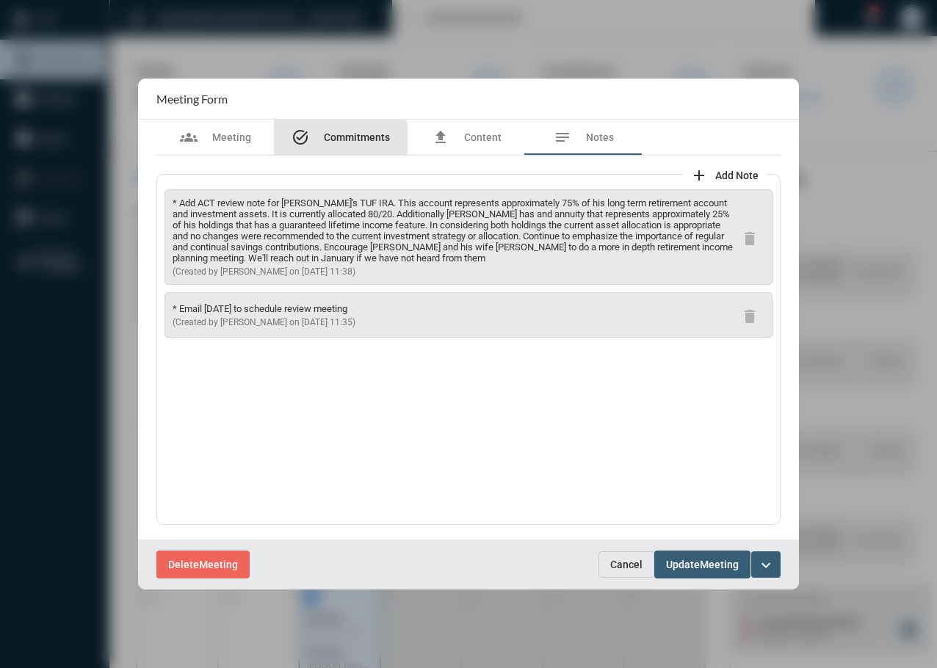
click at [333, 139] on span "Commitments" at bounding box center [357, 137] width 66 height 12
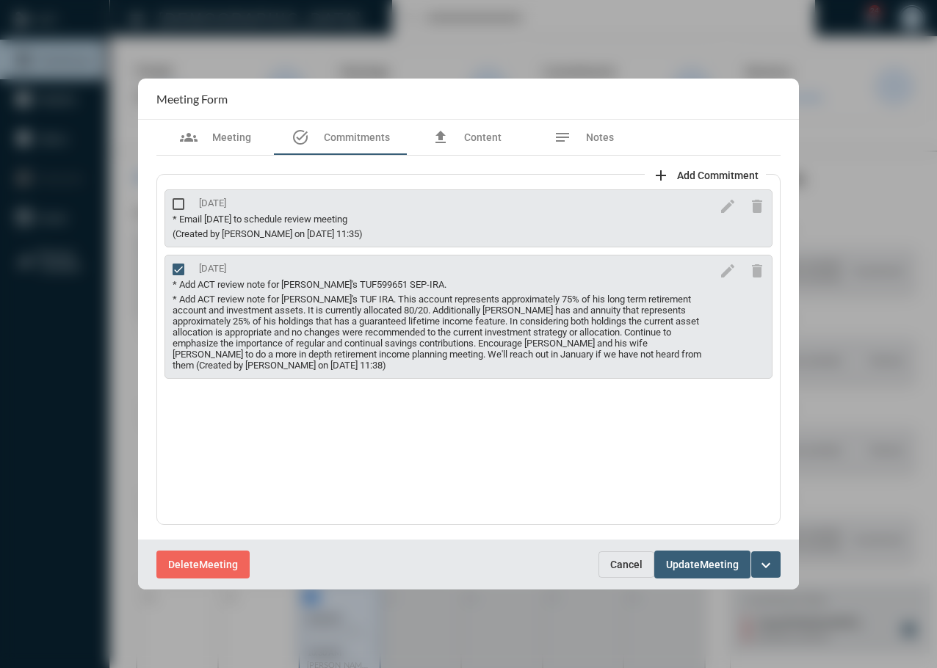
click at [632, 572] on button "Cancel" at bounding box center [627, 565] width 56 height 26
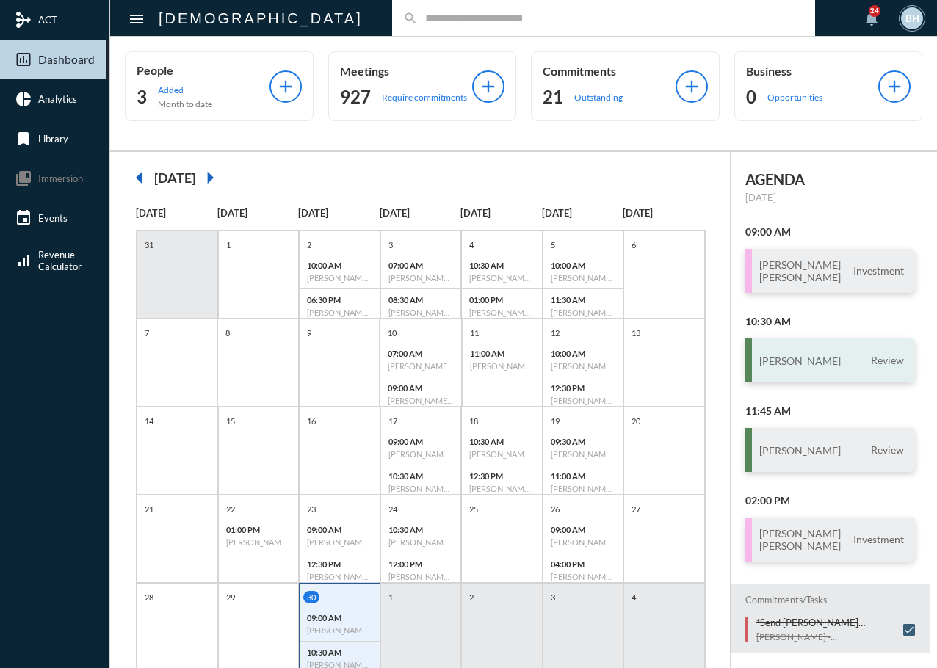
click at [805, 351] on div "Denise Thompson Review" at bounding box center [831, 361] width 170 height 44
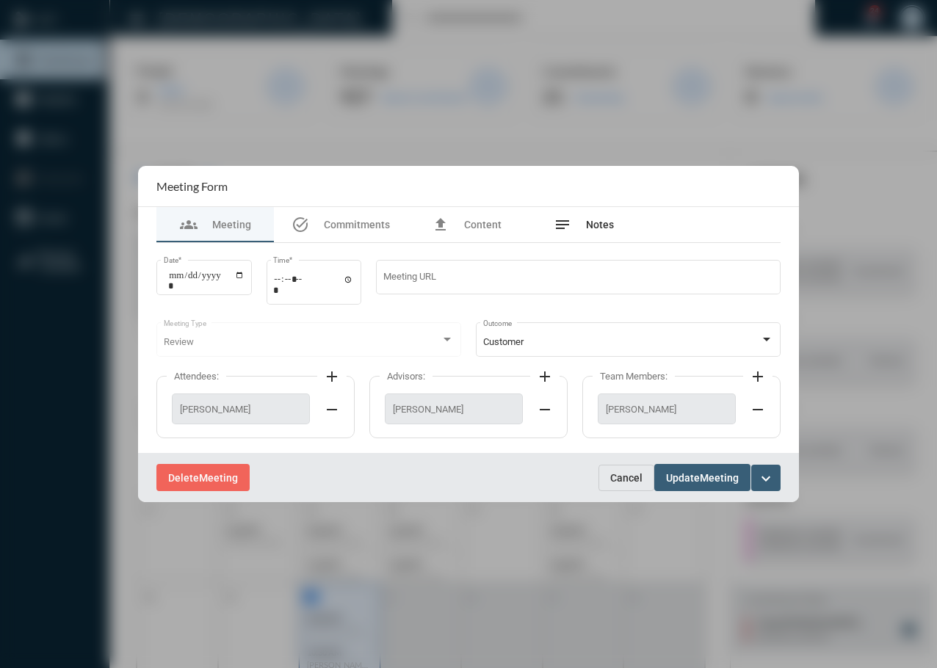
click at [580, 212] on div "notes Notes" at bounding box center [584, 224] width 118 height 35
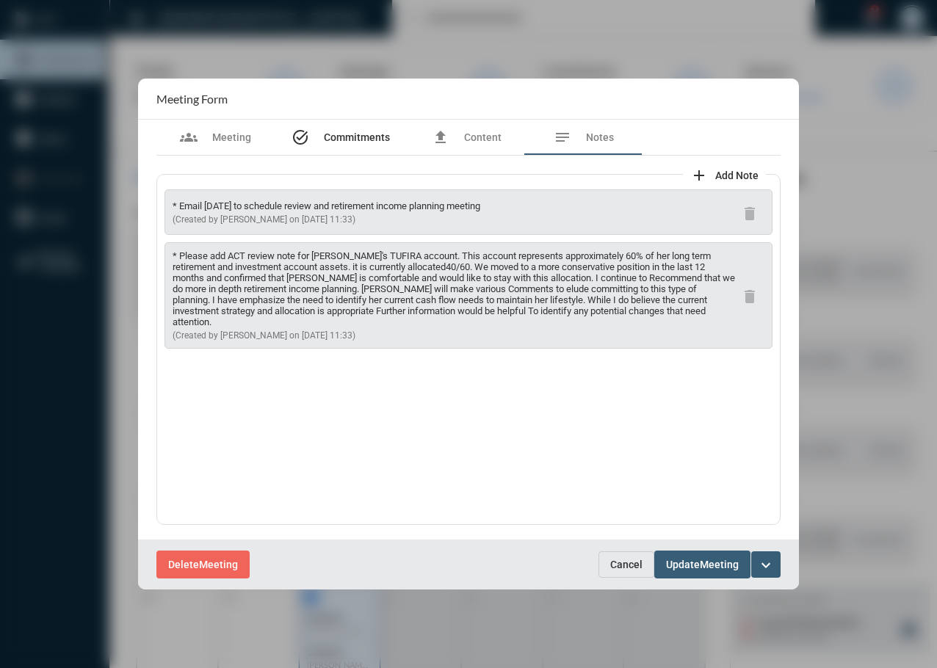
click at [344, 133] on span "Commitments" at bounding box center [357, 137] width 66 height 12
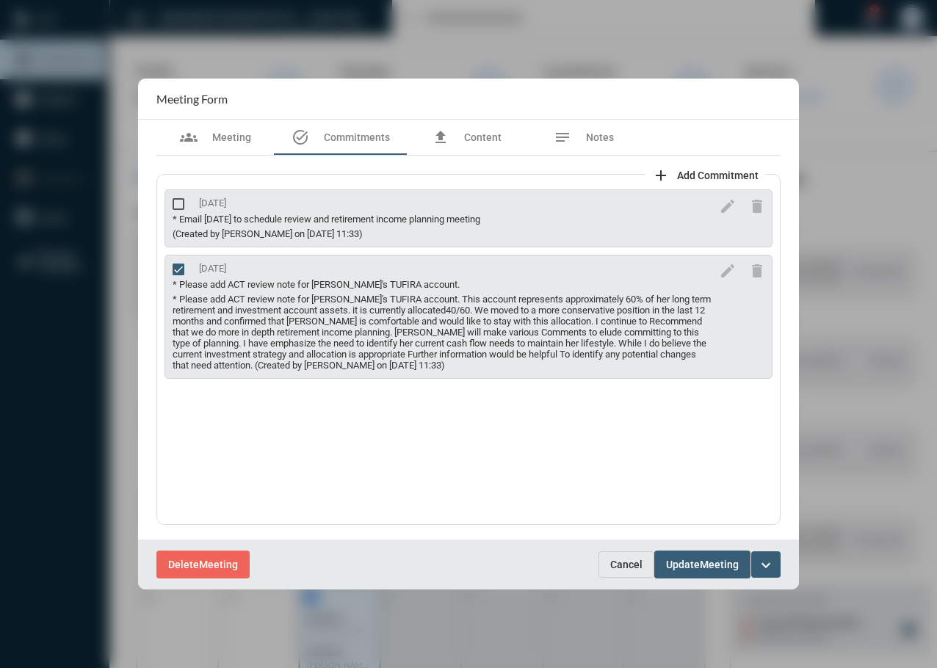
click at [621, 569] on span "Cancel" at bounding box center [626, 565] width 32 height 12
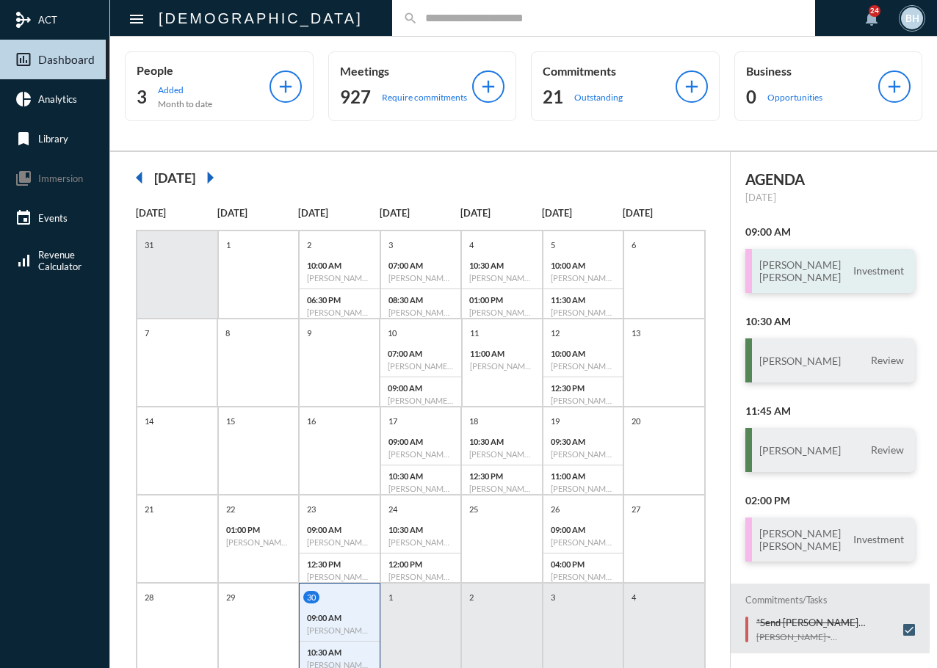
click at [826, 270] on div "Troy Tava Jen Tava Investment" at bounding box center [831, 271] width 170 height 44
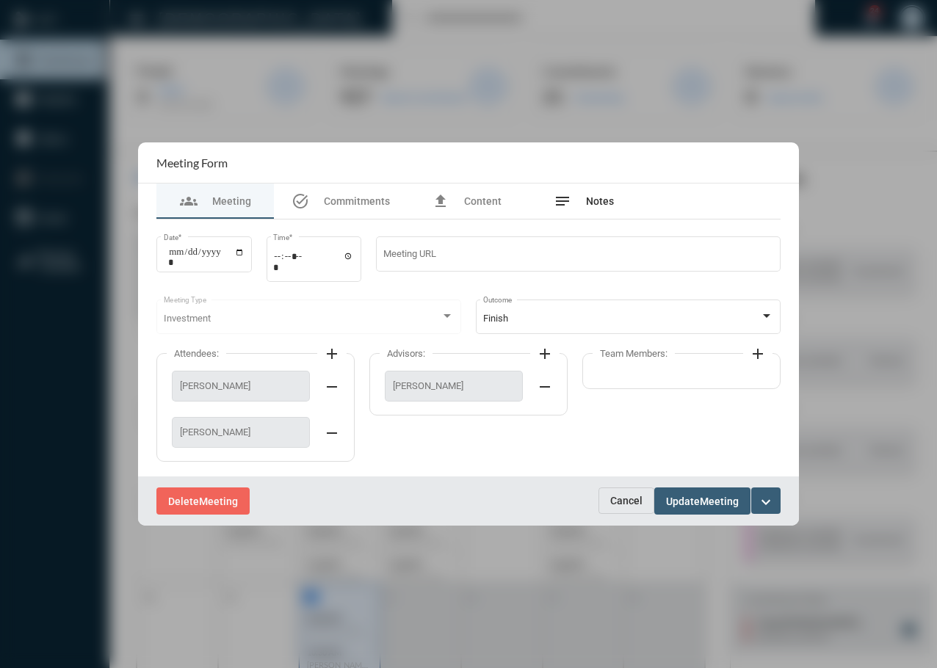
click at [599, 207] on span "Notes" at bounding box center [600, 201] width 28 height 12
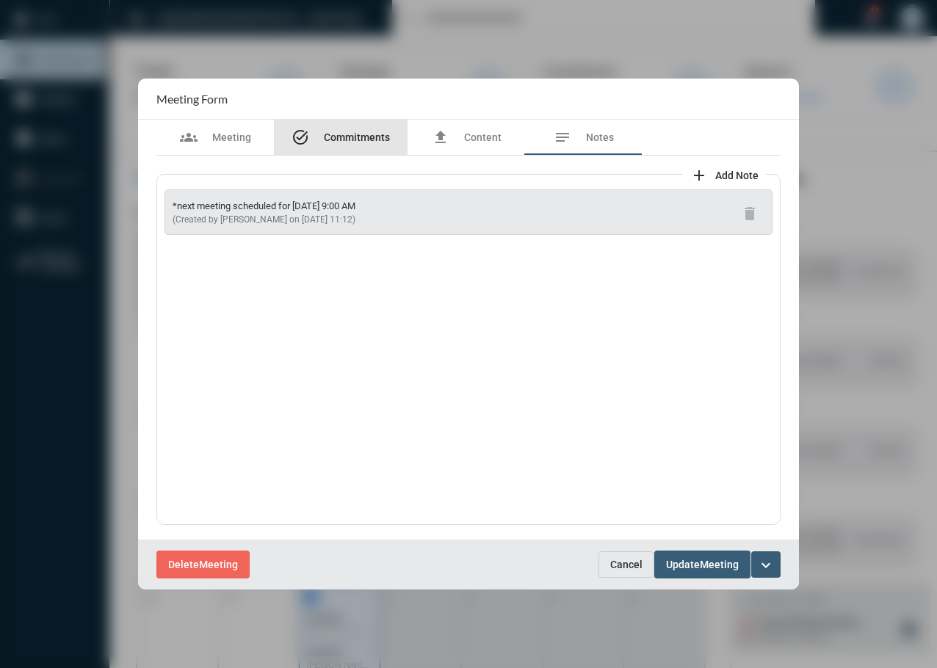
click at [344, 134] on span "Commitments" at bounding box center [357, 137] width 66 height 12
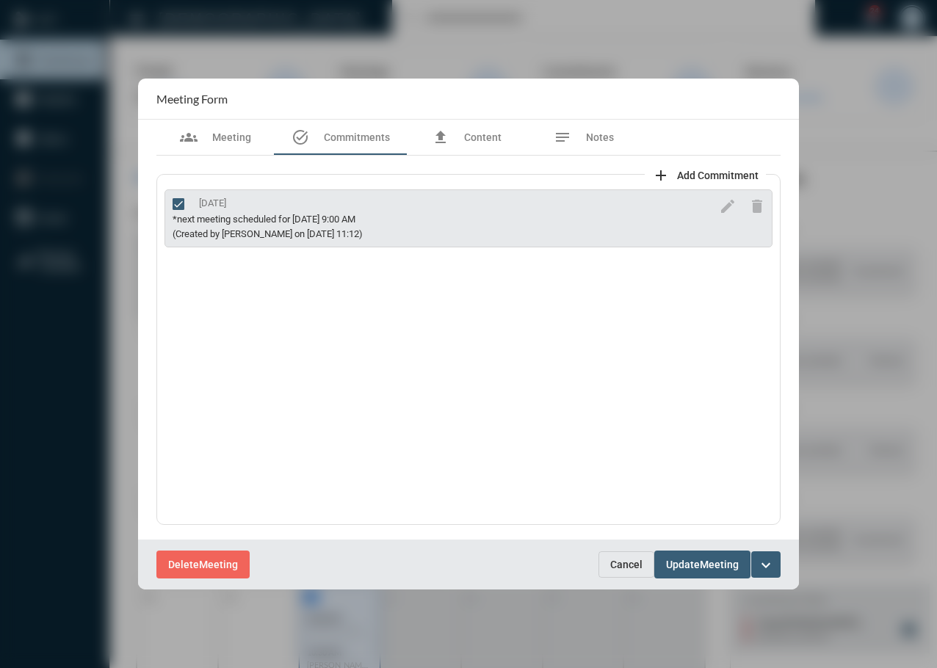
click at [629, 560] on span "Cancel" at bounding box center [626, 565] width 32 height 12
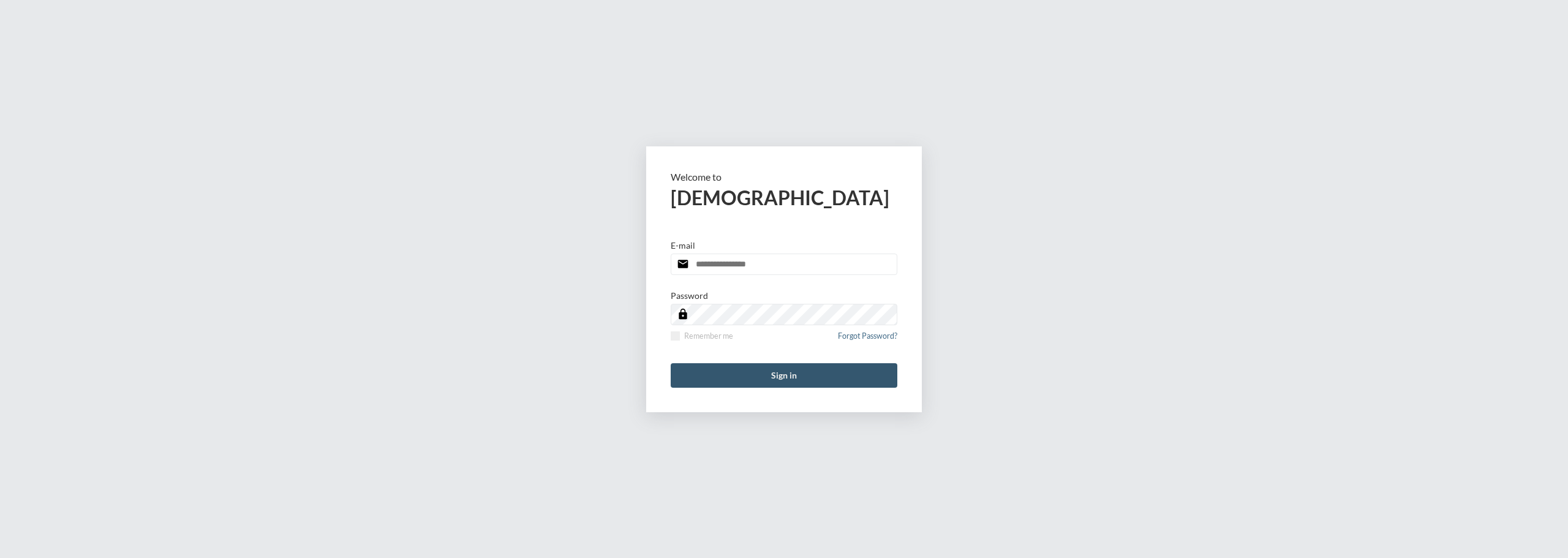
type input "**********"
click at [781, 380] on button "Sign in" at bounding box center [784, 375] width 227 height 24
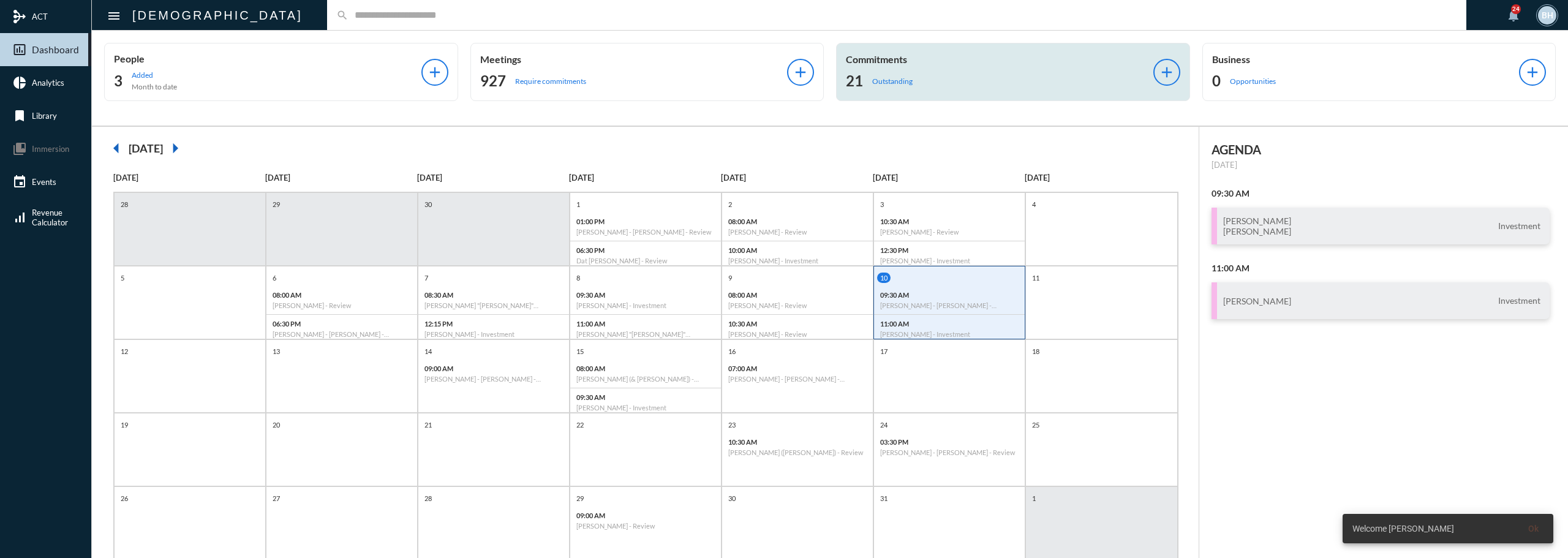
click at [781, 90] on div "21 Outstanding" at bounding box center [999, 81] width 308 height 20
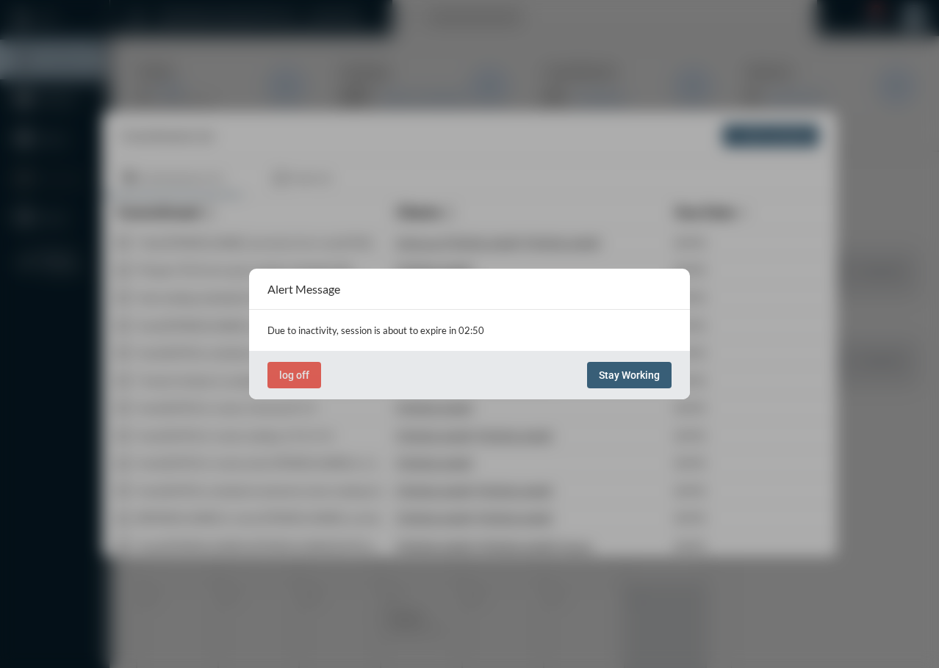
click at [638, 372] on span "Stay Working" at bounding box center [629, 375] width 61 height 12
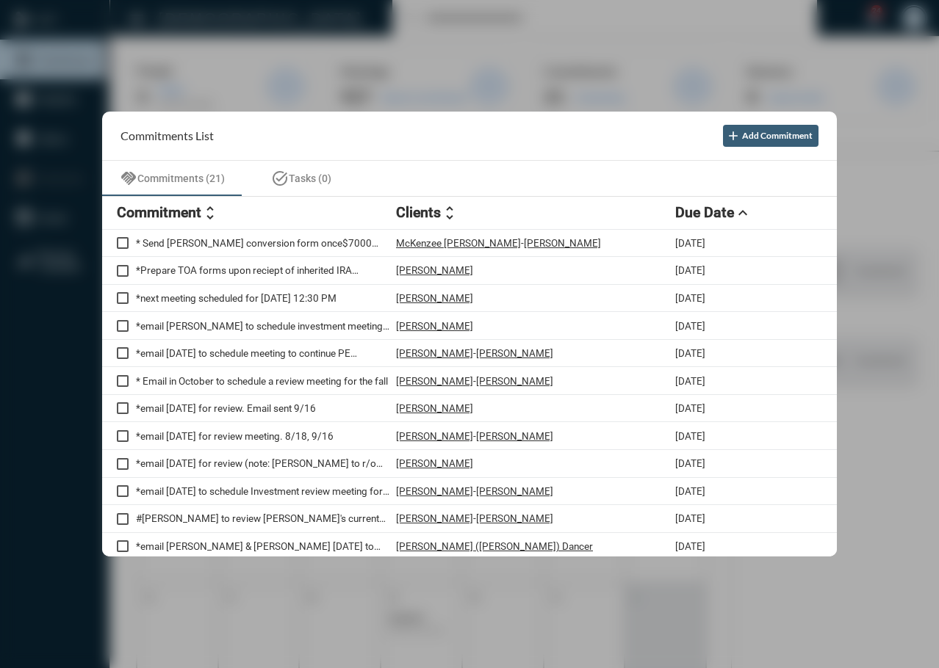
click at [411, 39] on div at bounding box center [469, 334] width 939 height 668
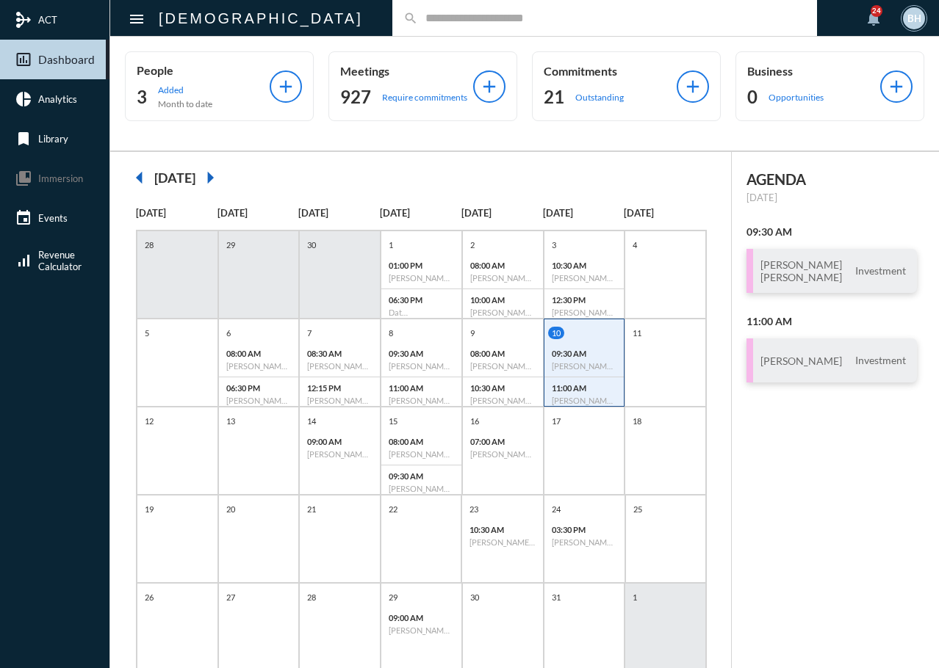
click at [809, 534] on div "AGENDA [DATE] 09:30 AM [PERSON_NAME] [PERSON_NAME] Investment 11:00 AM [PERSON_…" at bounding box center [835, 430] width 207 height 557
